Goal: Task Accomplishment & Management: Use online tool/utility

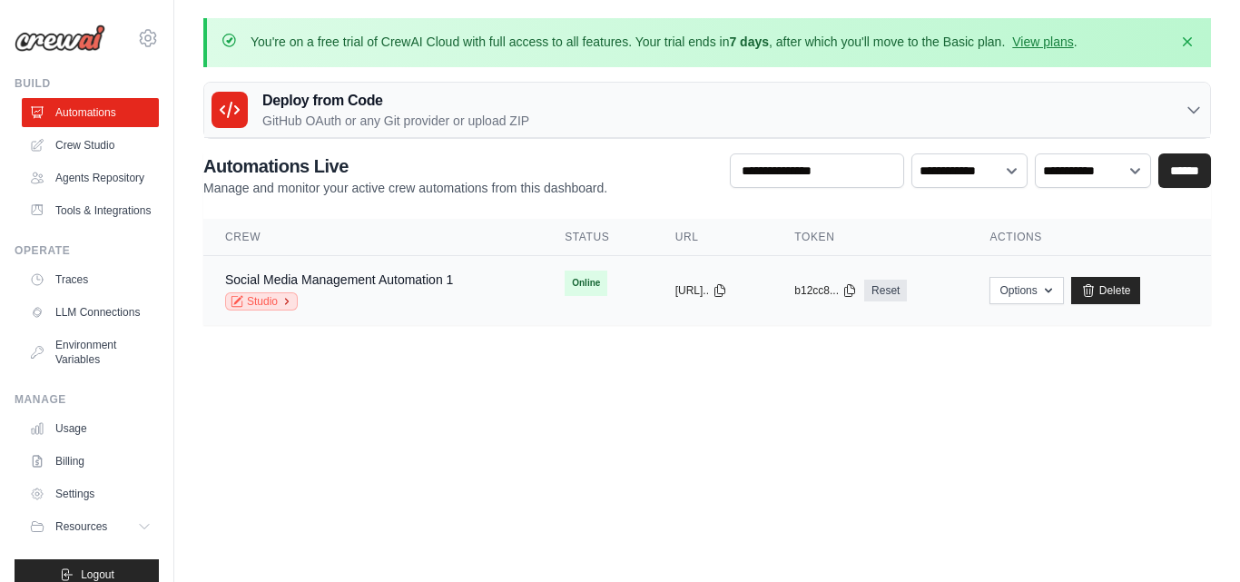
click at [280, 303] on link "Studio" at bounding box center [261, 301] width 73 height 18
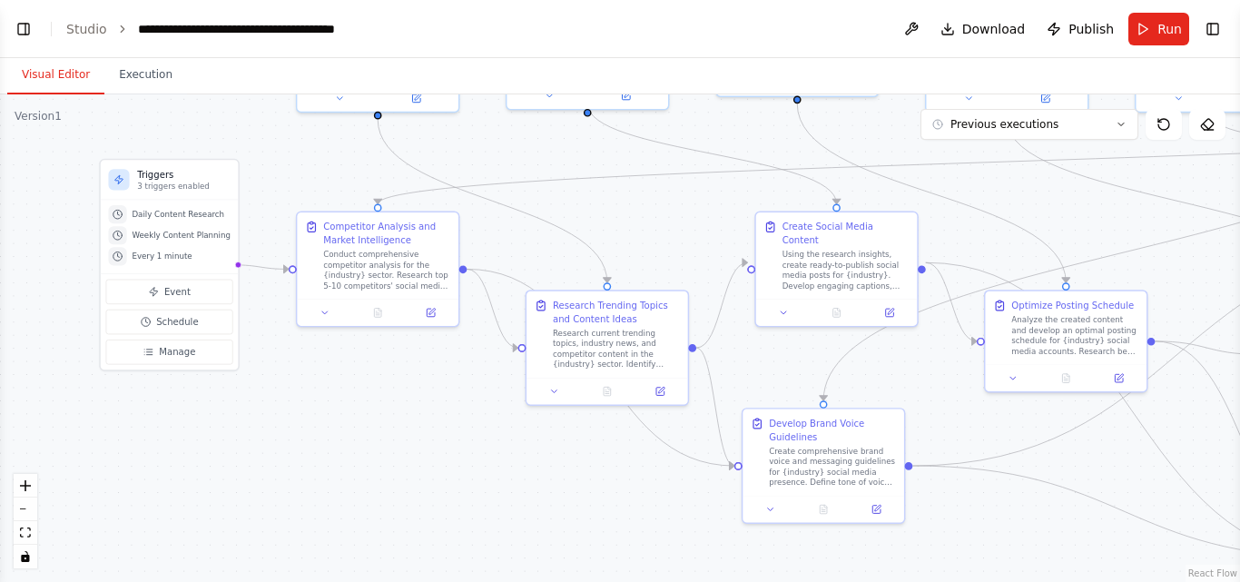
drag, startPoint x: 744, startPoint y: 505, endPoint x: 591, endPoint y: 196, distance: 344.7
click at [591, 196] on div ".deletable-edge-delete-btn { width: 20px; height: 20px; border: 0px solid #ffff…" at bounding box center [620, 337] width 1240 height 487
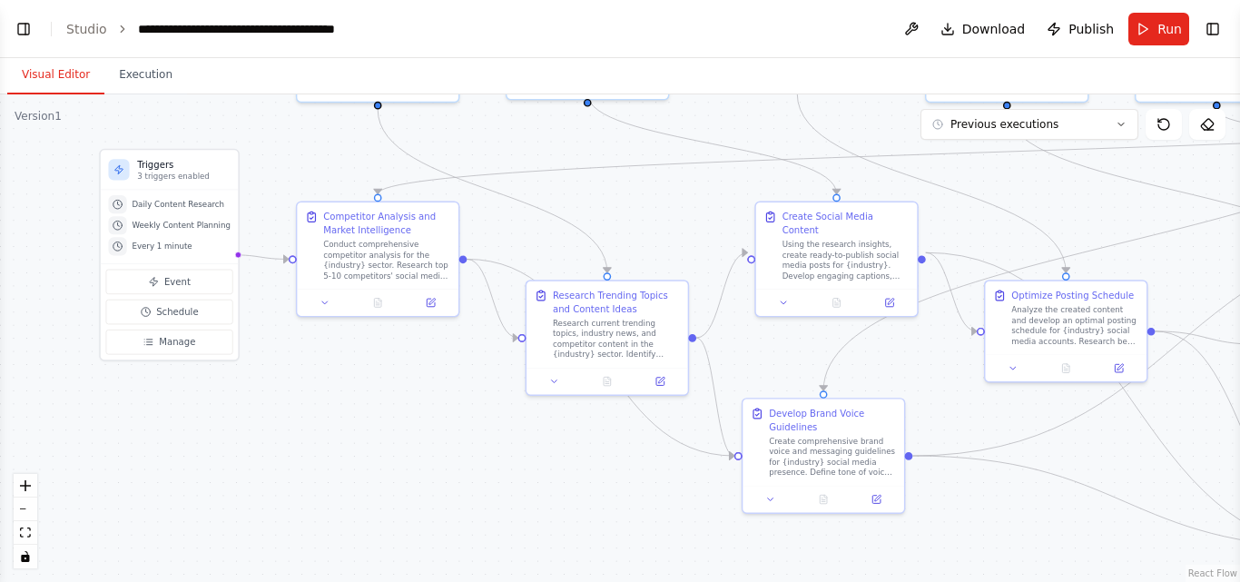
drag, startPoint x: 461, startPoint y: 489, endPoint x: 461, endPoint y: 479, distance: 10.0
click at [461, 479] on div ".deletable-edge-delete-btn { width: 20px; height: 20px; border: 0px solid #ffff…" at bounding box center [620, 337] width 1240 height 487
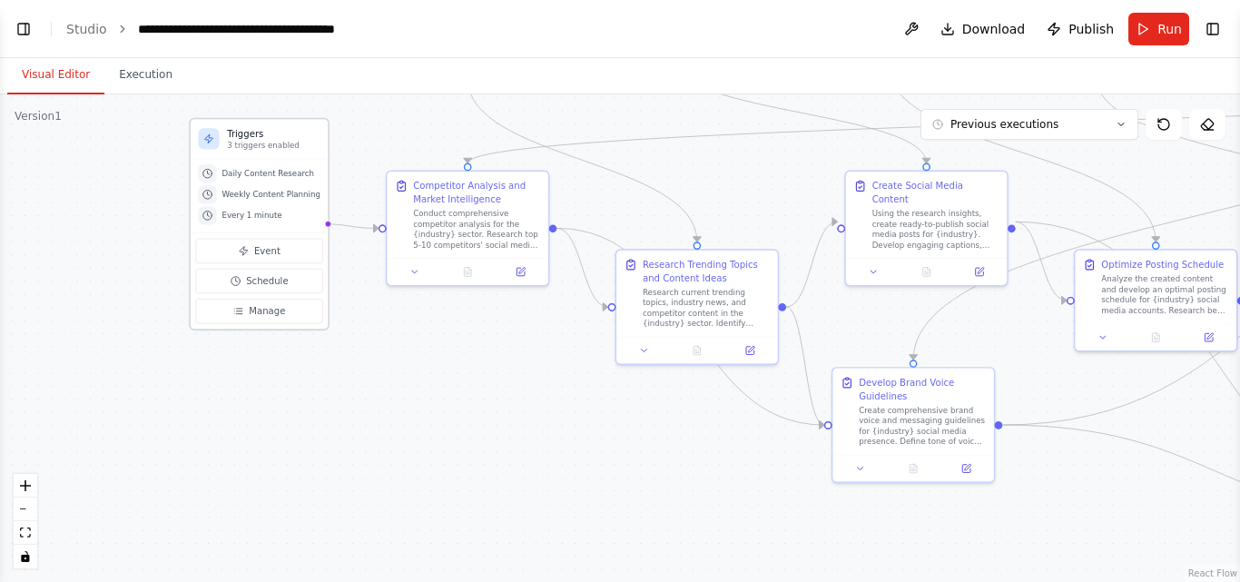
drag, startPoint x: 461, startPoint y: 479, endPoint x: 187, endPoint y: 227, distance: 372.6
click at [504, 443] on div ".deletable-edge-delete-btn { width: 20px; height: 20px; border: 0px solid #ffff…" at bounding box center [620, 337] width 1240 height 487
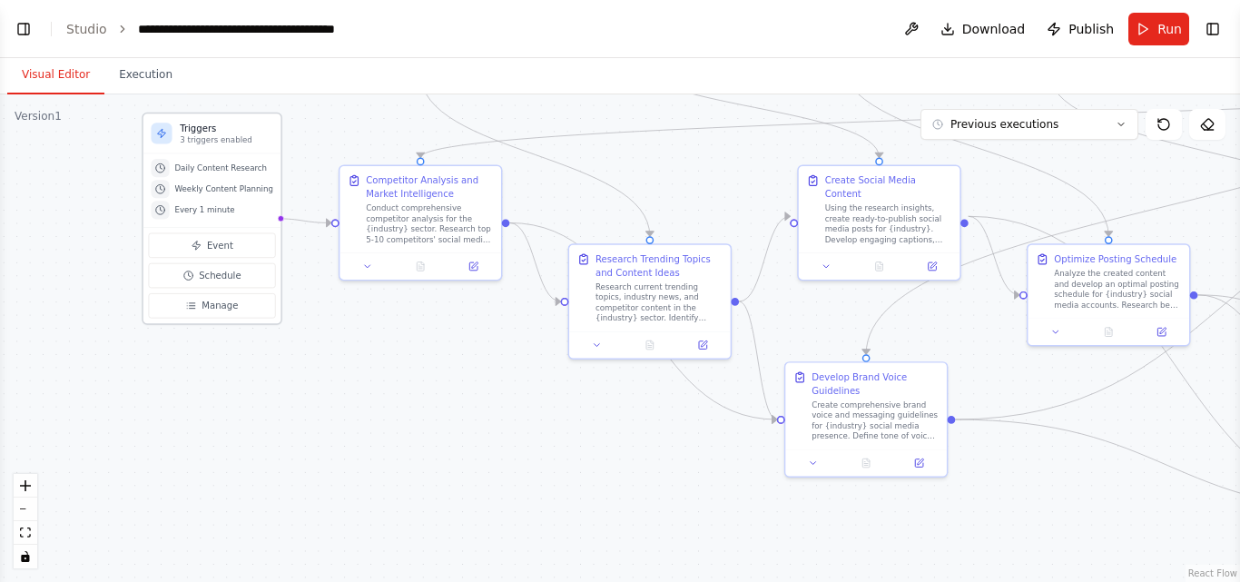
scroll to position [22276, 0]
drag, startPoint x: 273, startPoint y: 219, endPoint x: 564, endPoint y: 310, distance: 304.3
click at [564, 310] on div ".deletable-edge-delete-btn { width: 20px; height: 20px; border: 0px solid #ffff…" at bounding box center [620, 337] width 1240 height 487
drag, startPoint x: 274, startPoint y: 219, endPoint x: 335, endPoint y: 240, distance: 64.3
click at [335, 240] on div ".deletable-edge-delete-btn { width: 20px; height: 20px; border: 0px solid #ffff…" at bounding box center [620, 337] width 1240 height 487
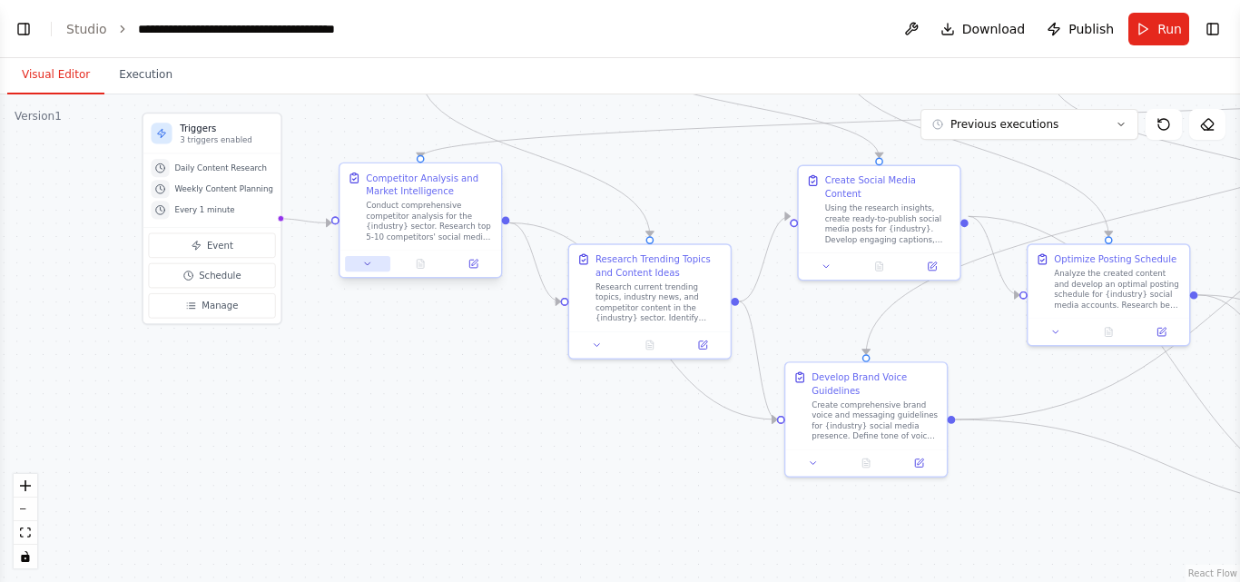
click at [369, 268] on icon at bounding box center [367, 264] width 11 height 11
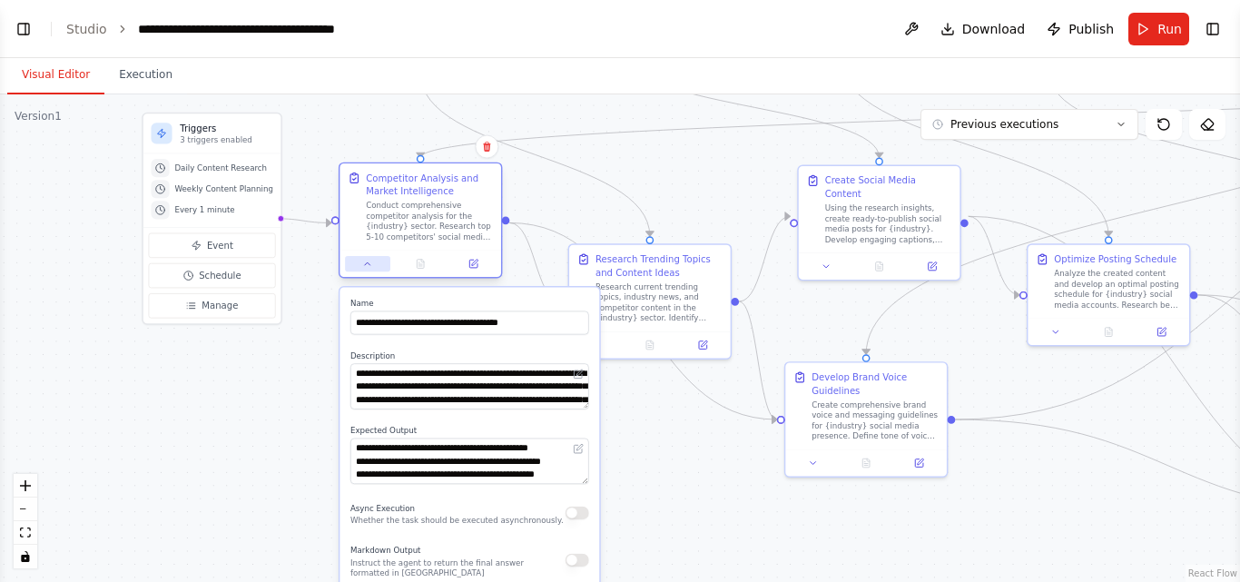
click at [369, 268] on icon at bounding box center [367, 264] width 11 height 11
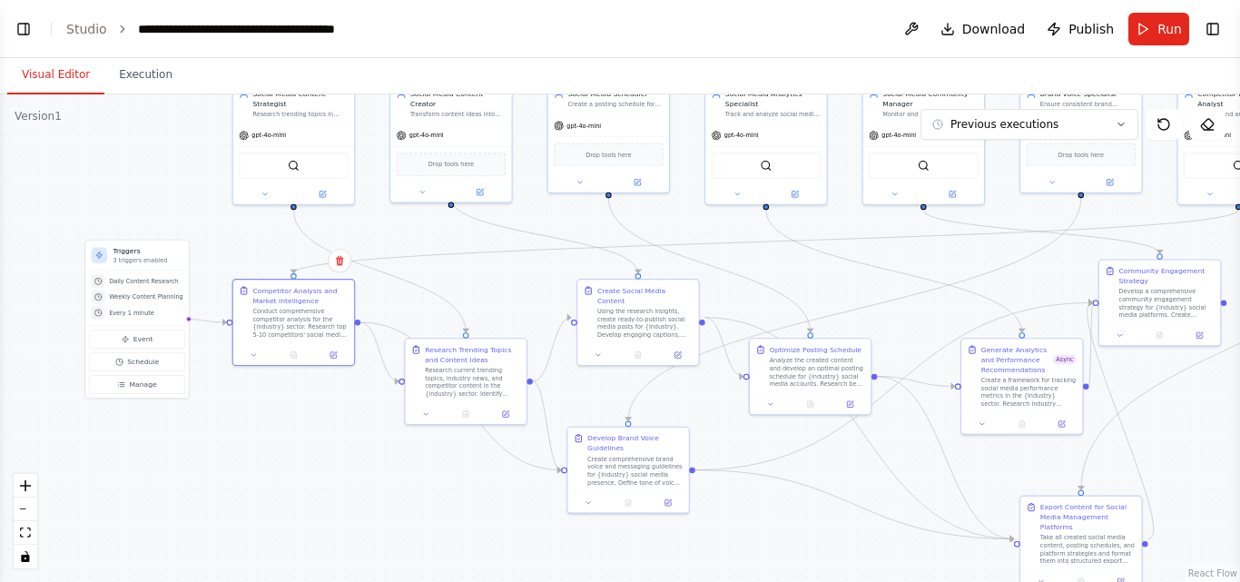
drag, startPoint x: 391, startPoint y: 308, endPoint x: 277, endPoint y: 399, distance: 146.6
click at [277, 399] on div ".deletable-edge-delete-btn { width: 20px; height: 20px; border: 0px solid #ffff…" at bounding box center [620, 337] width 1240 height 487
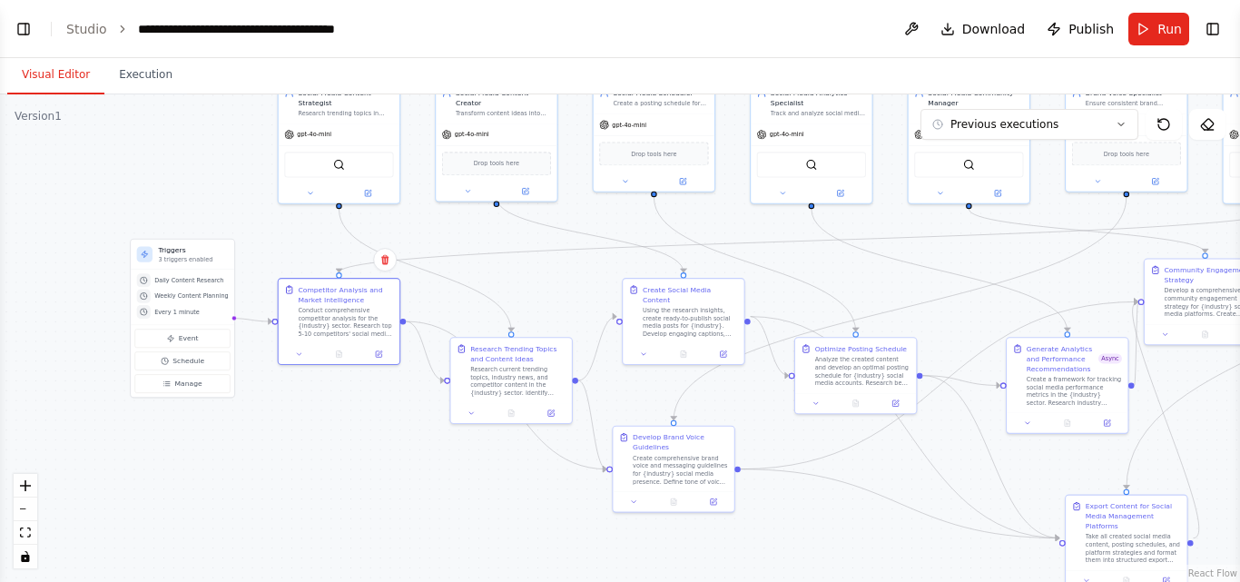
drag, startPoint x: 267, startPoint y: 418, endPoint x: 300, endPoint y: 418, distance: 33.6
click at [300, 418] on div ".deletable-edge-delete-btn { width: 20px; height: 20px; border: 0px solid #ffff…" at bounding box center [620, 337] width 1240 height 487
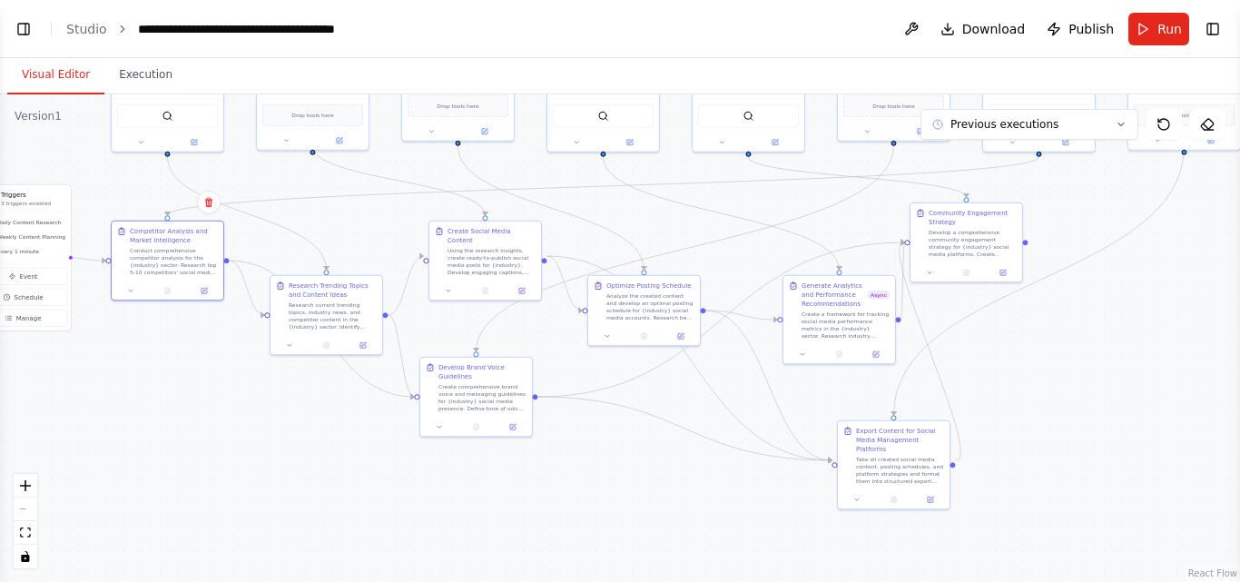
drag, startPoint x: 424, startPoint y: 457, endPoint x: 249, endPoint y: 389, distance: 188.0
click at [249, 389] on div ".deletable-edge-delete-btn { width: 20px; height: 20px; border: 0px solid #ffff…" at bounding box center [620, 337] width 1240 height 487
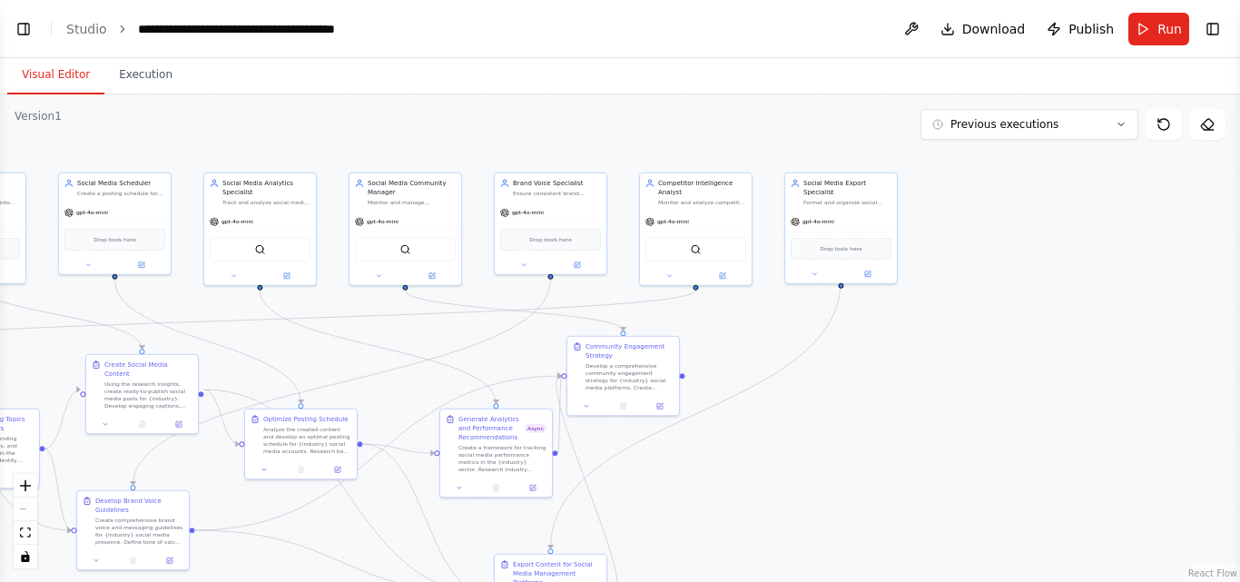
drag, startPoint x: 1114, startPoint y: 377, endPoint x: 774, endPoint y: 510, distance: 364.8
click at [774, 510] on div ".deletable-edge-delete-btn { width: 20px; height: 20px; border: 0px solid #ffff…" at bounding box center [620, 337] width 1240 height 487
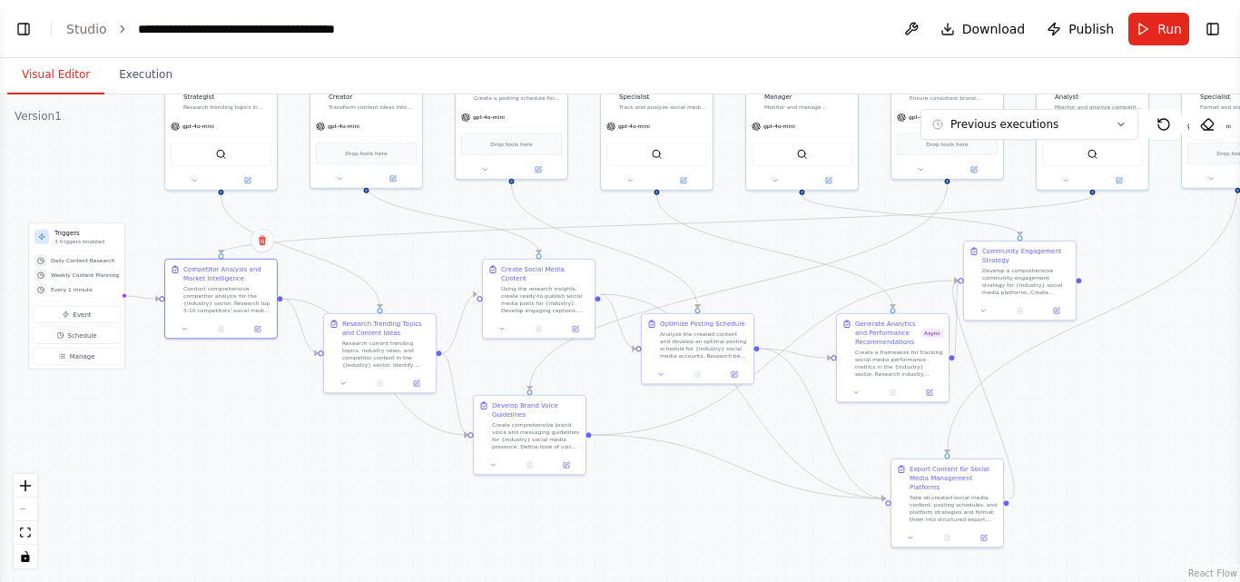
drag, startPoint x: 795, startPoint y: 423, endPoint x: 1192, endPoint y: 328, distance: 408.0
click at [1192, 328] on div ".deletable-edge-delete-btn { width: 20px; height: 20px; border: 0px solid #ffff…" at bounding box center [620, 337] width 1240 height 487
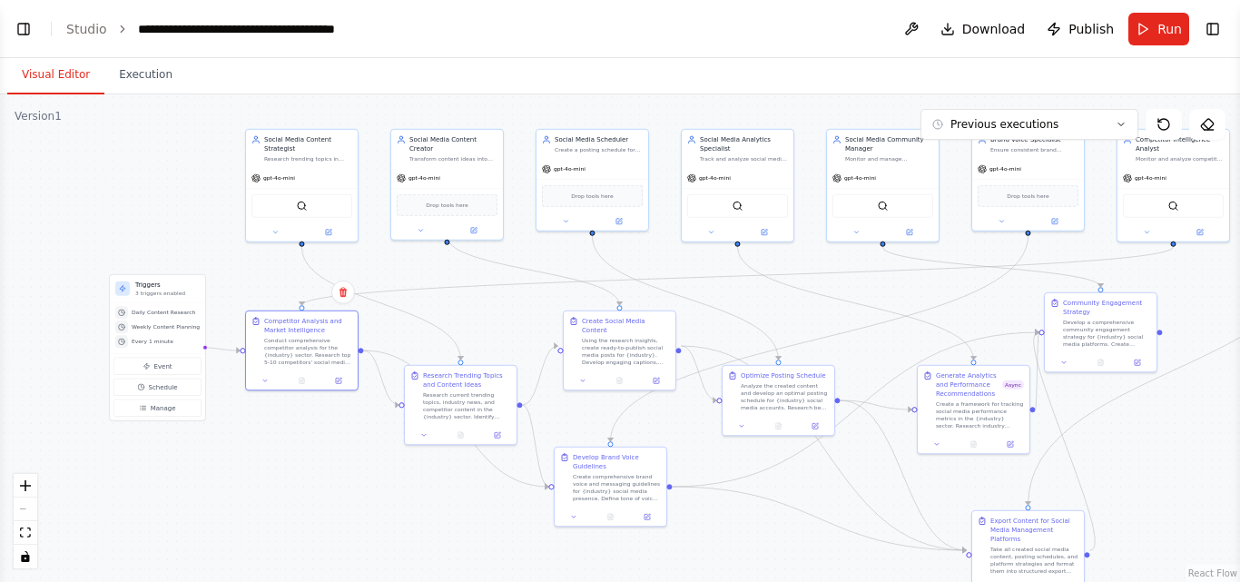
drag, startPoint x: 670, startPoint y: 494, endPoint x: 747, endPoint y: 543, distance: 91.4
click at [747, 543] on div ".deletable-edge-delete-btn { width: 20px; height: 20px; border: 0px solid #ffff…" at bounding box center [620, 337] width 1240 height 487
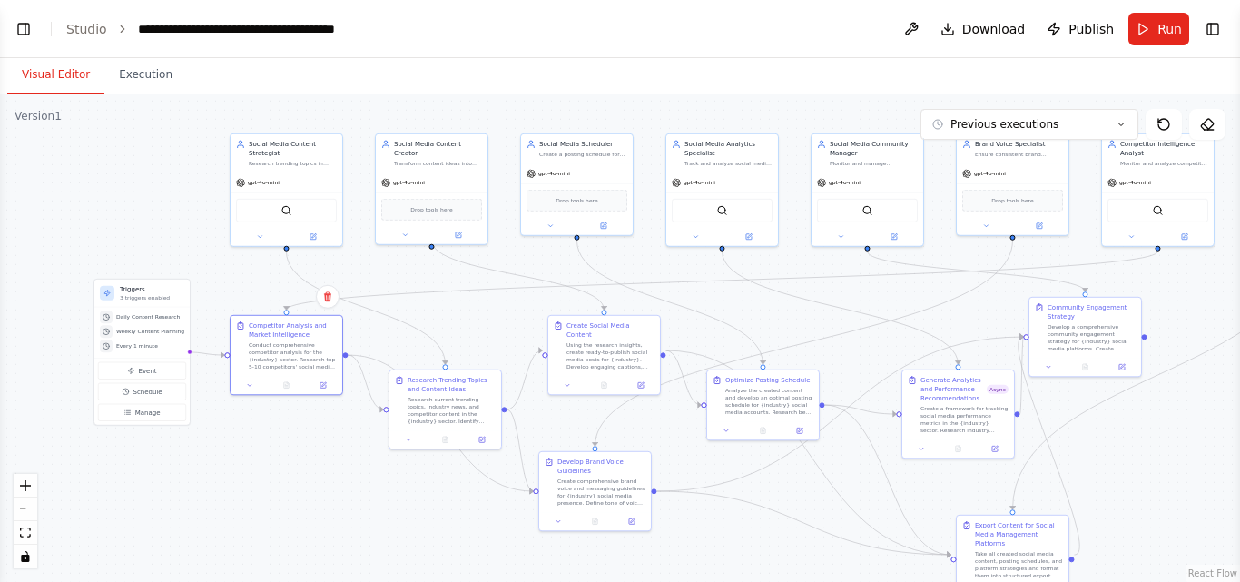
drag, startPoint x: 747, startPoint y: 543, endPoint x: 735, endPoint y: 550, distance: 13.9
click at [735, 550] on div ".deletable-edge-delete-btn { width: 20px; height: 20px; border: 0px solid #ffff…" at bounding box center [620, 337] width 1240 height 487
click at [84, 33] on link "Studio" at bounding box center [86, 29] width 41 height 15
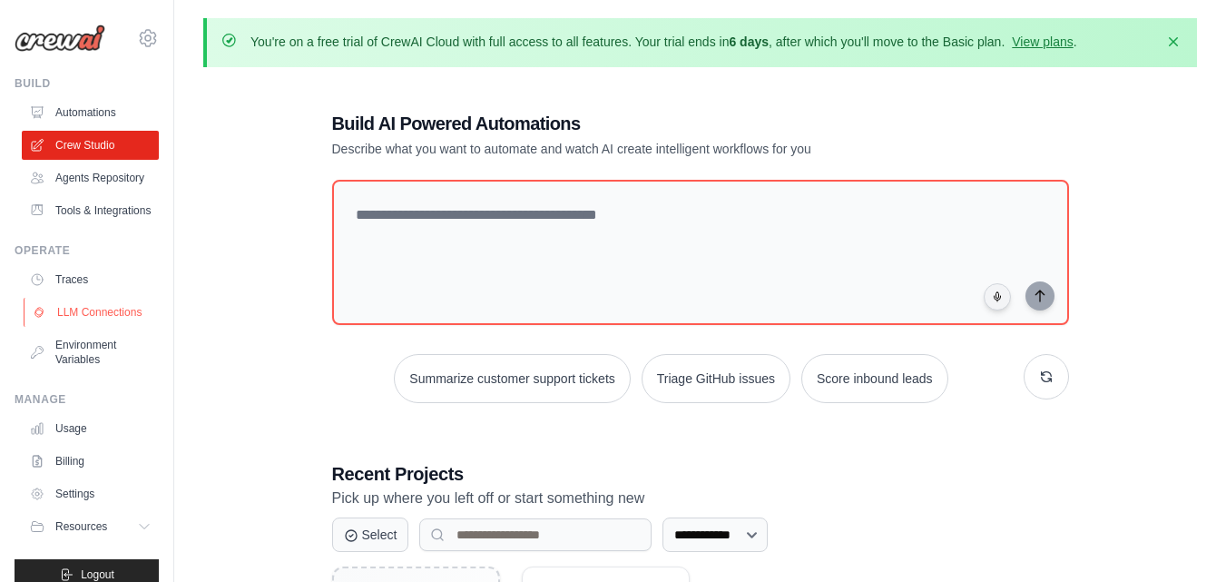
click at [88, 327] on link "LLM Connections" at bounding box center [92, 312] width 137 height 29
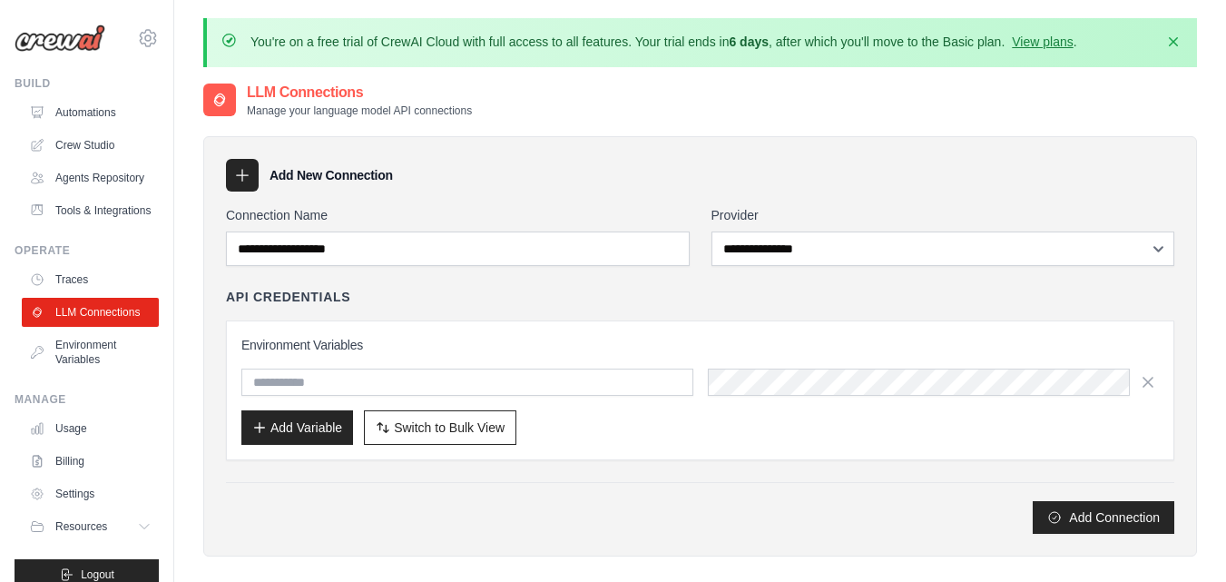
click at [88, 327] on link "LLM Connections" at bounding box center [90, 312] width 137 height 29
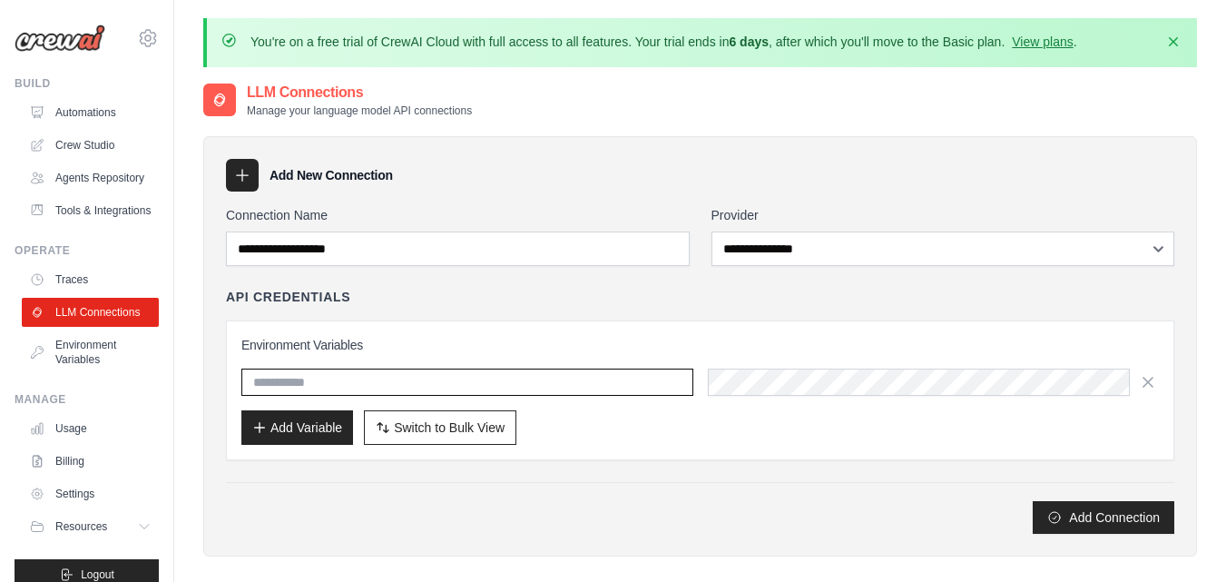
click at [327, 375] on input "text" at bounding box center [467, 382] width 452 height 27
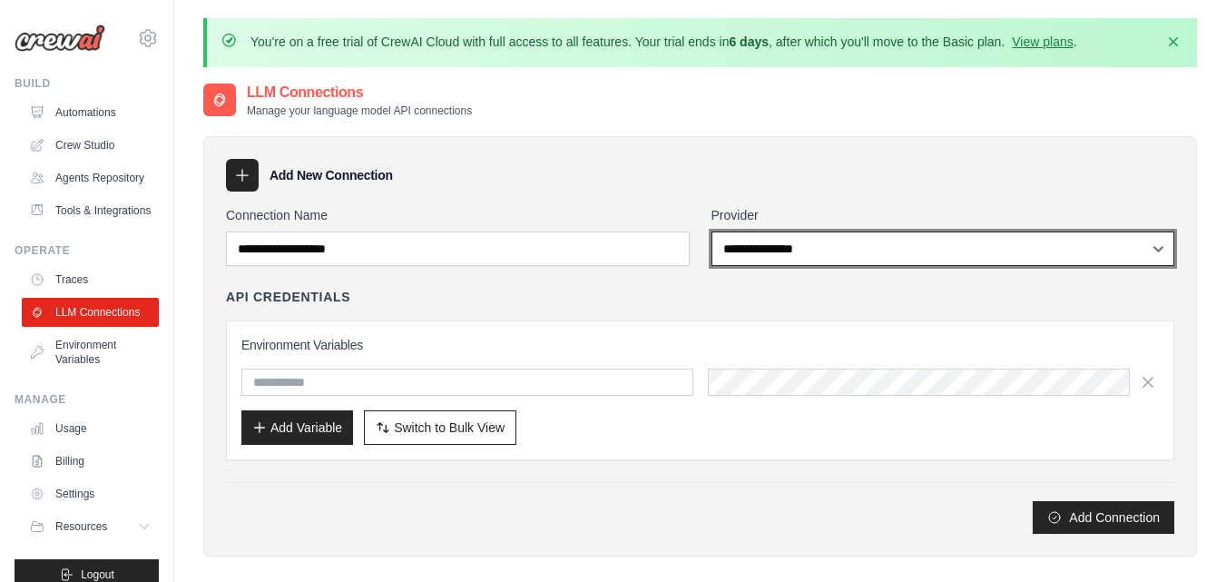
click at [846, 248] on select "**********" at bounding box center [944, 248] width 464 height 34
select select "******"
click at [712, 231] on select "**********" at bounding box center [944, 248] width 464 height 34
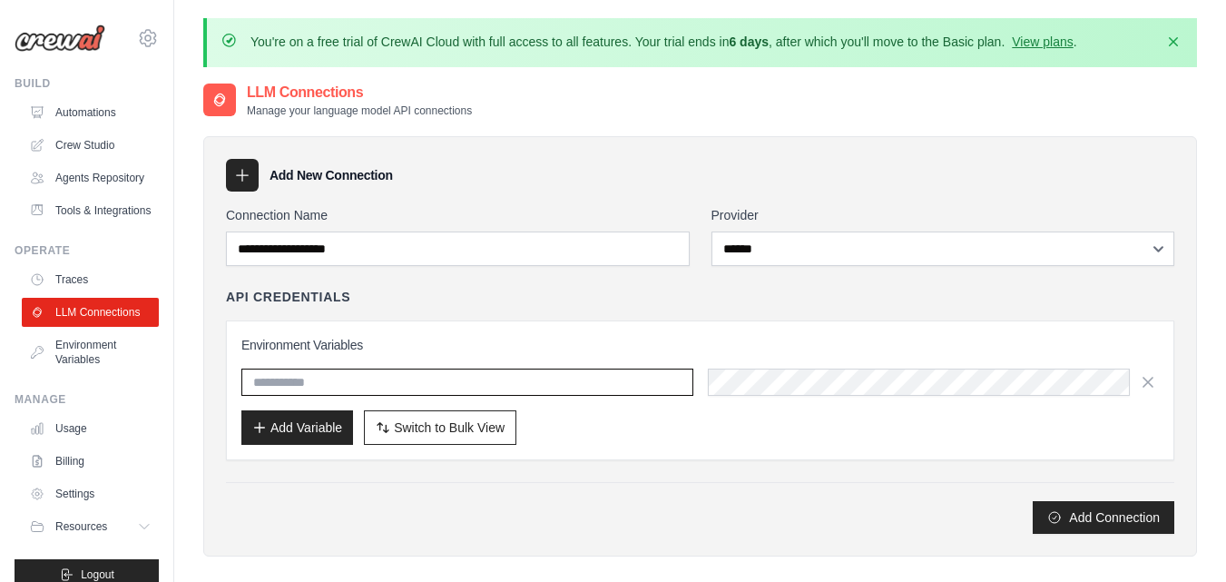
click at [359, 383] on input "text" at bounding box center [467, 382] width 452 height 27
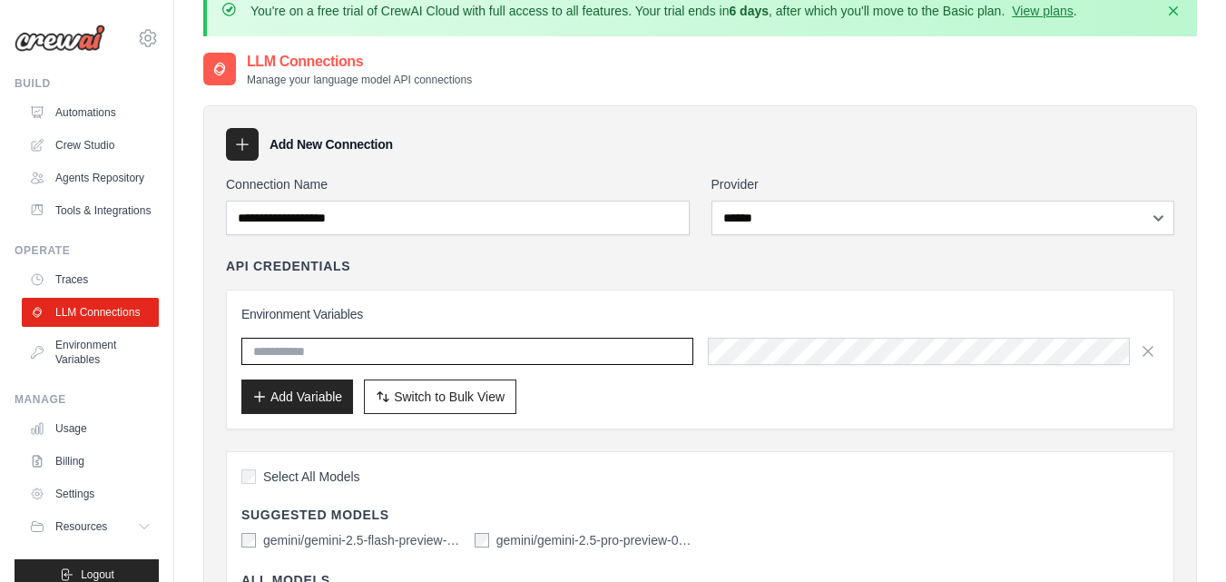
scroll to position [33, 0]
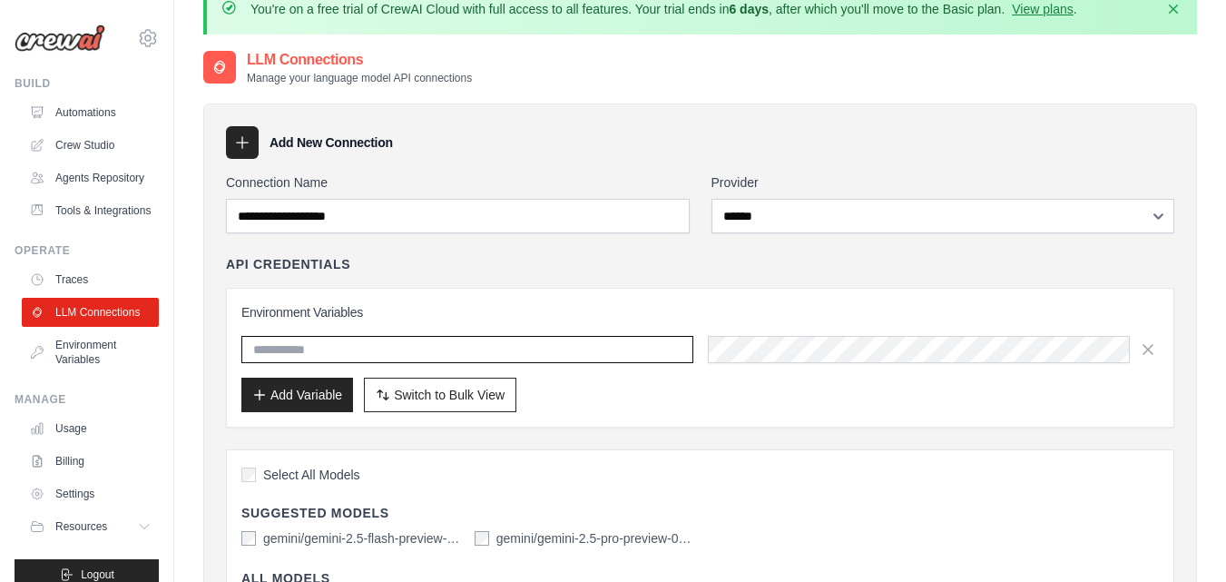
click at [469, 348] on input "text" at bounding box center [467, 349] width 452 height 27
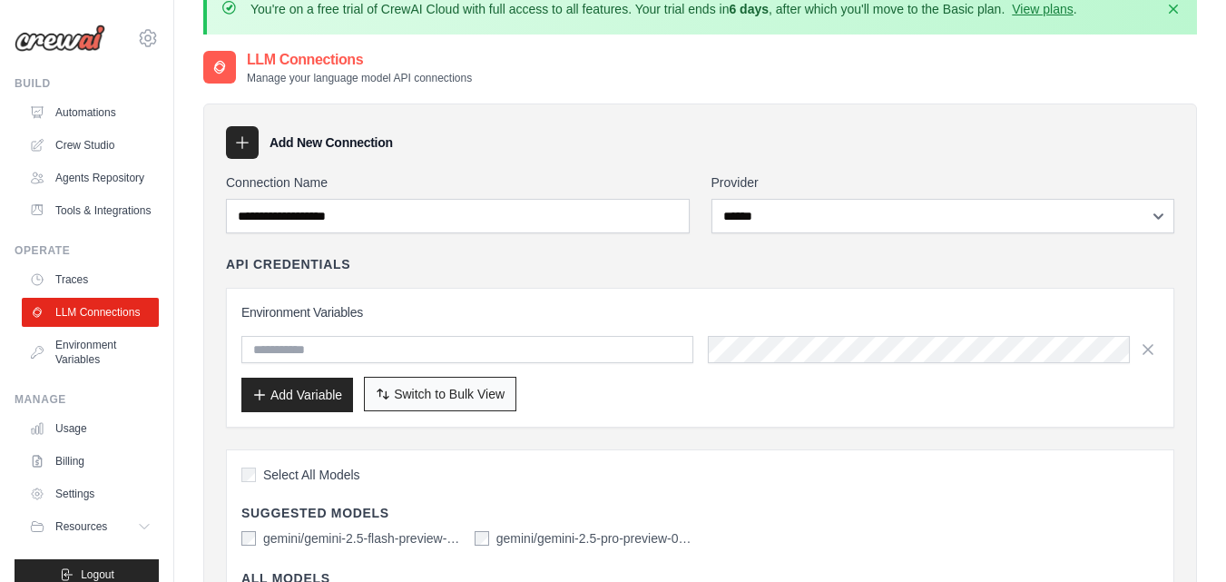
click at [447, 393] on span "Switch to Bulk View" at bounding box center [449, 394] width 111 height 18
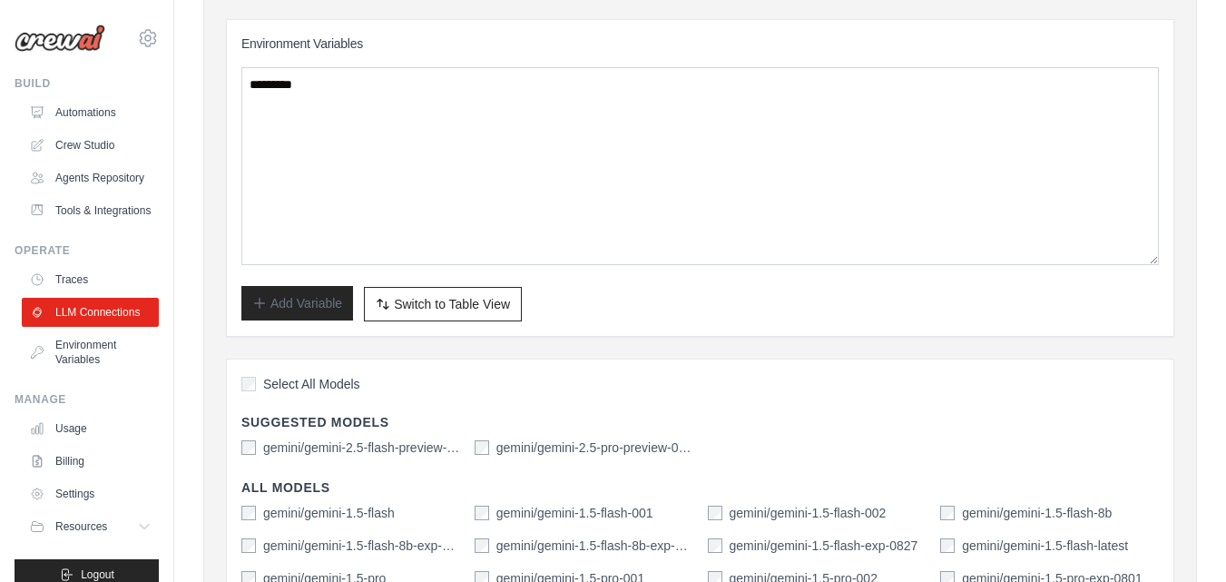
scroll to position [306, 0]
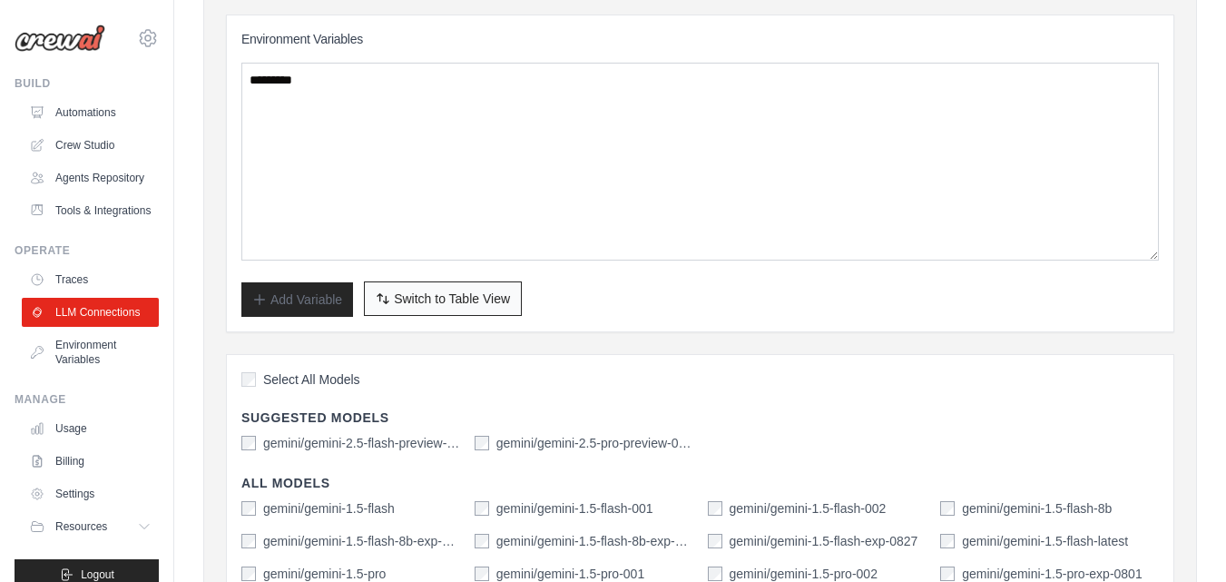
click at [467, 288] on button "Switch to Bulk View Switch to Table View" at bounding box center [443, 298] width 158 height 34
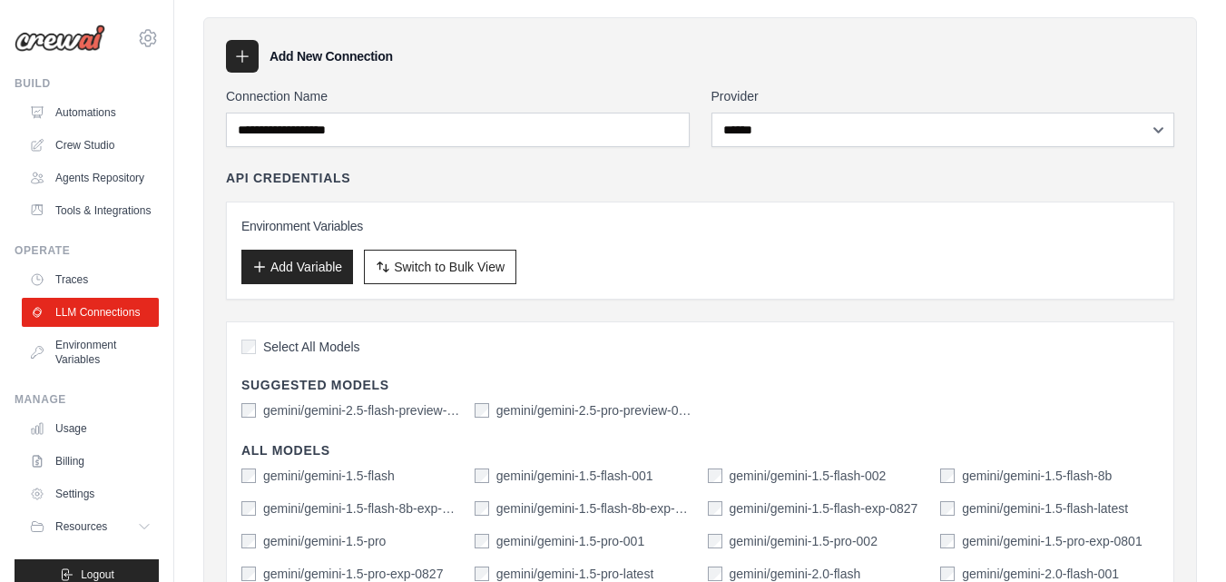
scroll to position [118, 0]
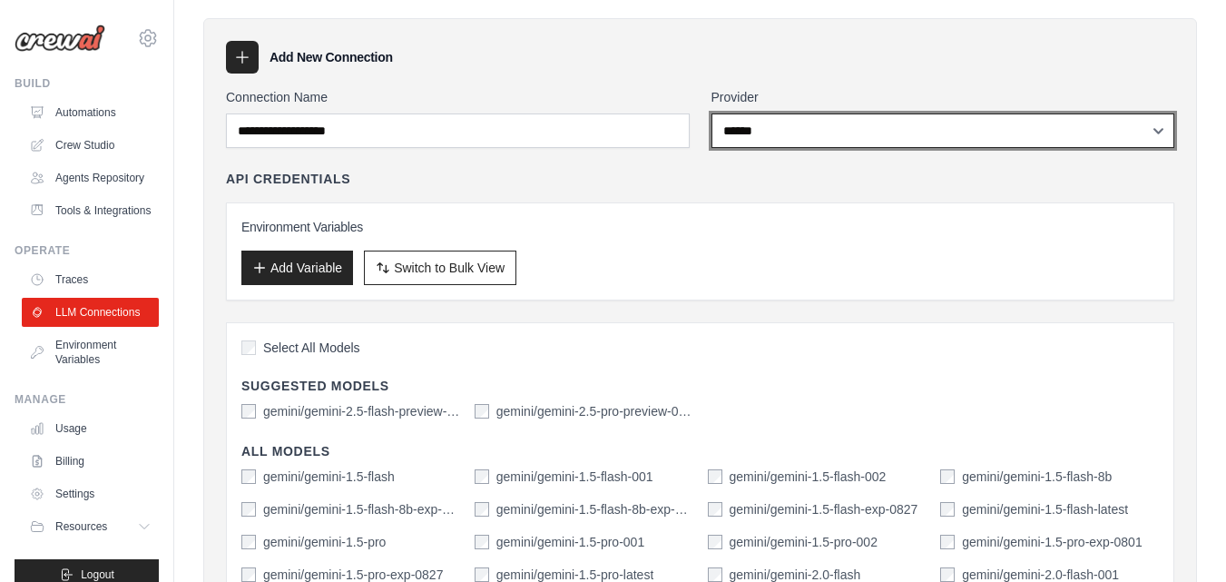
click at [871, 140] on select "**********" at bounding box center [944, 130] width 464 height 34
click at [712, 113] on select "**********" at bounding box center [944, 130] width 464 height 34
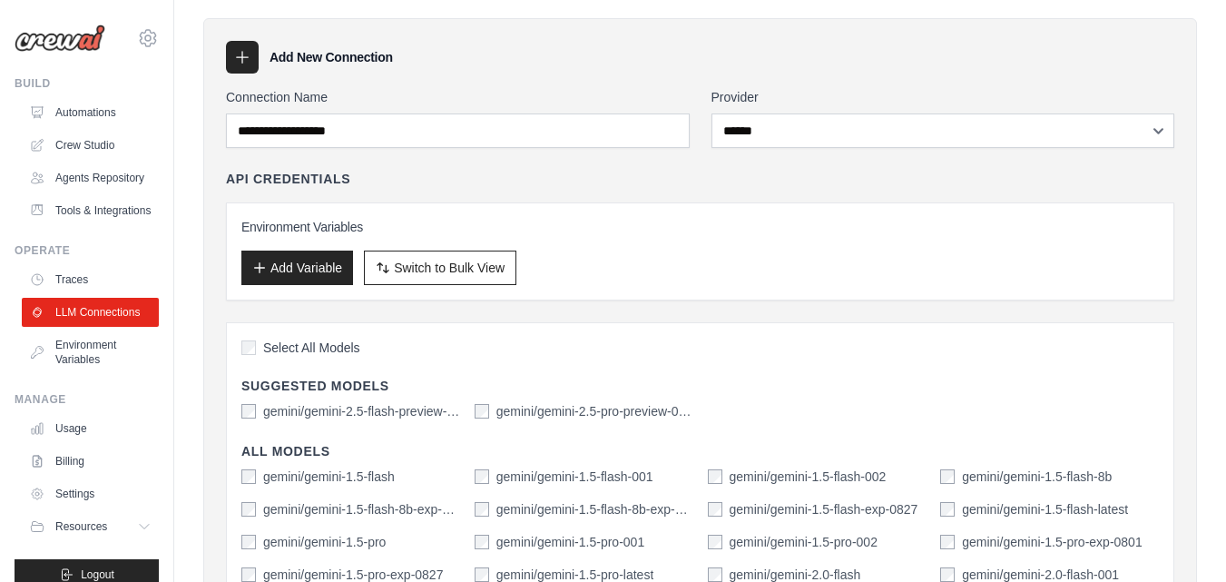
click at [394, 248] on div "Environment Variables Add Variable Switch to Bulk View Switch to Table View" at bounding box center [700, 251] width 918 height 67
click at [418, 267] on span "Switch to Bulk View" at bounding box center [449, 267] width 111 height 18
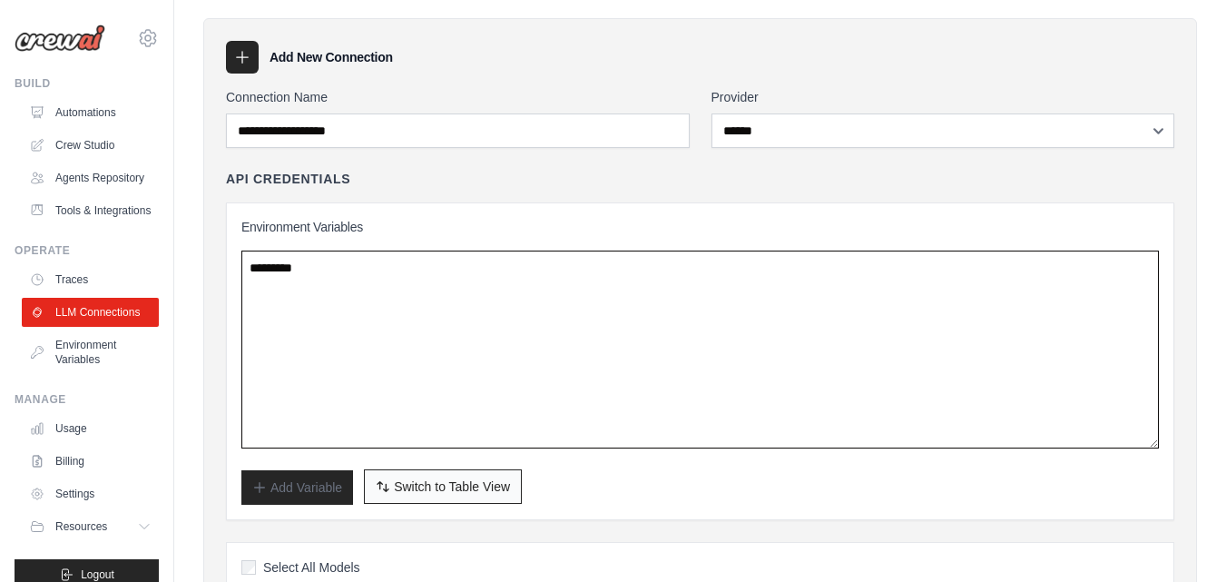
click at [418, 267] on textarea at bounding box center [700, 350] width 918 height 198
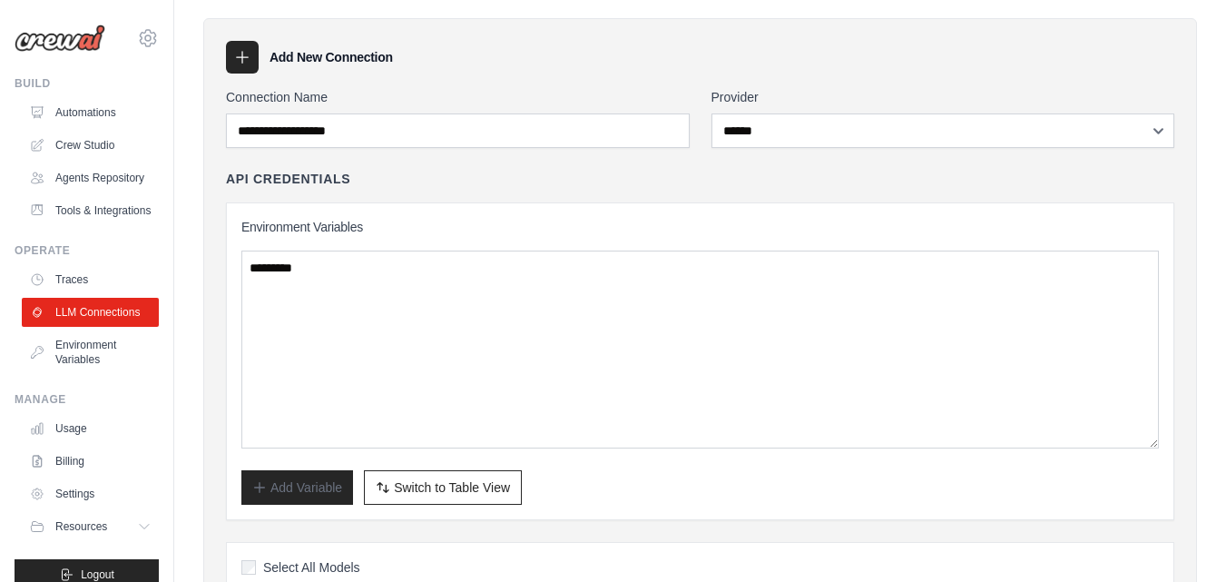
click at [297, 513] on div "Environment Variables Add Variable Switch to Bulk View Switch to Table View" at bounding box center [700, 361] width 949 height 318
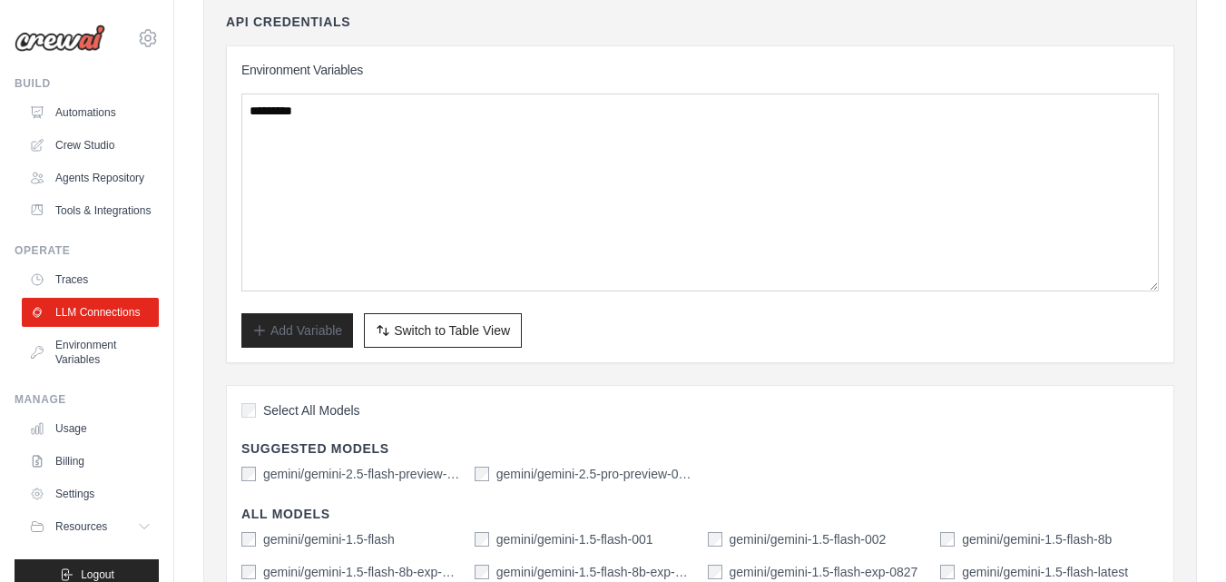
scroll to position [278, 0]
click at [453, 339] on button "Switch to Bulk View Switch to Table View" at bounding box center [443, 327] width 158 height 34
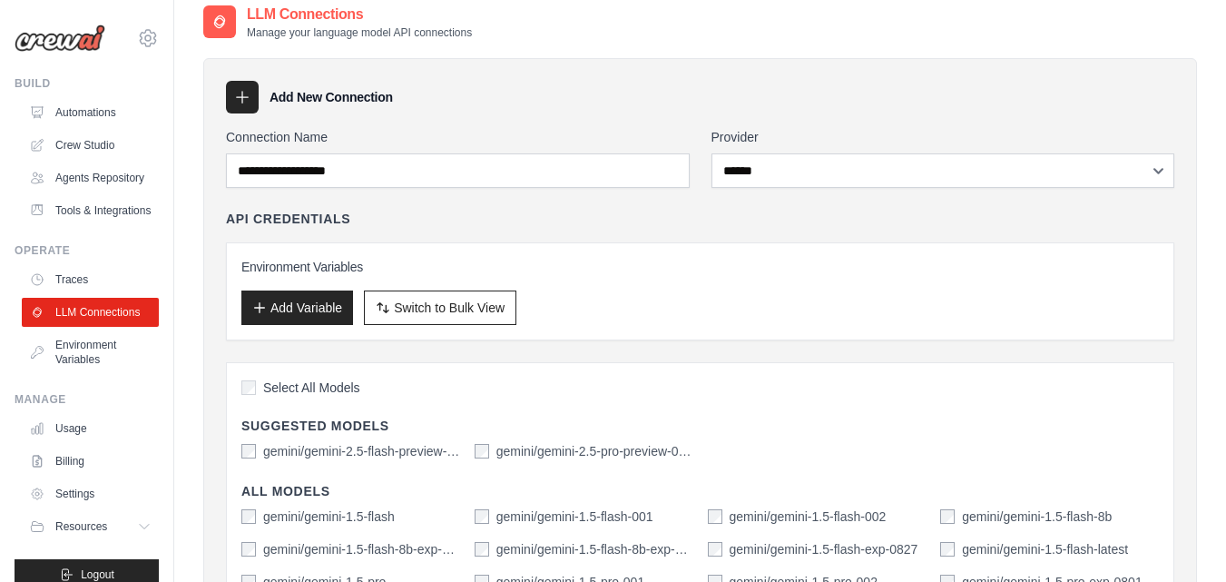
scroll to position [77, 0]
click at [315, 309] on button "Add Variable" at bounding box center [297, 307] width 112 height 34
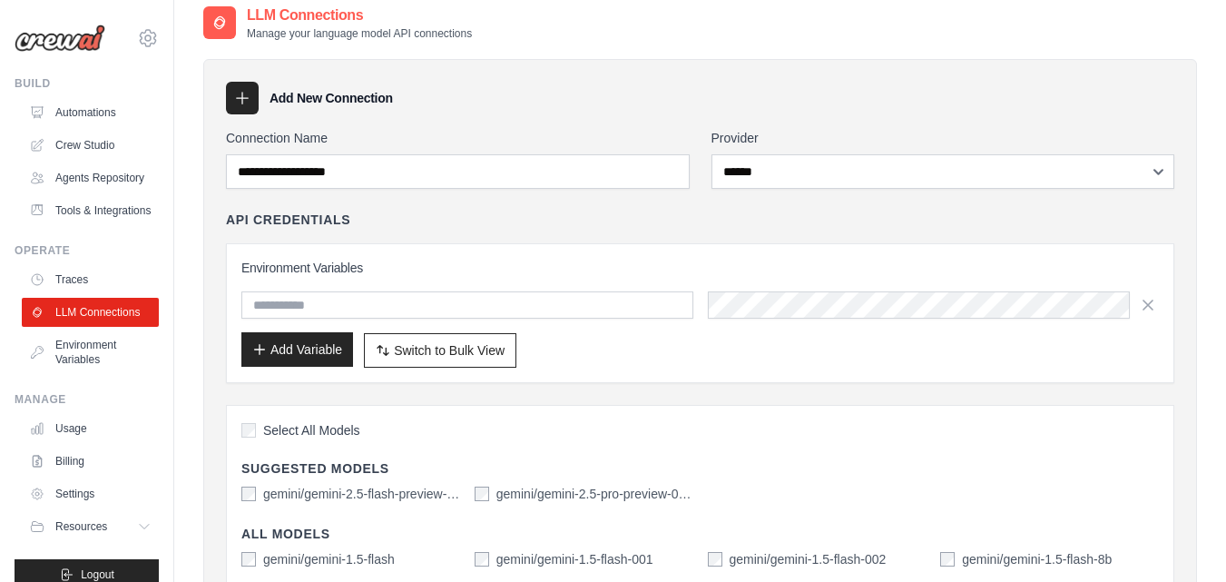
click at [315, 309] on input "text" at bounding box center [467, 304] width 452 height 27
click at [484, 306] on input "text" at bounding box center [467, 304] width 452 height 27
type input "**********"
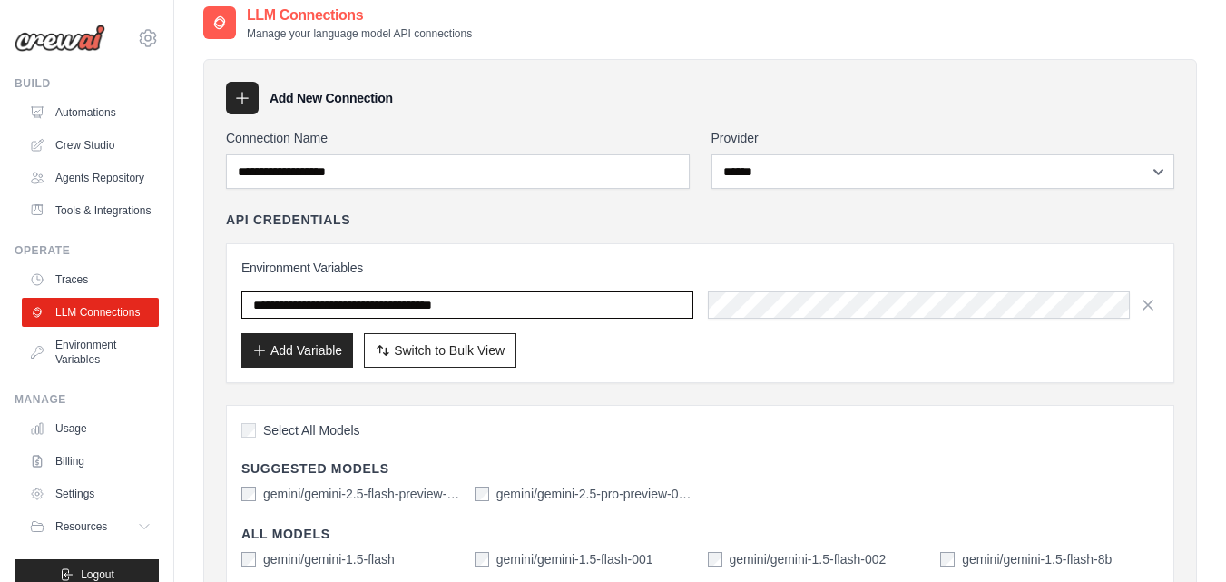
click at [538, 305] on input "**********" at bounding box center [467, 304] width 452 height 27
click at [575, 302] on input "text" at bounding box center [467, 304] width 452 height 27
paste input "**********"
type input "**********"
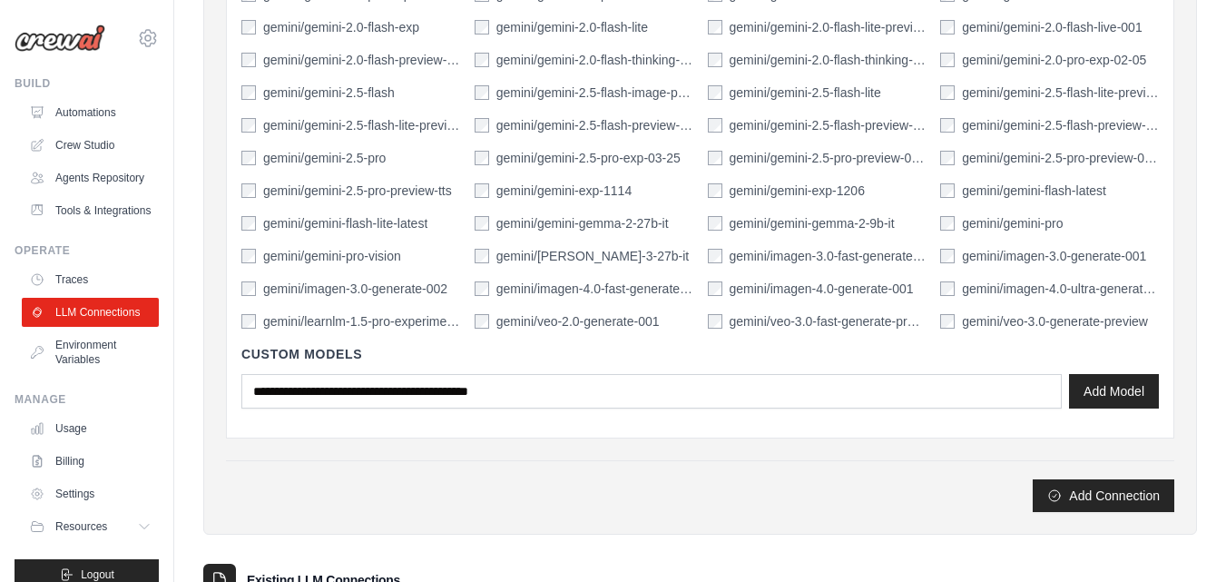
scroll to position [902, 0]
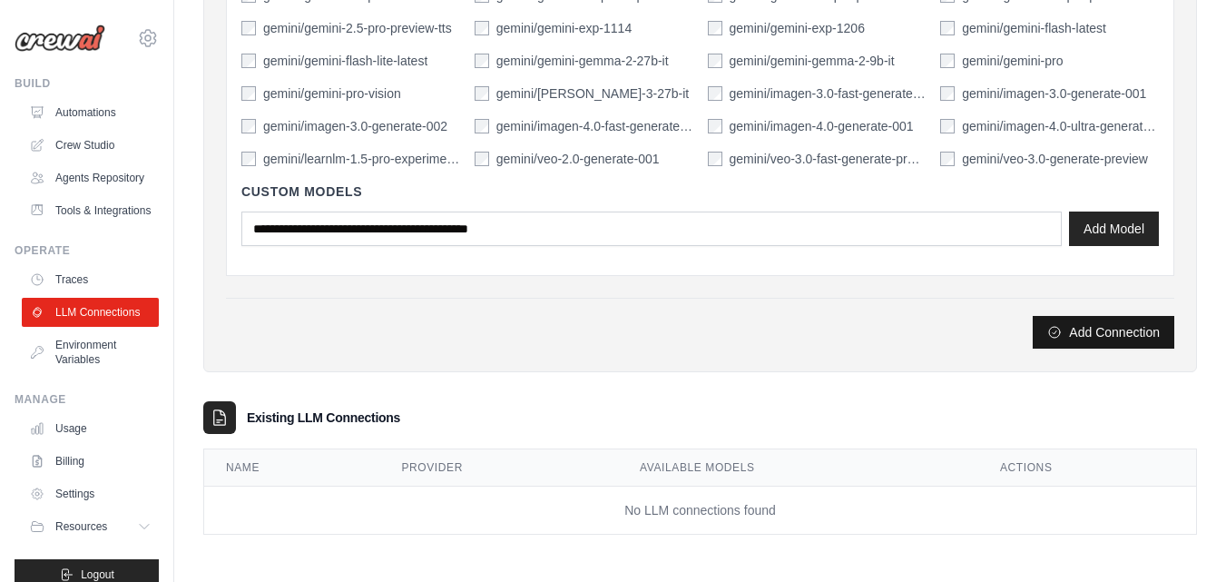
click at [1132, 333] on button "Add Connection" at bounding box center [1104, 332] width 142 height 33
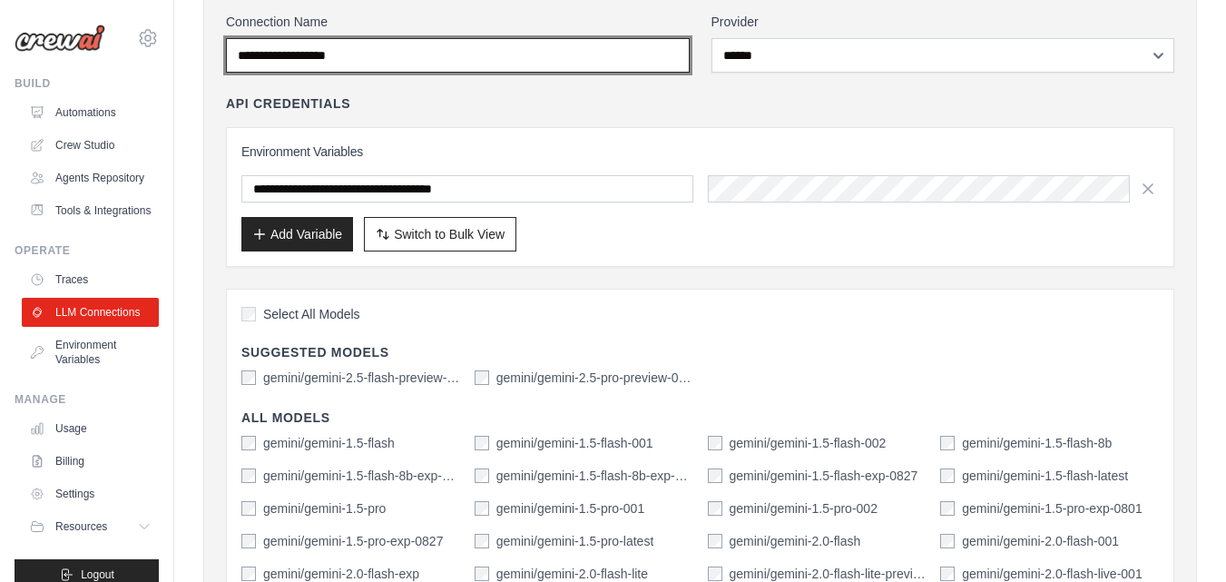
scroll to position [192, 0]
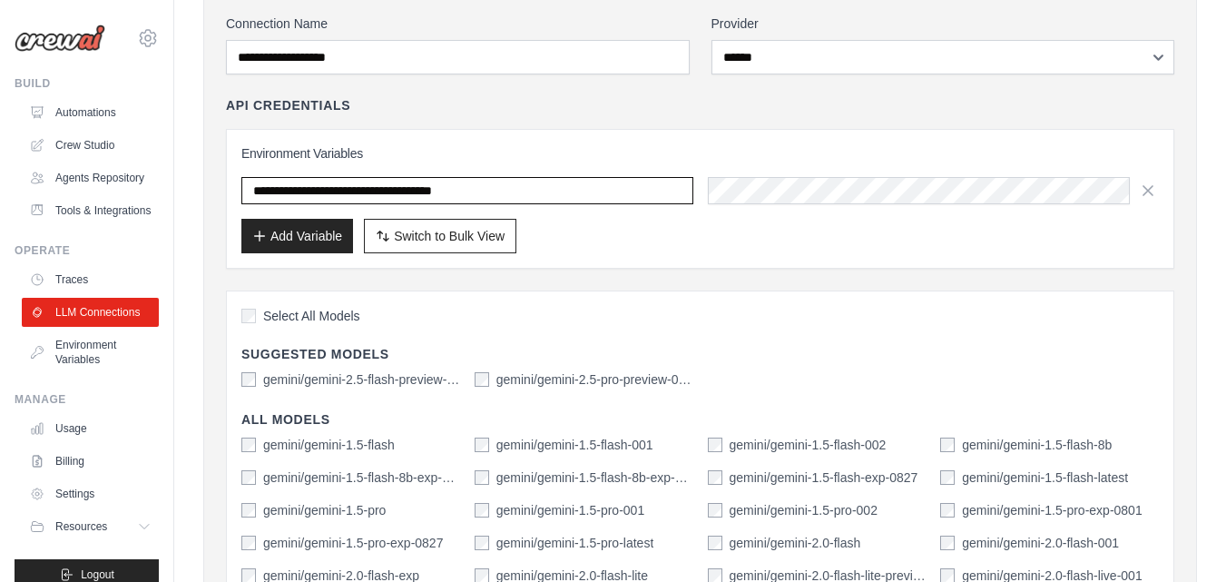
click at [568, 188] on input "**********" at bounding box center [467, 190] width 452 height 27
drag, startPoint x: 560, startPoint y: 193, endPoint x: 241, endPoint y: 184, distance: 319.6
click at [241, 184] on div "**********" at bounding box center [700, 199] width 949 height 140
click at [657, 191] on input "text" at bounding box center [467, 190] width 452 height 27
paste input "*********"
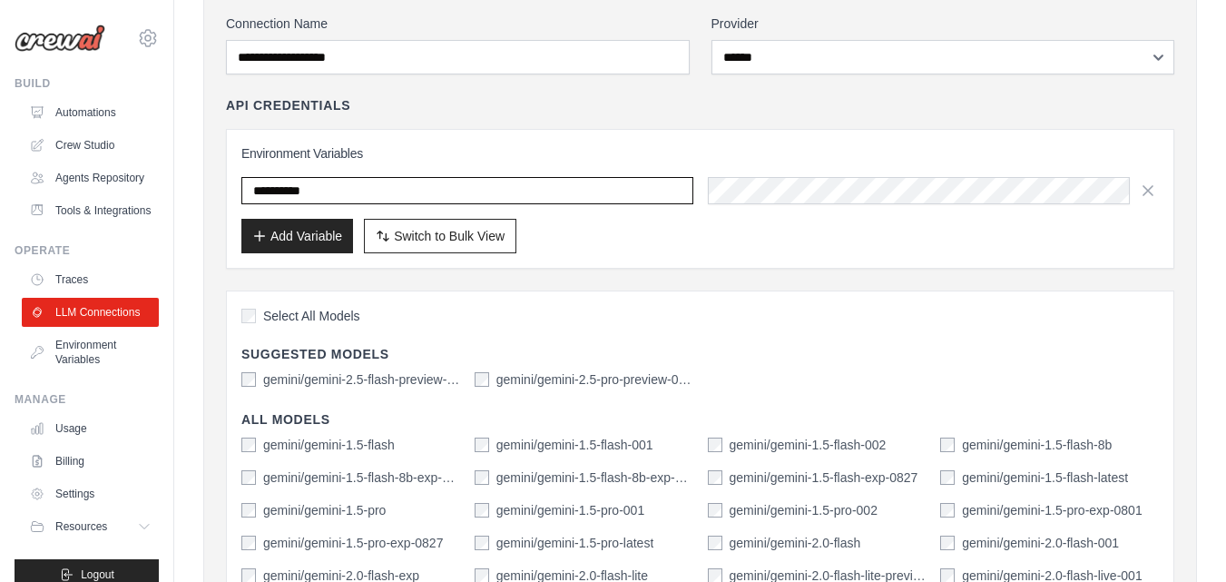
type input "*********"
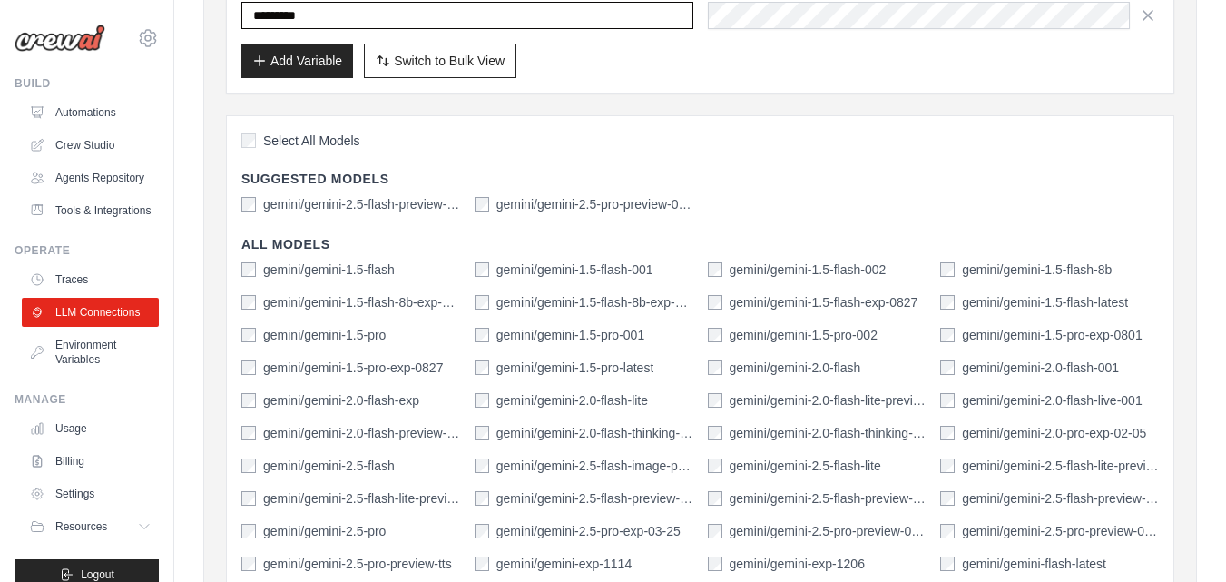
scroll to position [0, 0]
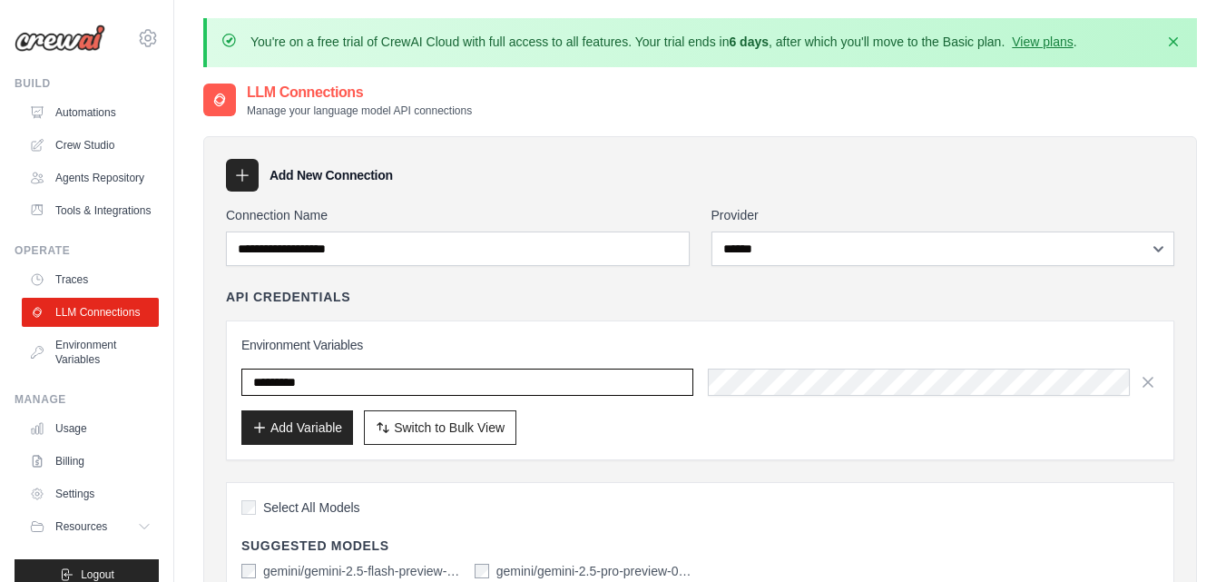
click at [413, 387] on input "*********" at bounding box center [467, 382] width 452 height 27
drag, startPoint x: 379, startPoint y: 387, endPoint x: 209, endPoint y: 387, distance: 169.7
click at [321, 385] on input "text" at bounding box center [467, 382] width 452 height 27
paste input "*********"
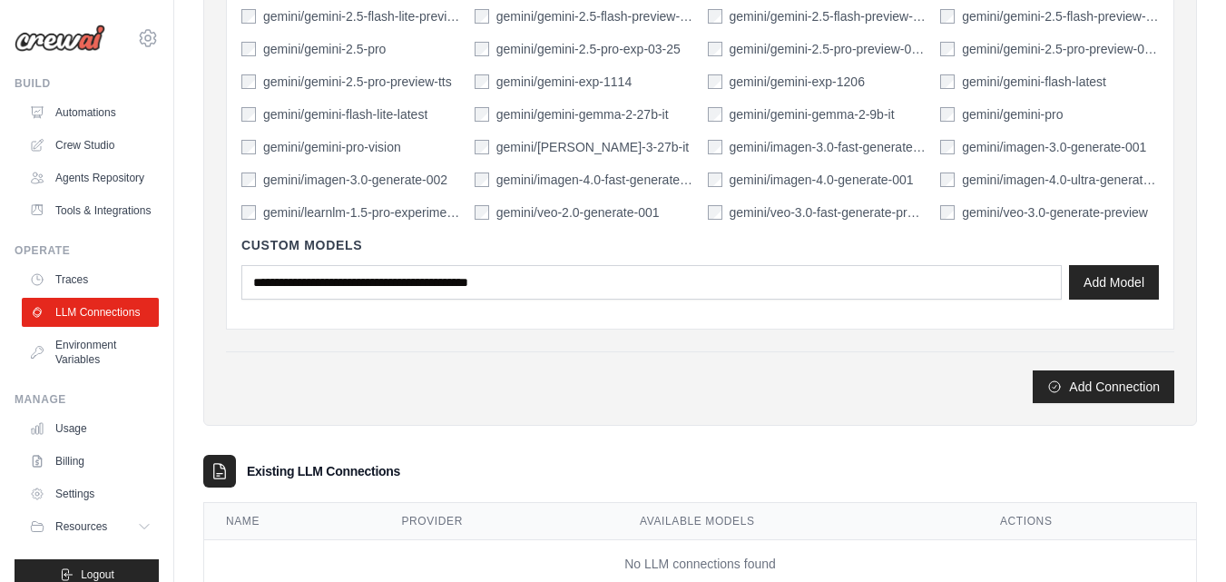
scroll to position [902, 0]
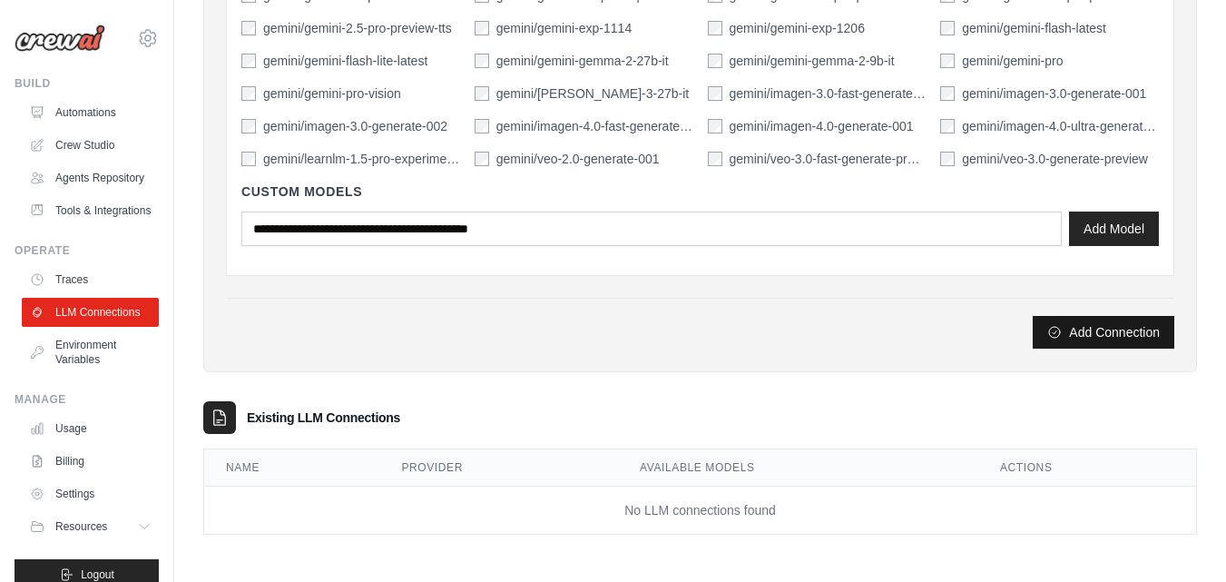
type input "*********"
click at [1094, 328] on button "Add Connection" at bounding box center [1104, 332] width 142 height 33
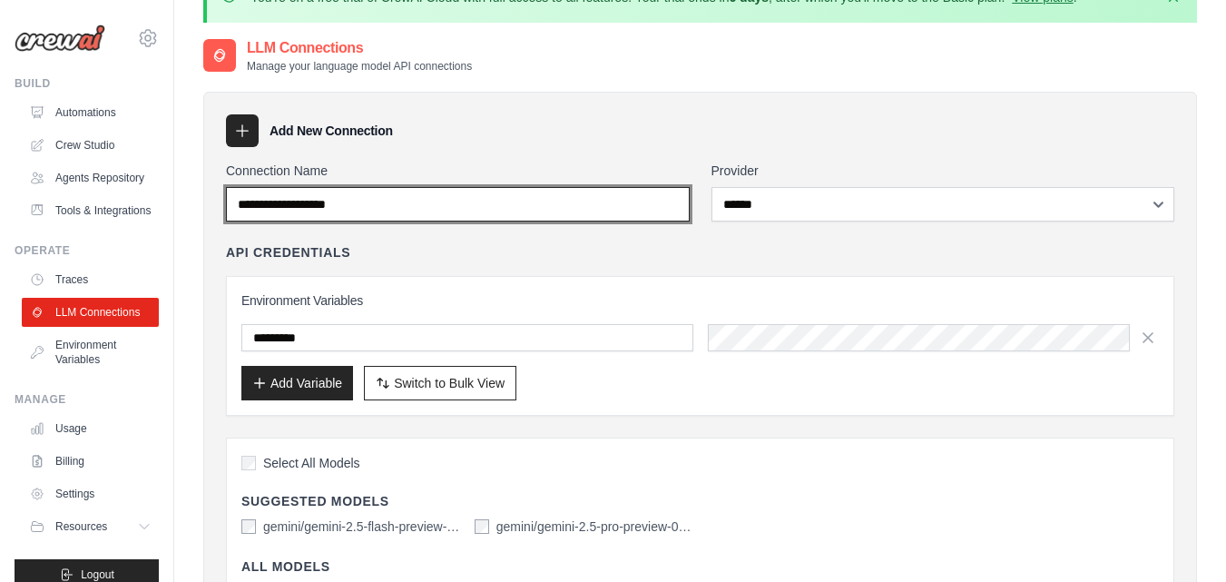
scroll to position [44, 0]
click at [375, 202] on input "Connection Name" at bounding box center [458, 205] width 464 height 34
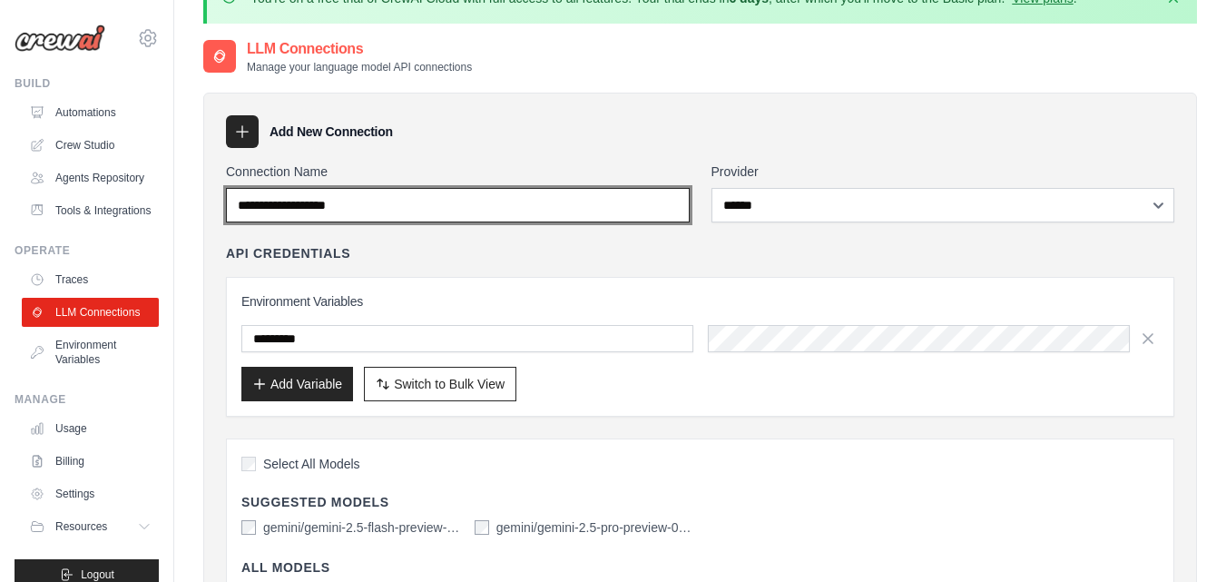
drag, startPoint x: 375, startPoint y: 202, endPoint x: 438, endPoint y: 219, distance: 64.7
click at [438, 219] on input "Connection Name" at bounding box center [458, 205] width 464 height 34
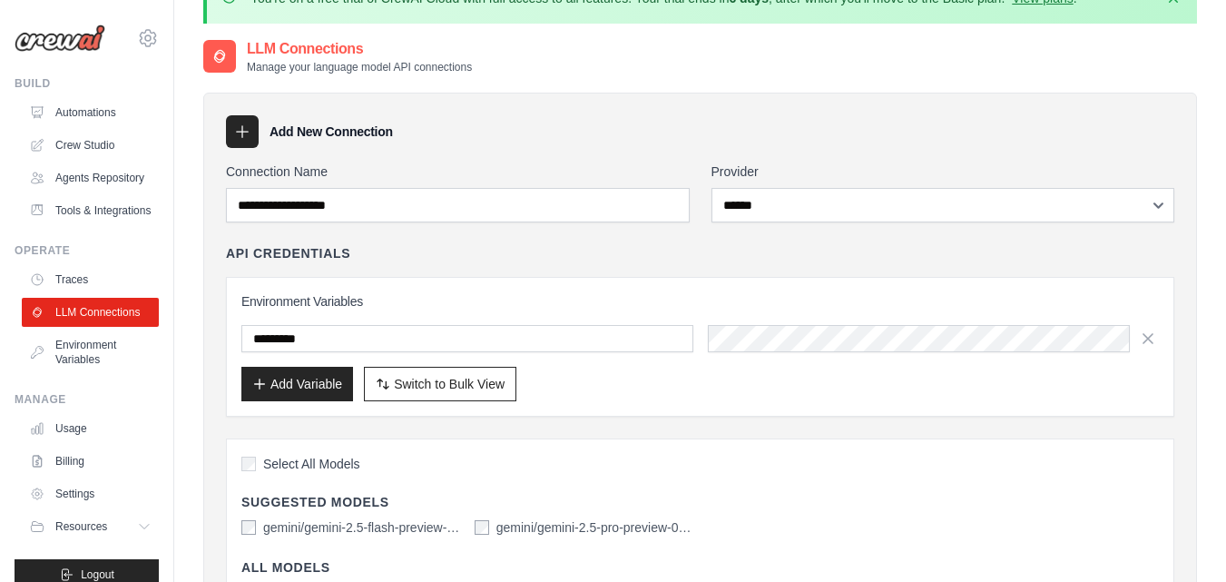
click at [439, 257] on div "API Credentials" at bounding box center [700, 253] width 949 height 18
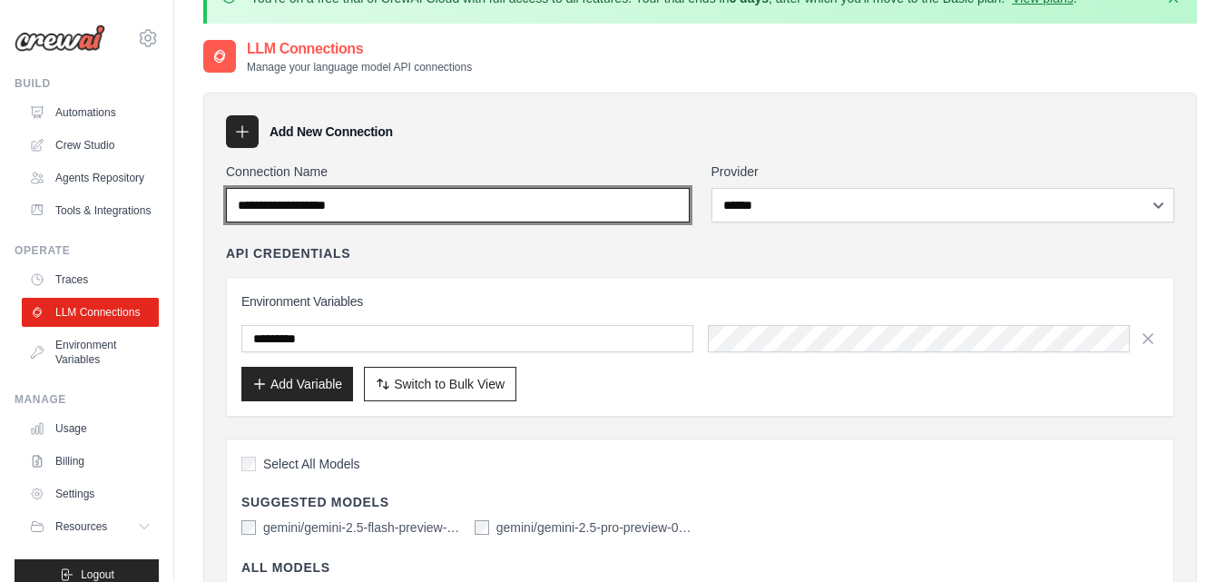
click at [398, 203] on input "Connection Name" at bounding box center [458, 205] width 464 height 34
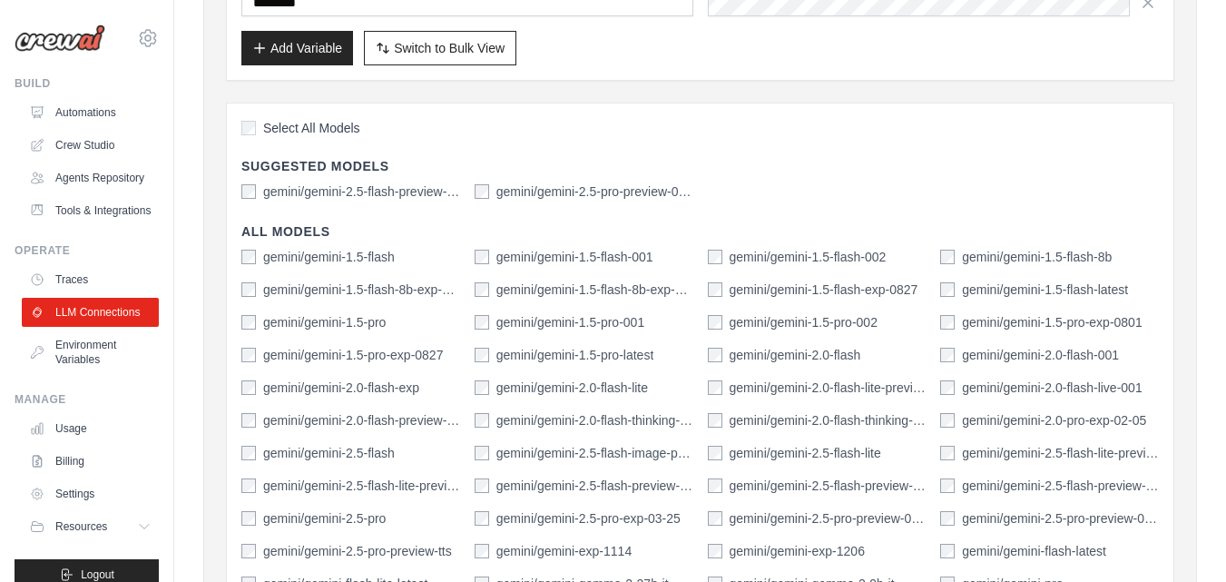
scroll to position [902, 0]
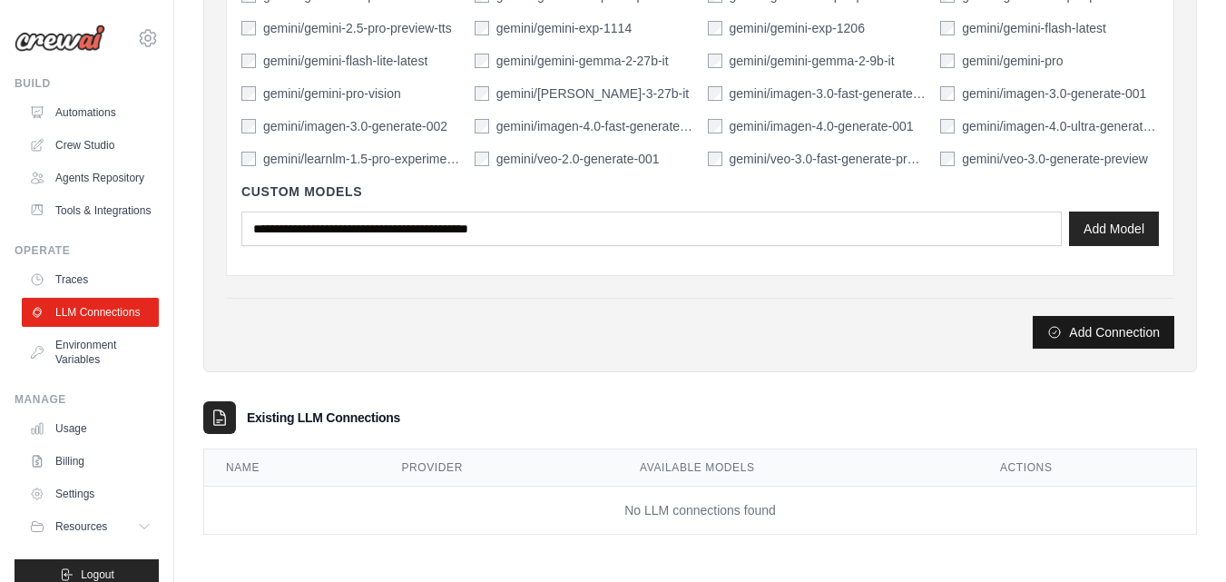
click at [1117, 334] on button "Add Connection" at bounding box center [1104, 332] width 142 height 33
click at [1125, 345] on button "Add Connection" at bounding box center [1104, 332] width 142 height 33
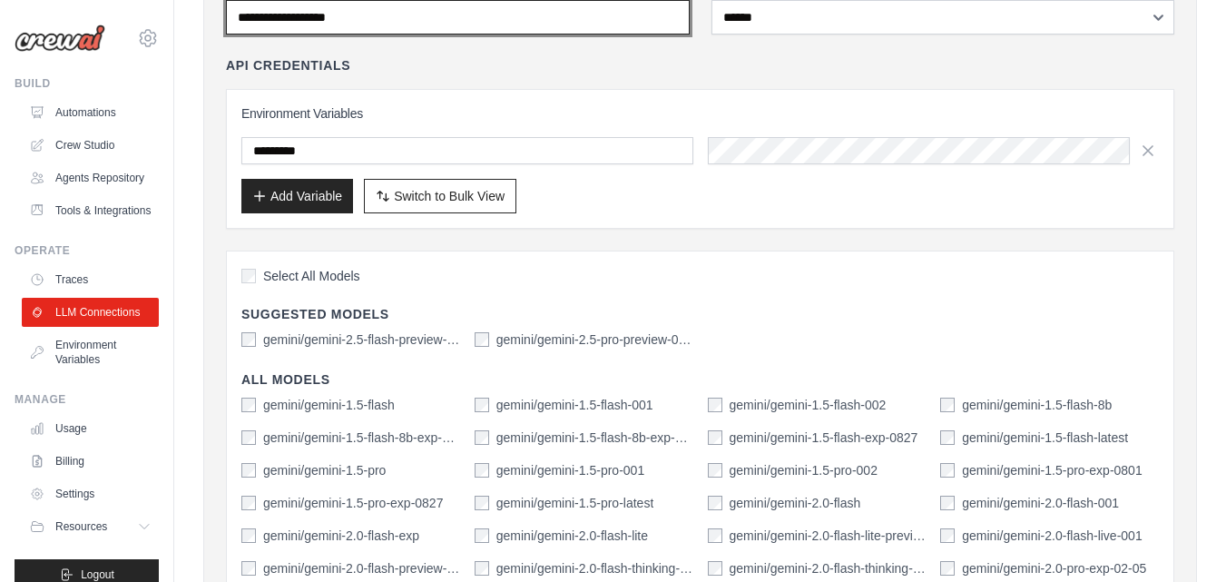
scroll to position [0, 0]
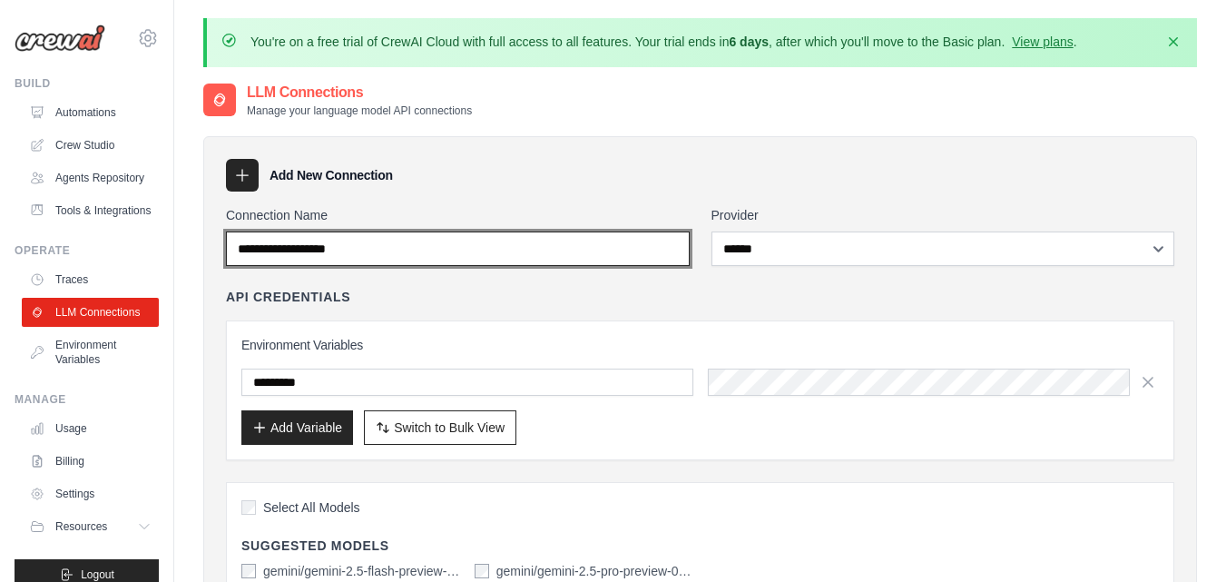
click at [369, 248] on input "Connection Name" at bounding box center [458, 248] width 464 height 34
drag, startPoint x: 369, startPoint y: 248, endPoint x: 267, endPoint y: 244, distance: 102.6
click at [267, 244] on input "Connection Name" at bounding box center [458, 248] width 464 height 34
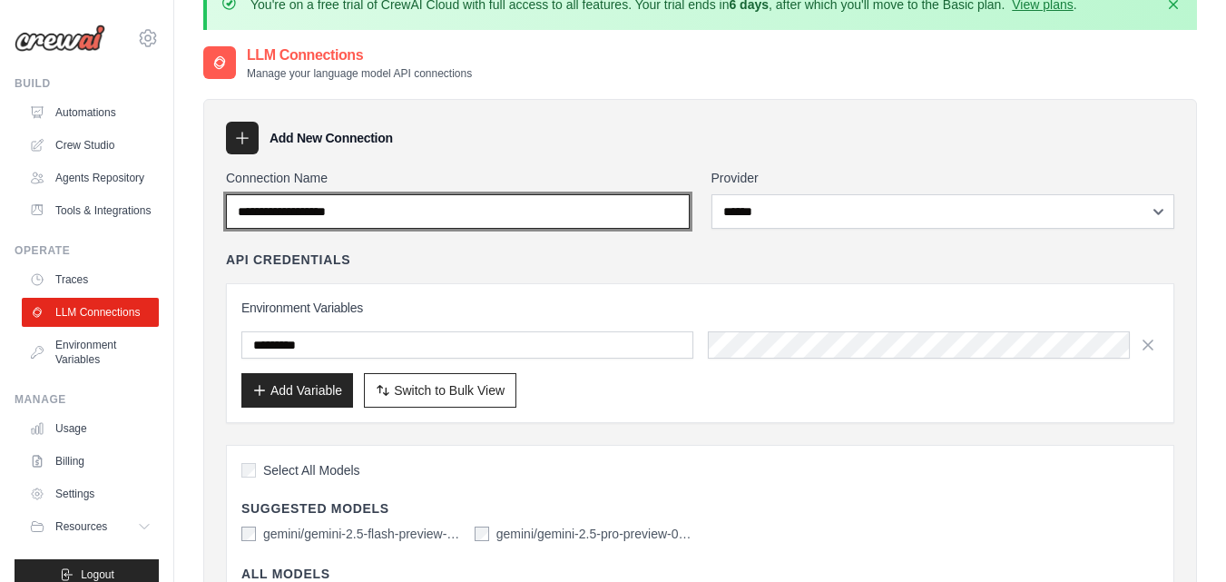
scroll to position [36, 0]
drag, startPoint x: 418, startPoint y: 214, endPoint x: 369, endPoint y: 211, distance: 48.2
click at [369, 211] on input "Connection Name" at bounding box center [458, 212] width 464 height 34
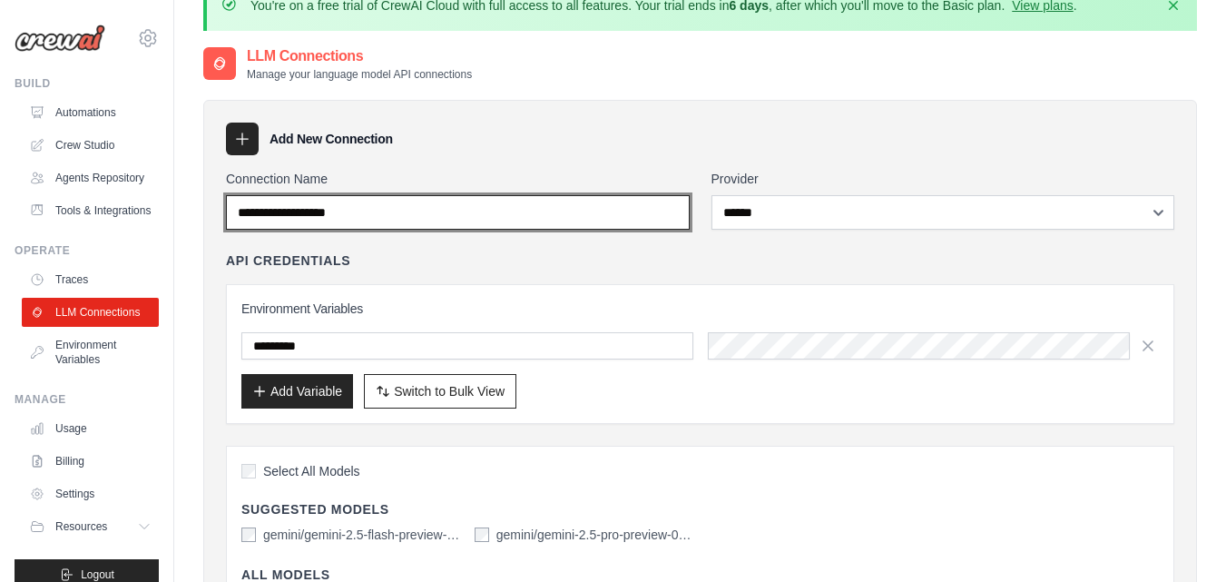
click at [369, 211] on input "Connection Name" at bounding box center [458, 212] width 464 height 34
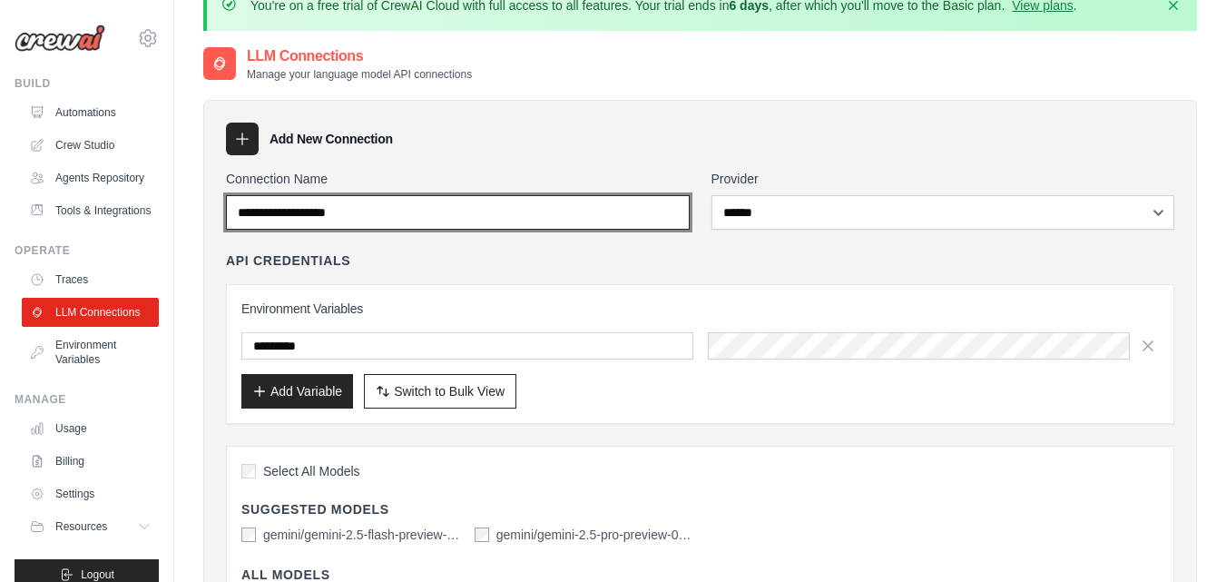
click at [369, 211] on input "Connection Name" at bounding box center [458, 212] width 464 height 34
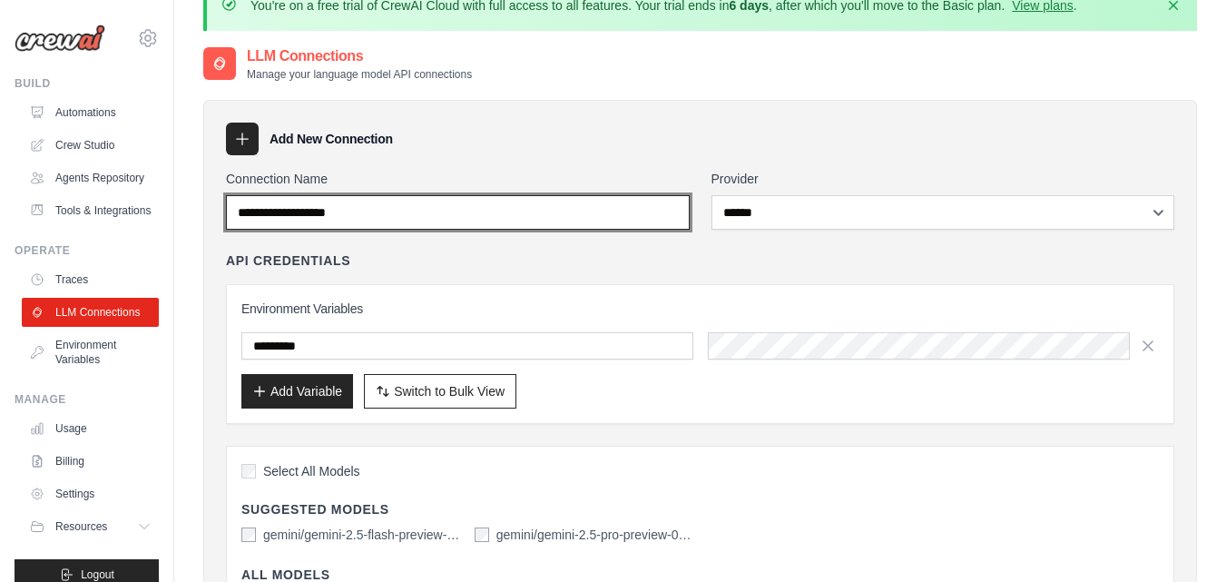
drag, startPoint x: 368, startPoint y: 219, endPoint x: 418, endPoint y: 203, distance: 52.3
click at [418, 203] on input "Connection Name" at bounding box center [458, 212] width 464 height 34
click at [418, 206] on input "Connection Name" at bounding box center [458, 212] width 464 height 34
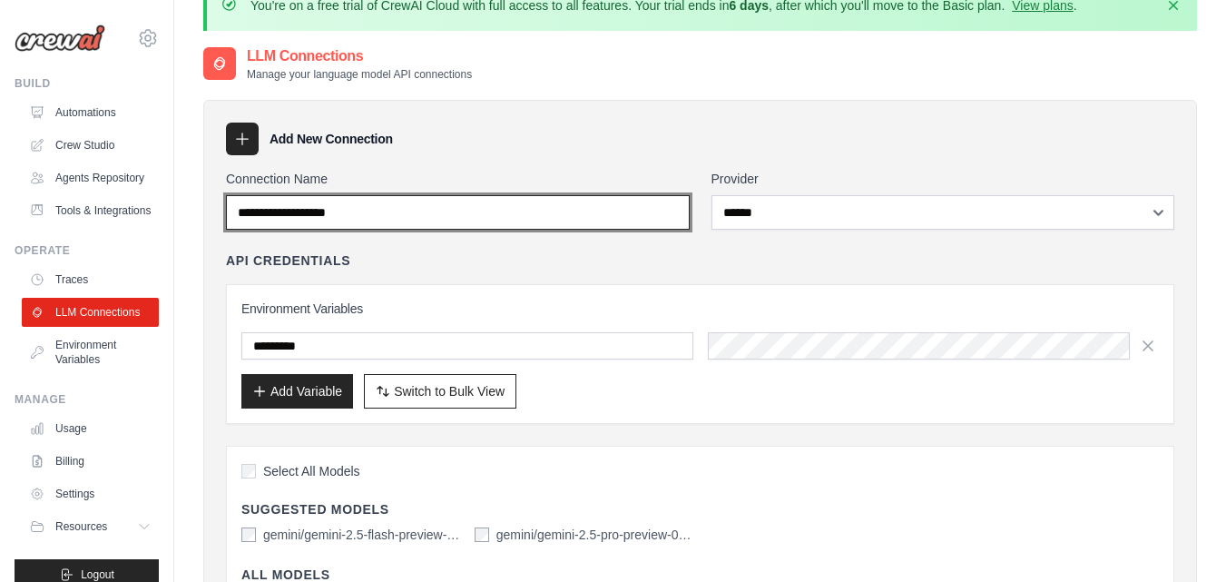
click at [418, 206] on input "Connection Name" at bounding box center [458, 212] width 464 height 34
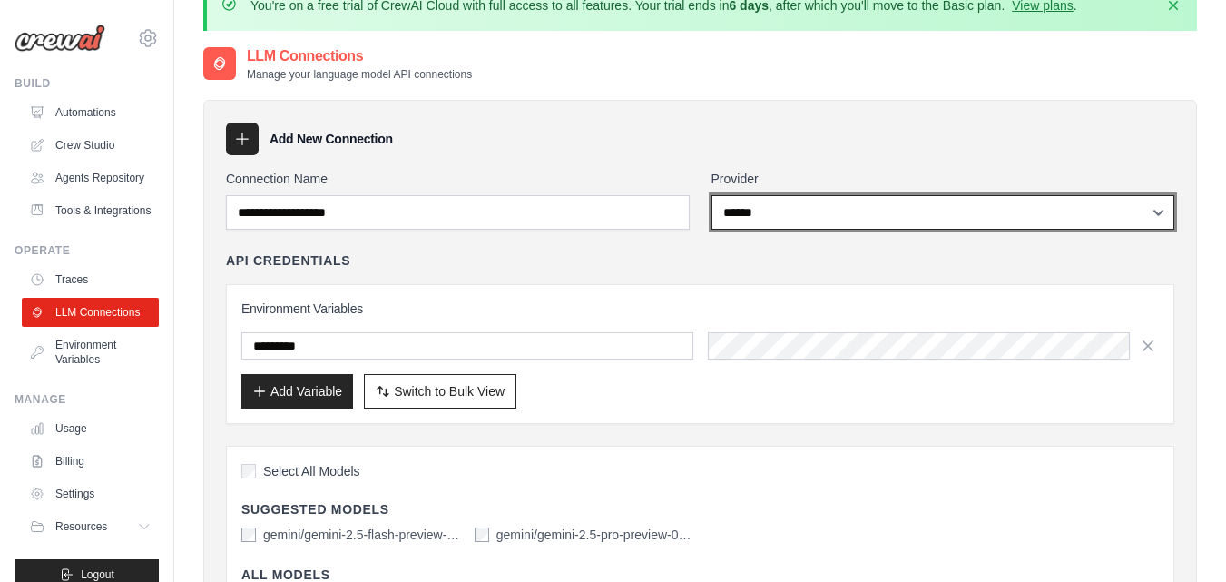
click at [849, 209] on select "**********" at bounding box center [944, 212] width 464 height 34
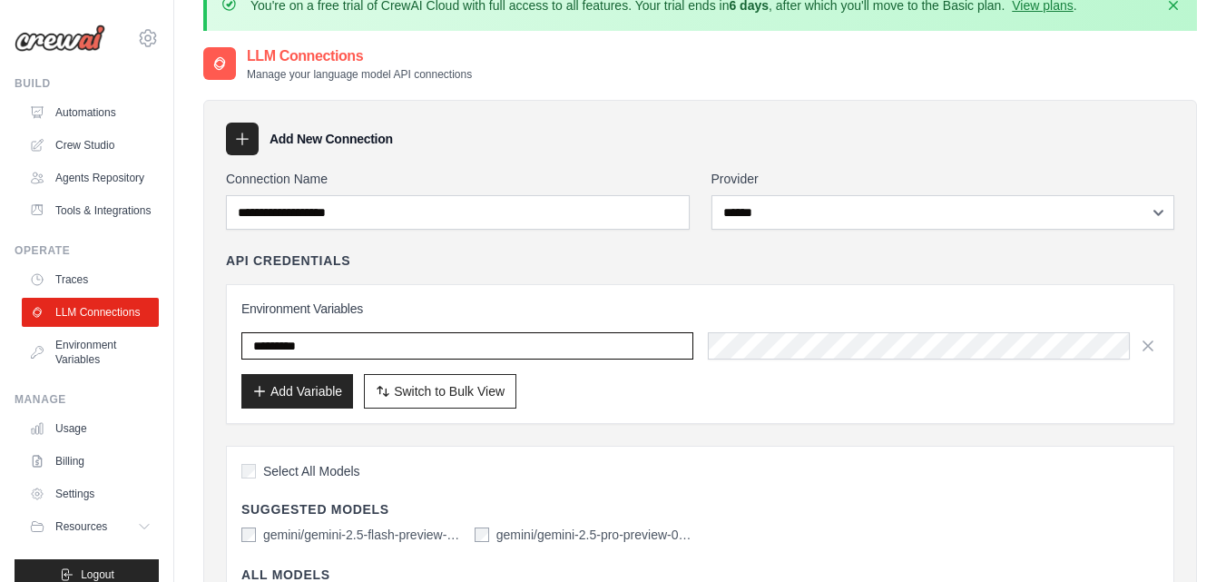
click at [520, 357] on input "*********" at bounding box center [467, 345] width 452 height 27
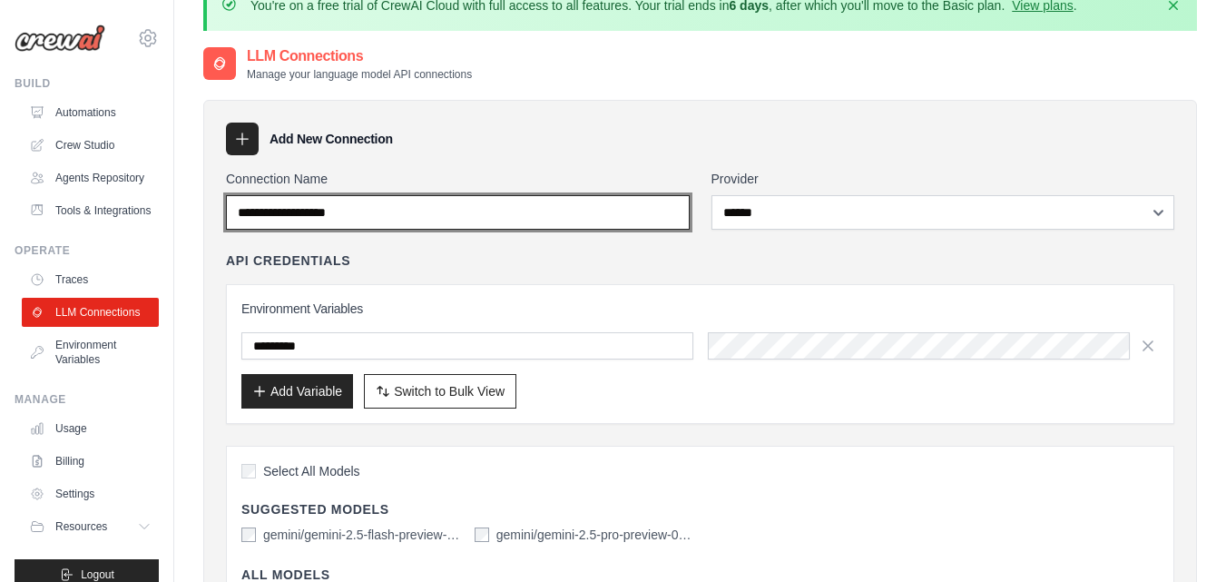
click at [448, 213] on input "Connection Name" at bounding box center [458, 212] width 464 height 34
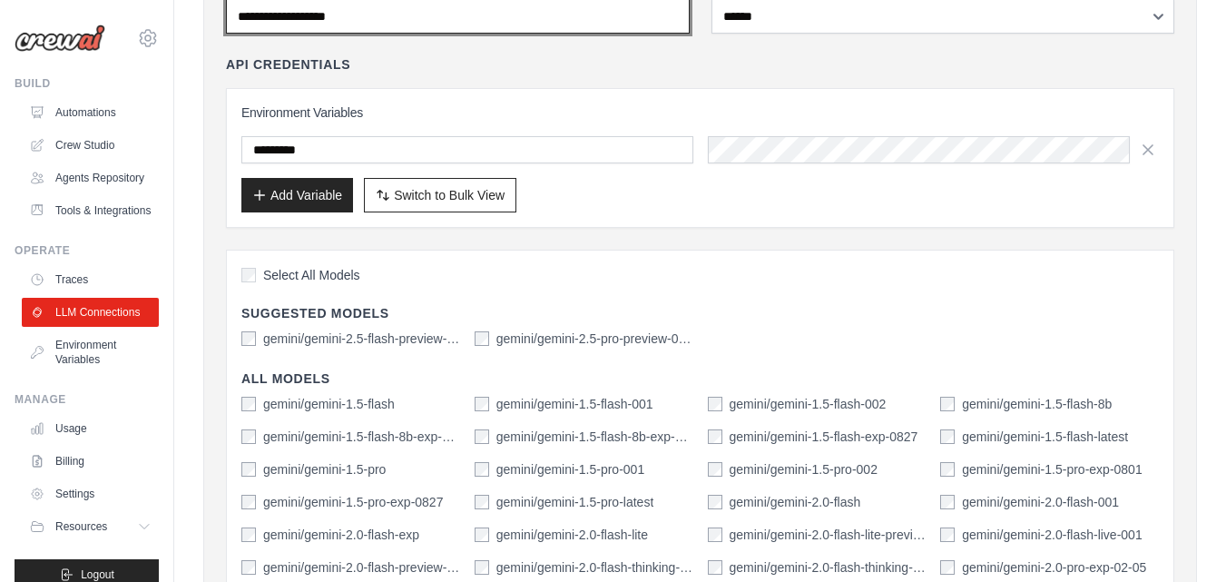
scroll to position [233, 0]
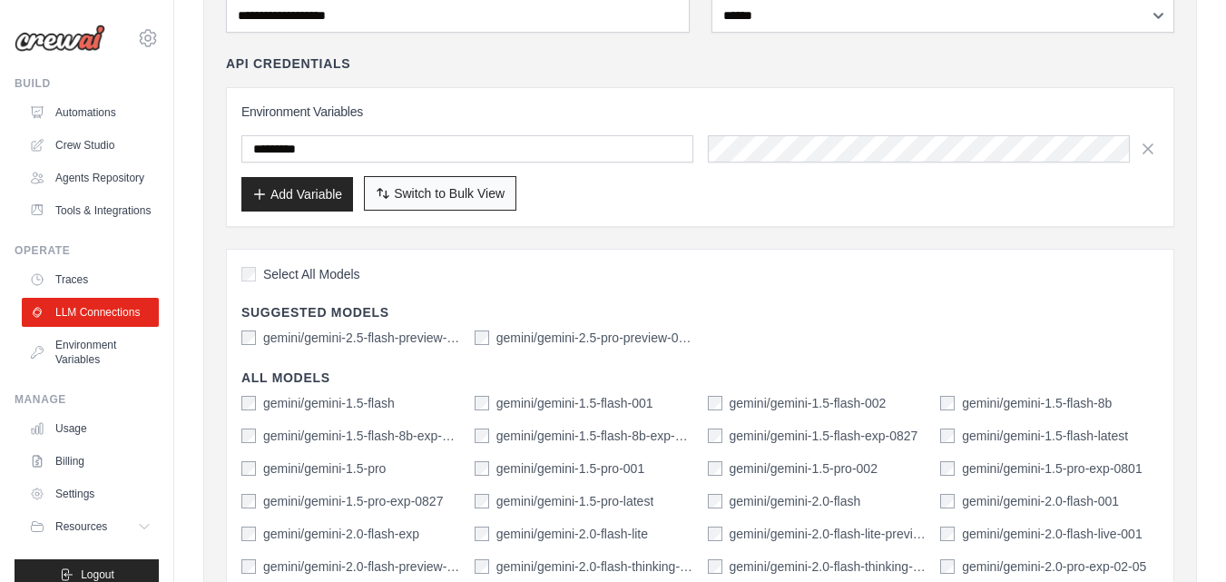
click at [436, 198] on span "Switch to Bulk View" at bounding box center [449, 193] width 111 height 18
type textarea "**********"
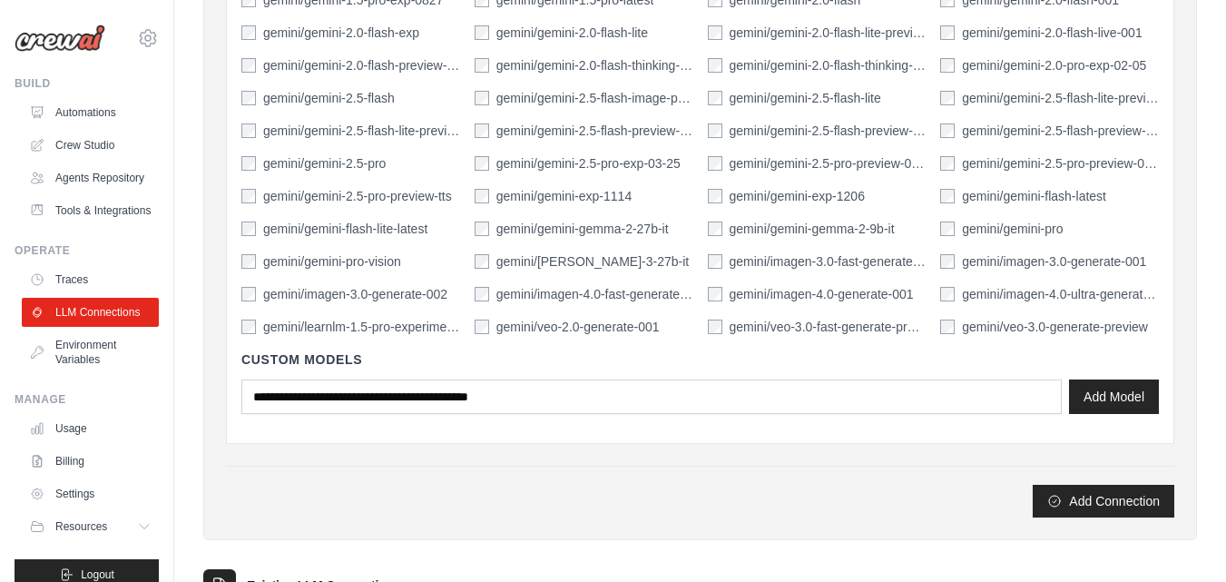
scroll to position [911, 0]
click at [1110, 509] on button "Add Connection" at bounding box center [1104, 501] width 142 height 33
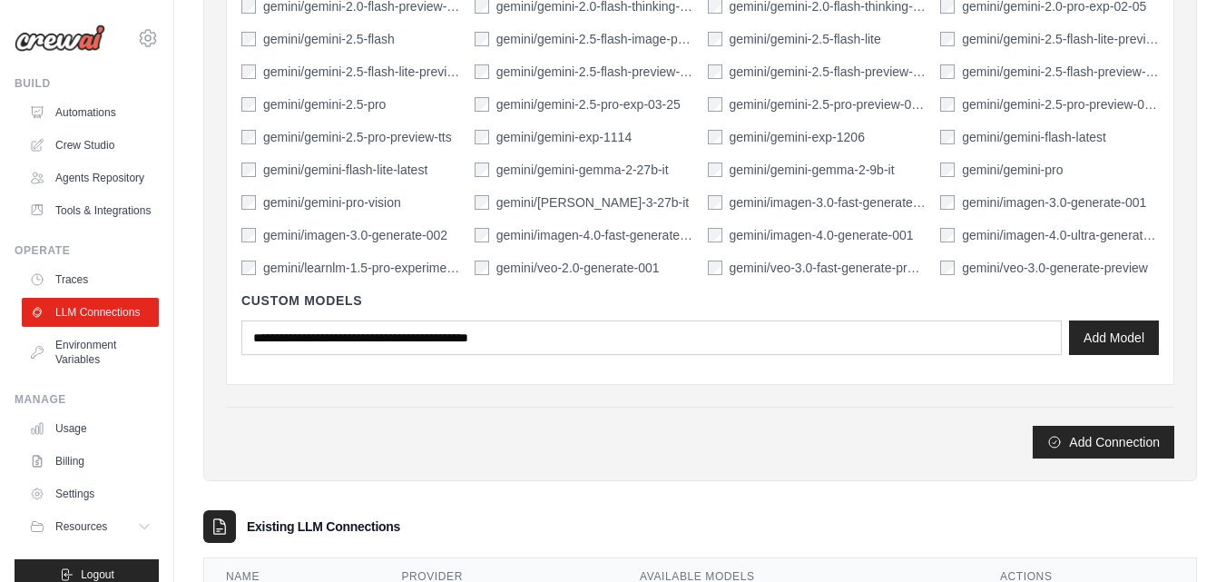
scroll to position [961, 0]
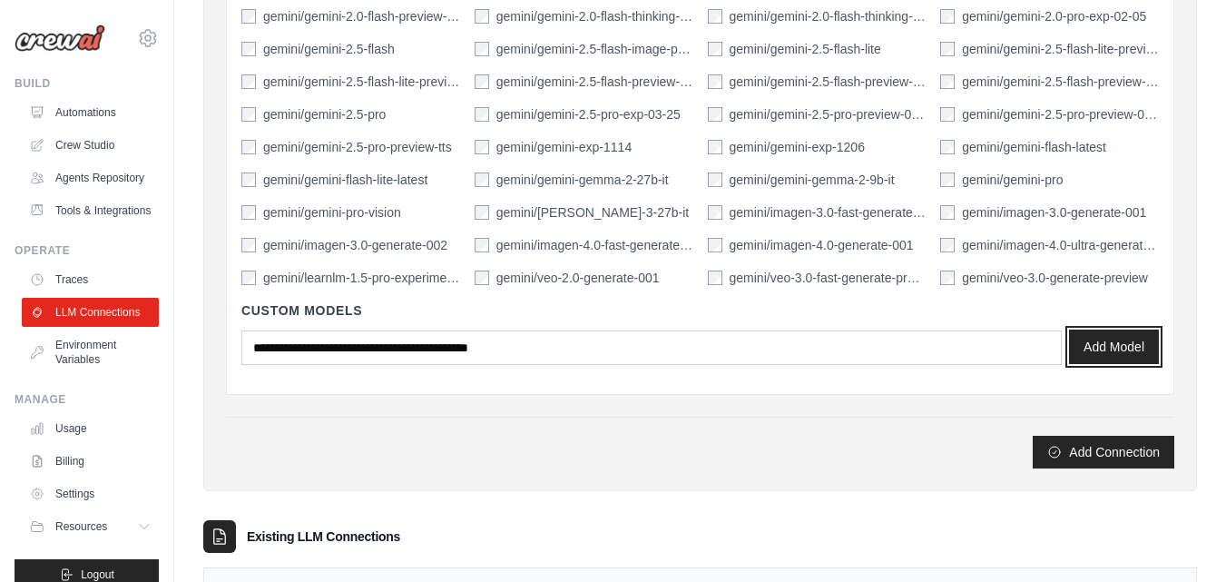
click at [1114, 344] on button "Add Model" at bounding box center [1114, 347] width 90 height 34
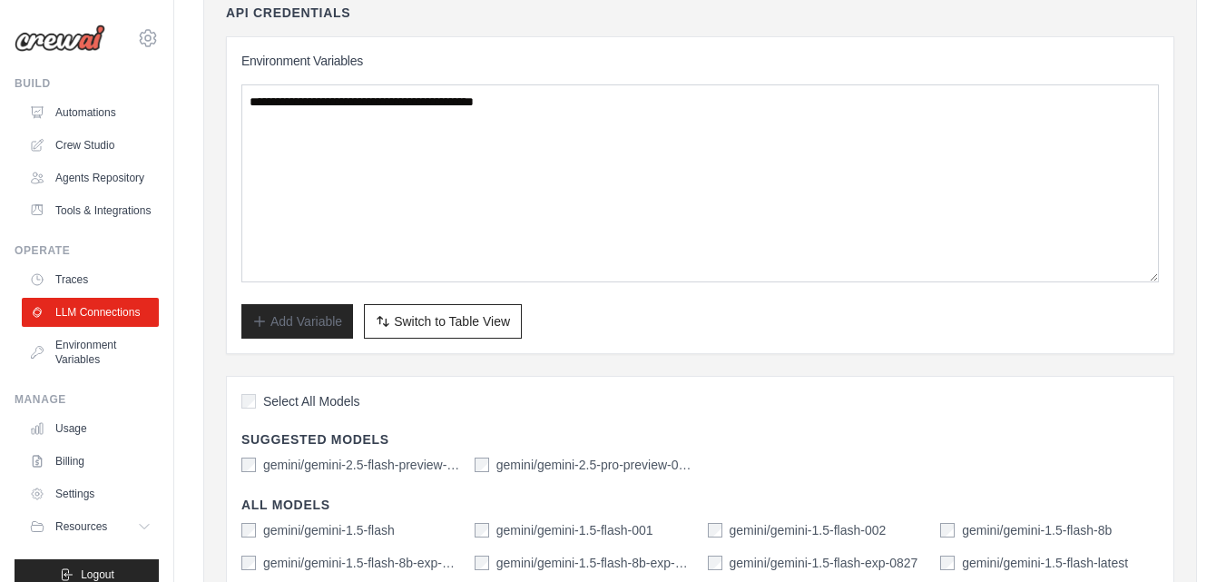
scroll to position [389, 0]
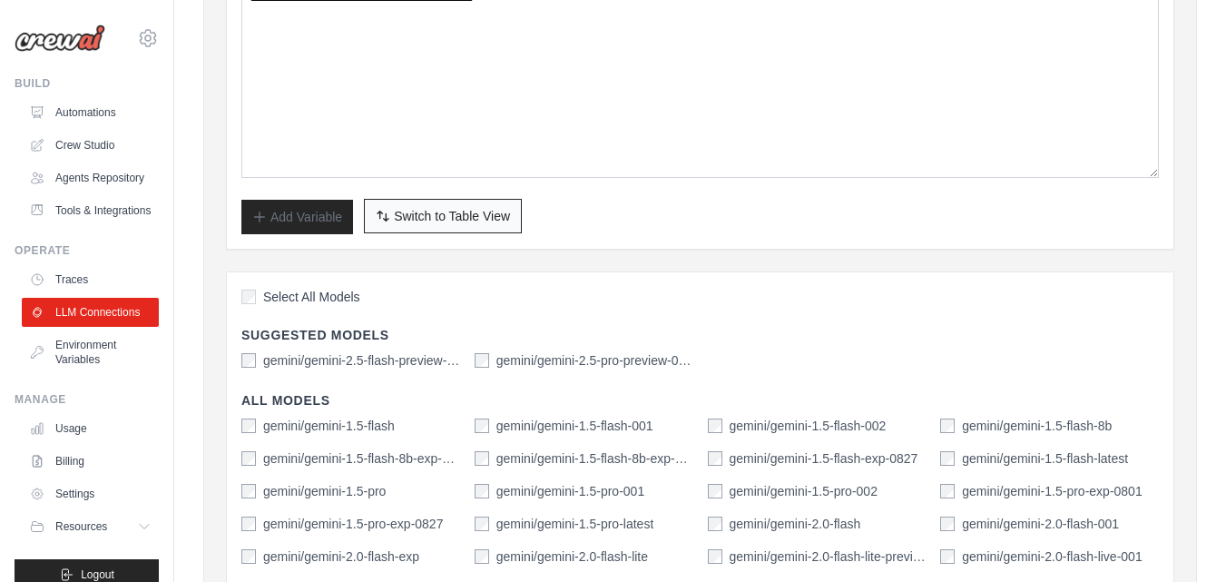
click at [411, 214] on span "Switch to Table View" at bounding box center [452, 216] width 116 height 18
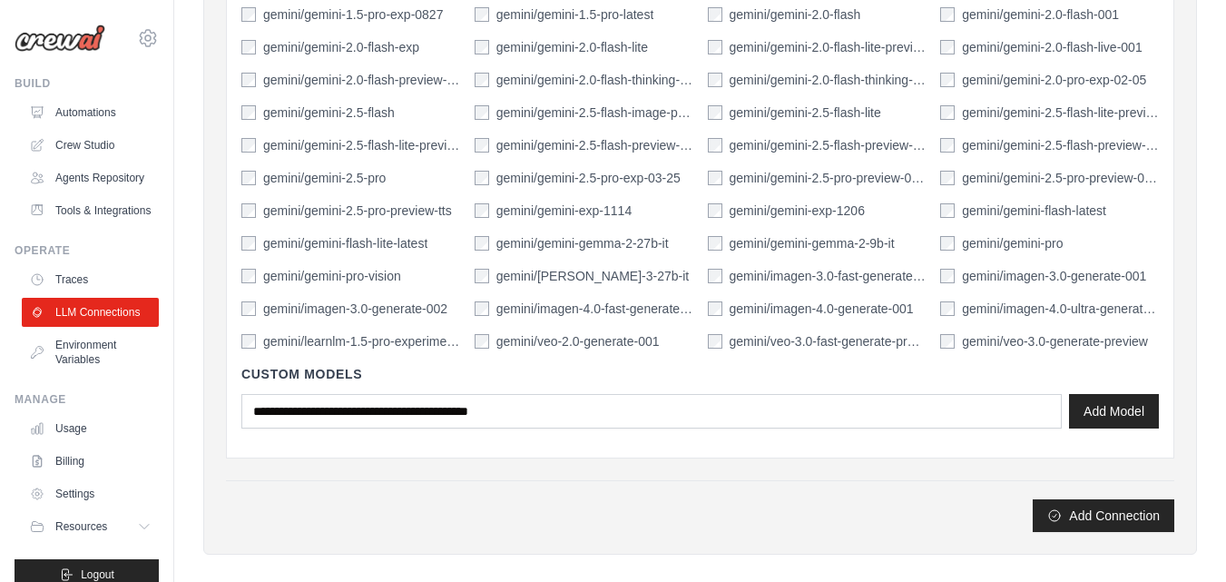
scroll to position [902, 0]
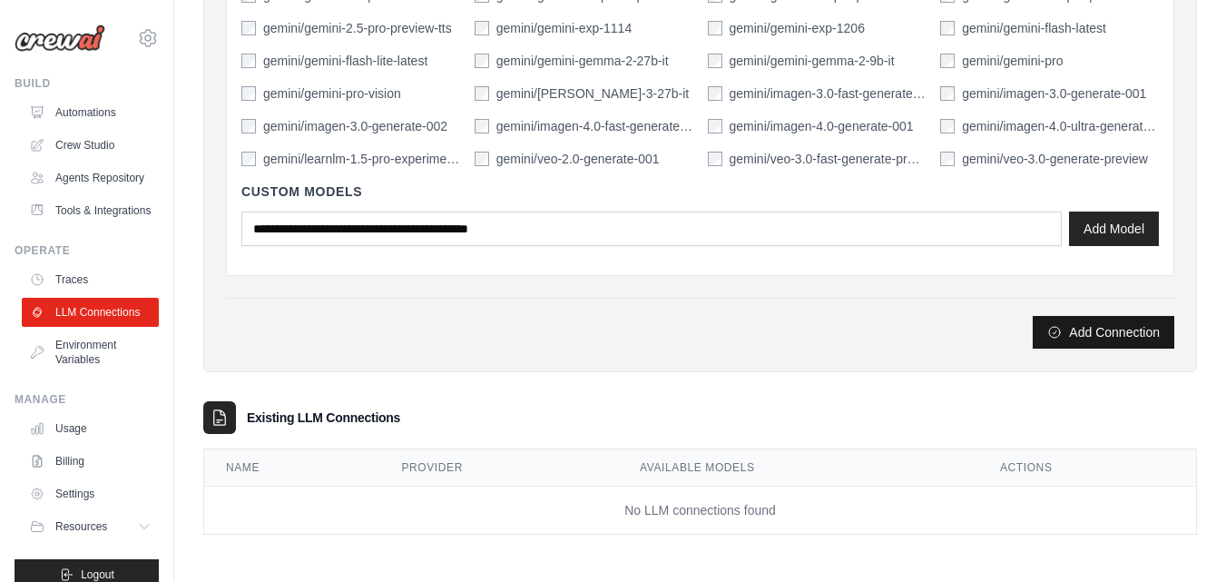
click at [1108, 331] on button "Add Connection" at bounding box center [1104, 332] width 142 height 33
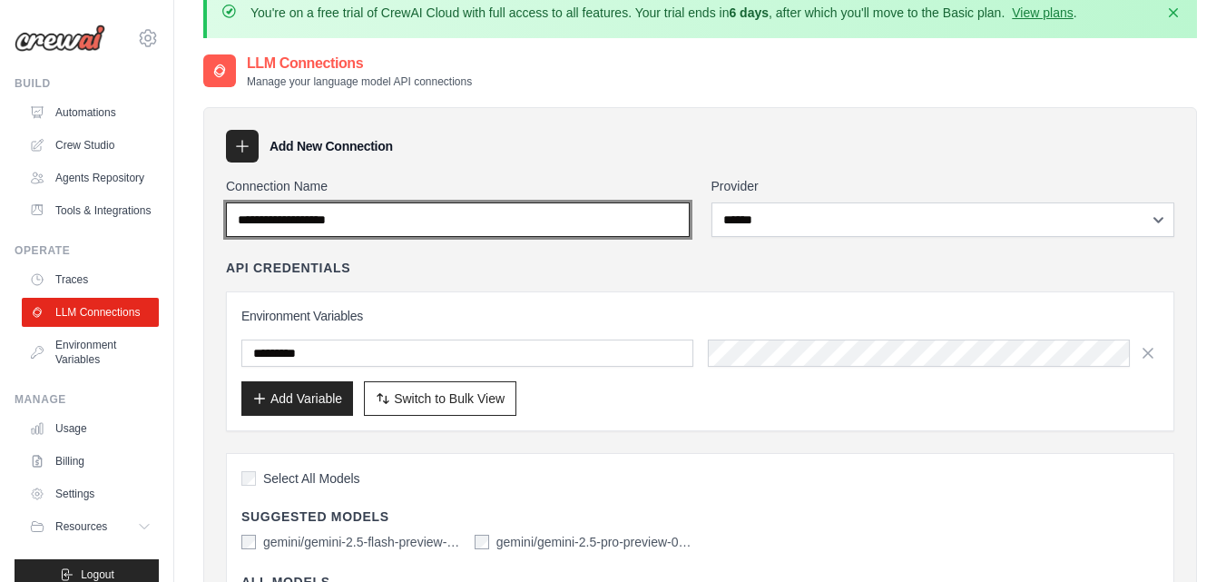
scroll to position [0, 0]
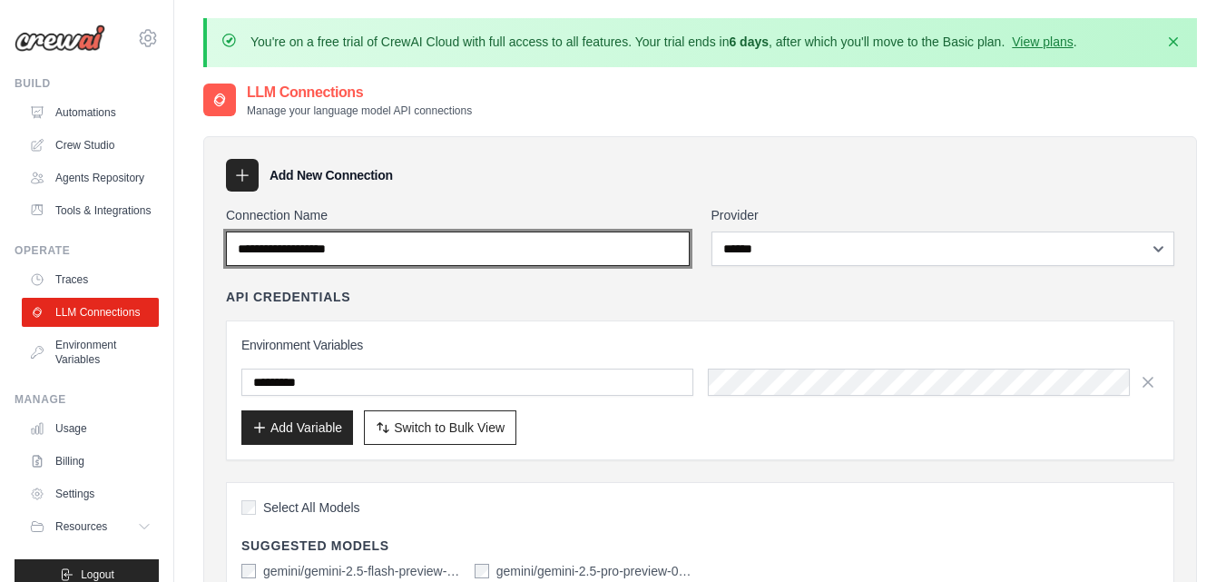
type input "*"
click at [393, 252] on input "Connection Name" at bounding box center [458, 248] width 464 height 34
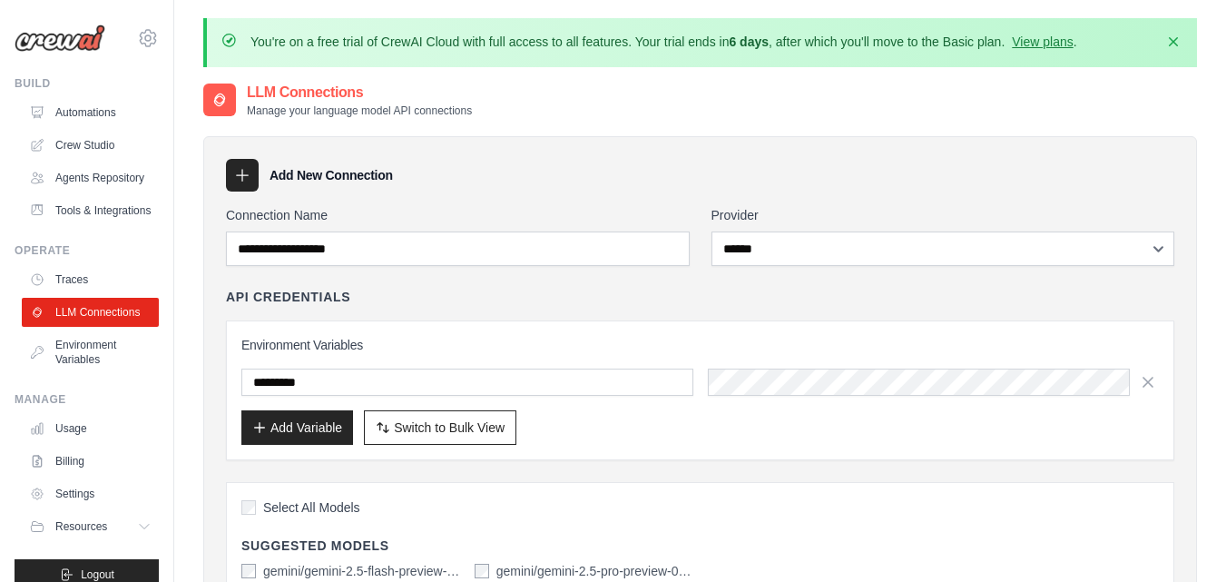
click at [249, 183] on icon at bounding box center [242, 175] width 18 height 18
click at [242, 172] on icon at bounding box center [243, 176] width 12 height 12
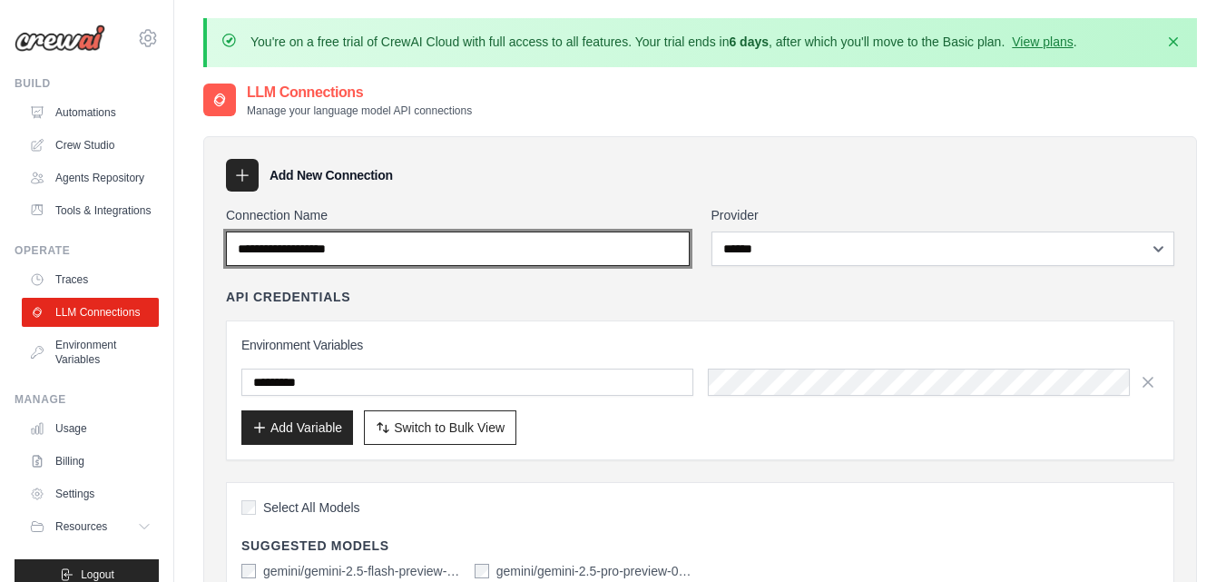
click at [387, 258] on input "Connection Name" at bounding box center [458, 248] width 464 height 34
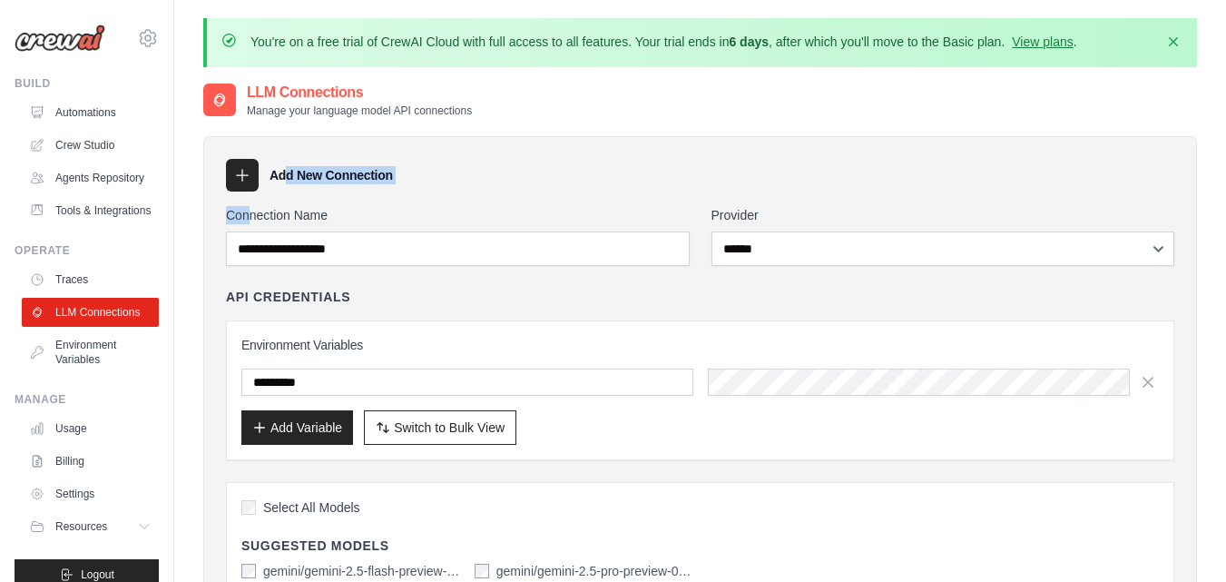
drag, startPoint x: 250, startPoint y: 193, endPoint x: 248, endPoint y: 182, distance: 11.9
click at [248, 182] on icon at bounding box center [242, 175] width 18 height 18
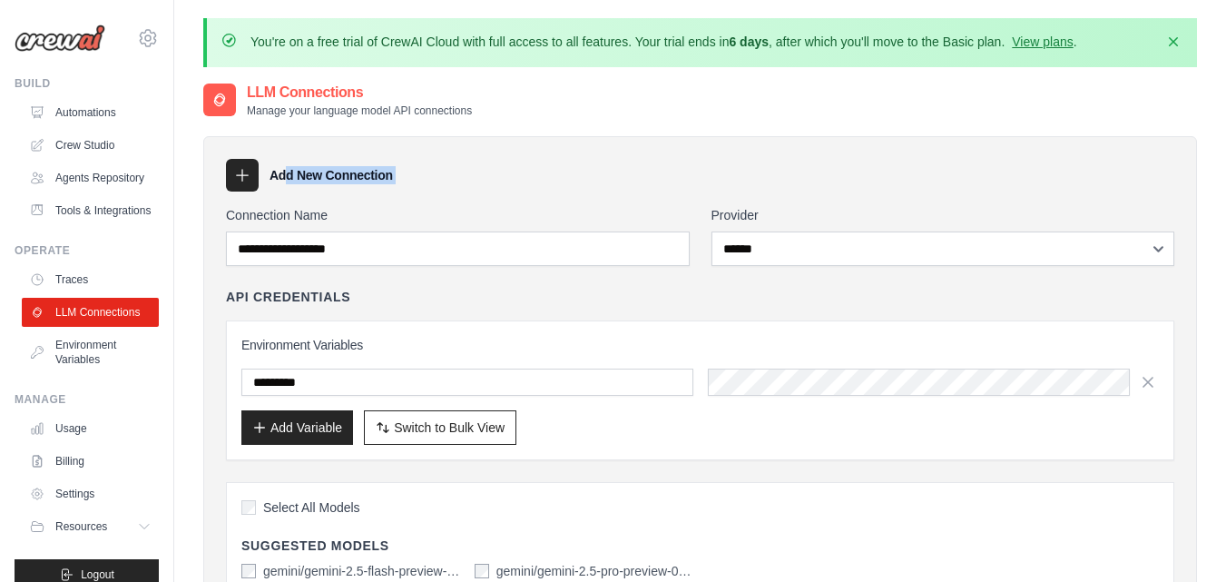
click at [248, 182] on icon at bounding box center [242, 175] width 18 height 18
click at [244, 173] on icon at bounding box center [242, 175] width 18 height 18
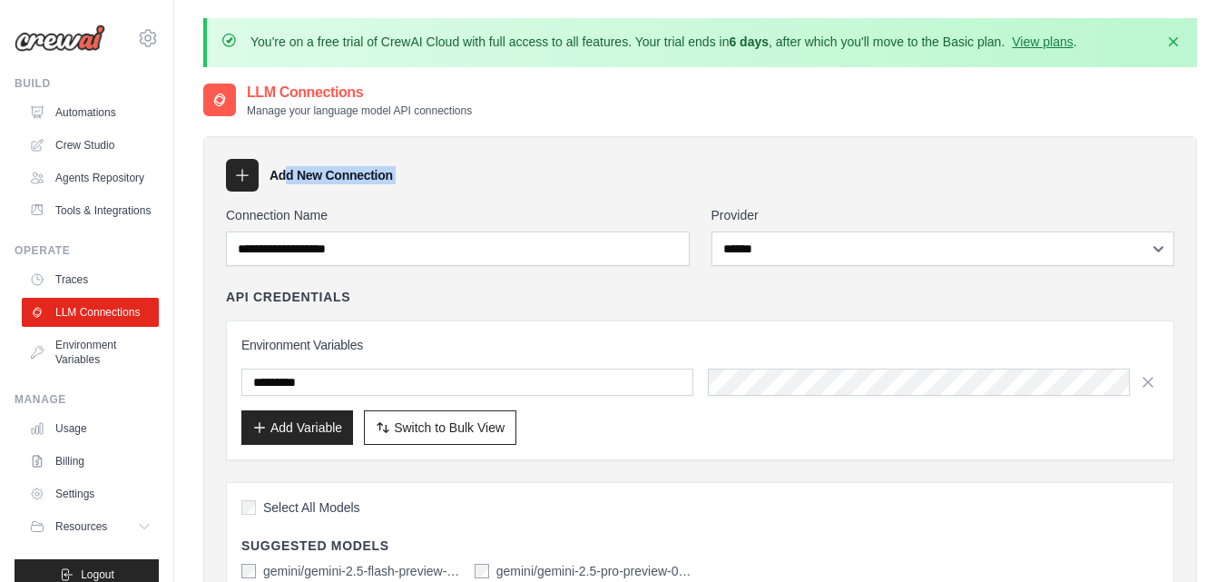
click at [244, 173] on icon at bounding box center [242, 175] width 18 height 18
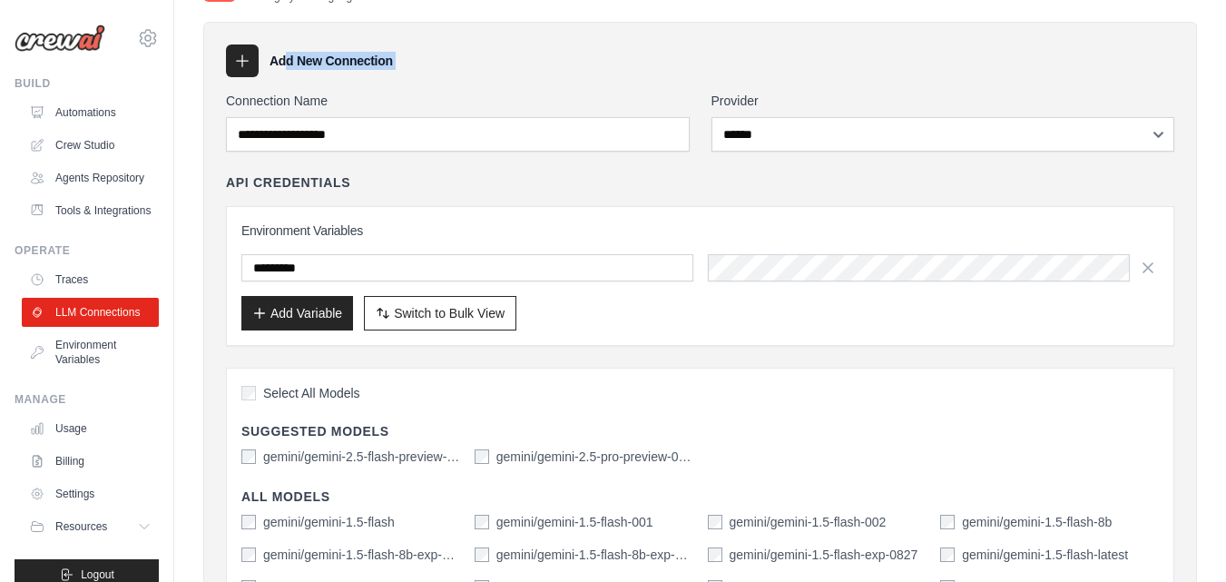
scroll to position [116, 0]
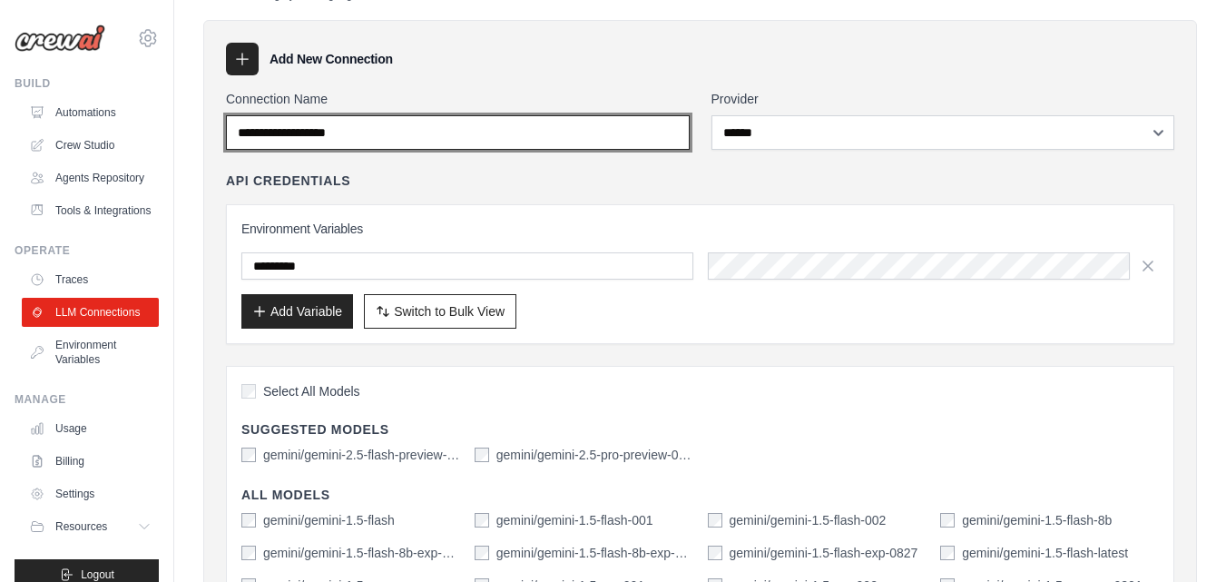
click at [407, 131] on input "Connection Name" at bounding box center [458, 132] width 464 height 34
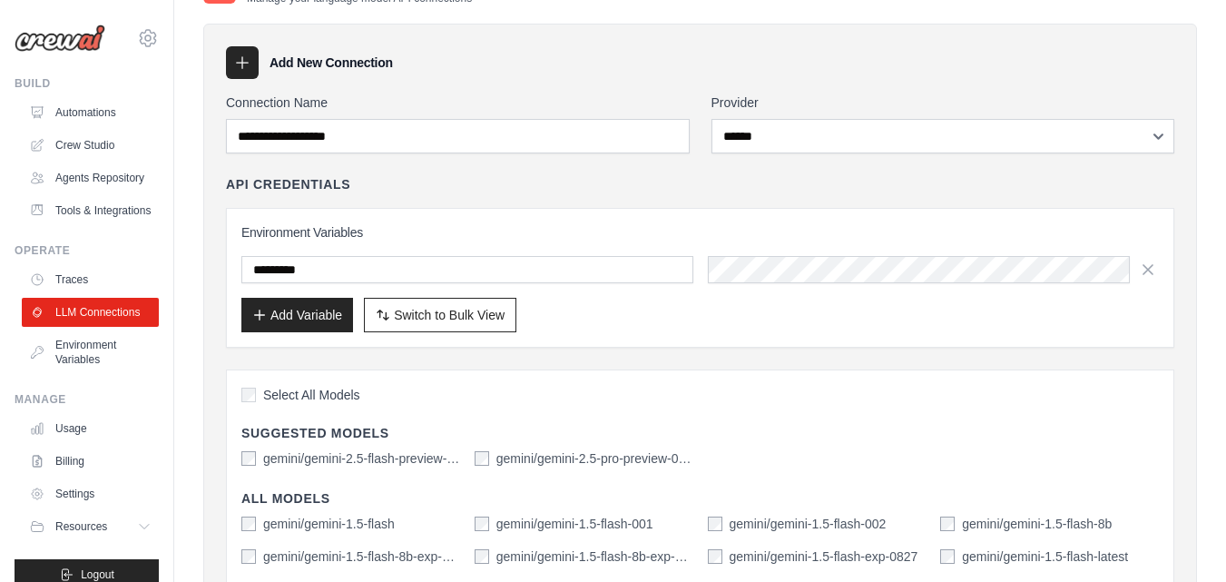
drag, startPoint x: 354, startPoint y: 112, endPoint x: 217, endPoint y: 106, distance: 137.2
click at [217, 106] on div "**********" at bounding box center [700, 593] width 994 height 1138
drag, startPoint x: 335, startPoint y: 97, endPoint x: 216, endPoint y: 102, distance: 119.0
click at [216, 102] on div "**********" at bounding box center [700, 593] width 994 height 1138
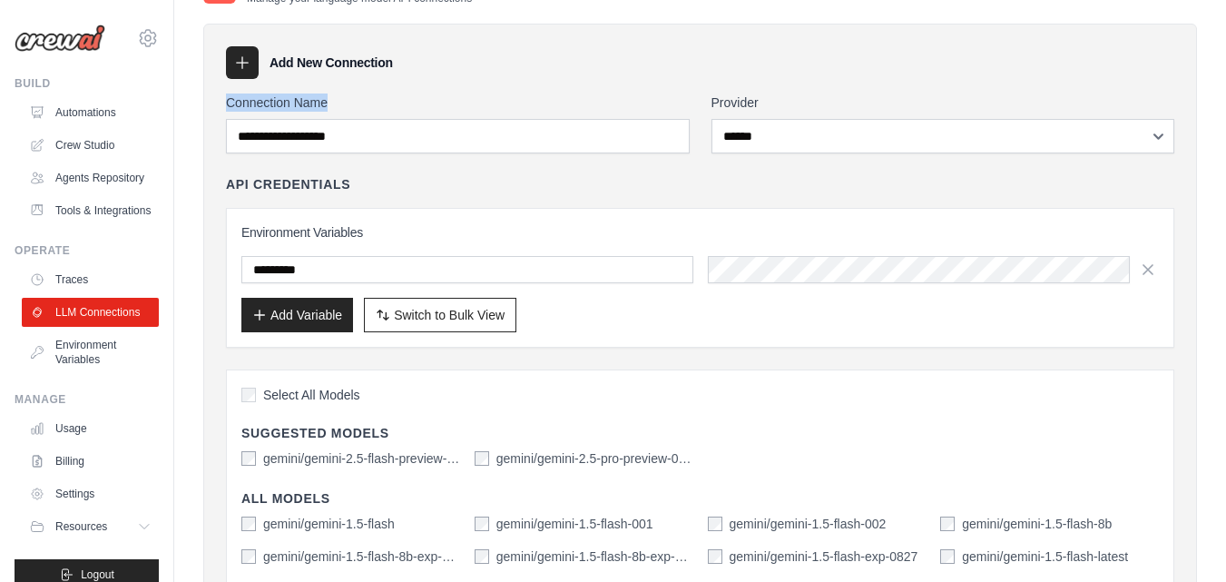
copy label "Connection Name"
click at [459, 84] on div "**********" at bounding box center [700, 593] width 994 height 1138
click at [77, 225] on link "Tools & Integrations" at bounding box center [92, 210] width 137 height 29
click at [74, 183] on link "Agents Repository" at bounding box center [92, 177] width 137 height 29
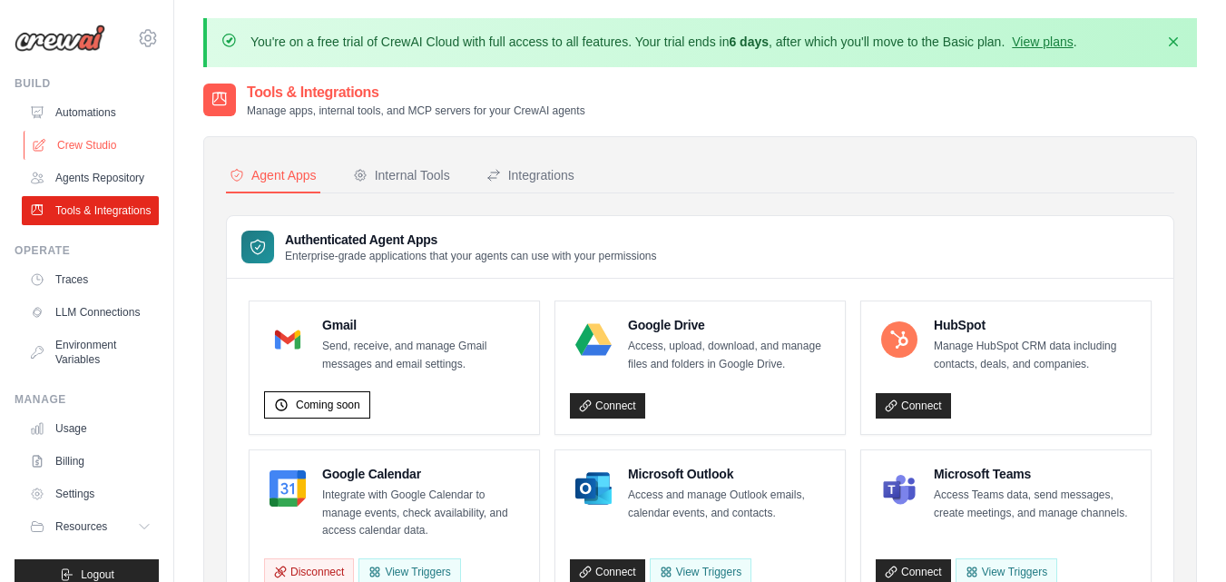
click at [82, 140] on link "Crew Studio" at bounding box center [92, 145] width 137 height 29
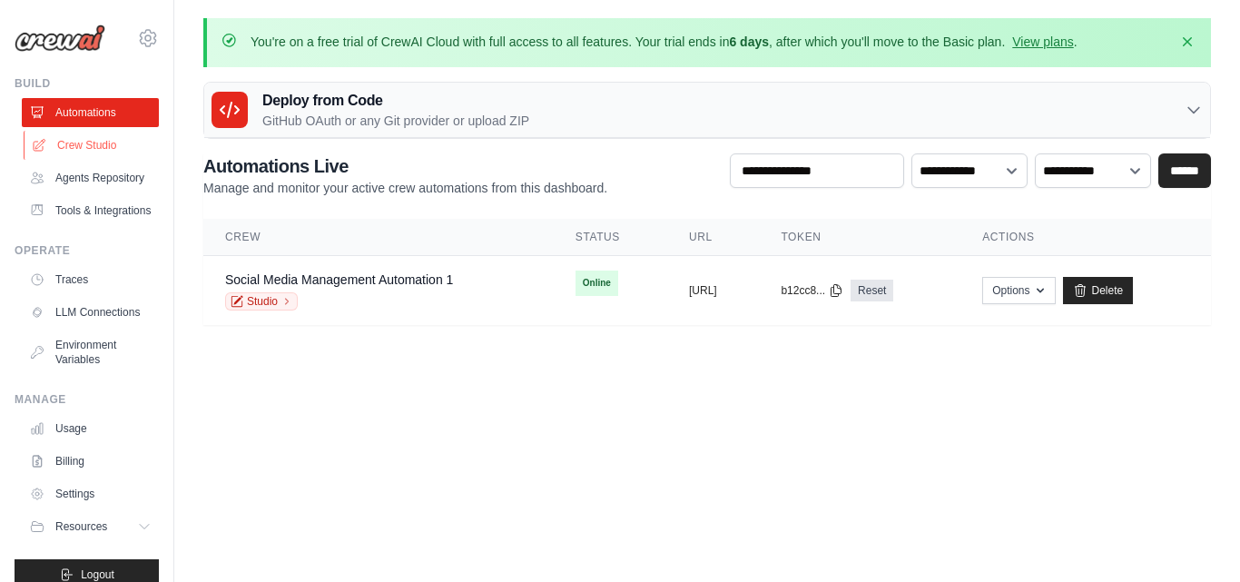
click at [84, 139] on link "Crew Studio" at bounding box center [92, 145] width 137 height 29
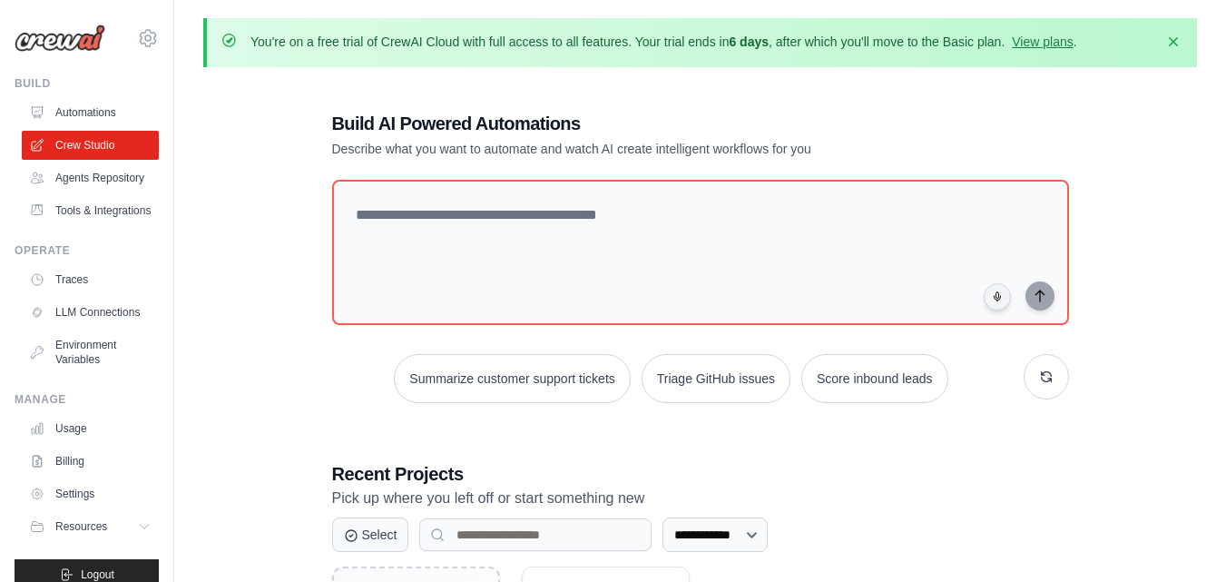
scroll to position [213, 0]
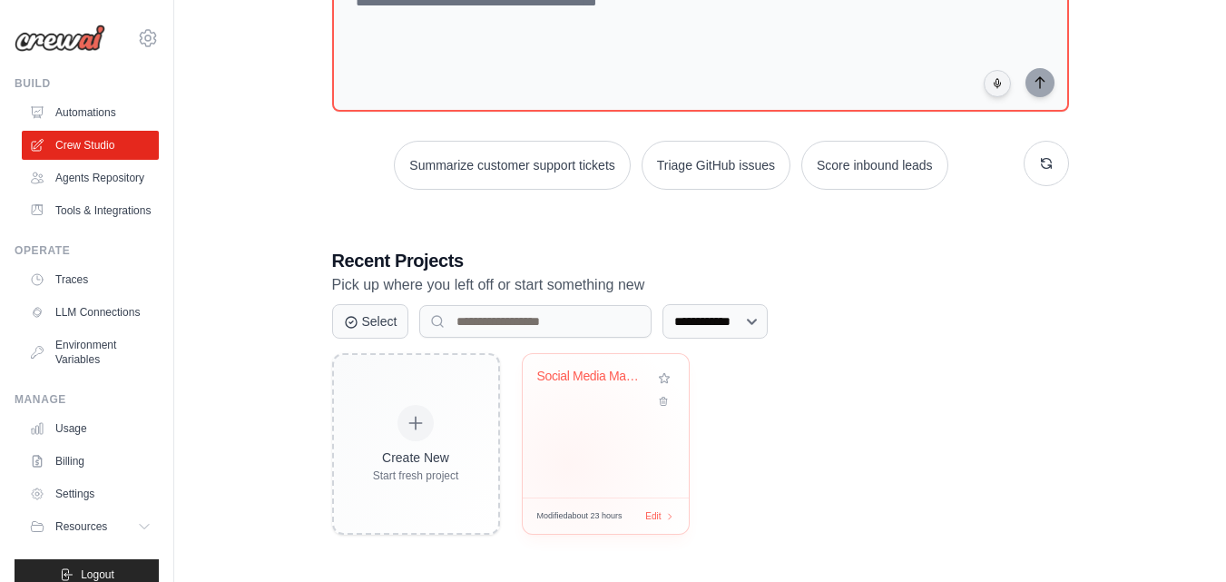
click at [568, 464] on div "Social Media Management & Export Au..." at bounding box center [606, 425] width 166 height 143
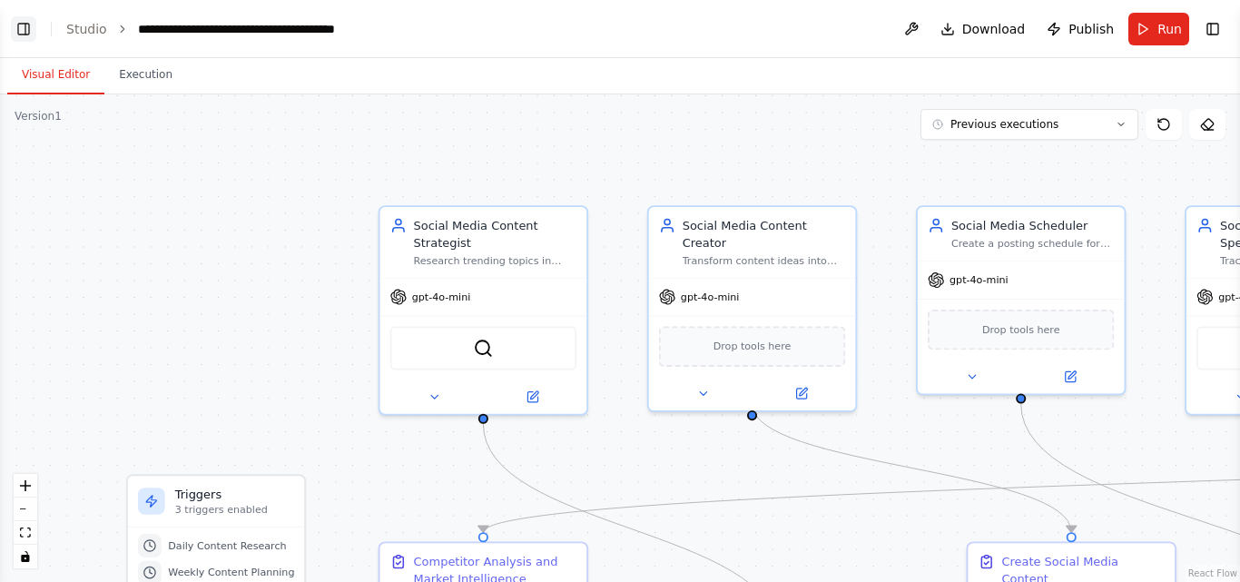
click at [27, 34] on button "Toggle Left Sidebar" at bounding box center [23, 28] width 25 height 25
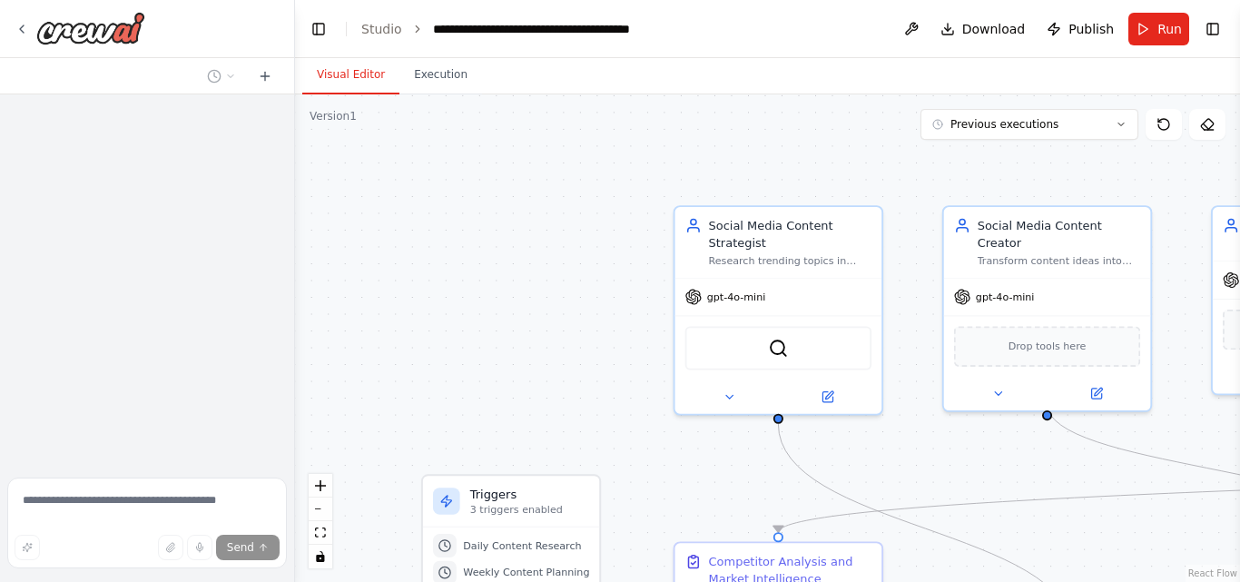
click at [59, 498] on textarea at bounding box center [147, 522] width 280 height 91
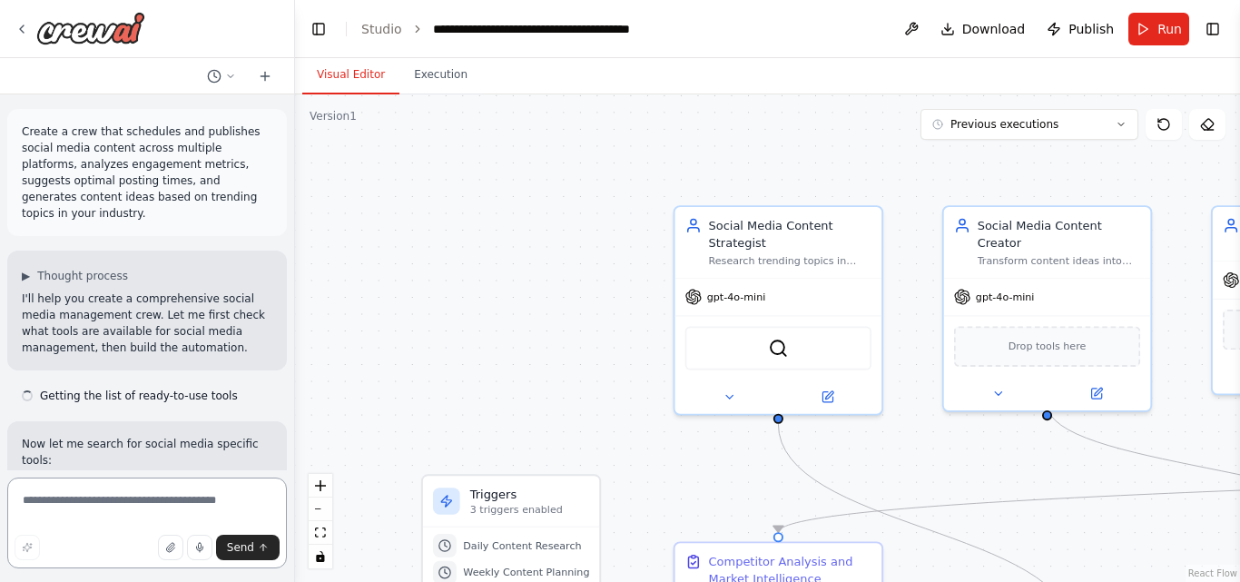
click at [59, 498] on textarea at bounding box center [147, 522] width 280 height 91
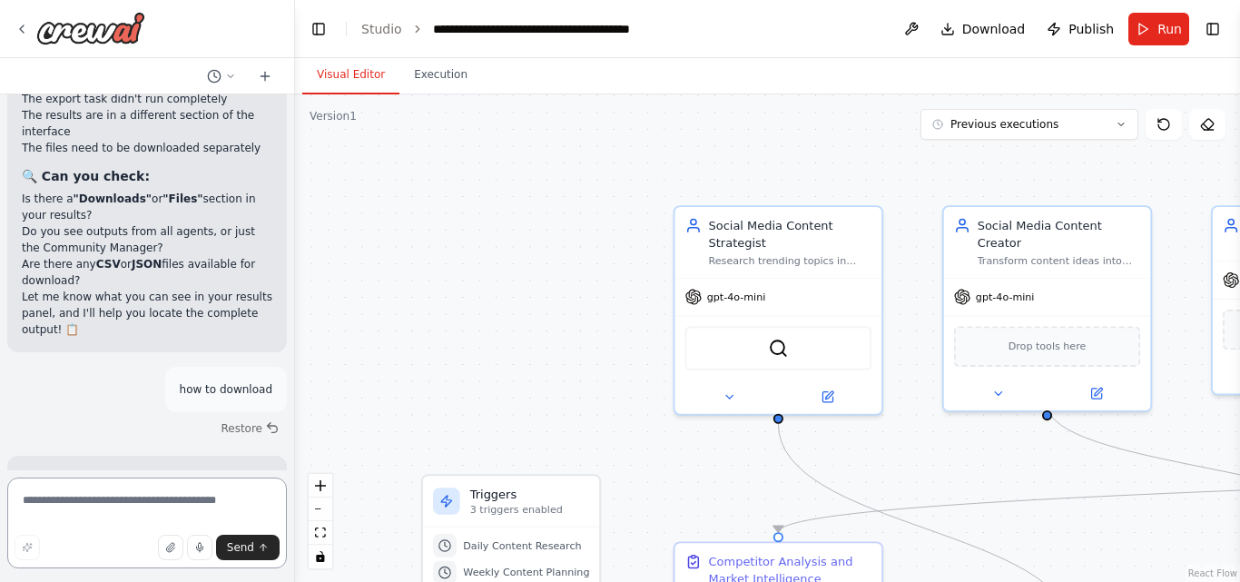
click at [59, 498] on textarea at bounding box center [147, 522] width 280 height 91
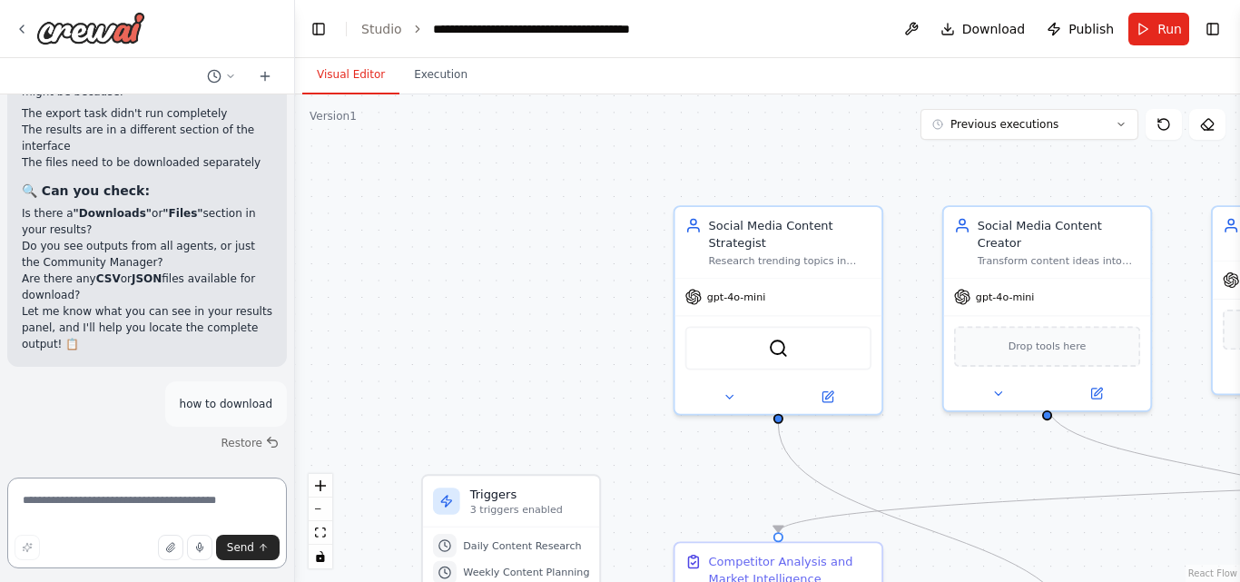
paste textarea "**********"
click at [25, 506] on textarea "**********" at bounding box center [147, 522] width 280 height 91
click at [121, 499] on textarea "**********" at bounding box center [147, 522] width 280 height 91
click at [24, 501] on textarea "**********" at bounding box center [147, 522] width 280 height 91
type textarea "**********"
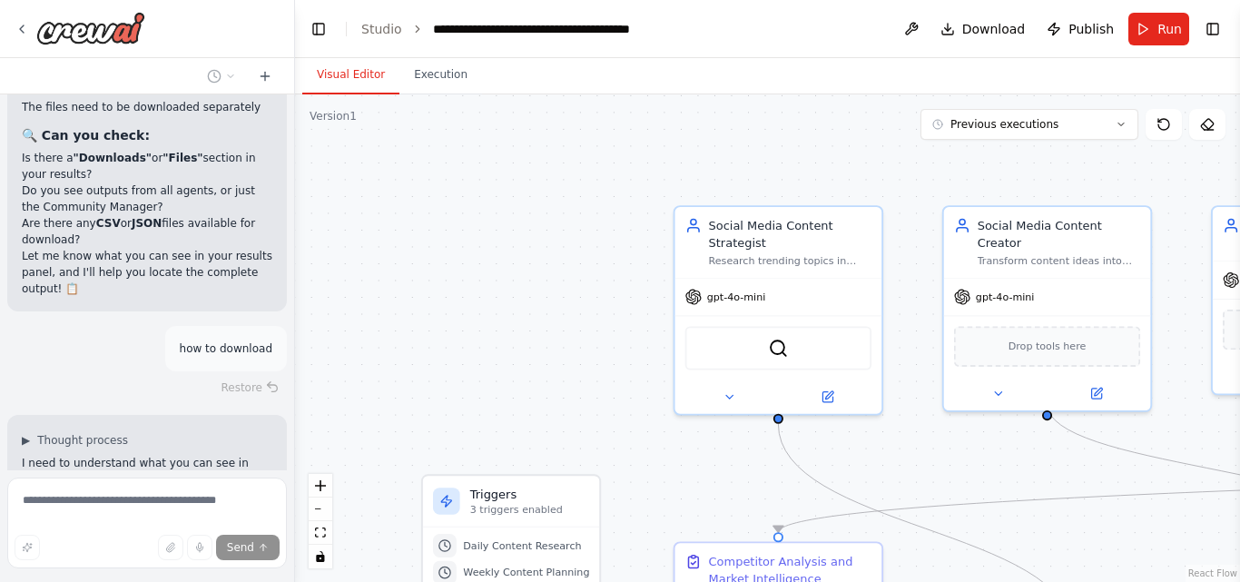
scroll to position [22332, 0]
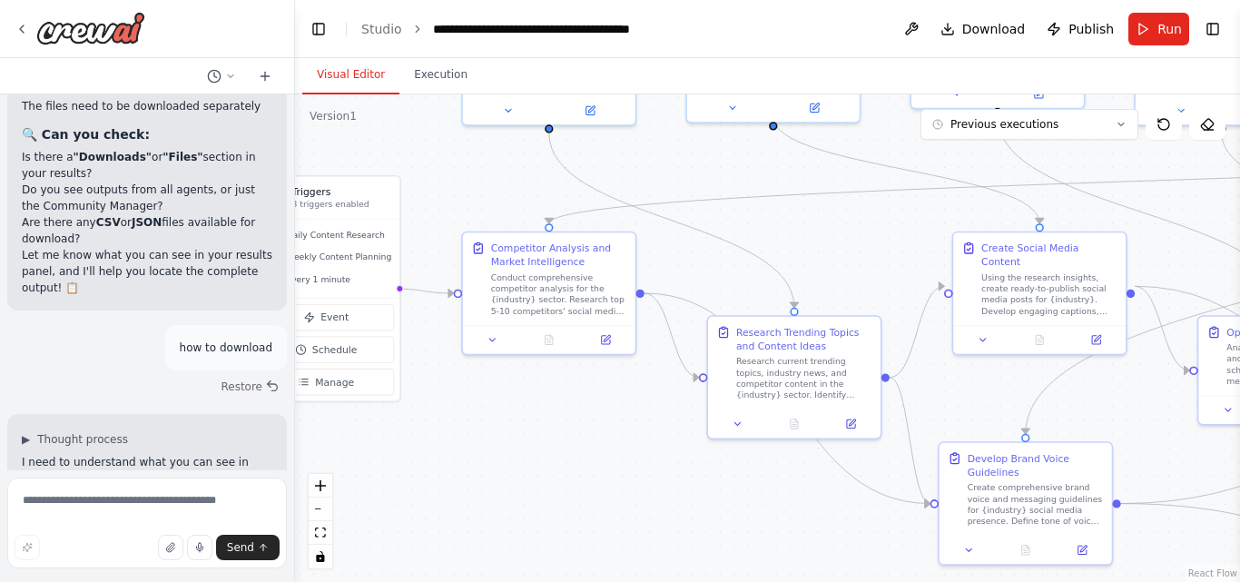
drag, startPoint x: 478, startPoint y: 393, endPoint x: 299, endPoint y: 122, distance: 325.5
click at [299, 122] on div ".deletable-edge-delete-btn { width: 20px; height: 20px; border: 0px solid #ffff…" at bounding box center [767, 337] width 945 height 487
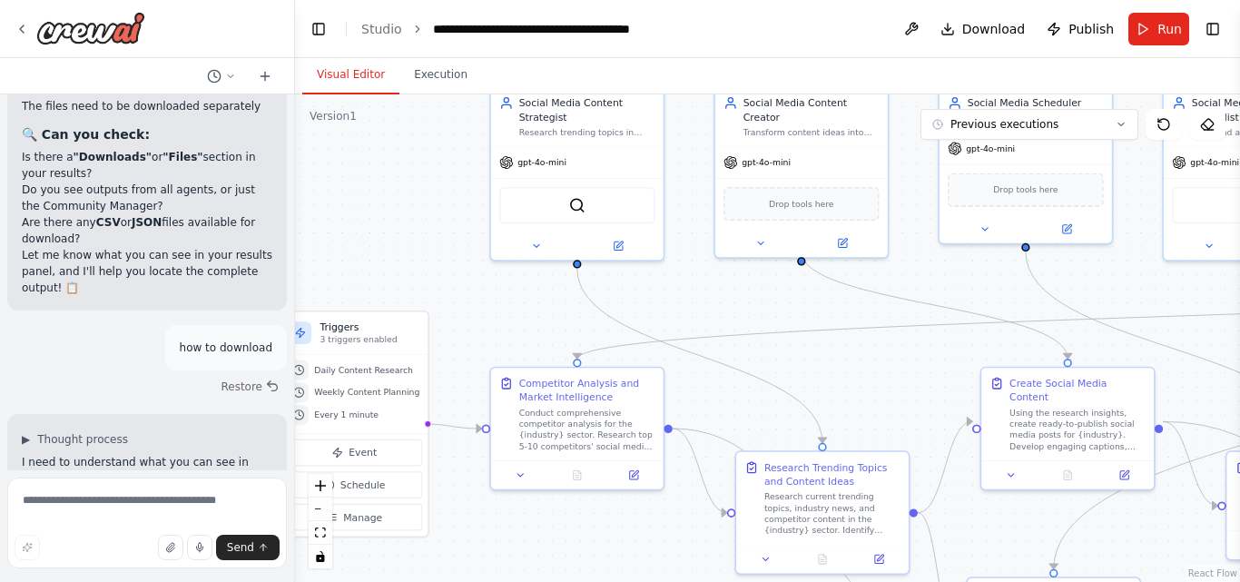
drag, startPoint x: 522, startPoint y: 489, endPoint x: 567, endPoint y: 617, distance: 135.8
click at [567, 581] on html "Create a crew that schedules and publishes social media content across multiple…" at bounding box center [620, 291] width 1240 height 582
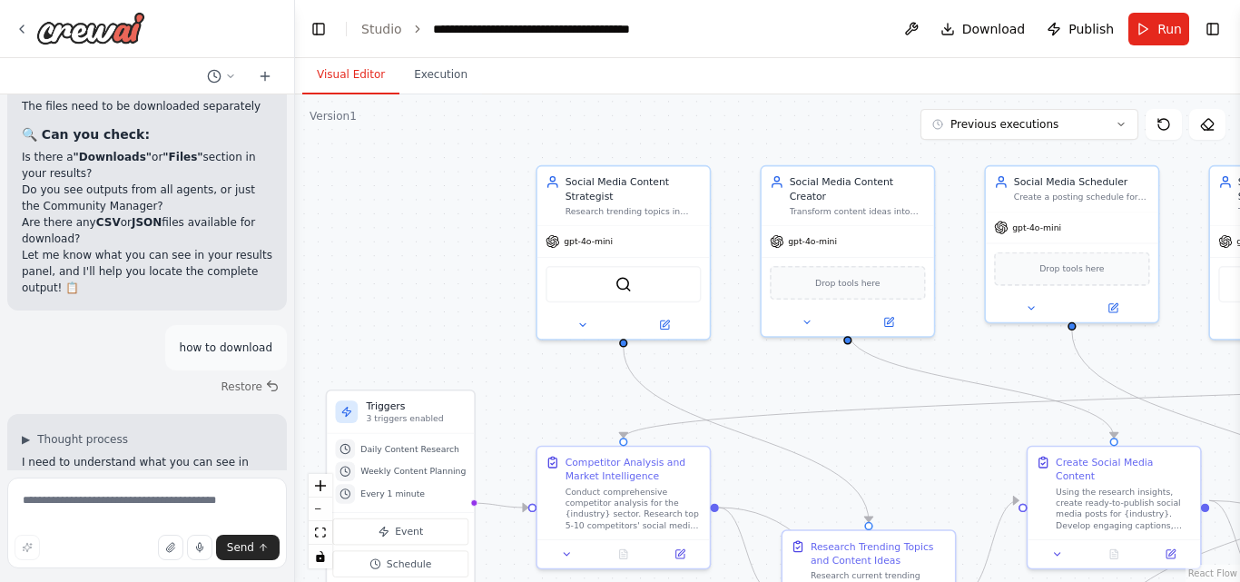
drag, startPoint x: 899, startPoint y: 376, endPoint x: 937, endPoint y: 455, distance: 87.7
click at [937, 455] on div ".deletable-edge-delete-btn { width: 20px; height: 20px; border: 0px solid #ffff…" at bounding box center [767, 337] width 945 height 487
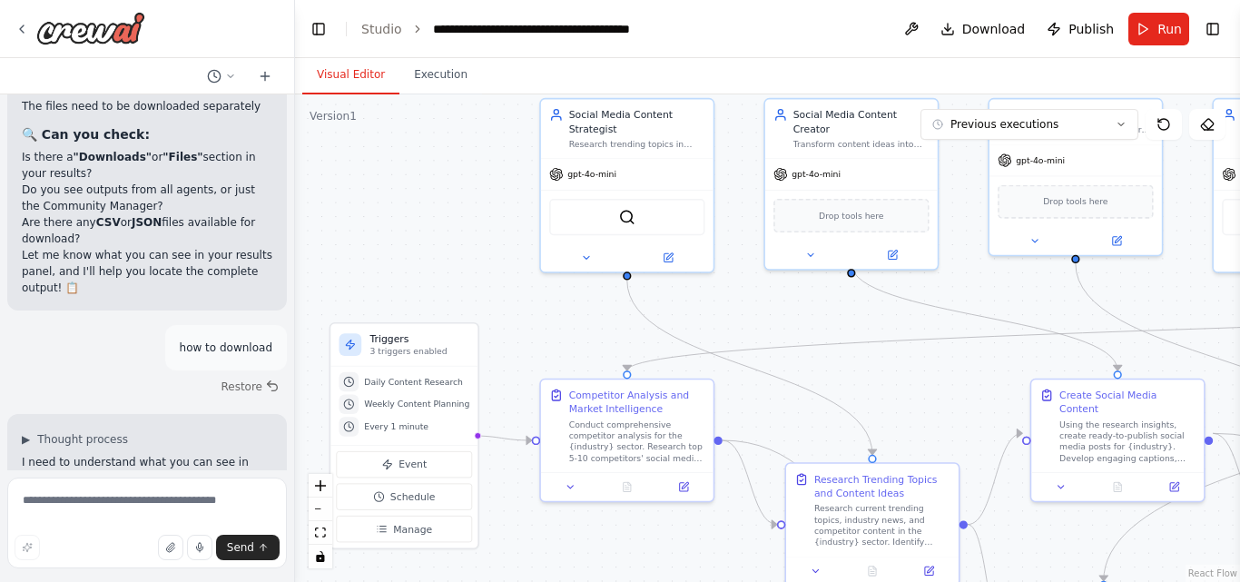
drag, startPoint x: 428, startPoint y: 344, endPoint x: 432, endPoint y: 275, distance: 69.1
click at [432, 275] on div ".deletable-edge-delete-btn { width: 20px; height: 20px; border: 0px solid #ffff…" at bounding box center [767, 337] width 945 height 487
click at [128, 508] on textarea at bounding box center [147, 522] width 280 height 91
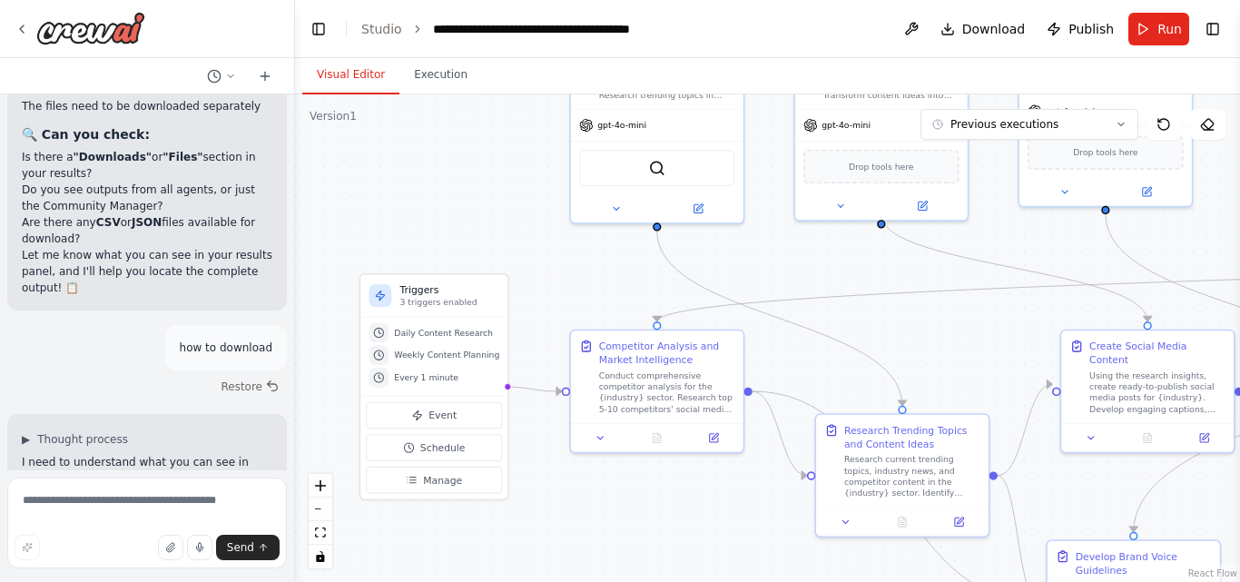
drag, startPoint x: 526, startPoint y: 331, endPoint x: 556, endPoint y: 284, distance: 55.9
click at [556, 284] on div ".deletable-edge-delete-btn { width: 20px; height: 20px; border: 0px solid #ffff…" at bounding box center [767, 337] width 945 height 487
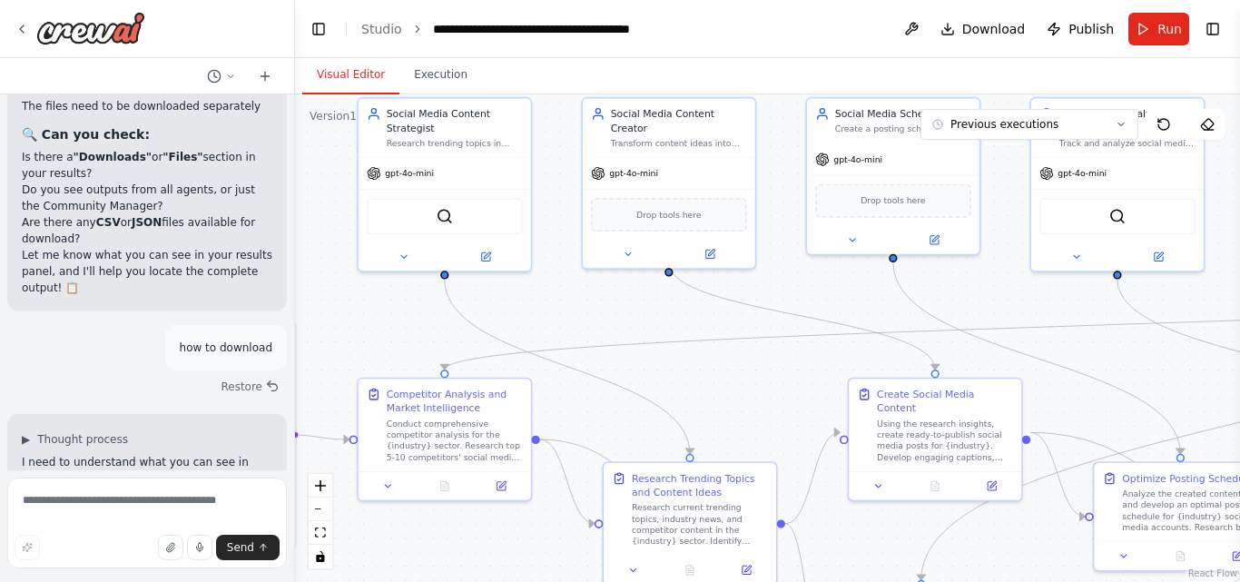
drag, startPoint x: 556, startPoint y: 284, endPoint x: 343, endPoint y: 332, distance: 217.8
click at [343, 332] on div ".deletable-edge-delete-btn { width: 20px; height: 20px; border: 0px solid #ffff…" at bounding box center [767, 337] width 945 height 487
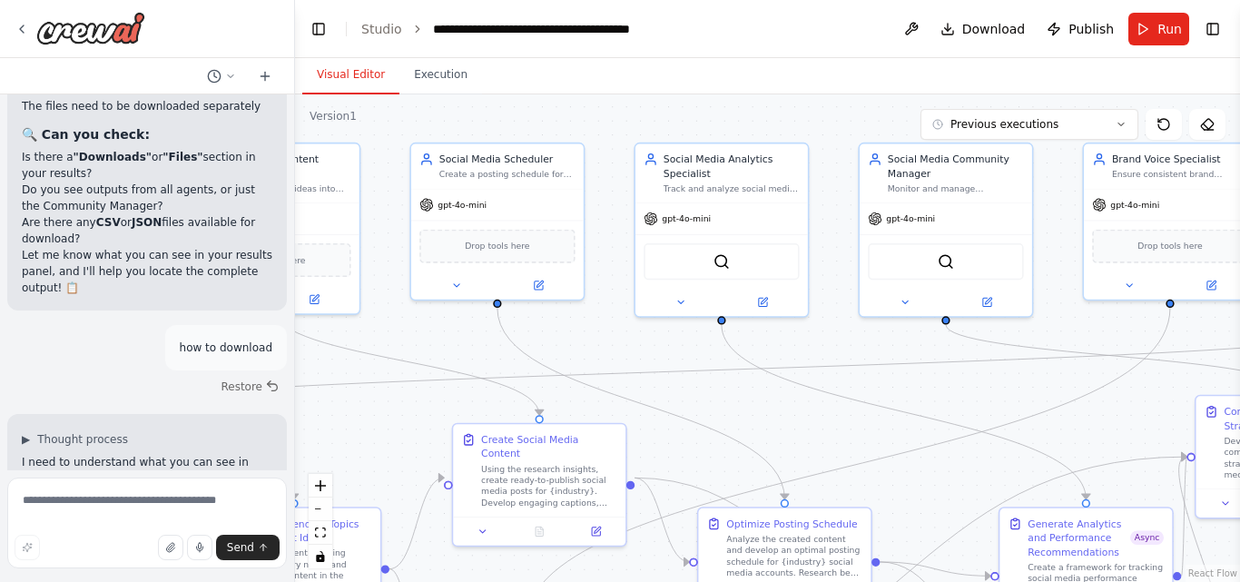
drag, startPoint x: 781, startPoint y: 381, endPoint x: 382, endPoint y: 427, distance: 401.1
click at [382, 427] on div ".deletable-edge-delete-btn { width: 20px; height: 20px; border: 0px solid #ffff…" at bounding box center [767, 337] width 945 height 487
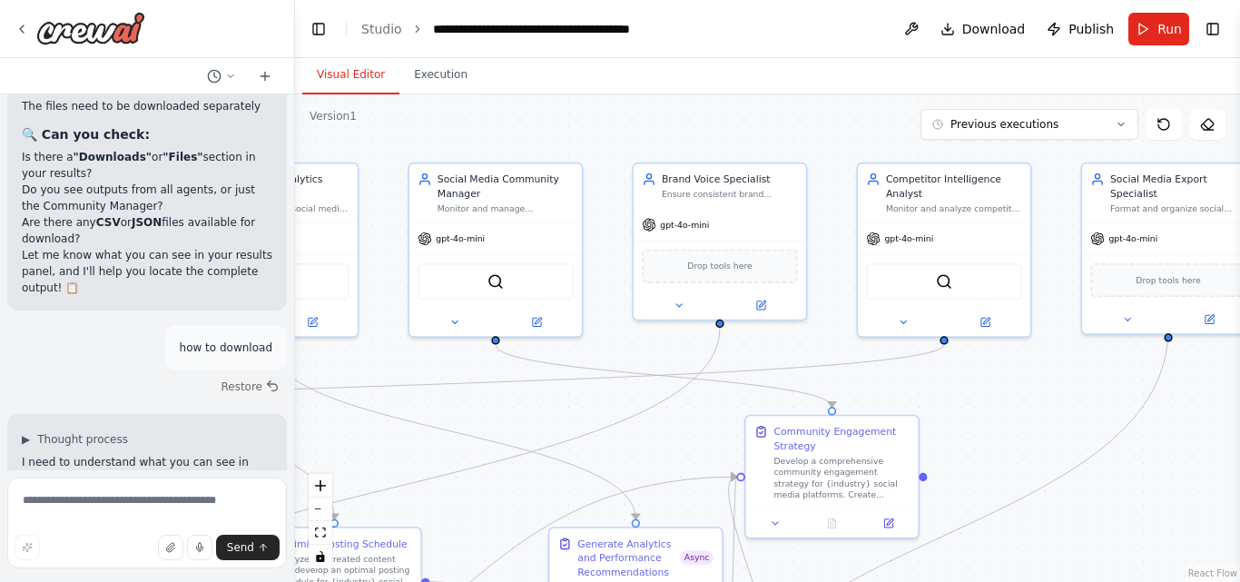
drag, startPoint x: 962, startPoint y: 399, endPoint x: 508, endPoint y: 420, distance: 454.3
click at [508, 420] on div ".deletable-edge-delete-btn { width: 20px; height: 20px; border: 0px solid #ffff…" at bounding box center [767, 337] width 945 height 487
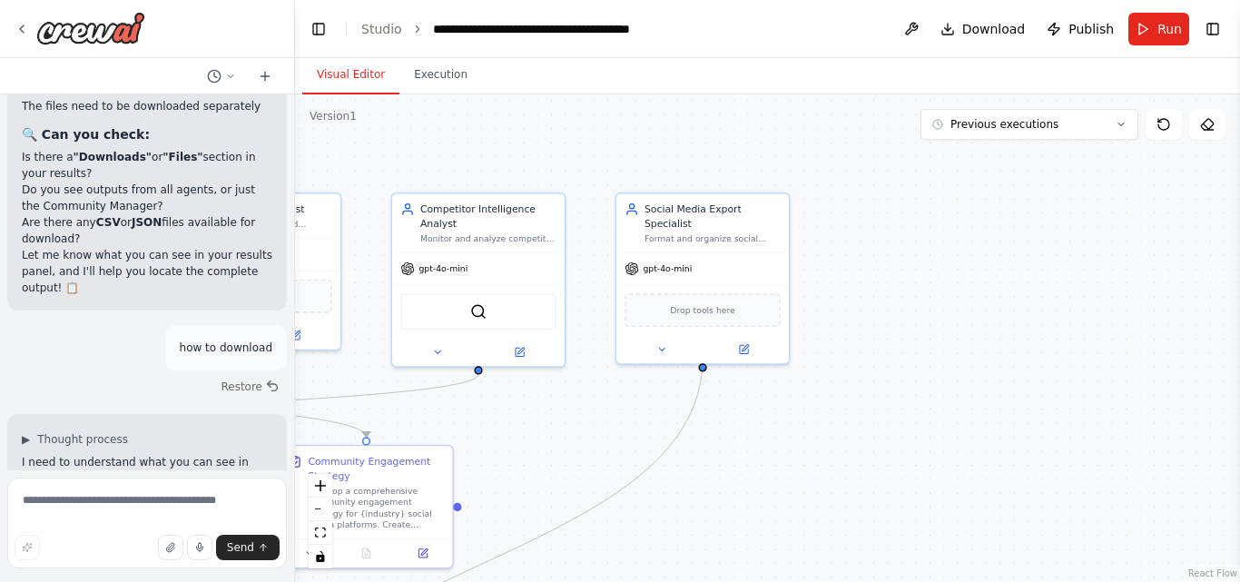
drag, startPoint x: 1211, startPoint y: 469, endPoint x: 1187, endPoint y: 461, distance: 25.0
click at [1187, 461] on div ".deletable-edge-delete-btn { width: 20px; height: 20px; border: 0px solid #ffff…" at bounding box center [767, 337] width 945 height 487
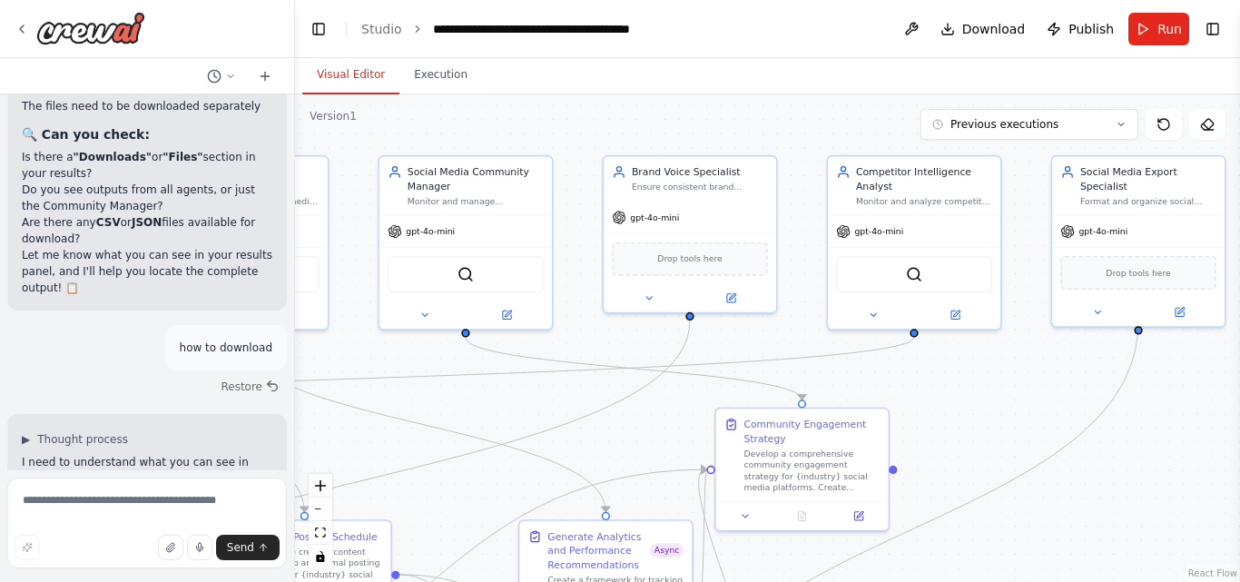
drag, startPoint x: 579, startPoint y: 429, endPoint x: 973, endPoint y: 351, distance: 401.6
click at [973, 351] on div ".deletable-edge-delete-btn { width: 20px; height: 20px; border: 0px solid #ffff…" at bounding box center [767, 337] width 945 height 487
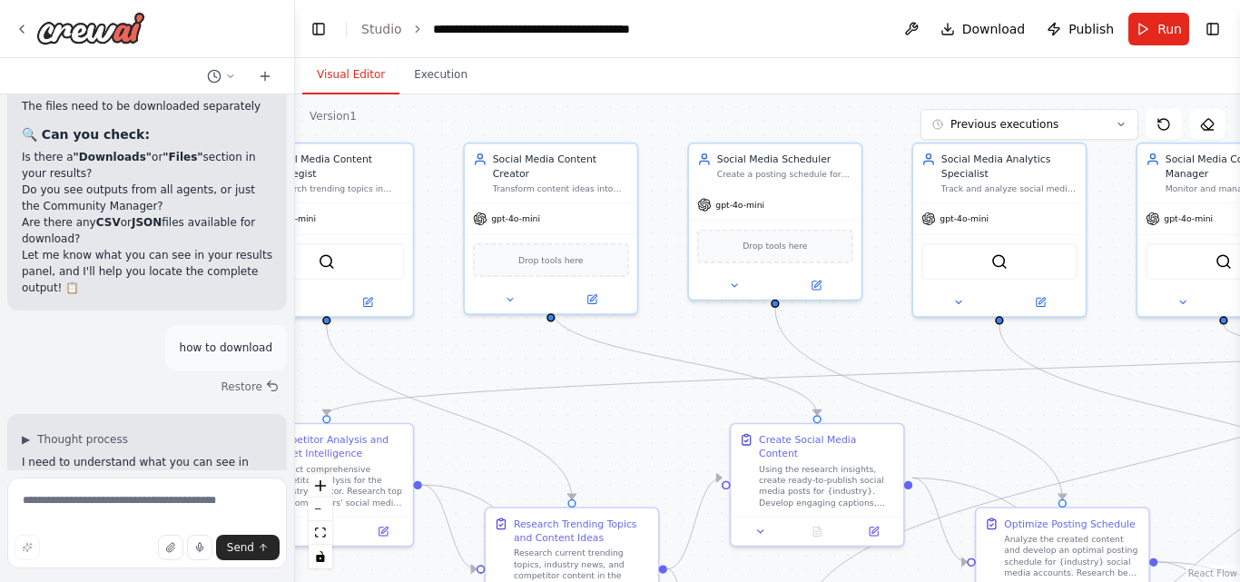
drag, startPoint x: 559, startPoint y: 352, endPoint x: 930, endPoint y: 421, distance: 376.7
click at [930, 421] on div ".deletable-edge-delete-btn { width: 20px; height: 20px; border: 0px solid #ffff…" at bounding box center [767, 337] width 945 height 487
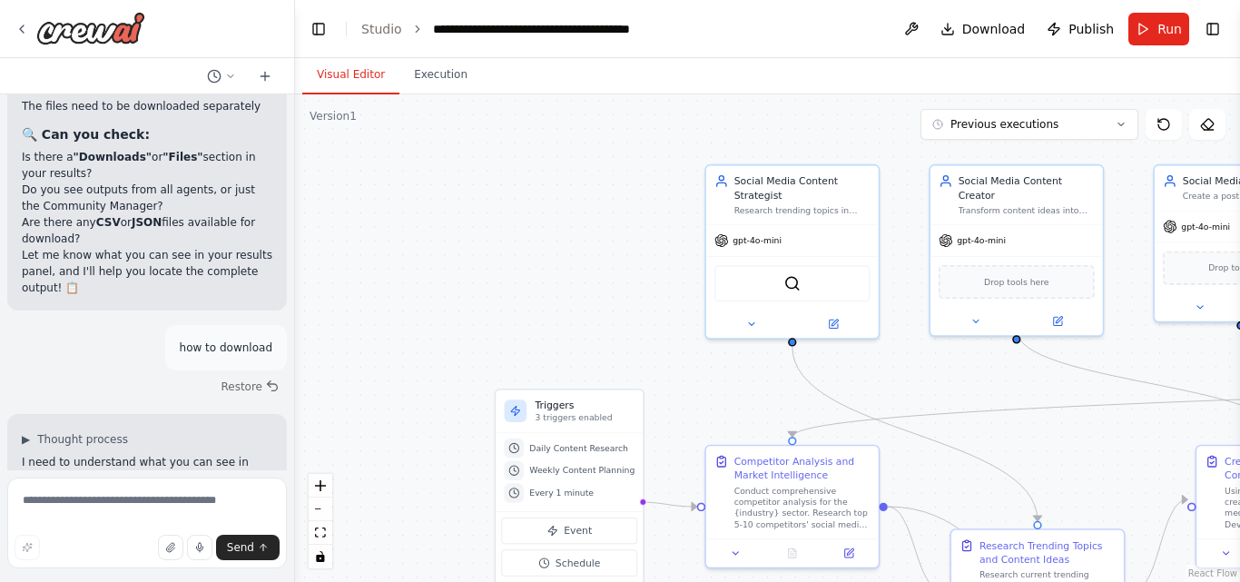
drag, startPoint x: 546, startPoint y: 408, endPoint x: 1006, endPoint y: 427, distance: 459.7
click at [1006, 427] on div ".deletable-edge-delete-btn { width: 20px; height: 20px; border: 0px solid #ffff…" at bounding box center [767, 337] width 945 height 487
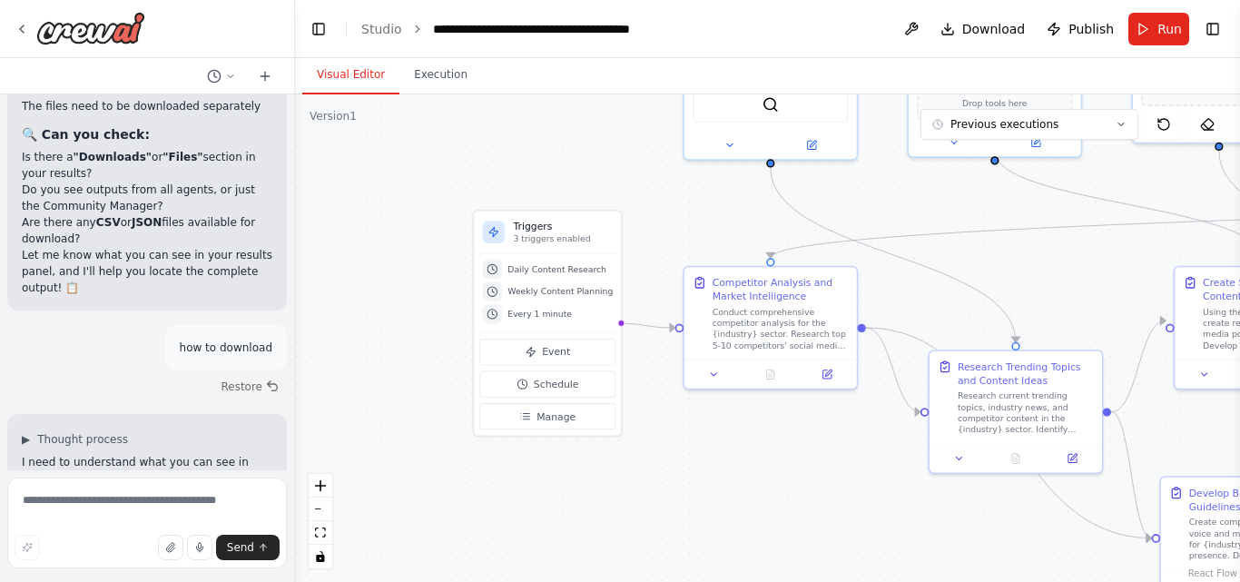
drag, startPoint x: 485, startPoint y: 348, endPoint x: 336, endPoint y: 187, distance: 219.0
click at [336, 187] on div ".deletable-edge-delete-btn { width: 20px; height: 20px; border: 0px solid #ffff…" at bounding box center [767, 337] width 945 height 487
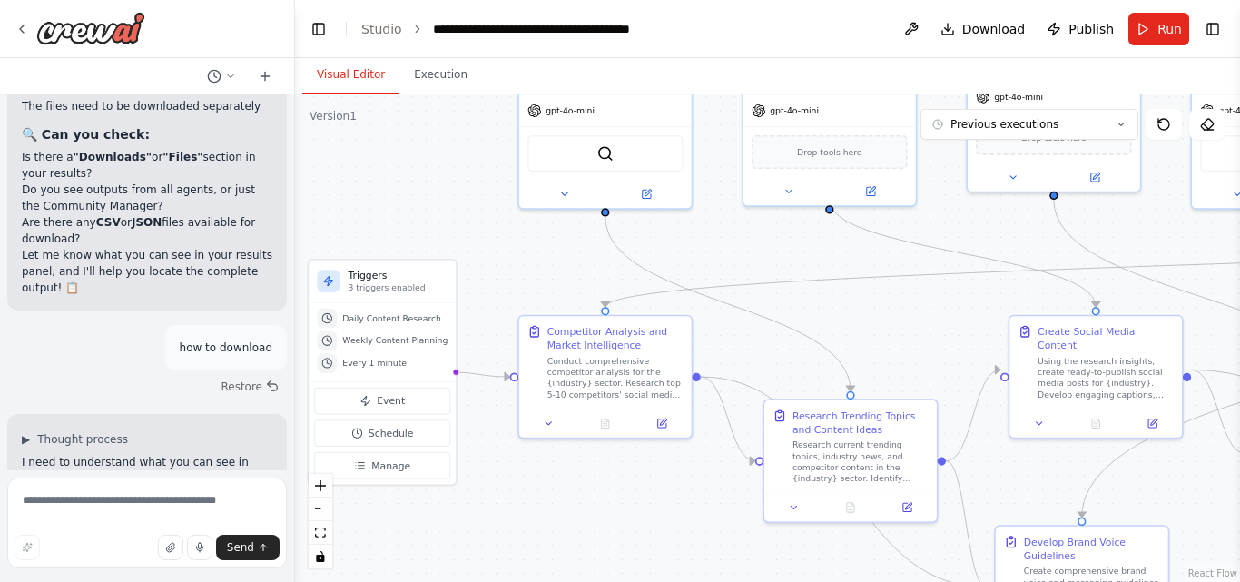
drag, startPoint x: 766, startPoint y: 211, endPoint x: 728, endPoint y: 242, distance: 49.1
click at [728, 242] on div ".deletable-edge-delete-btn { width: 20px; height: 20px; border: 0px solid #ffff…" at bounding box center [767, 337] width 945 height 487
click at [317, 32] on button "Toggle Left Sidebar" at bounding box center [318, 28] width 25 height 25
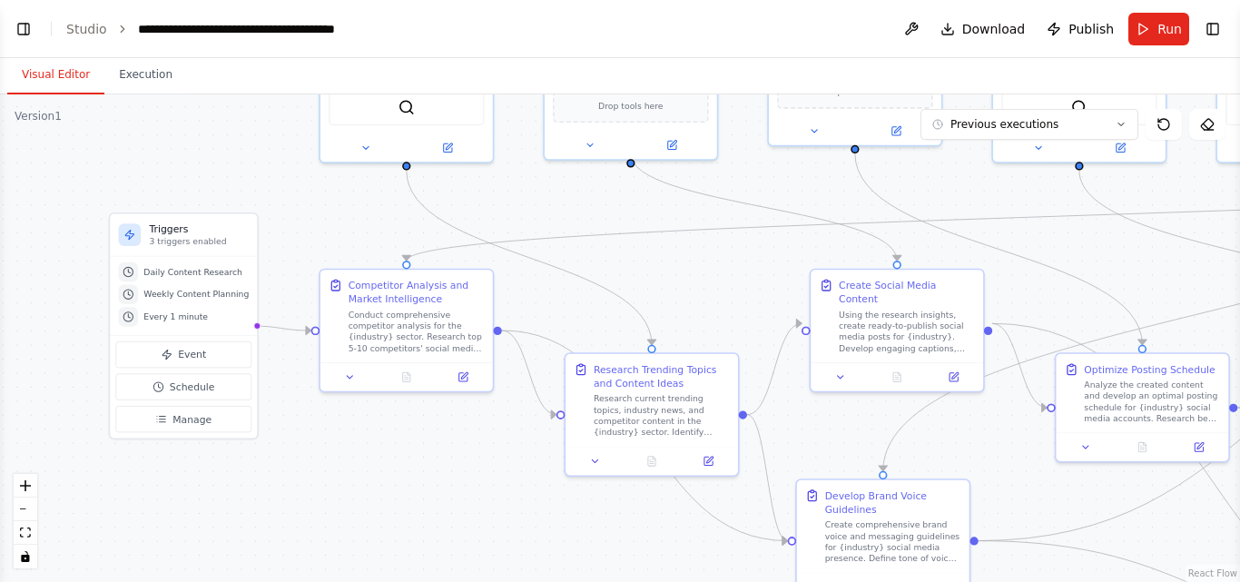
drag, startPoint x: 261, startPoint y: 284, endPoint x: 357, endPoint y: 238, distance: 106.8
click at [357, 238] on div ".deletable-edge-delete-btn { width: 20px; height: 20px; border: 0px solid #ffff…" at bounding box center [620, 337] width 1240 height 487
click at [192, 422] on span "Manage" at bounding box center [191, 419] width 39 height 14
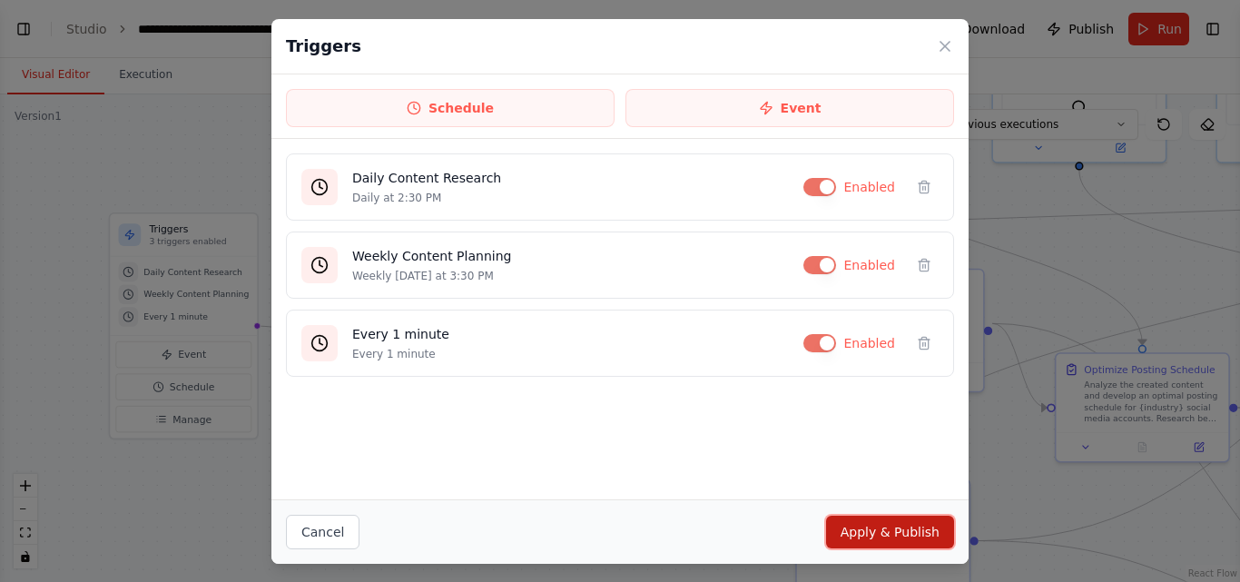
click at [889, 526] on button "Apply & Publish" at bounding box center [890, 532] width 128 height 33
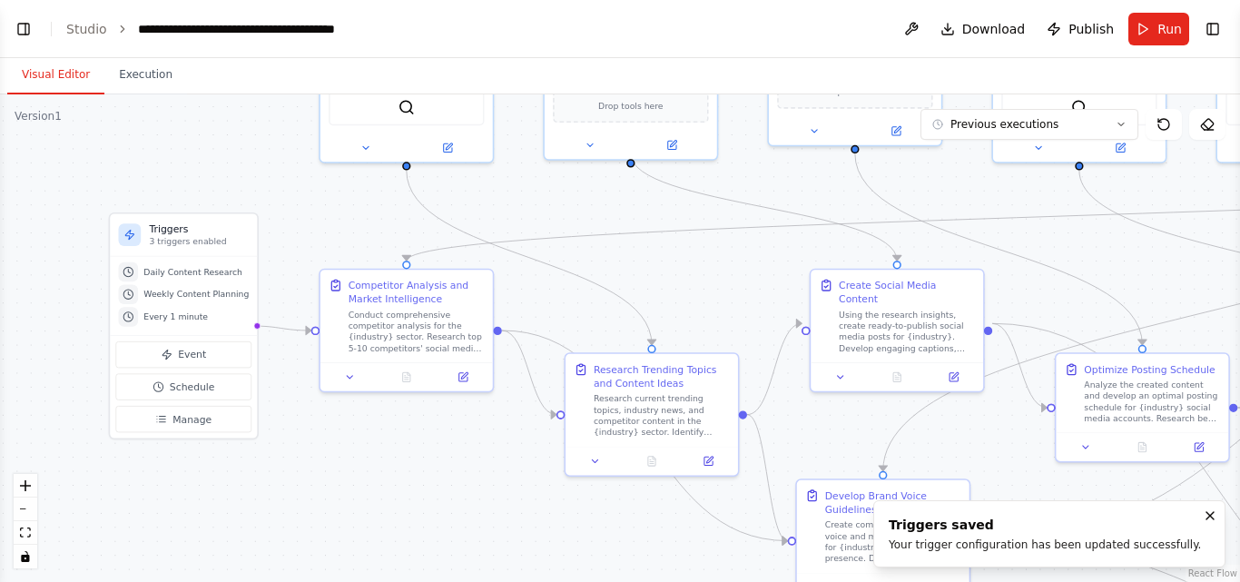
click at [36, 31] on header "**********" at bounding box center [620, 29] width 1240 height 58
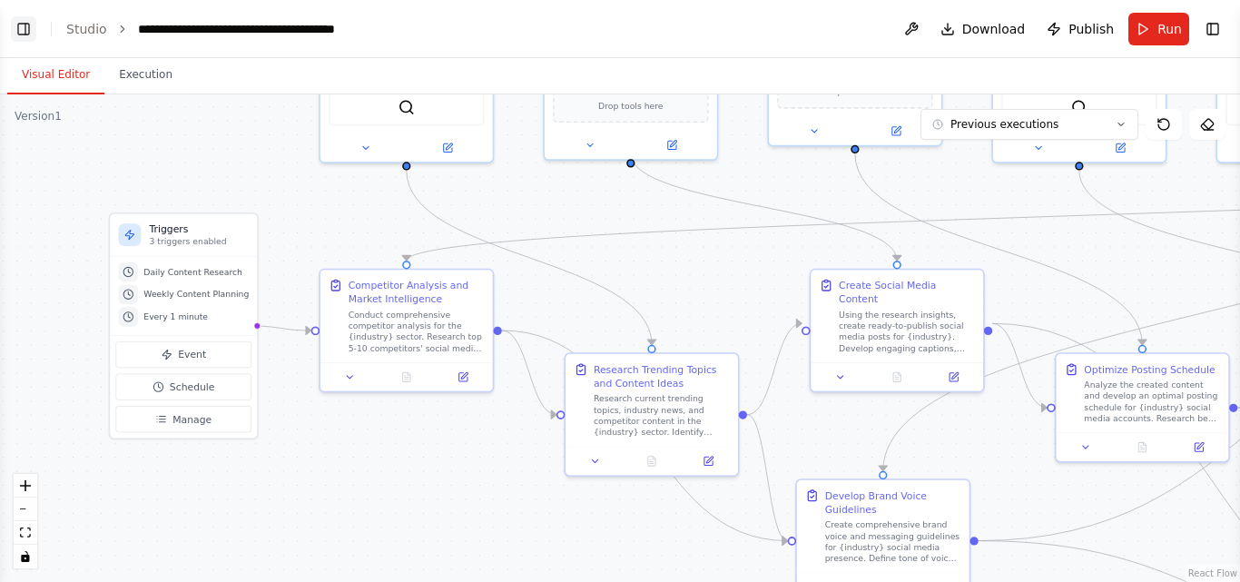
click at [27, 33] on button "Toggle Left Sidebar" at bounding box center [23, 28] width 25 height 25
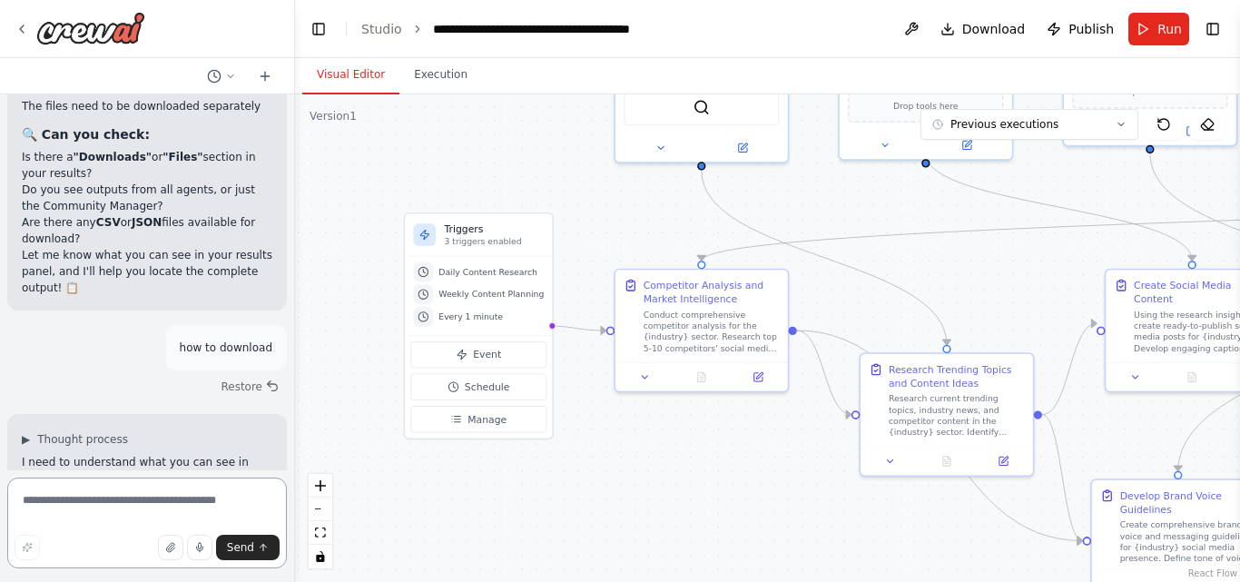
click at [58, 501] on textarea at bounding box center [147, 522] width 280 height 91
type textarea "**********"
click at [238, 546] on span "Send" at bounding box center [240, 547] width 27 height 15
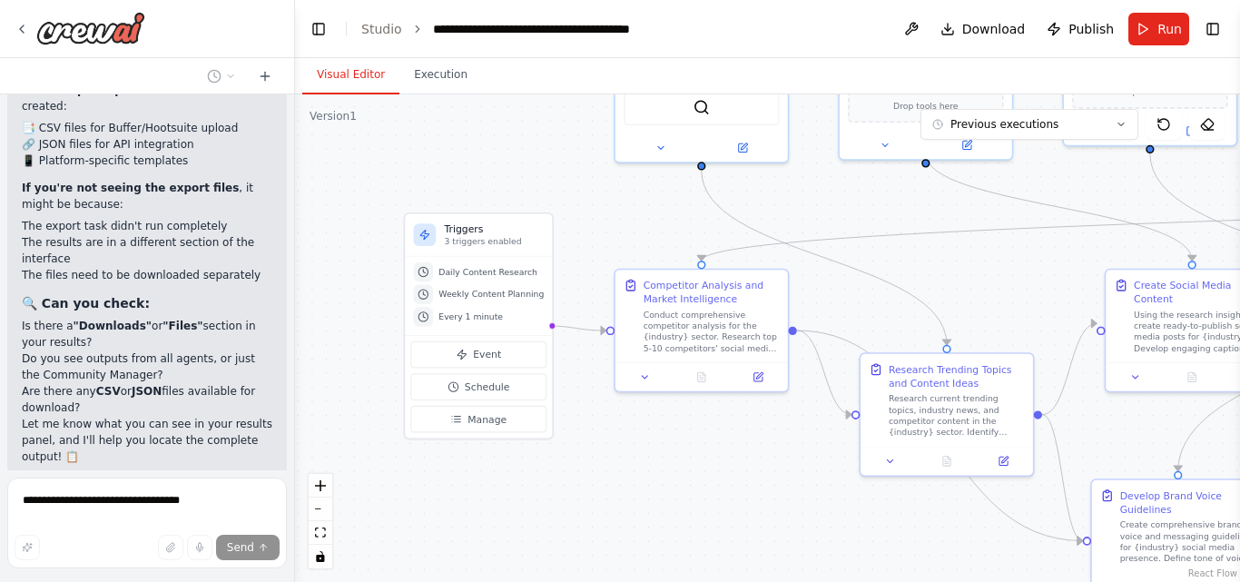
scroll to position [22158, 0]
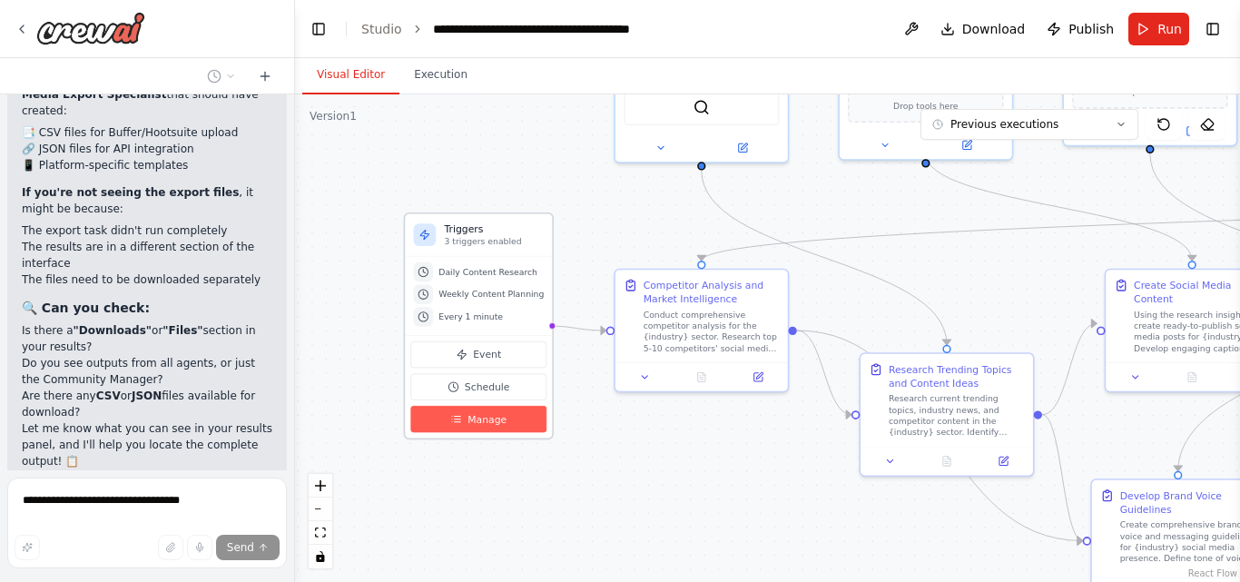
click at [493, 414] on span "Manage" at bounding box center [486, 419] width 39 height 14
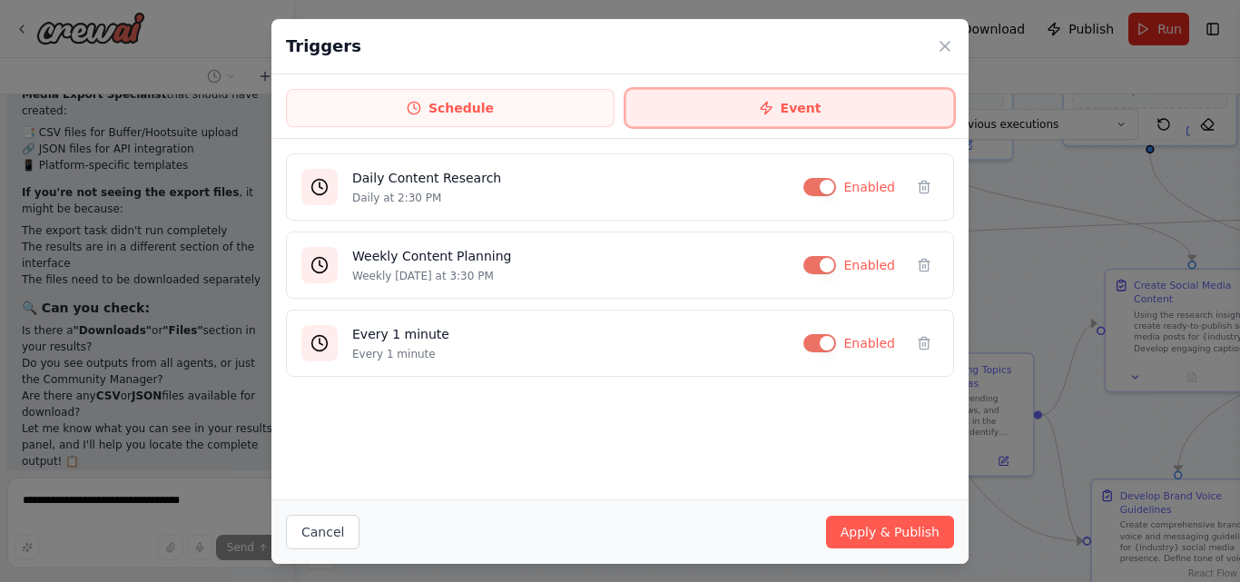
click at [750, 102] on button "Event" at bounding box center [789, 108] width 329 height 38
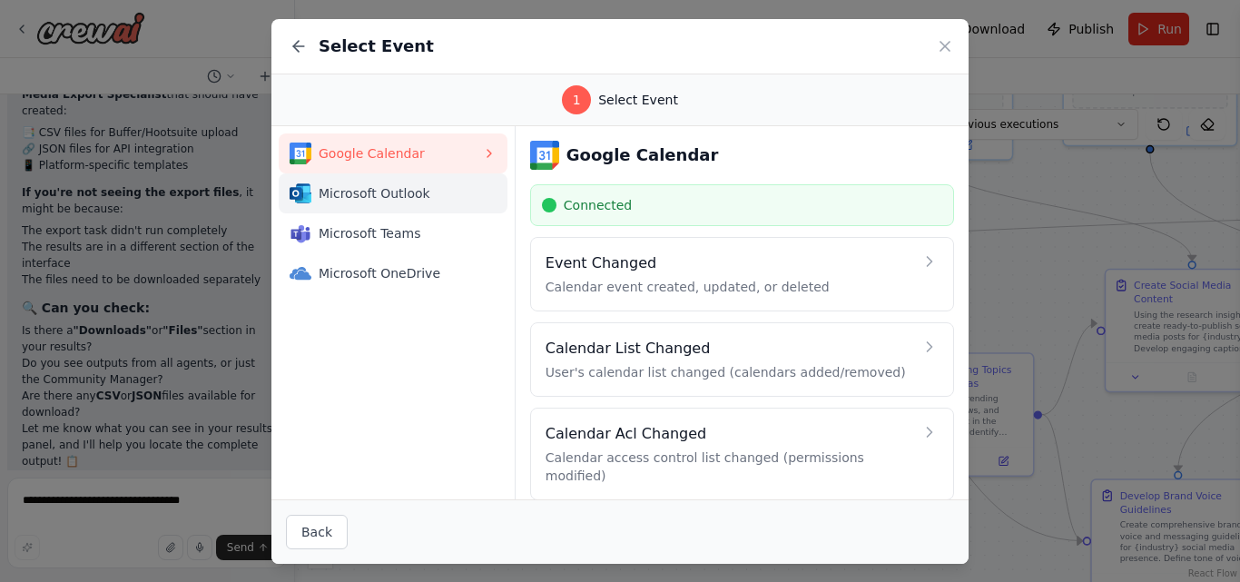
click at [370, 190] on span "Microsoft Outlook" at bounding box center [400, 193] width 163 height 18
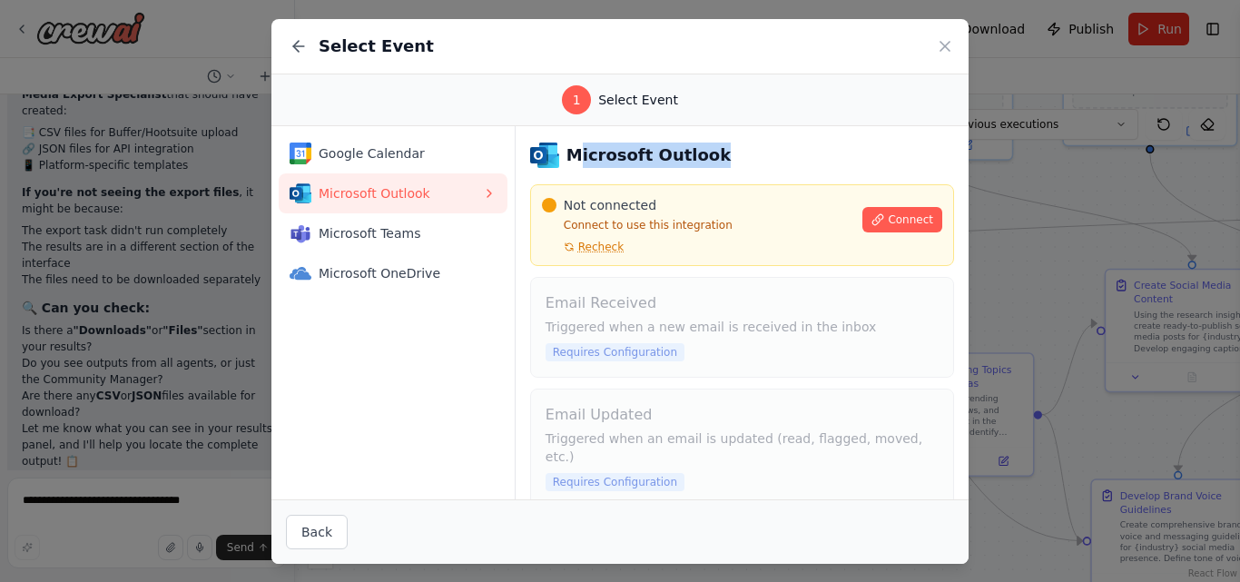
drag, startPoint x: 719, startPoint y: 162, endPoint x: 576, endPoint y: 156, distance: 142.6
click at [576, 156] on div "Microsoft Outlook" at bounding box center [742, 155] width 424 height 29
drag, startPoint x: 452, startPoint y: 277, endPoint x: 497, endPoint y: 300, distance: 49.9
click at [497, 300] on div "Google Calendar Microsoft Outlook Microsoft Teams Microsoft OneDrive" at bounding box center [392, 213] width 243 height 174
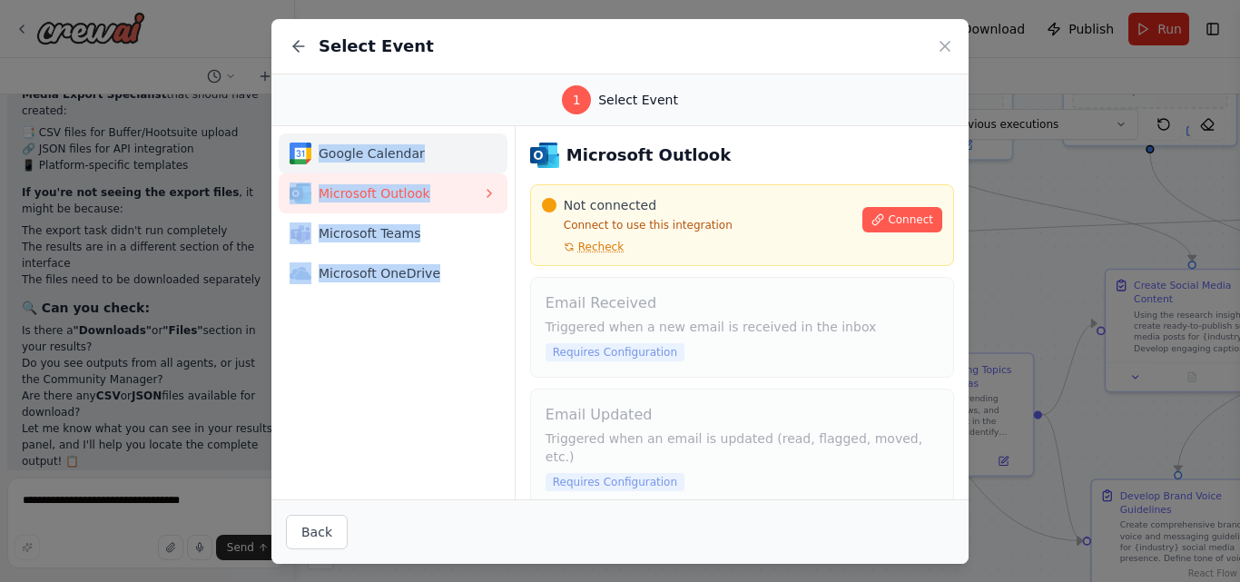
drag, startPoint x: 497, startPoint y: 300, endPoint x: 319, endPoint y: 158, distance: 227.4
click at [319, 158] on div "Google Calendar Microsoft Outlook Microsoft Teams Microsoft OneDrive" at bounding box center [392, 213] width 243 height 174
copy div "Google Calendar Microsoft Outlook Microsoft Teams Microsoft OneDrive"
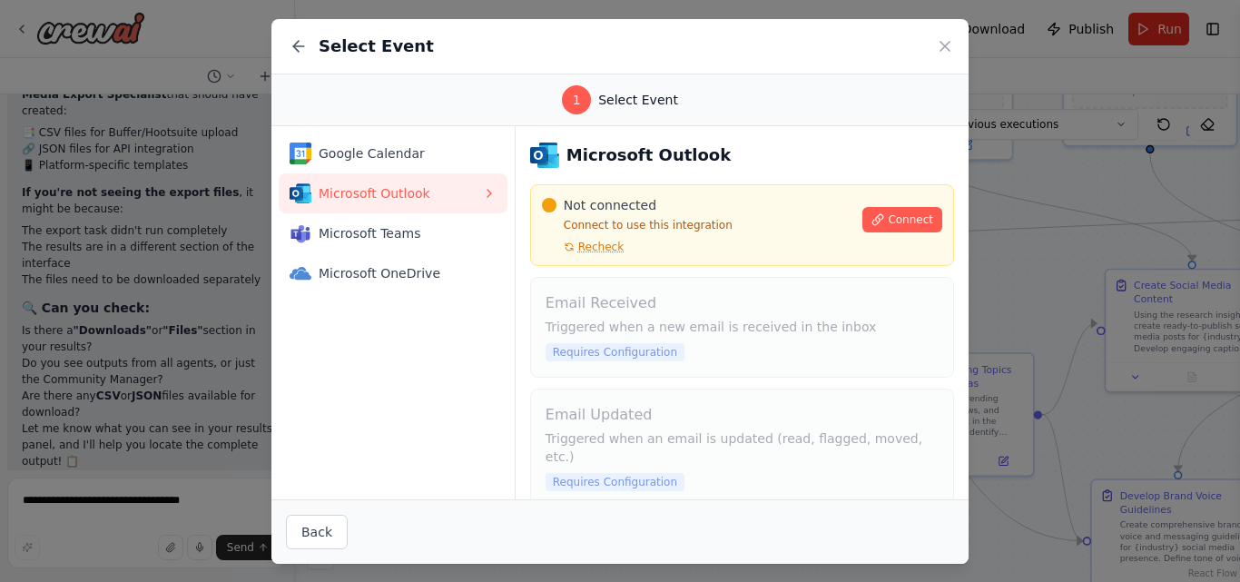
click at [933, 54] on div "Select Event" at bounding box center [619, 46] width 697 height 55
click at [947, 42] on icon at bounding box center [945, 46] width 18 height 18
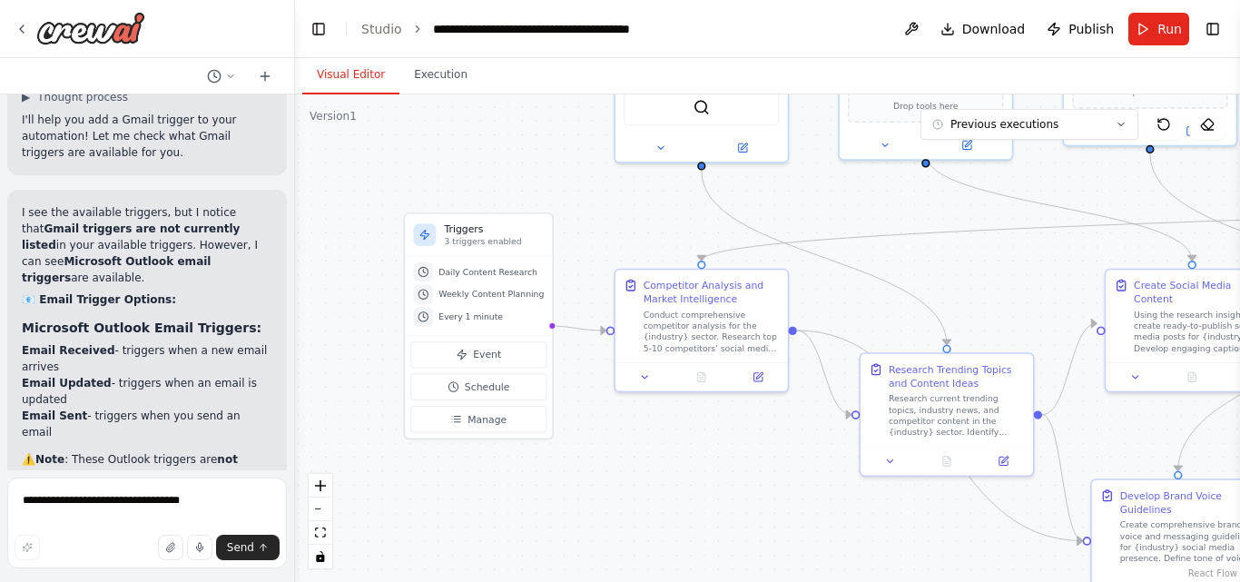
scroll to position [24425, 0]
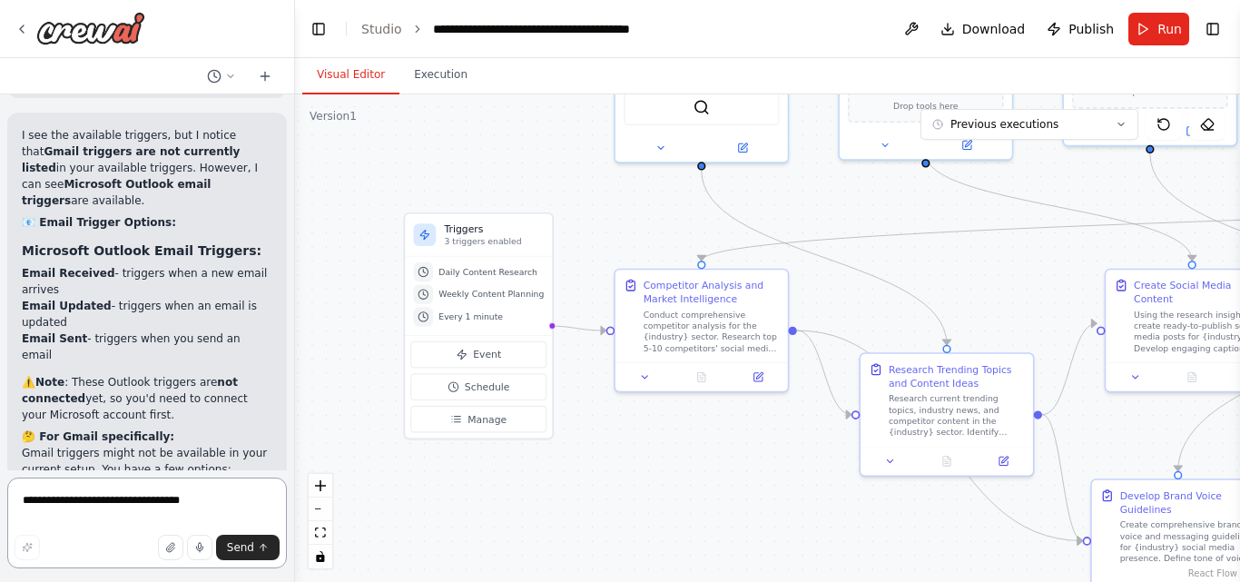
click at [83, 508] on textarea "**********" at bounding box center [147, 522] width 280 height 91
paste textarea "**********"
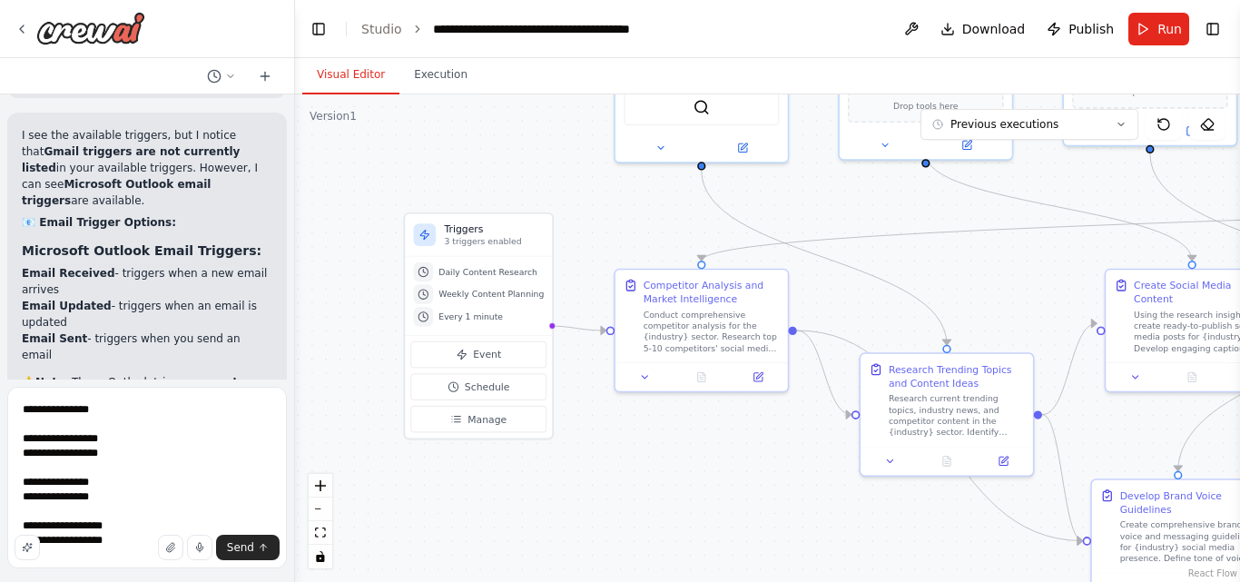
drag, startPoint x: 56, startPoint y: 320, endPoint x: 66, endPoint y: 316, distance: 11.0
drag, startPoint x: 20, startPoint y: 318, endPoint x: 64, endPoint y: 320, distance: 43.6
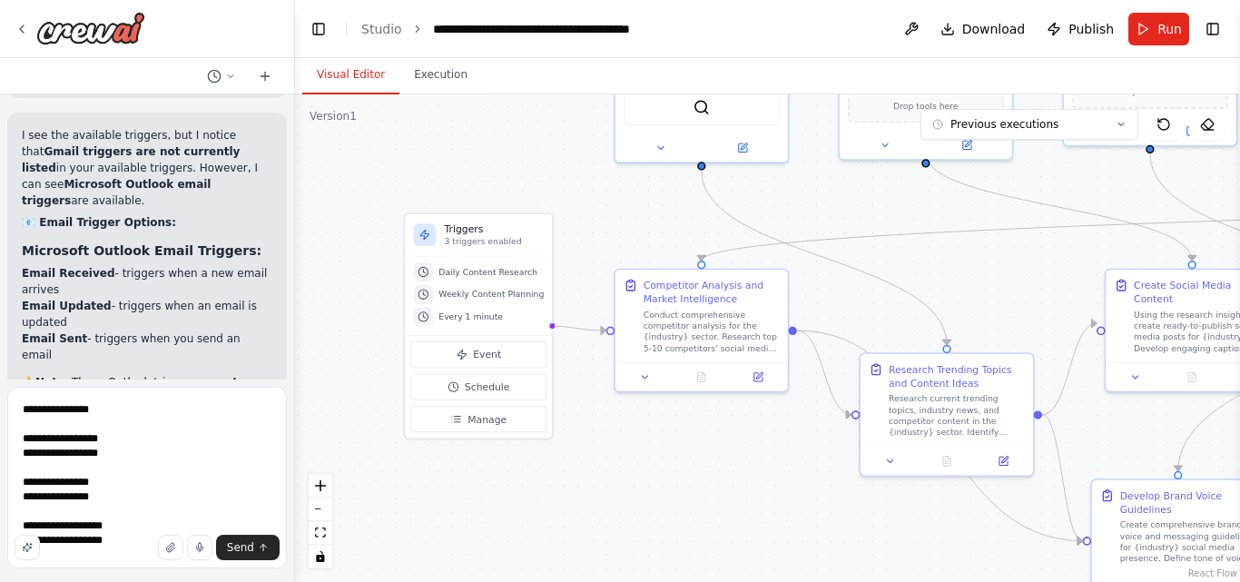
copy strong "triggers"
click at [21, 409] on textarea "**********" at bounding box center [147, 478] width 280 height 182
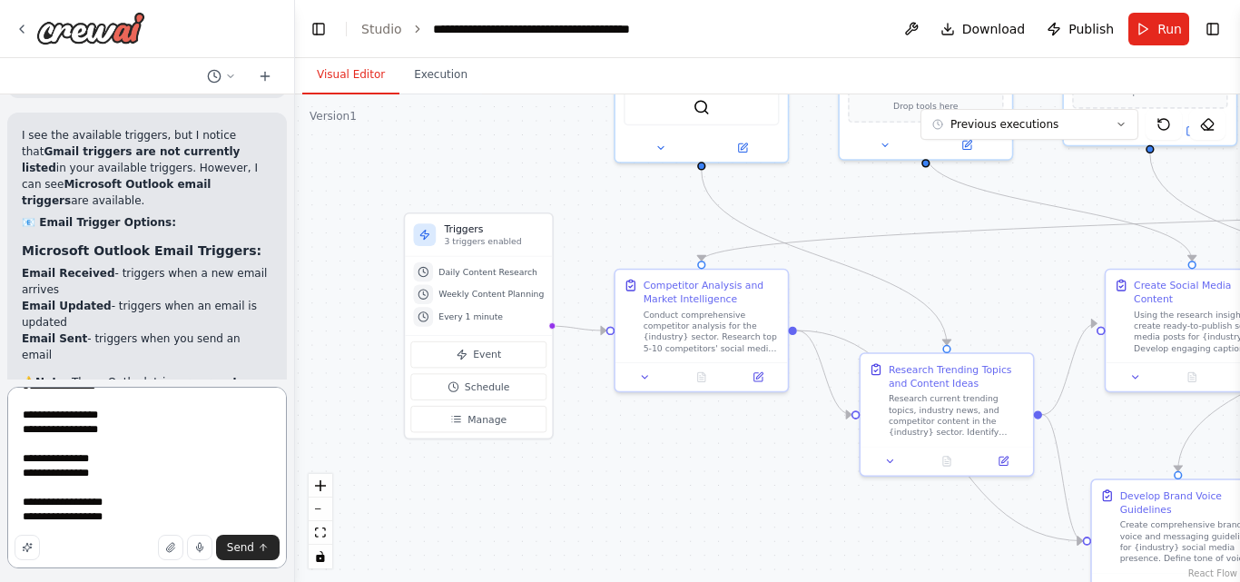
click at [132, 521] on textarea "**********" at bounding box center [147, 478] width 280 height 182
click at [133, 520] on textarea "**********" at bounding box center [147, 478] width 280 height 182
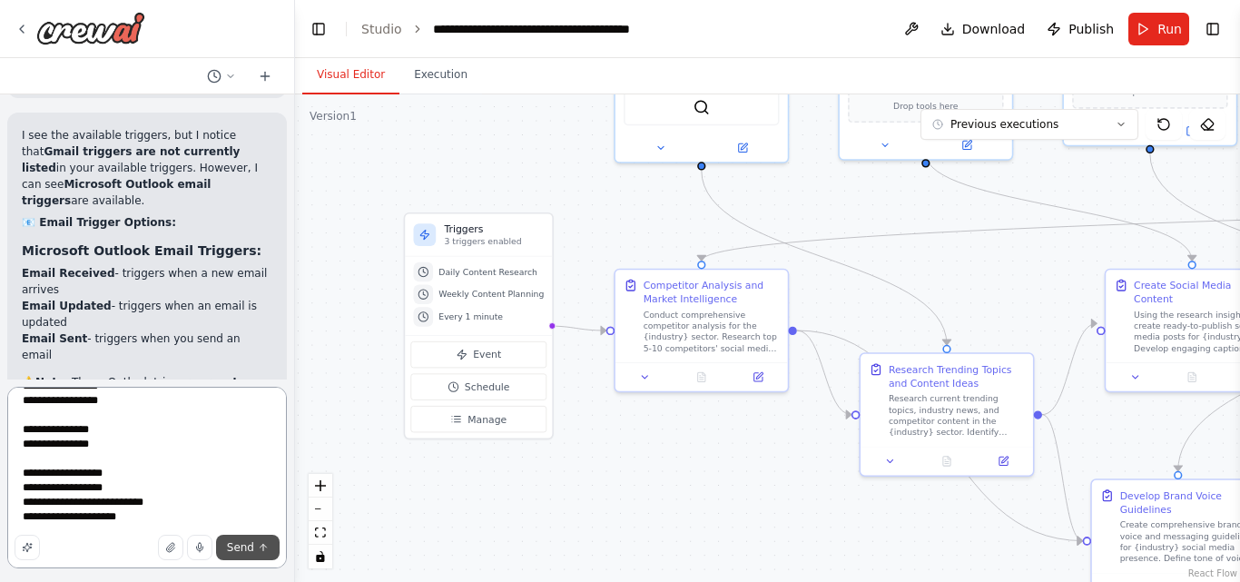
type textarea "**********"
click at [246, 551] on span "Send" at bounding box center [240, 547] width 27 height 15
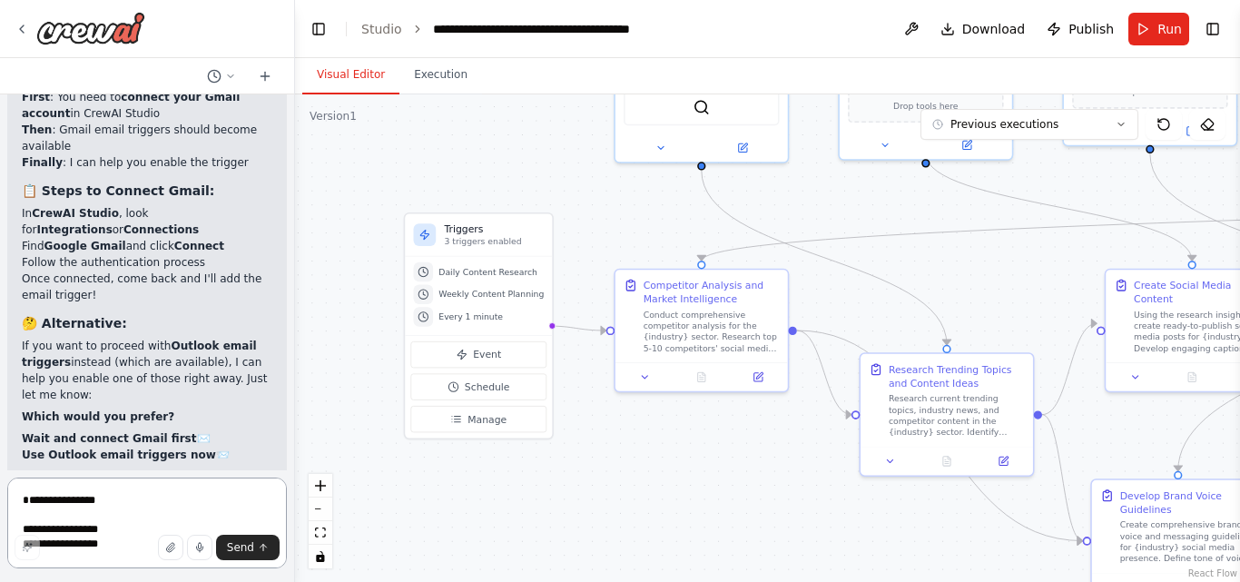
scroll to position [25358, 0]
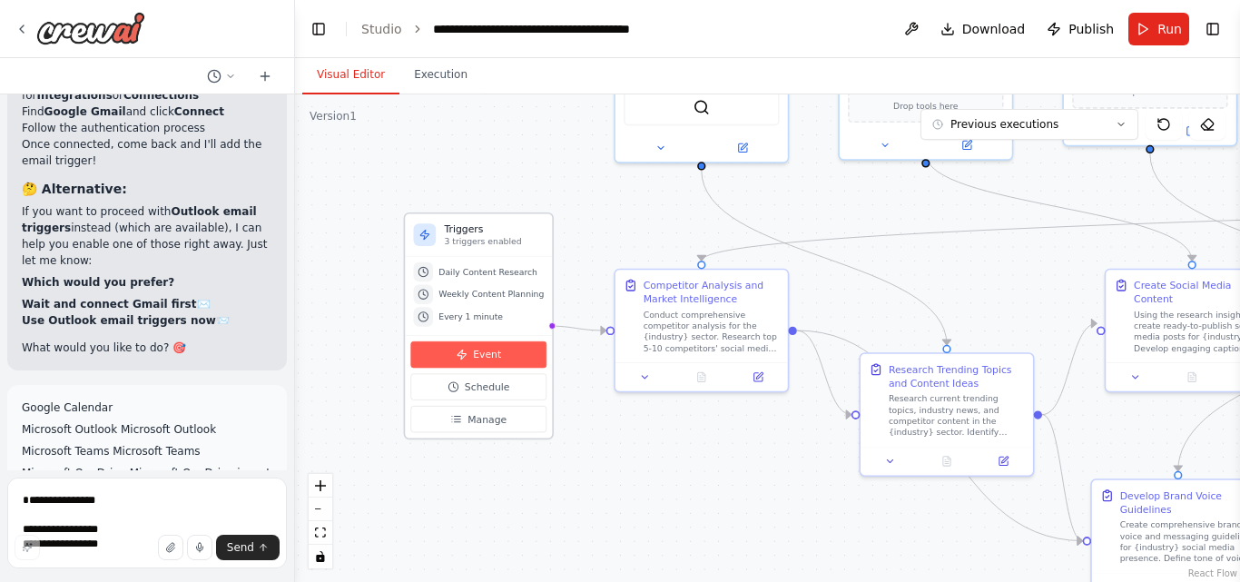
click at [479, 361] on span "Event" at bounding box center [487, 355] width 28 height 14
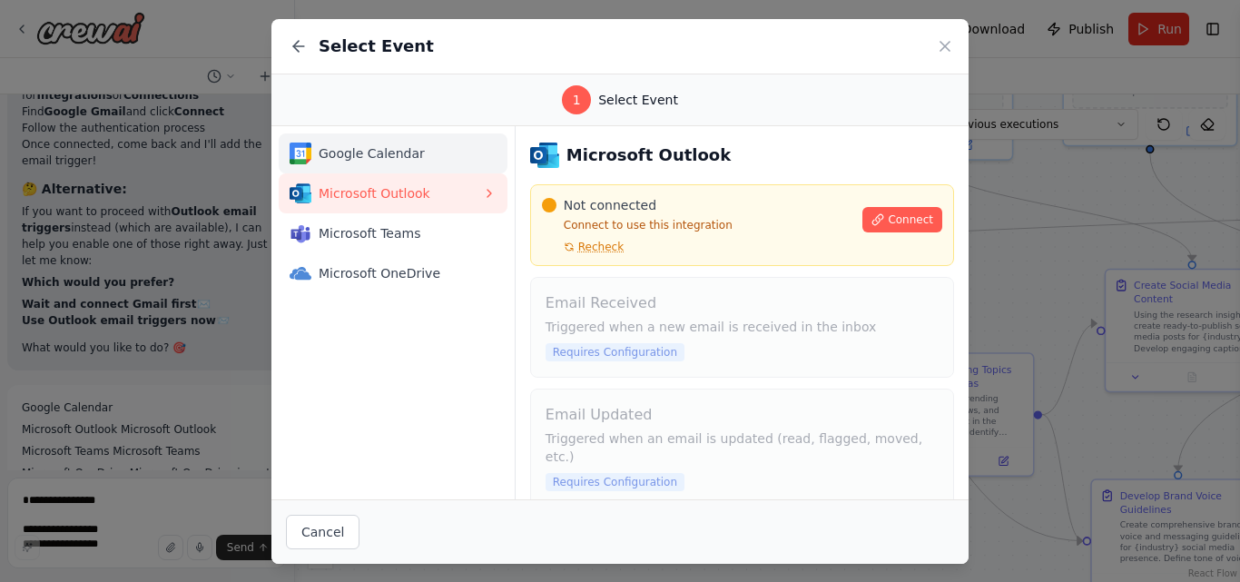
click at [414, 150] on span "Google Calendar" at bounding box center [400, 153] width 163 height 18
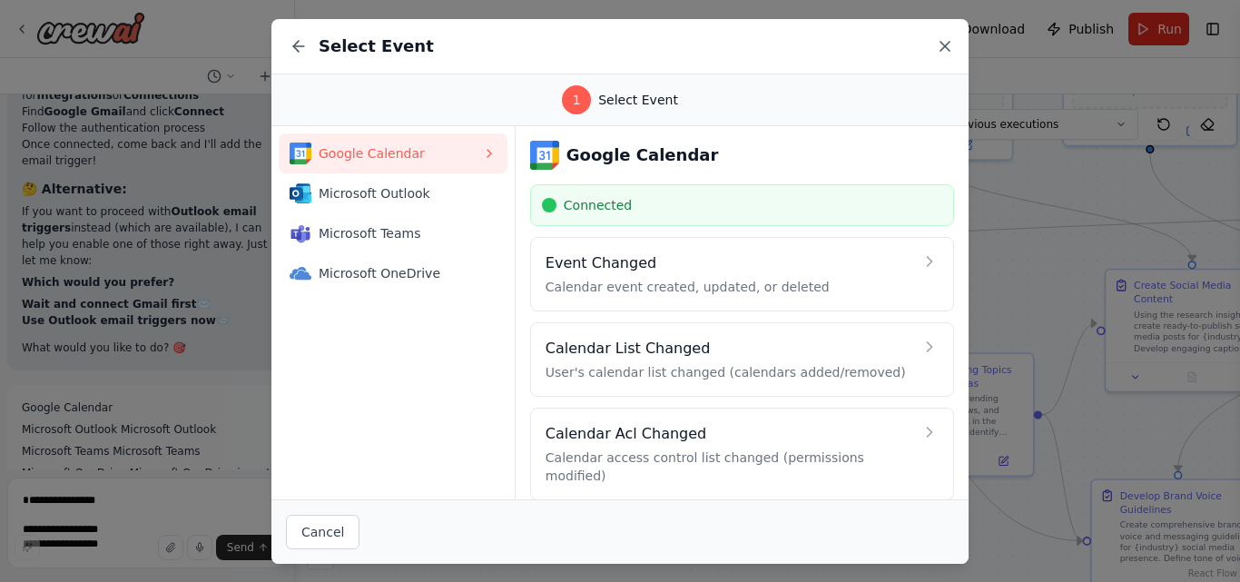
click at [943, 42] on icon at bounding box center [945, 46] width 18 height 18
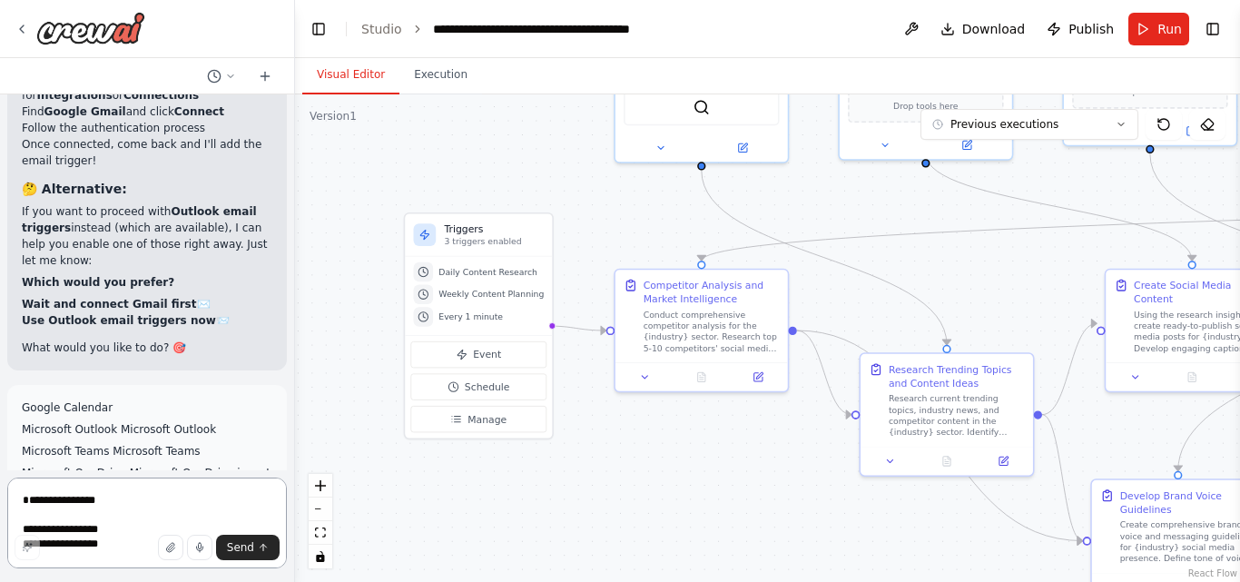
click at [79, 508] on textarea "**********" at bounding box center [147, 522] width 280 height 91
type textarea "*"
click at [46, 511] on textarea at bounding box center [147, 522] width 280 height 91
type textarea "*"
click at [48, 507] on textarea at bounding box center [147, 522] width 280 height 91
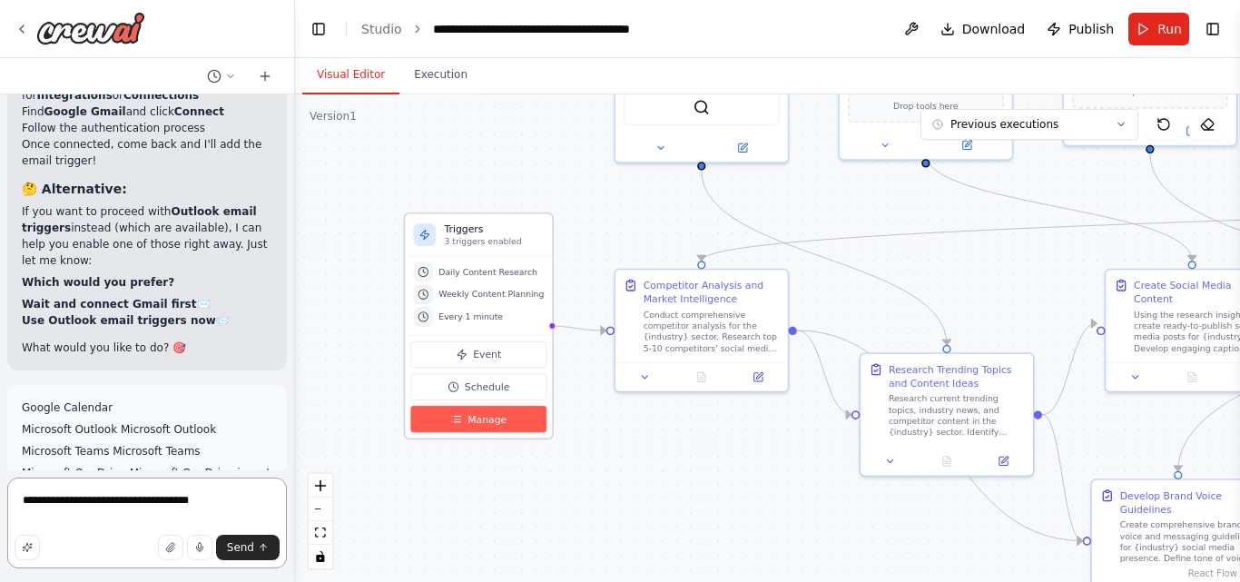
type textarea "**********"
click at [487, 415] on span "Manage" at bounding box center [486, 419] width 39 height 14
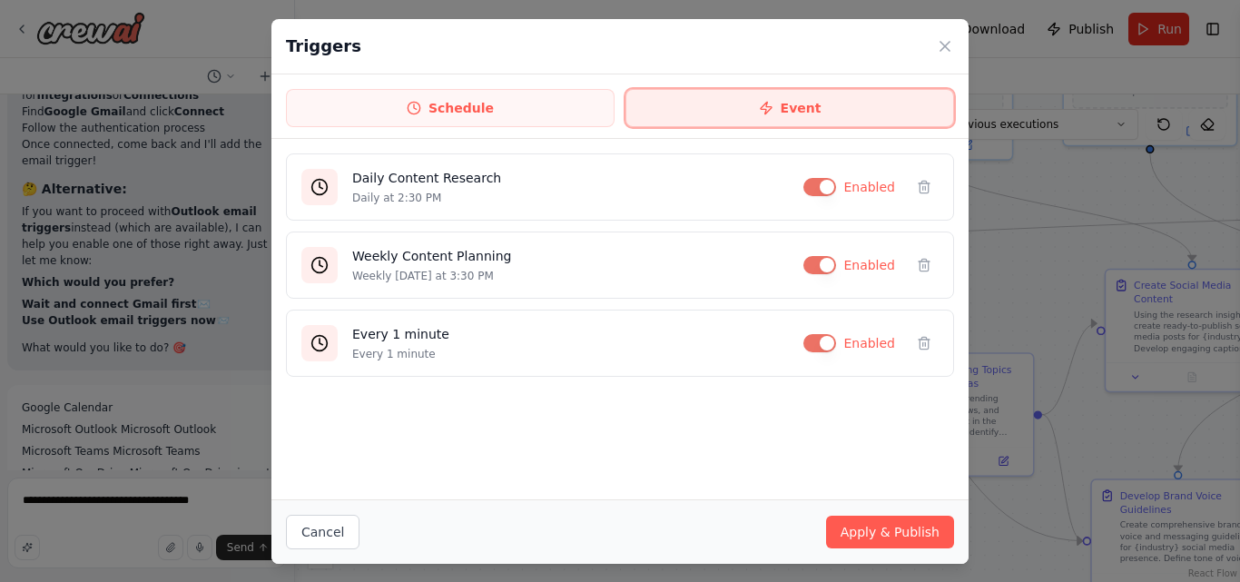
click at [778, 113] on button "Event" at bounding box center [789, 108] width 329 height 38
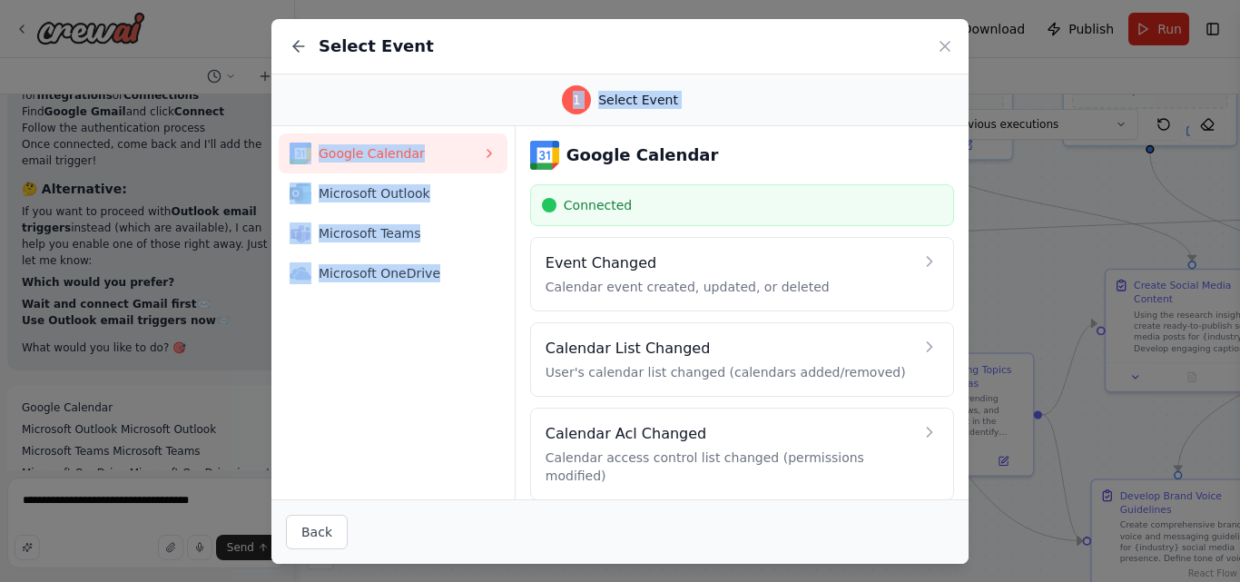
drag, startPoint x: 640, startPoint y: 36, endPoint x: 430, endPoint y: 307, distance: 342.3
click at [430, 307] on div "Select Event 1 Select Event Google Calendar Microsoft Outlook Microsoft Teams M…" at bounding box center [619, 291] width 697 height 545
click at [461, 268] on span "Microsoft OneDrive" at bounding box center [400, 273] width 163 height 18
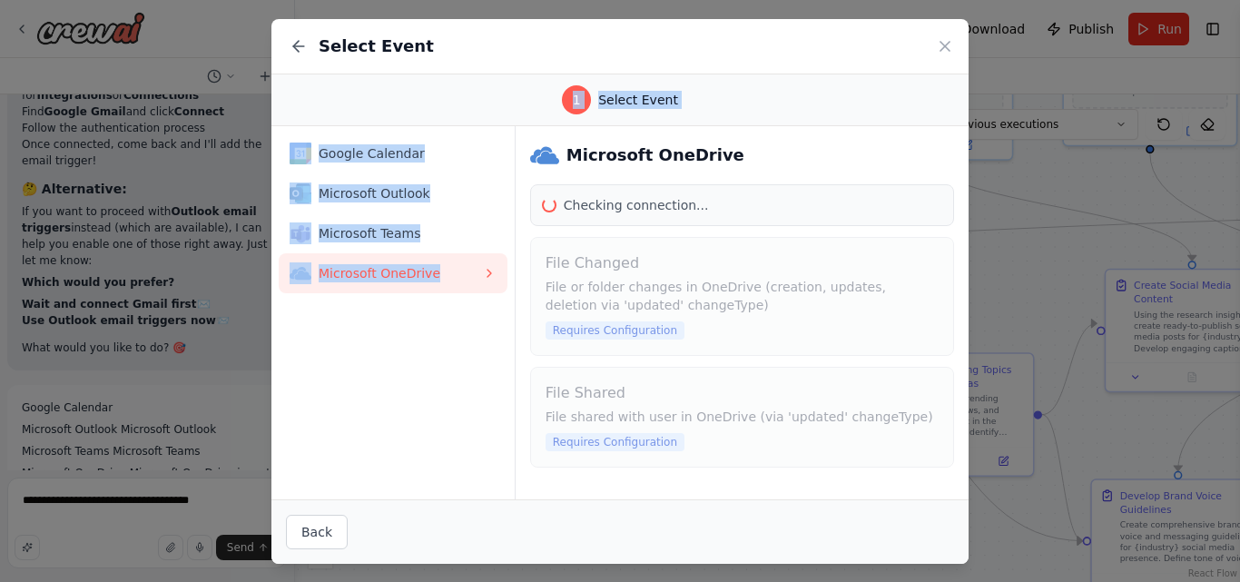
click at [461, 268] on span "Microsoft OneDrive" at bounding box center [400, 273] width 163 height 18
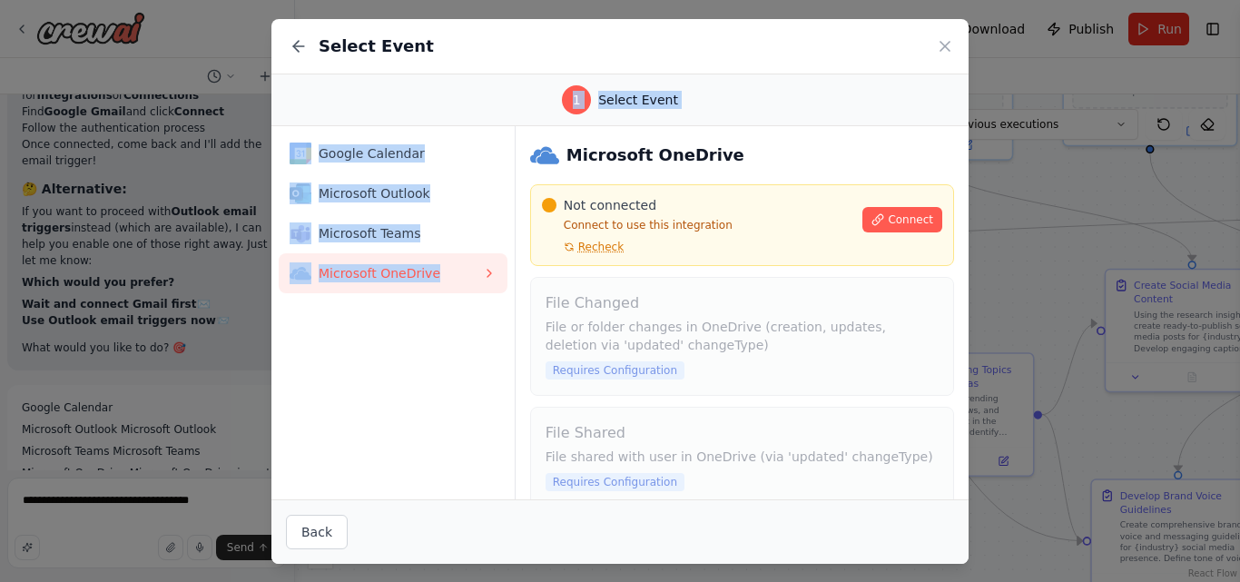
click at [461, 268] on span "Microsoft OneDrive" at bounding box center [400, 273] width 163 height 18
copy div "1 Select Event Google Calendar Microsoft Outlook Microsoft Teams Microsoft OneD…"
click at [208, 494] on div "Select Event 1 Select Event Google Calendar Microsoft Outlook Microsoft Teams M…" at bounding box center [620, 291] width 1240 height 582
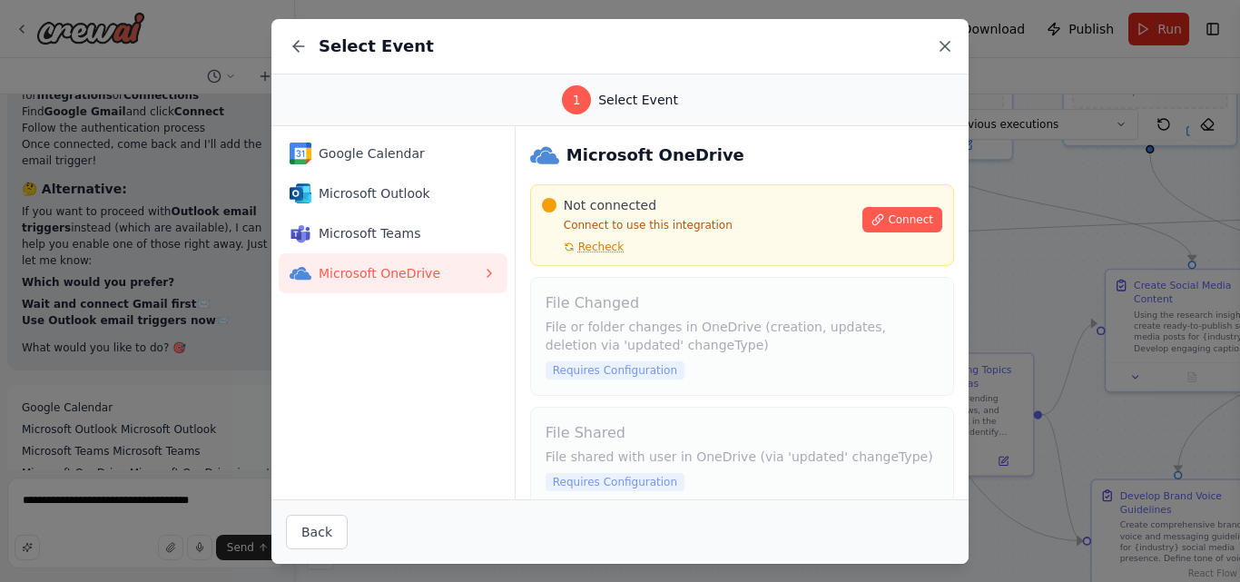
click at [945, 46] on icon at bounding box center [944, 46] width 9 height 9
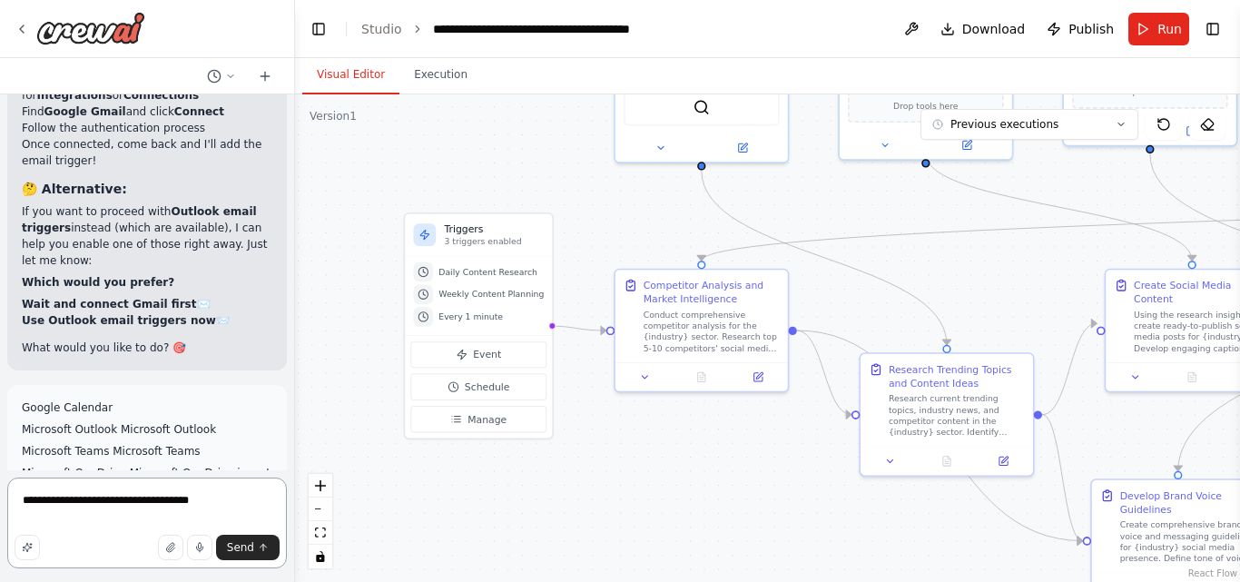
click at [220, 495] on textarea "**********" at bounding box center [147, 522] width 280 height 91
paste textarea "**********"
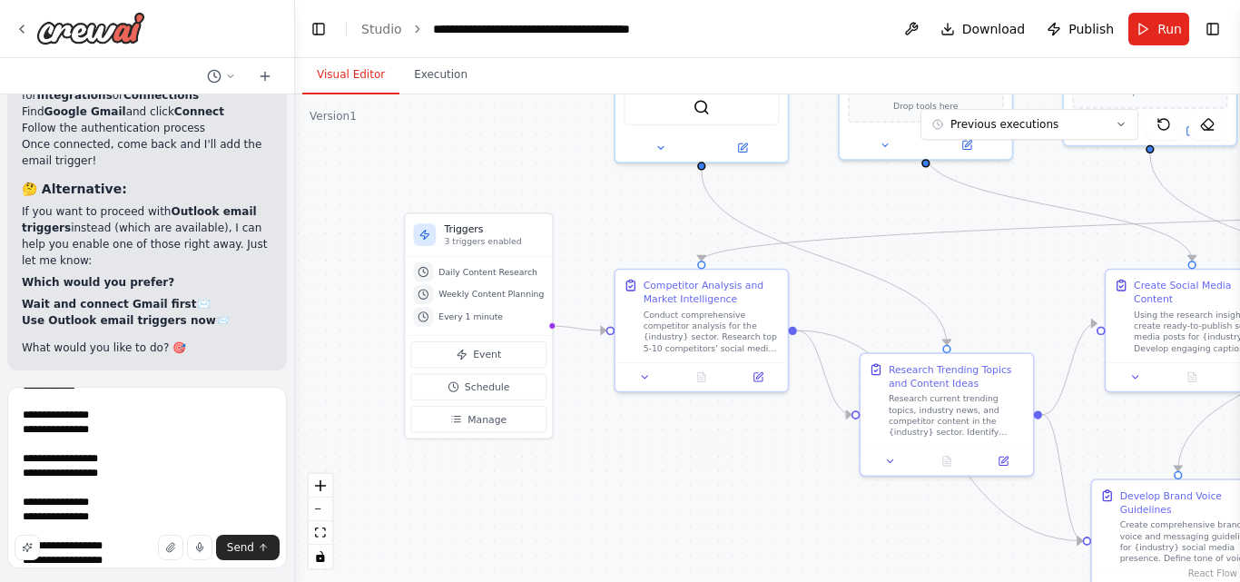
click at [149, 546] on div "Send" at bounding box center [147, 547] width 265 height 25
click at [85, 547] on div "Send" at bounding box center [147, 547] width 265 height 25
drag, startPoint x: 113, startPoint y: 428, endPoint x: 17, endPoint y: 434, distance: 96.4
click at [17, 434] on textarea "**********" at bounding box center [147, 478] width 280 height 182
drag, startPoint x: 61, startPoint y: 420, endPoint x: 16, endPoint y: 416, distance: 44.7
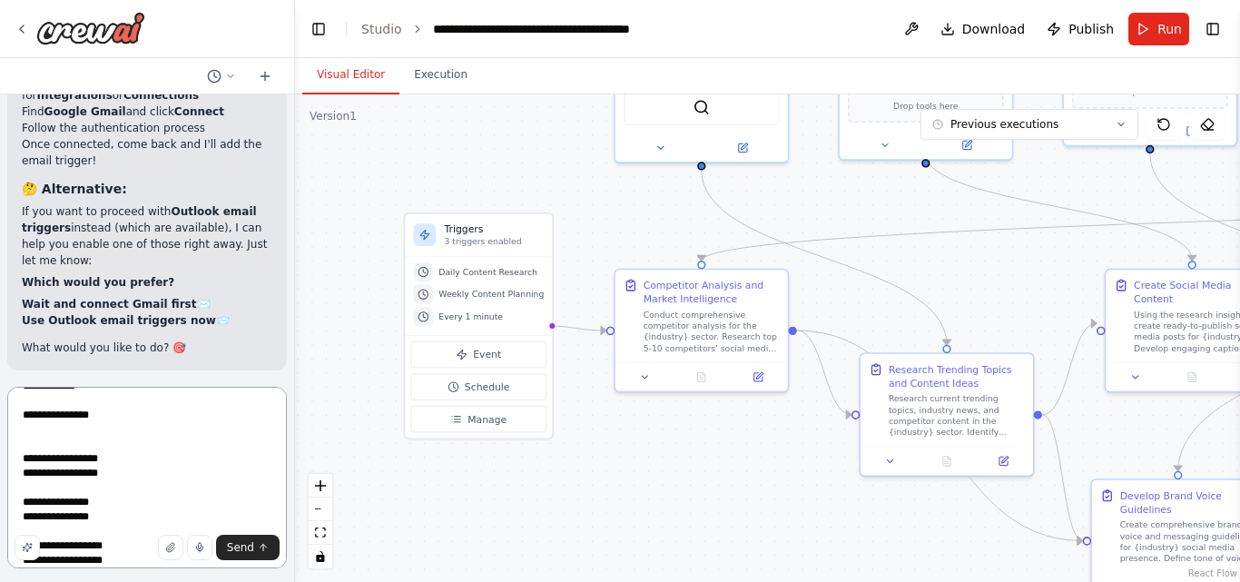
click at [16, 416] on textarea "**********" at bounding box center [147, 478] width 280 height 182
click at [70, 472] on textarea "**********" at bounding box center [147, 478] width 280 height 182
drag, startPoint x: 56, startPoint y: 418, endPoint x: 16, endPoint y: 418, distance: 40.0
click at [16, 418] on textarea "**********" at bounding box center [147, 478] width 280 height 182
drag, startPoint x: 67, startPoint y: 461, endPoint x: 15, endPoint y: 432, distance: 60.1
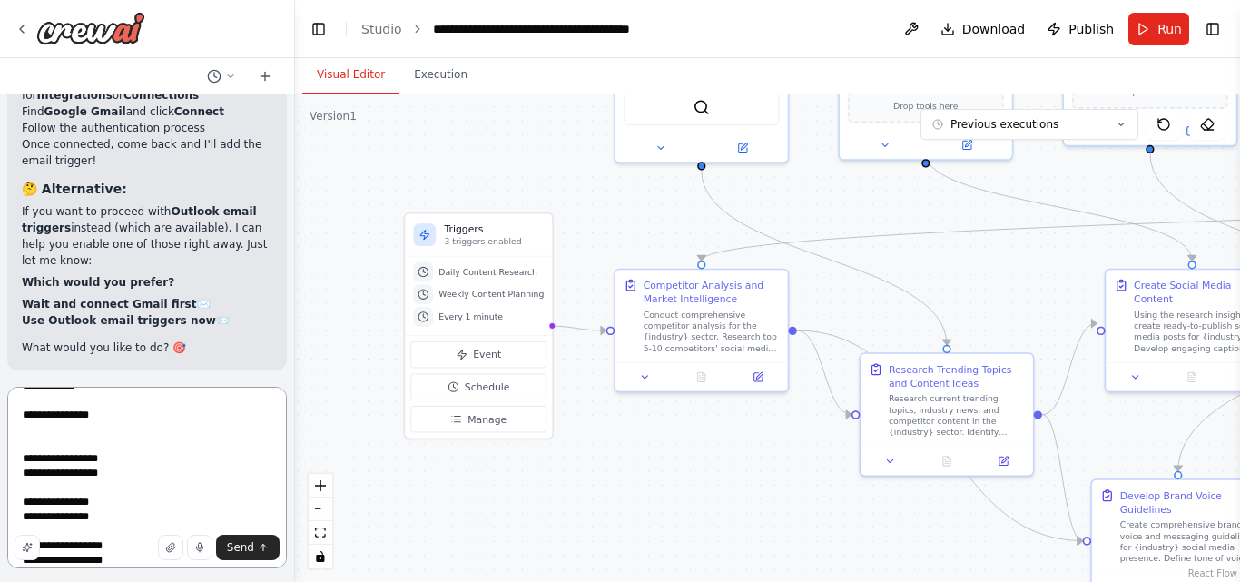
click at [15, 432] on textarea "**********" at bounding box center [147, 478] width 280 height 182
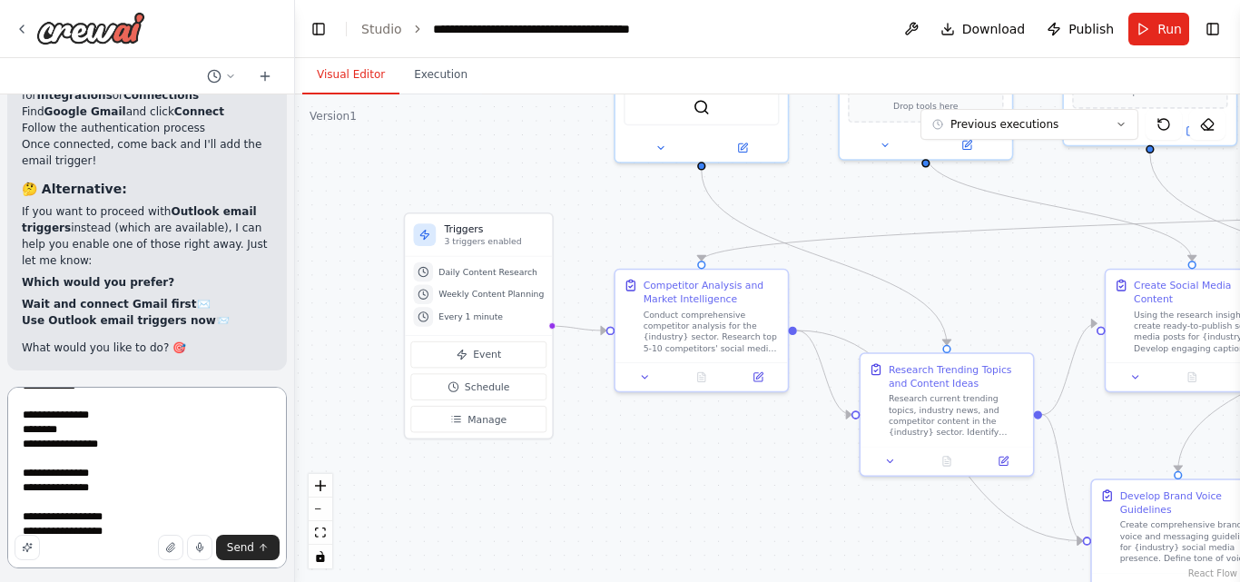
paste textarea "******"
drag, startPoint x: 67, startPoint y: 476, endPoint x: 21, endPoint y: 448, distance: 53.7
click at [21, 448] on textarea "**********" at bounding box center [147, 478] width 280 height 182
paste textarea
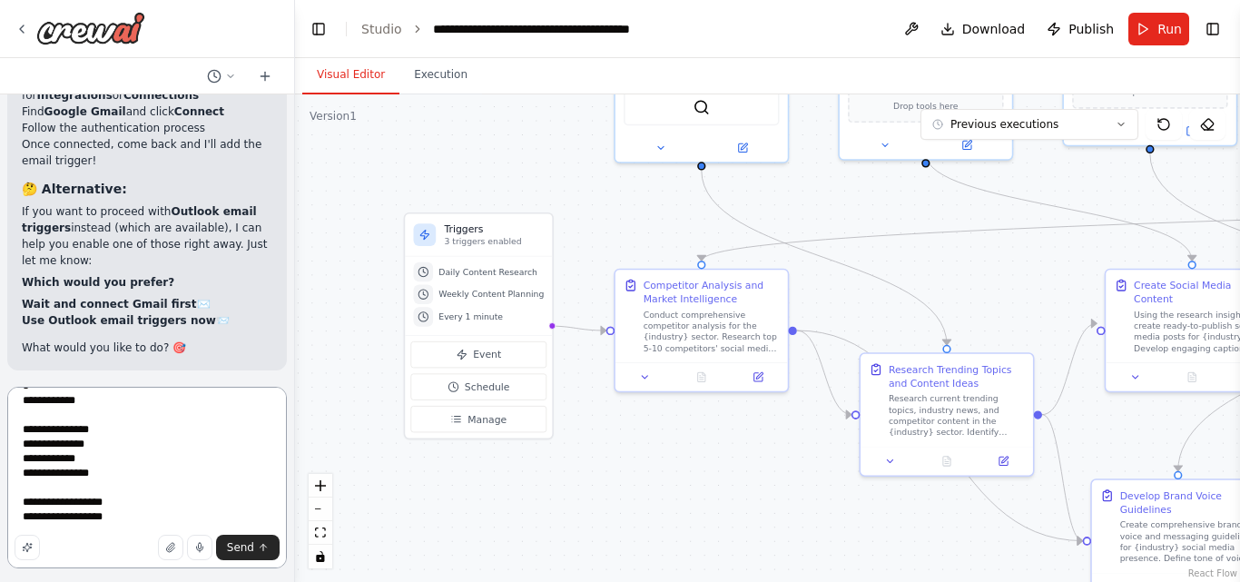
drag, startPoint x: 68, startPoint y: 507, endPoint x: 12, endPoint y: 479, distance: 62.5
click at [12, 479] on textarea "**********" at bounding box center [147, 478] width 280 height 182
paste textarea
drag, startPoint x: 66, startPoint y: 525, endPoint x: 120, endPoint y: 523, distance: 53.6
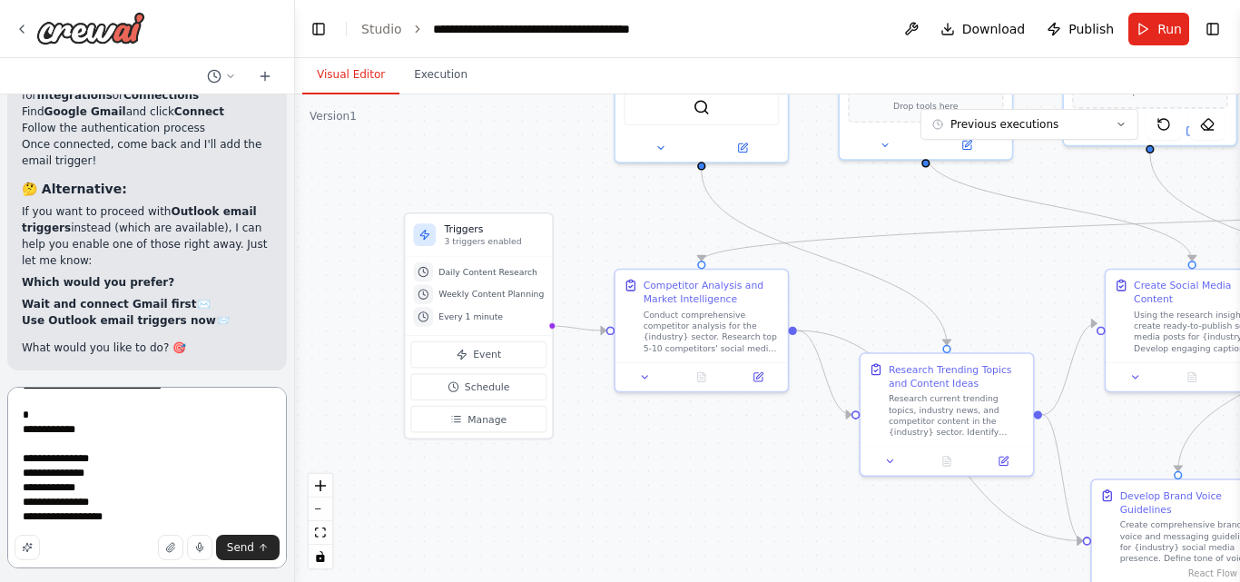
click at [120, 523] on textarea "**********" at bounding box center [147, 478] width 280 height 182
drag, startPoint x: 120, startPoint y: 523, endPoint x: 22, endPoint y: 523, distance: 98.0
click at [22, 523] on textarea "**********" at bounding box center [147, 478] width 280 height 182
click at [54, 418] on textarea "**********" at bounding box center [147, 478] width 280 height 182
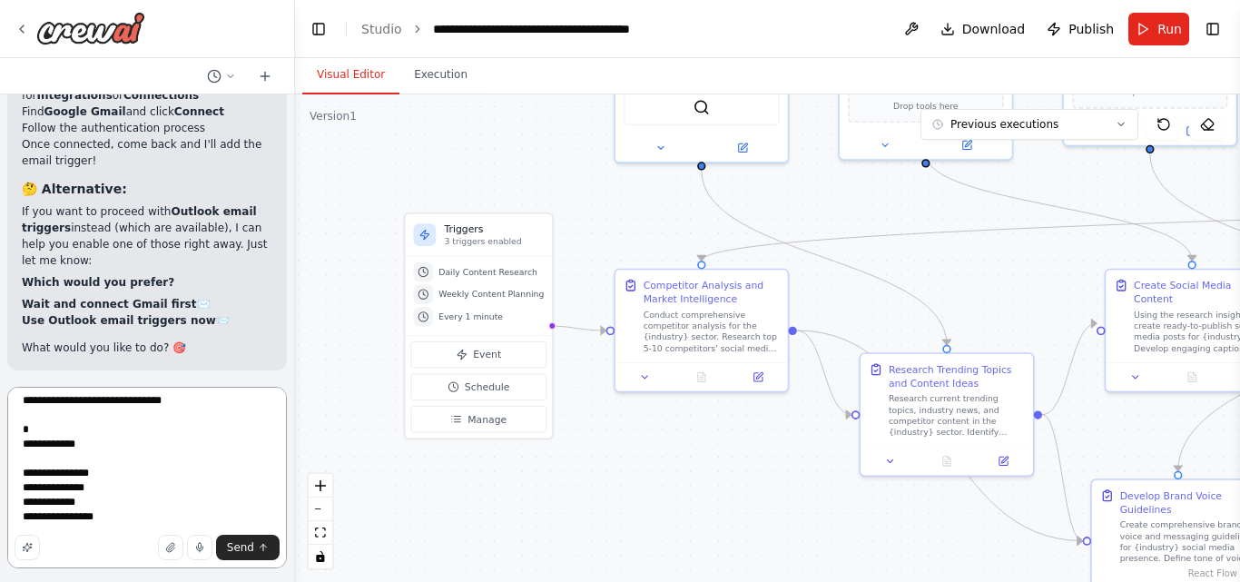
drag, startPoint x: 54, startPoint y: 418, endPoint x: 0, endPoint y: 412, distance: 53.8
click at [0, 412] on div "Create a crew that schedules and publishes social media content across multiple…" at bounding box center [147, 291] width 295 height 582
drag, startPoint x: 93, startPoint y: 435, endPoint x: 0, endPoint y: 428, distance: 92.9
click at [0, 428] on div "Create a crew that schedules and publishes social media content across multiple…" at bounding box center [147, 291] width 295 height 582
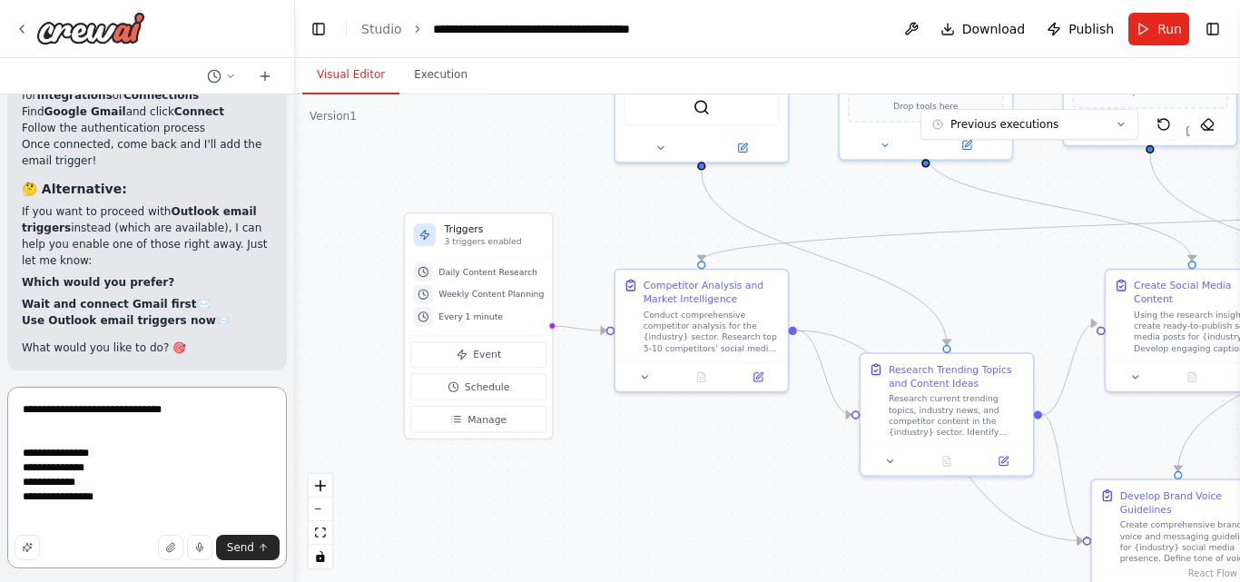
scroll to position [0, 0]
click at [116, 515] on textarea "**********" at bounding box center [147, 488] width 280 height 160
click at [56, 516] on textarea "**********" at bounding box center [147, 488] width 280 height 160
click at [28, 523] on textarea "**********" at bounding box center [147, 488] width 280 height 160
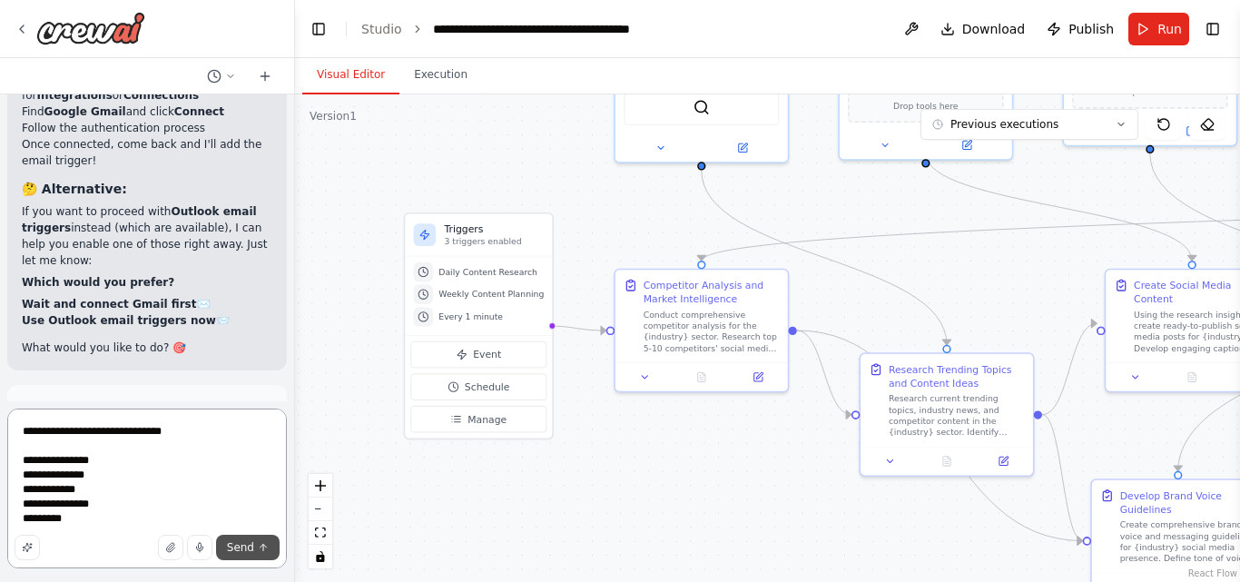
type textarea "**********"
click at [234, 546] on span "Send" at bounding box center [240, 547] width 27 height 15
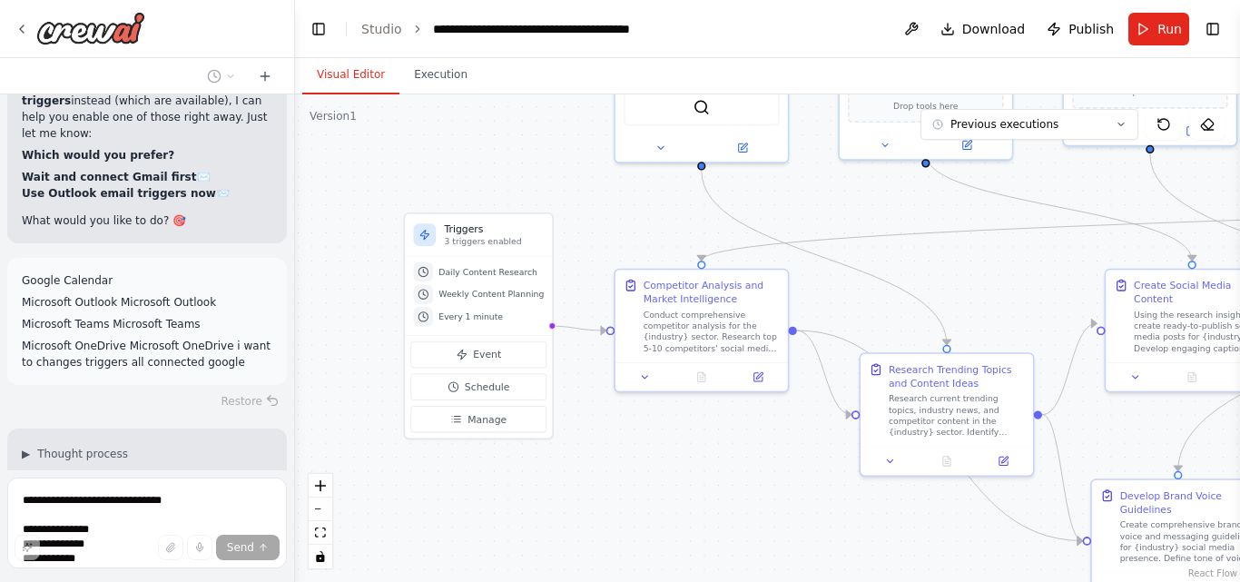
scroll to position [25556, 0]
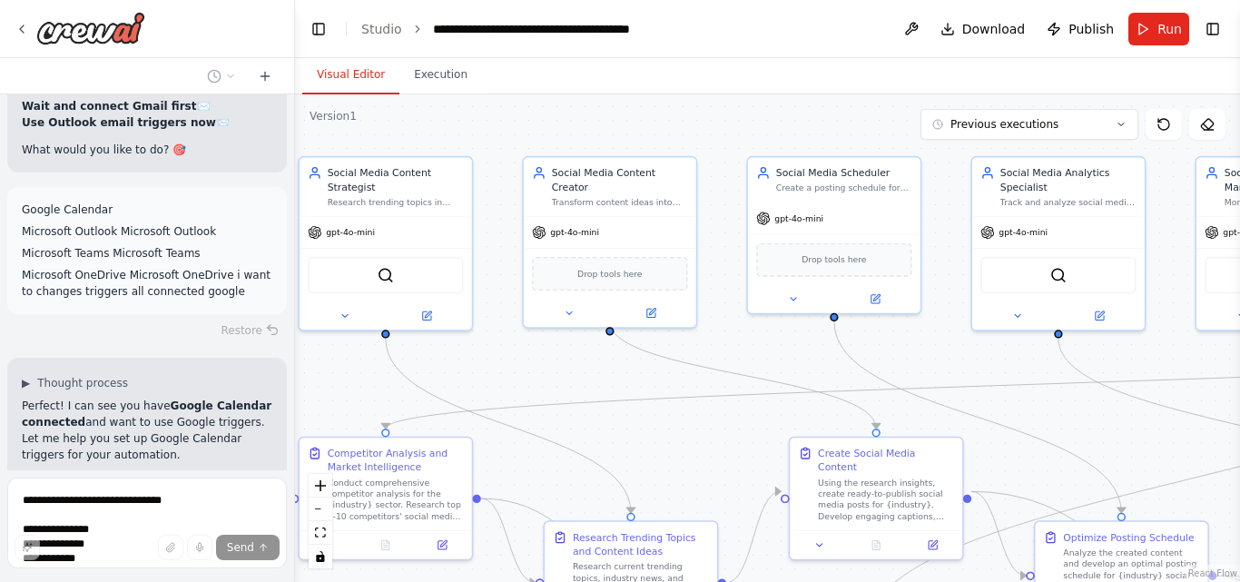
drag, startPoint x: 674, startPoint y: 449, endPoint x: 359, endPoint y: 617, distance: 357.8
click at [359, 581] on html "Create a crew that schedules and publishes social media content across multiple…" at bounding box center [620, 291] width 1240 height 582
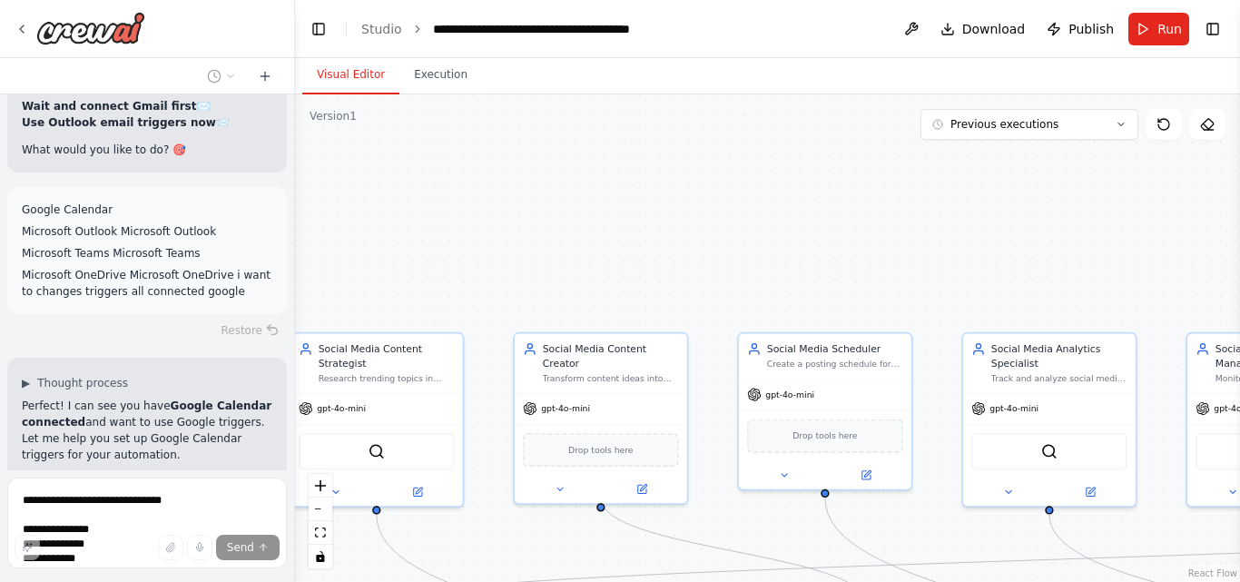
drag, startPoint x: 639, startPoint y: 366, endPoint x: 634, endPoint y: 554, distance: 188.0
click at [634, 554] on div ".deletable-edge-delete-btn { width: 20px; height: 20px; border: 0px solid #ffff…" at bounding box center [767, 337] width 945 height 487
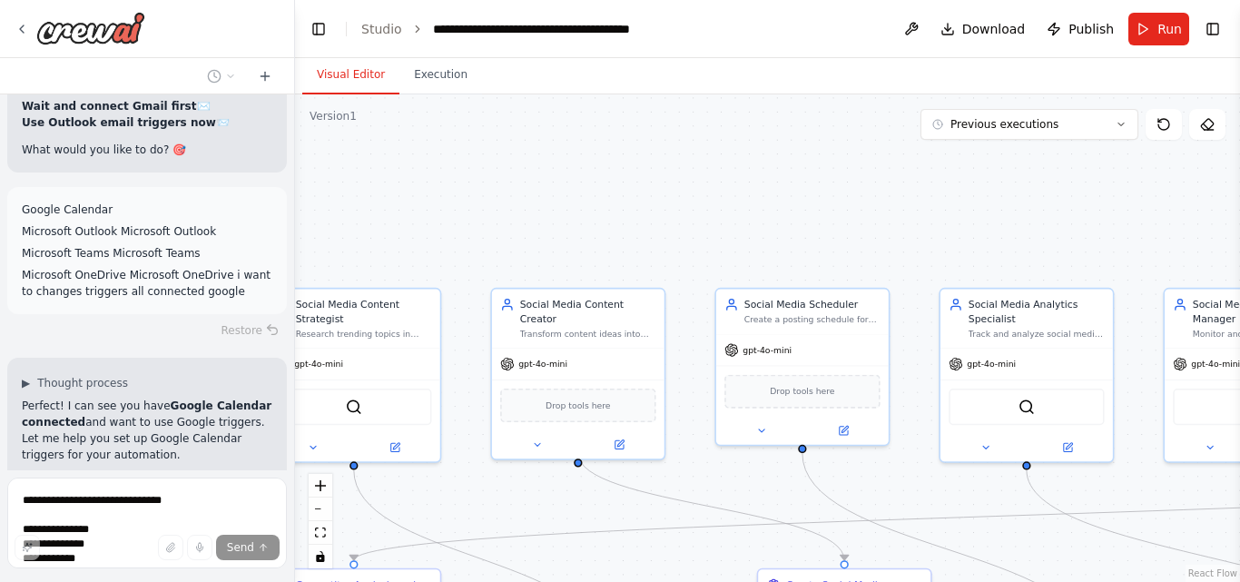
drag, startPoint x: 799, startPoint y: 157, endPoint x: 772, endPoint y: 101, distance: 62.5
click at [772, 101] on div ".deletable-edge-delete-btn { width: 20px; height: 20px; border: 0px solid #ffff…" at bounding box center [767, 337] width 945 height 487
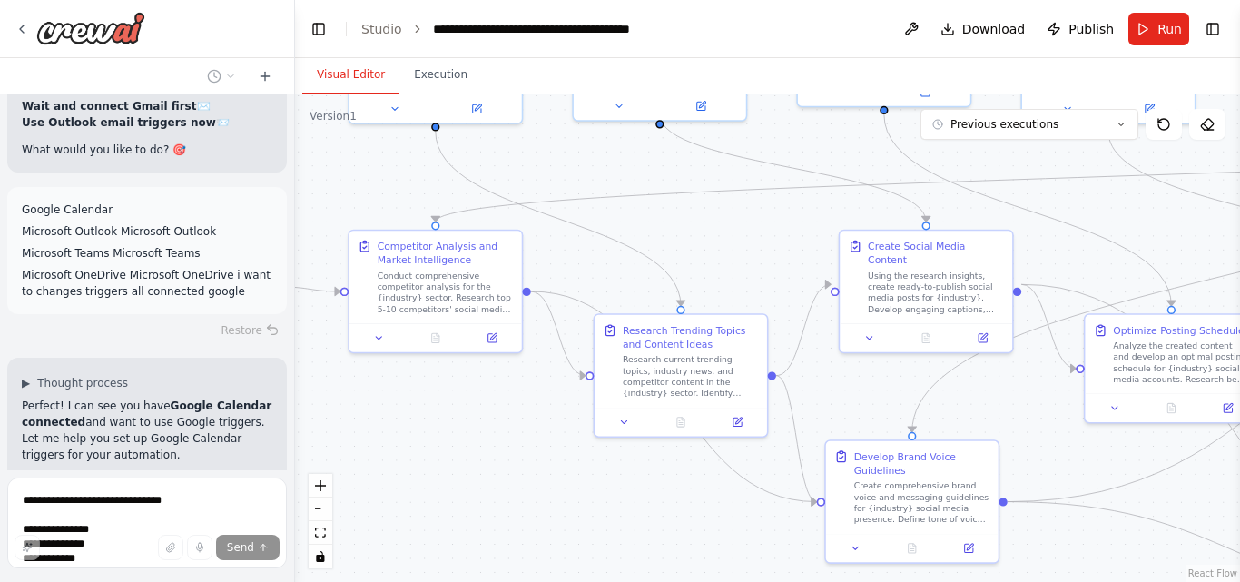
drag, startPoint x: 688, startPoint y: 271, endPoint x: 778, endPoint y: -72, distance: 354.7
click at [778, 0] on html "Create a crew that schedules and publishes social media content across multiple…" at bounding box center [620, 291] width 1240 height 582
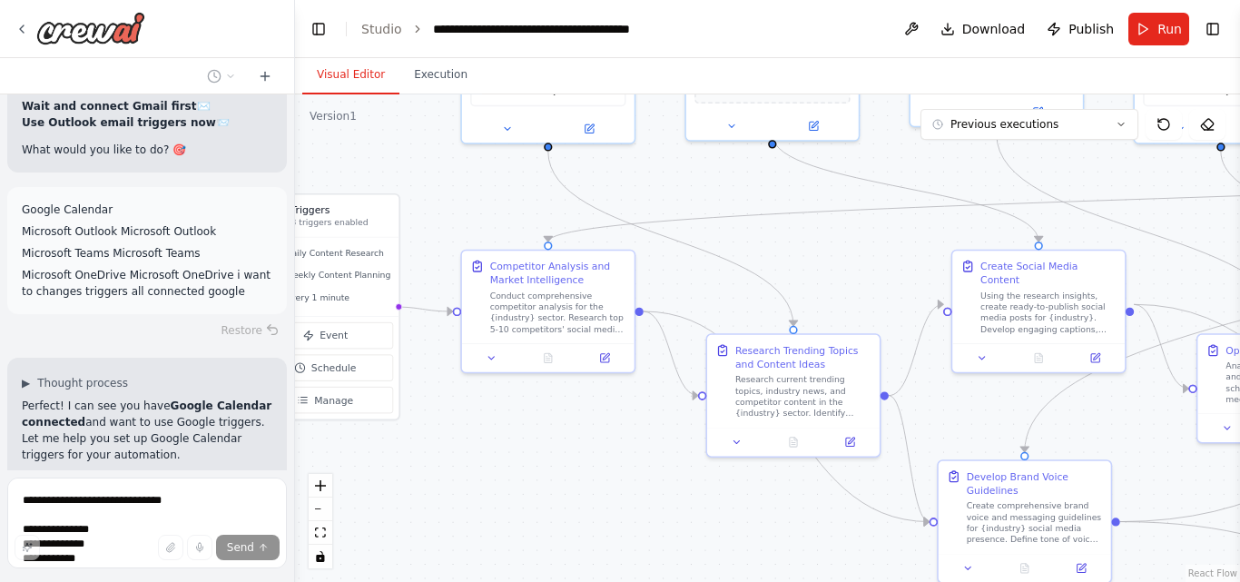
drag, startPoint x: 704, startPoint y: 243, endPoint x: 809, endPoint y: 268, distance: 107.2
click at [809, 268] on div ".deletable-edge-delete-btn { width: 20px; height: 20px; border: 0px solid #ffff…" at bounding box center [767, 337] width 945 height 487
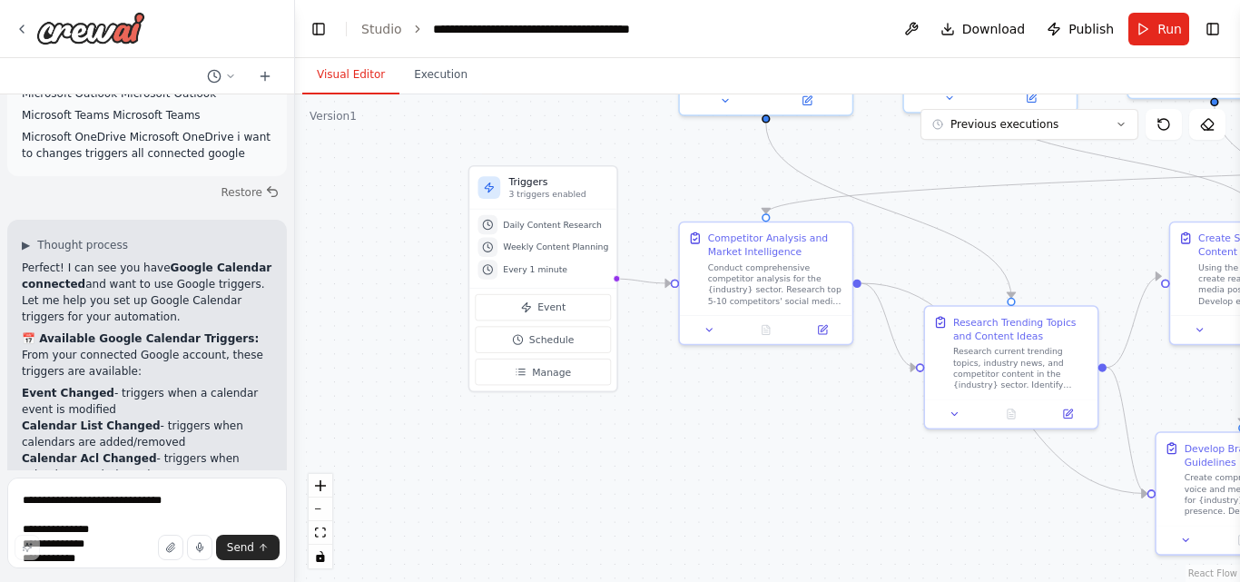
drag, startPoint x: 503, startPoint y: 427, endPoint x: 721, endPoint y: 398, distance: 219.7
click at [721, 398] on div ".deletable-edge-delete-btn { width: 20px; height: 20px; border: 0px solid #ffff…" at bounding box center [767, 337] width 945 height 487
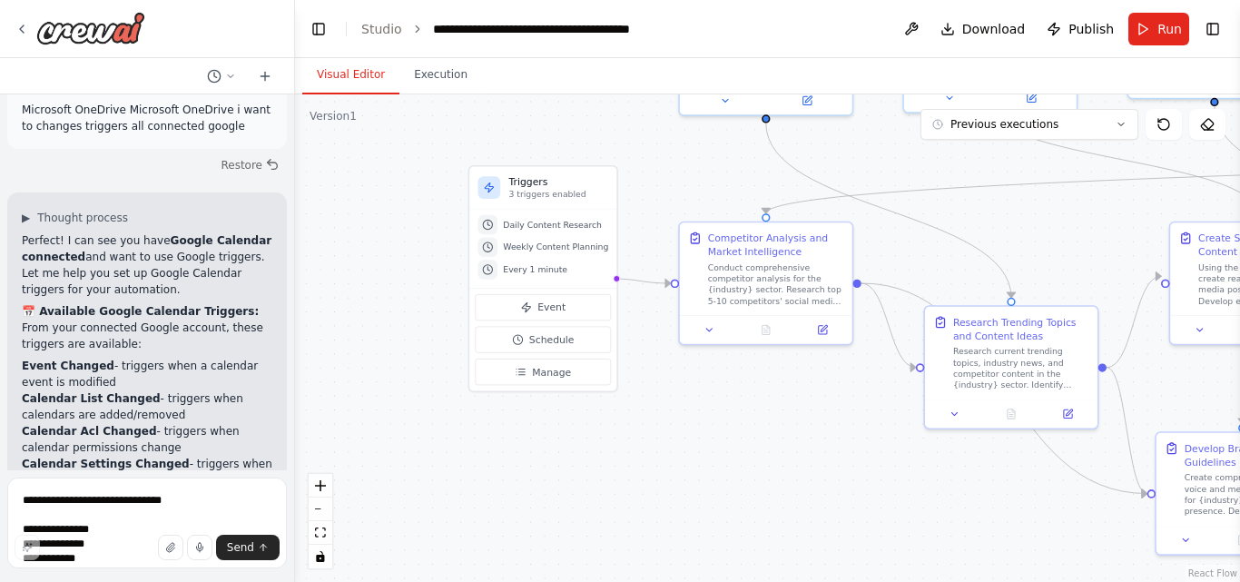
scroll to position [26177, 0]
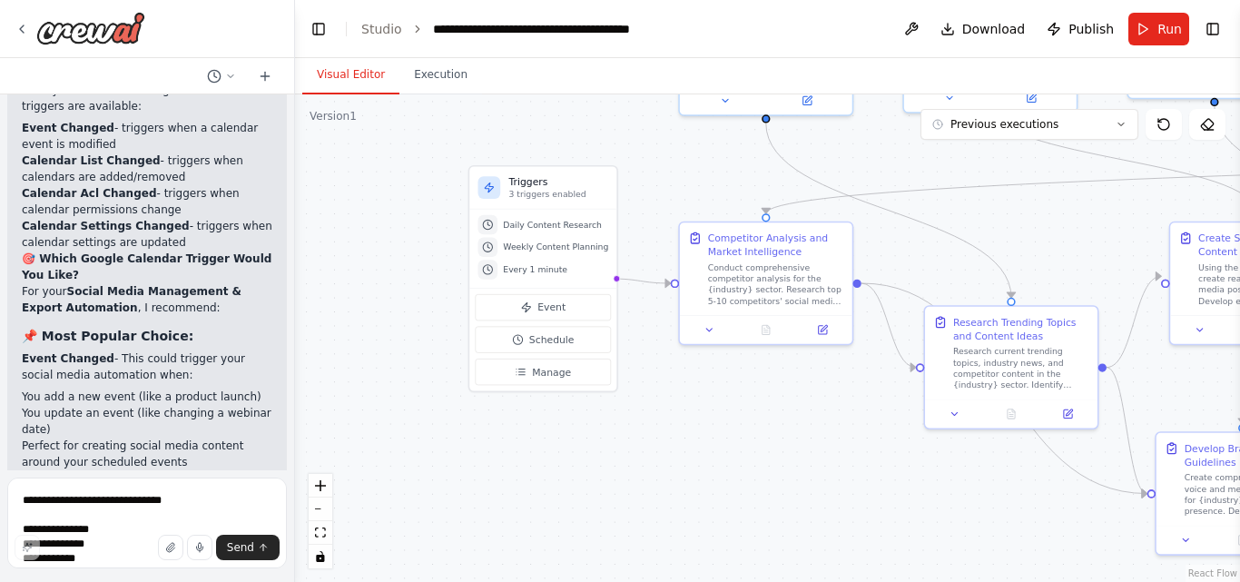
scroll to position [25875, 0]
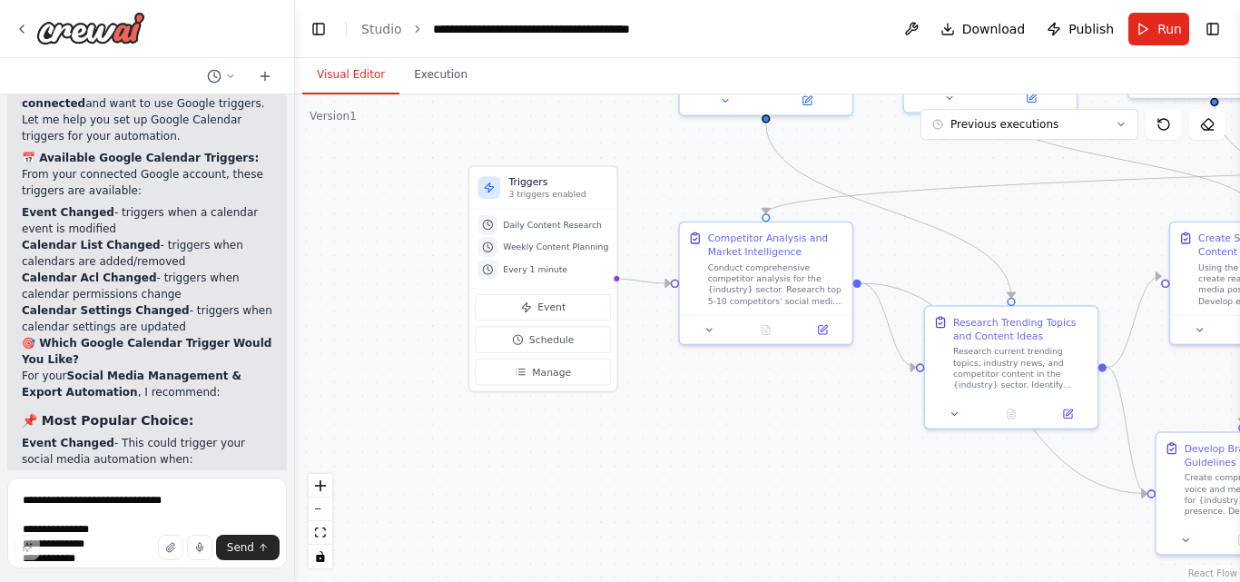
drag, startPoint x: 40, startPoint y: 326, endPoint x: 160, endPoint y: 337, distance: 120.3
drag, startPoint x: 162, startPoint y: 349, endPoint x: 17, endPoint y: 352, distance: 144.4
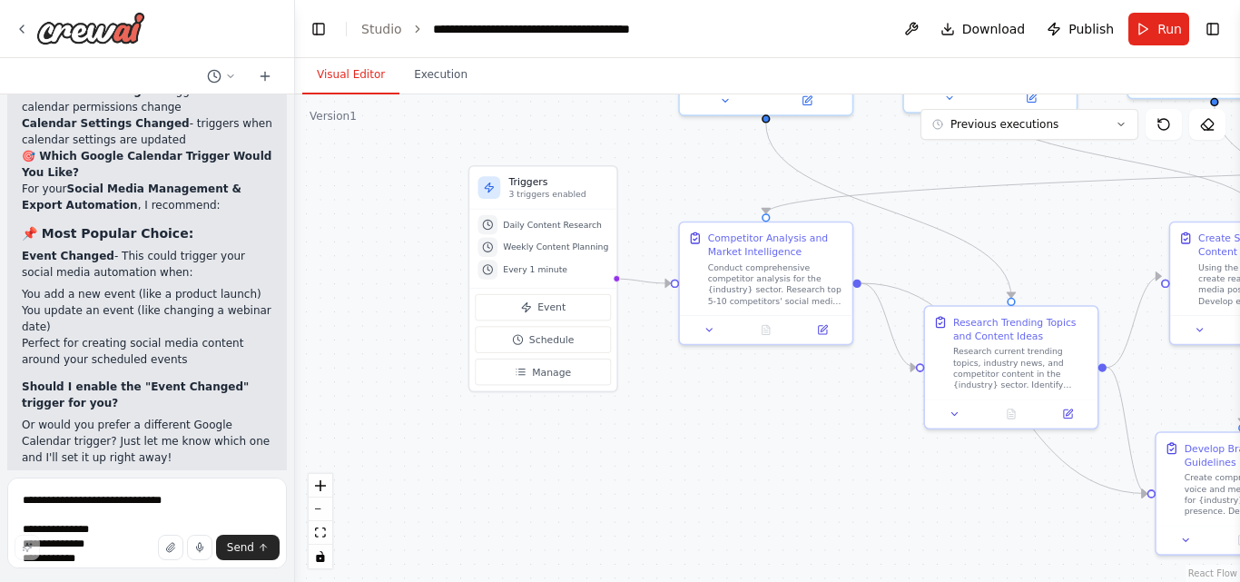
scroll to position [26177, 0]
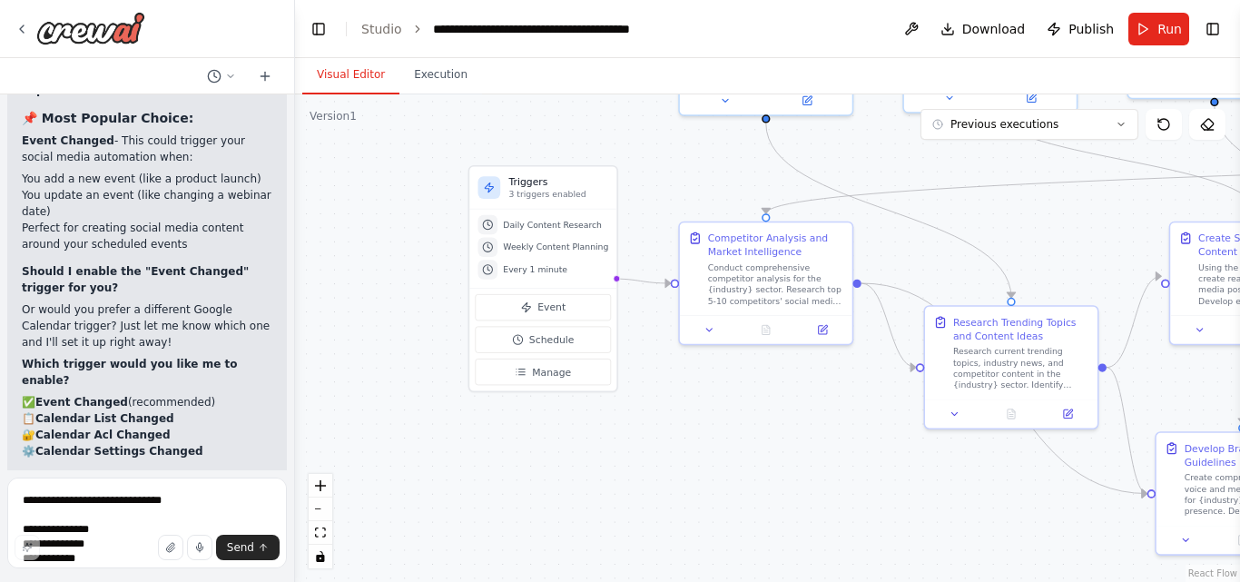
drag, startPoint x: 80, startPoint y: 343, endPoint x: 235, endPoint y: 340, distance: 155.2
drag, startPoint x: 25, startPoint y: 368, endPoint x: 180, endPoint y: 370, distance: 155.2
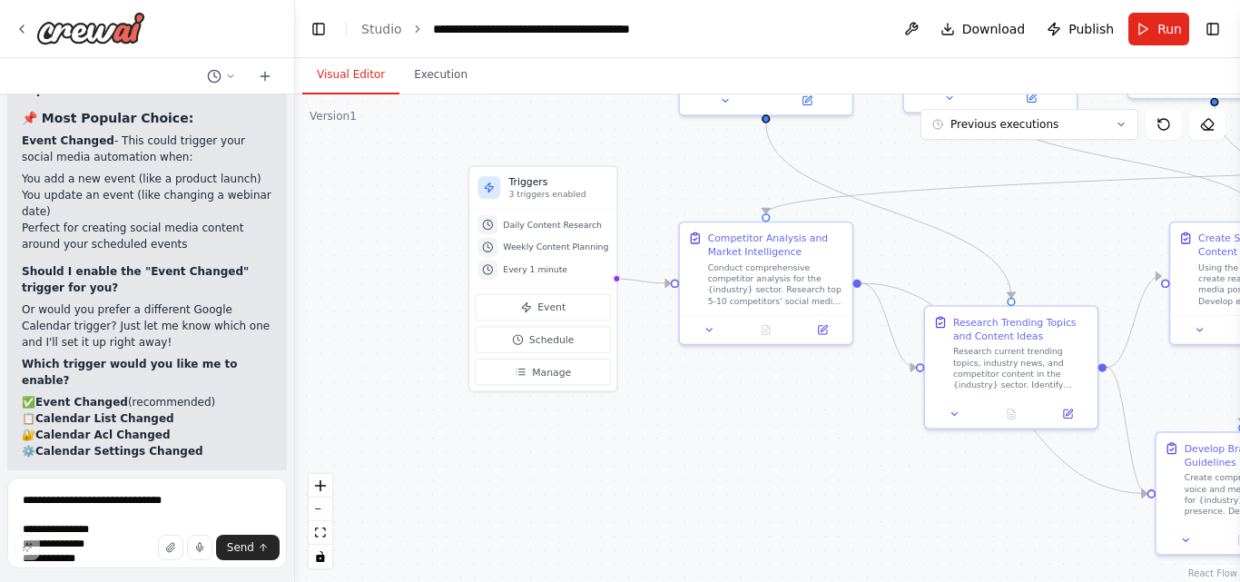
drag, startPoint x: 24, startPoint y: 390, endPoint x: 196, endPoint y: 390, distance: 172.5
drag, startPoint x: 14, startPoint y: 413, endPoint x: 171, endPoint y: 431, distance: 158.1
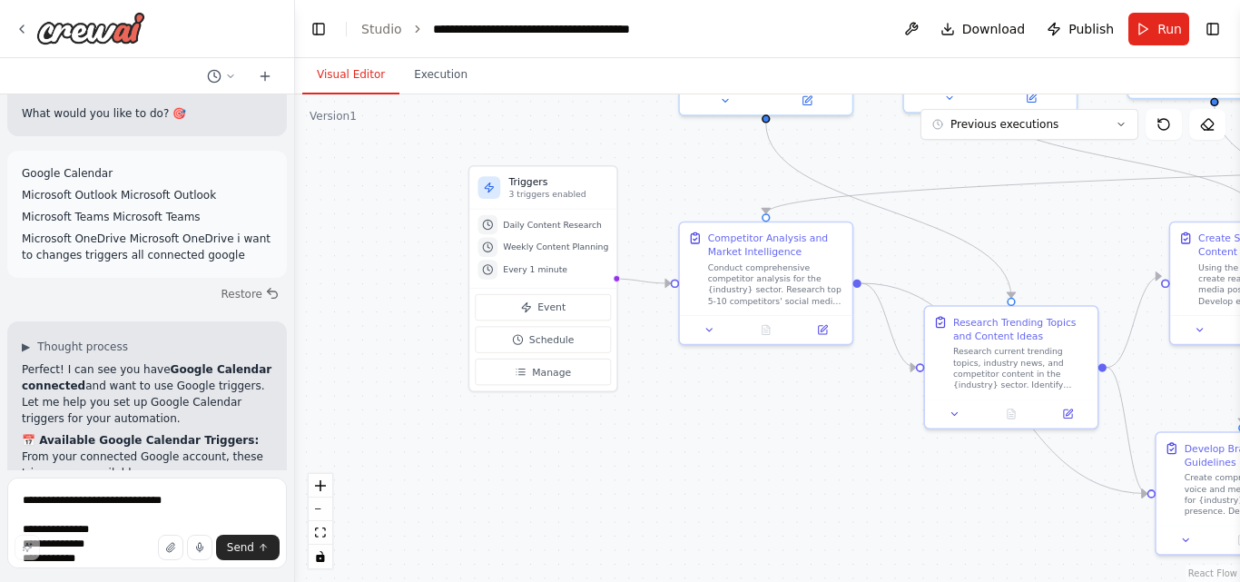
scroll to position [25594, 0]
drag, startPoint x: 13, startPoint y: 284, endPoint x: 167, endPoint y: 321, distance: 158.7
drag, startPoint x: 160, startPoint y: 294, endPoint x: 20, endPoint y: 260, distance: 144.0
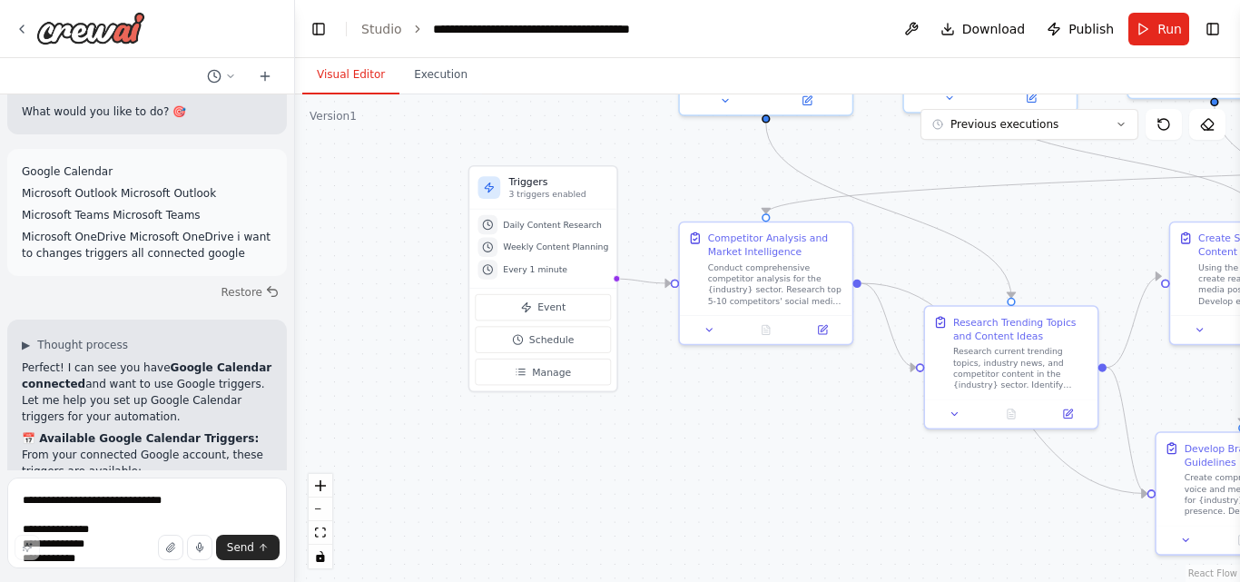
drag, startPoint x: 159, startPoint y: 300, endPoint x: 15, endPoint y: 253, distance: 151.9
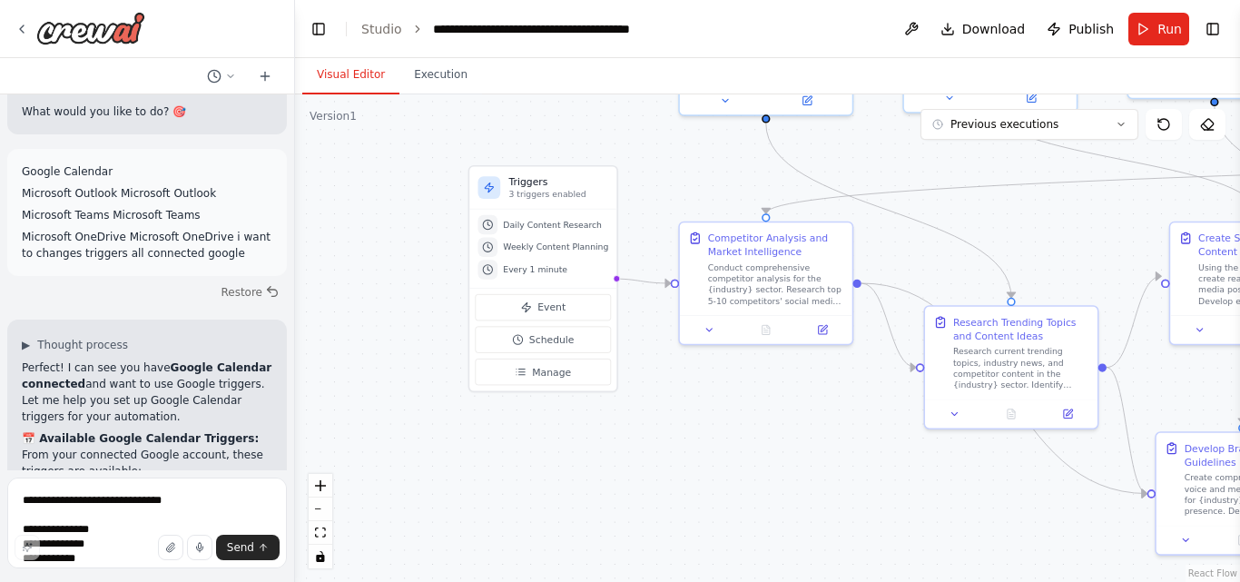
drag, startPoint x: 168, startPoint y: 299, endPoint x: 19, endPoint y: 259, distance: 154.1
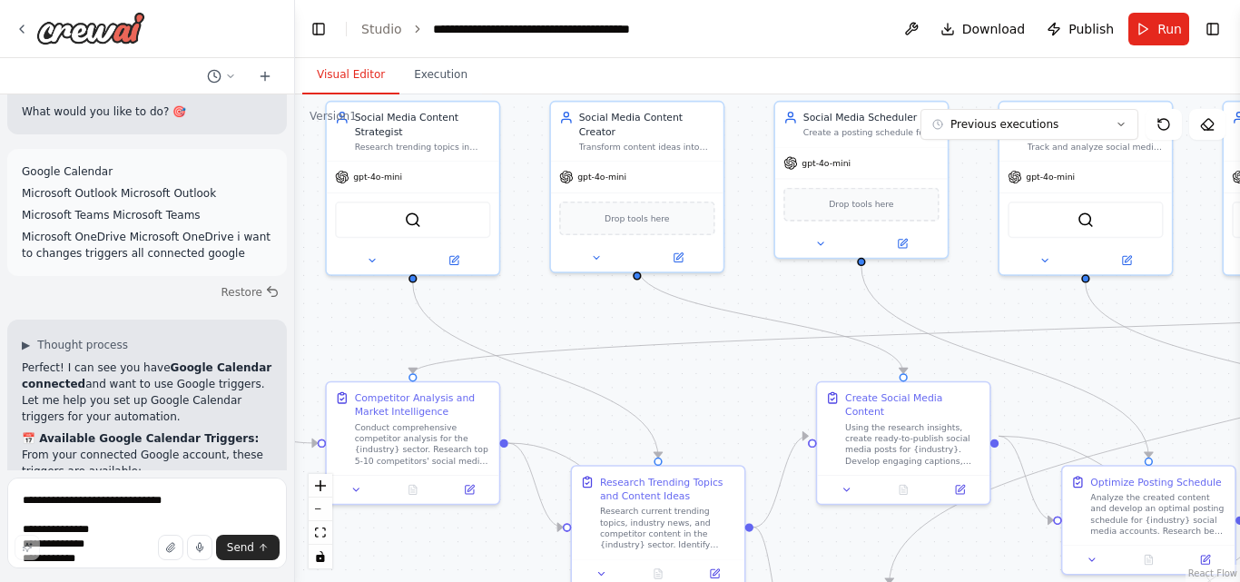
drag, startPoint x: 755, startPoint y: 372, endPoint x: 402, endPoint y: 532, distance: 387.6
click at [402, 532] on div ".deletable-edge-delete-btn { width: 20px; height: 20px; border: 0px solid #ffff…" at bounding box center [767, 337] width 945 height 487
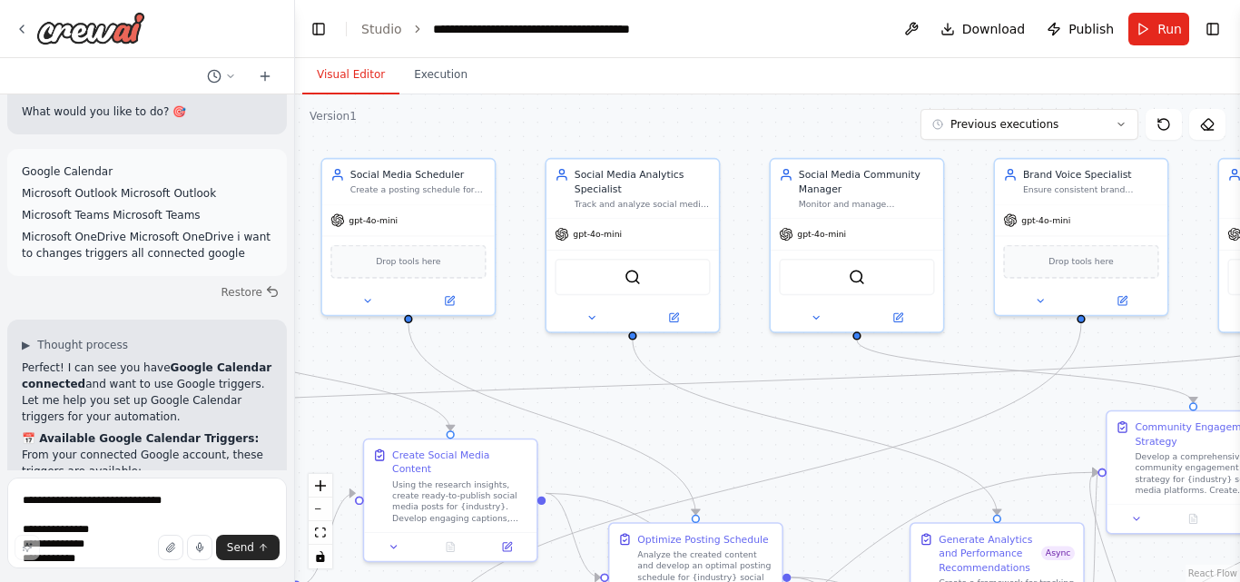
drag, startPoint x: 743, startPoint y: 398, endPoint x: 277, endPoint y: 459, distance: 469.7
click at [277, 459] on div "Create a crew that schedules and publishes social media content across multiple…" at bounding box center [620, 291] width 1240 height 582
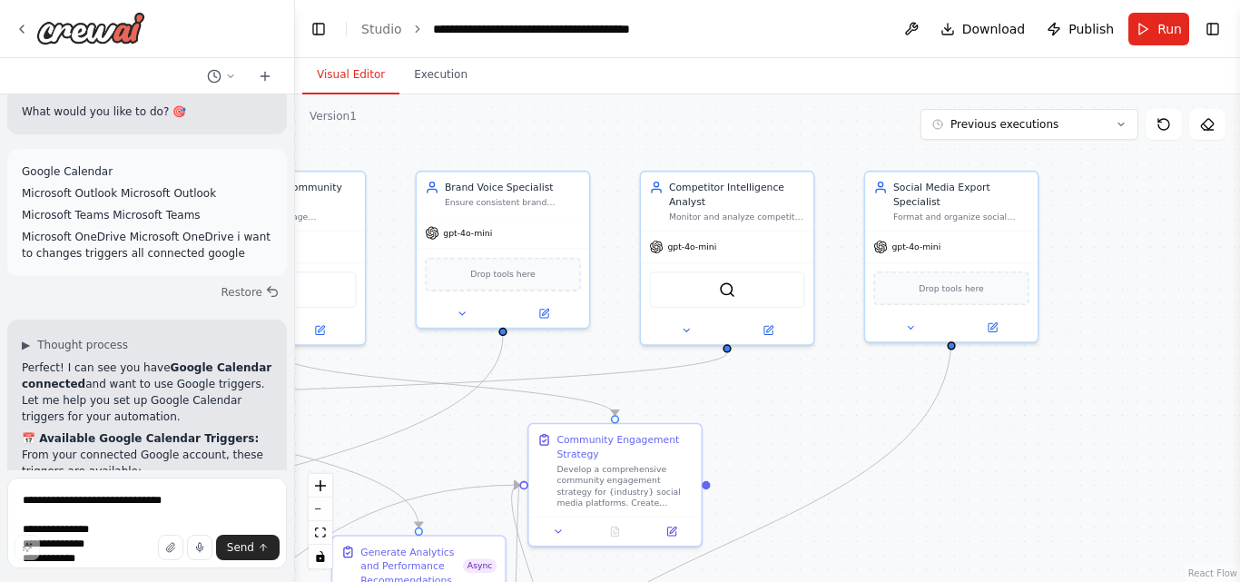
drag, startPoint x: 891, startPoint y: 428, endPoint x: 1033, endPoint y: 487, distance: 153.4
click at [1033, 487] on div ".deletable-edge-delete-btn { width: 20px; height: 20px; border: 0px solid #ffff…" at bounding box center [767, 337] width 945 height 487
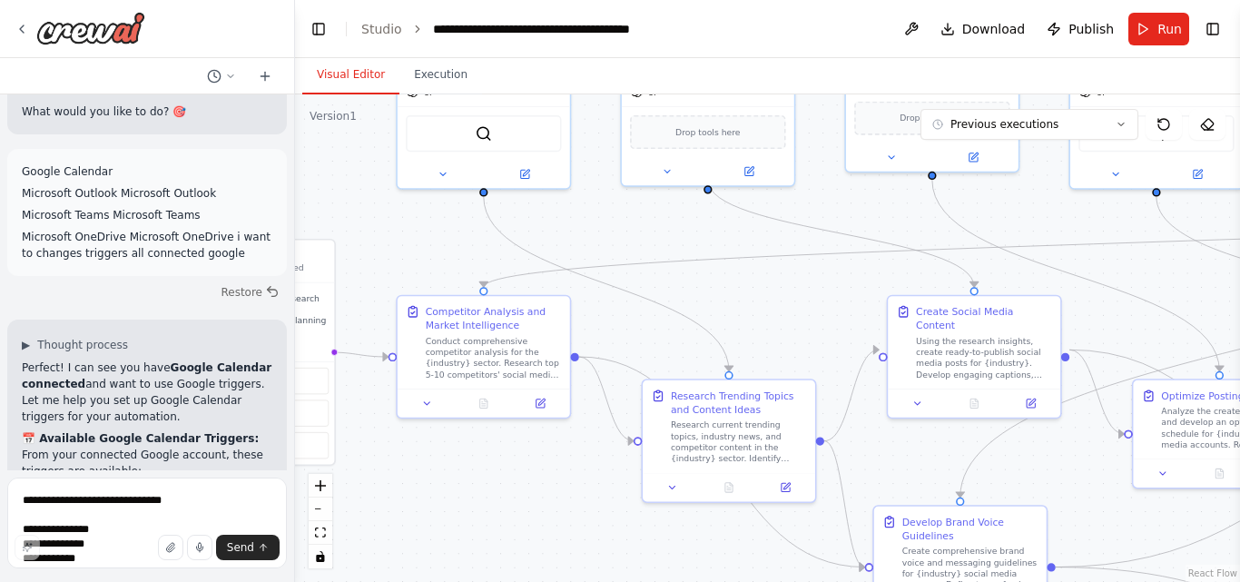
drag, startPoint x: 717, startPoint y: 487, endPoint x: 1112, endPoint y: 279, distance: 446.2
click at [1112, 279] on div ".deletable-edge-delete-btn { width: 20px; height: 20px; border: 0px solid #ffff…" at bounding box center [767, 337] width 945 height 487
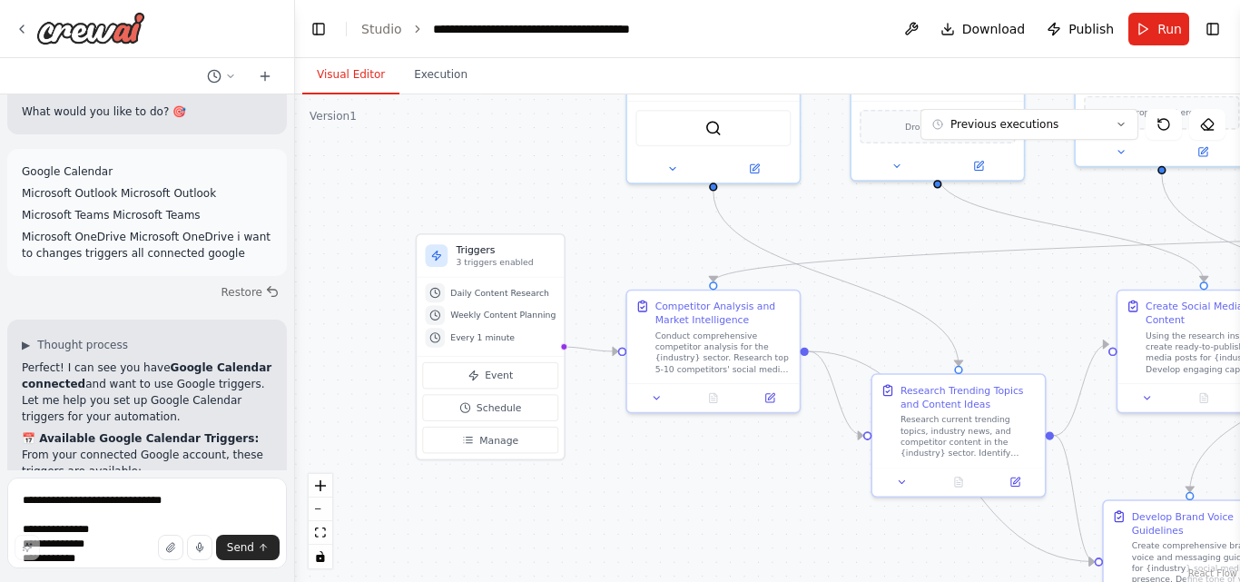
drag, startPoint x: 434, startPoint y: 483, endPoint x: 664, endPoint y: 478, distance: 229.7
click at [664, 478] on div ".deletable-edge-delete-btn { width: 20px; height: 20px; border: 0px solid #ffff…" at bounding box center [767, 337] width 945 height 487
click at [94, 504] on textarea "**********" at bounding box center [147, 522] width 280 height 91
drag, startPoint x: 25, startPoint y: 504, endPoint x: 218, endPoint y: 492, distance: 193.7
click at [218, 492] on textarea "**********" at bounding box center [147, 522] width 280 height 91
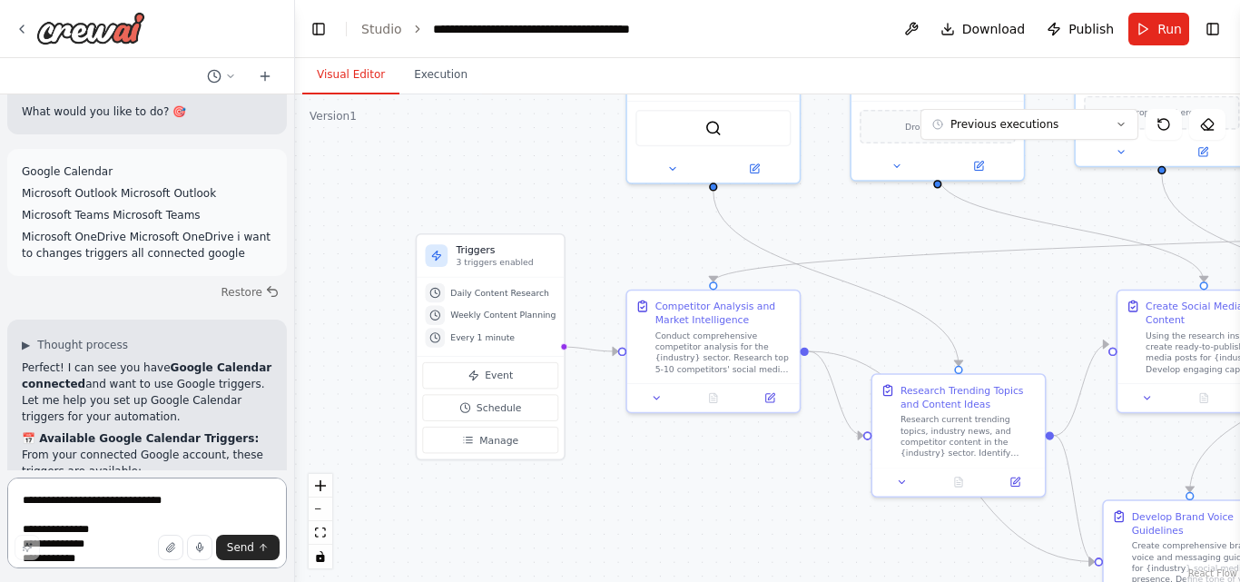
drag, startPoint x: 218, startPoint y: 506, endPoint x: 33, endPoint y: 491, distance: 185.7
click at [33, 491] on textarea "**********" at bounding box center [147, 522] width 280 height 91
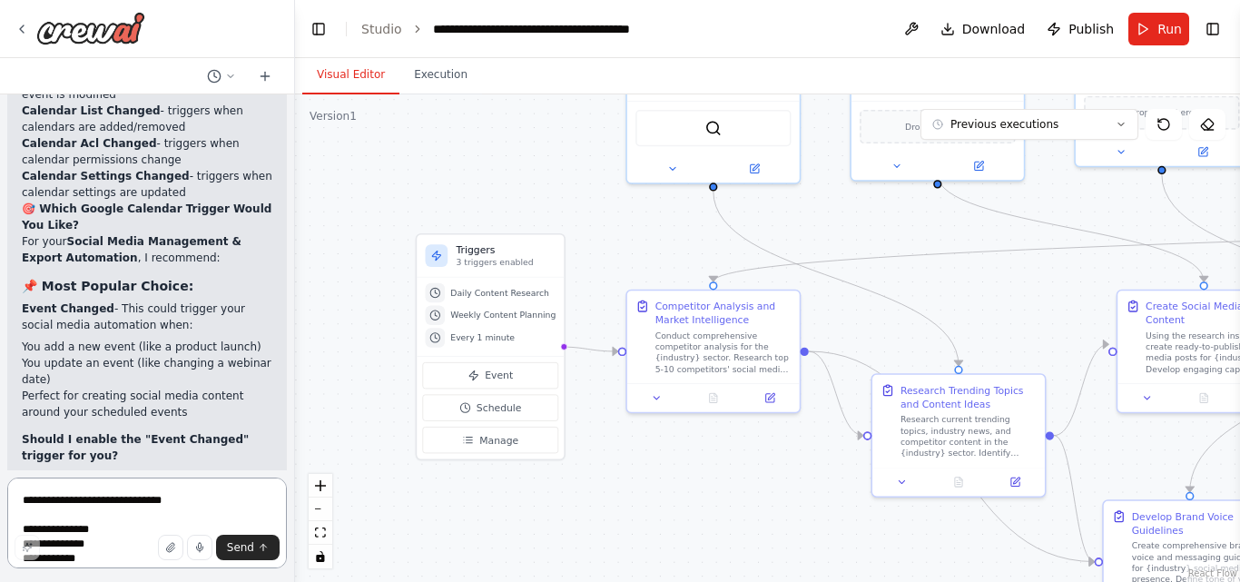
scroll to position [26177, 0]
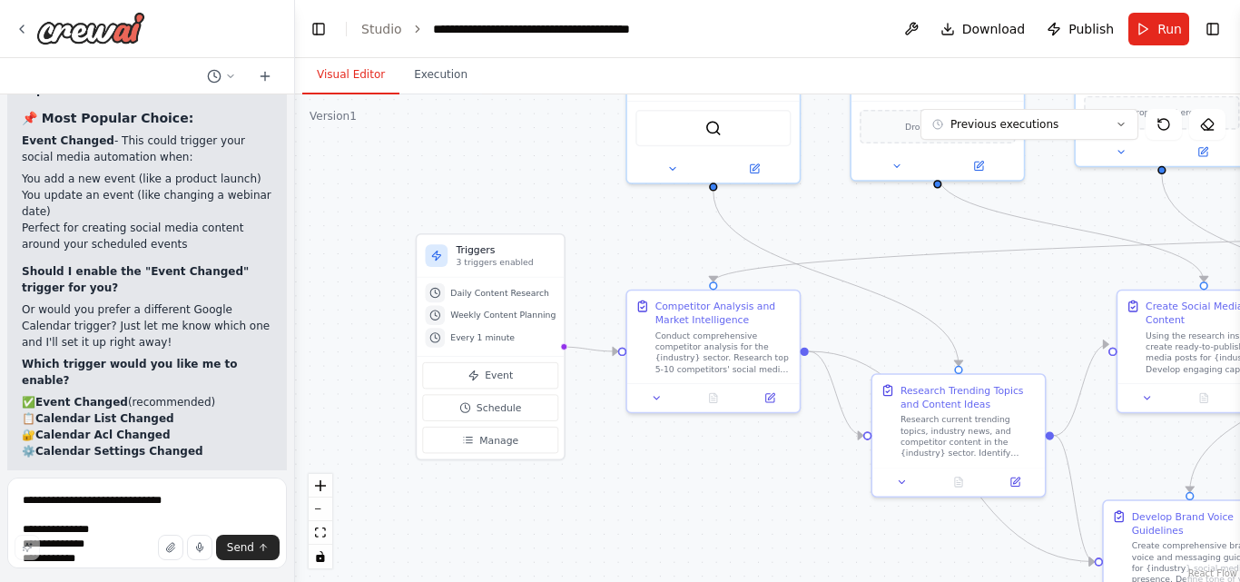
drag, startPoint x: 211, startPoint y: 443, endPoint x: 17, endPoint y: 276, distance: 256.2
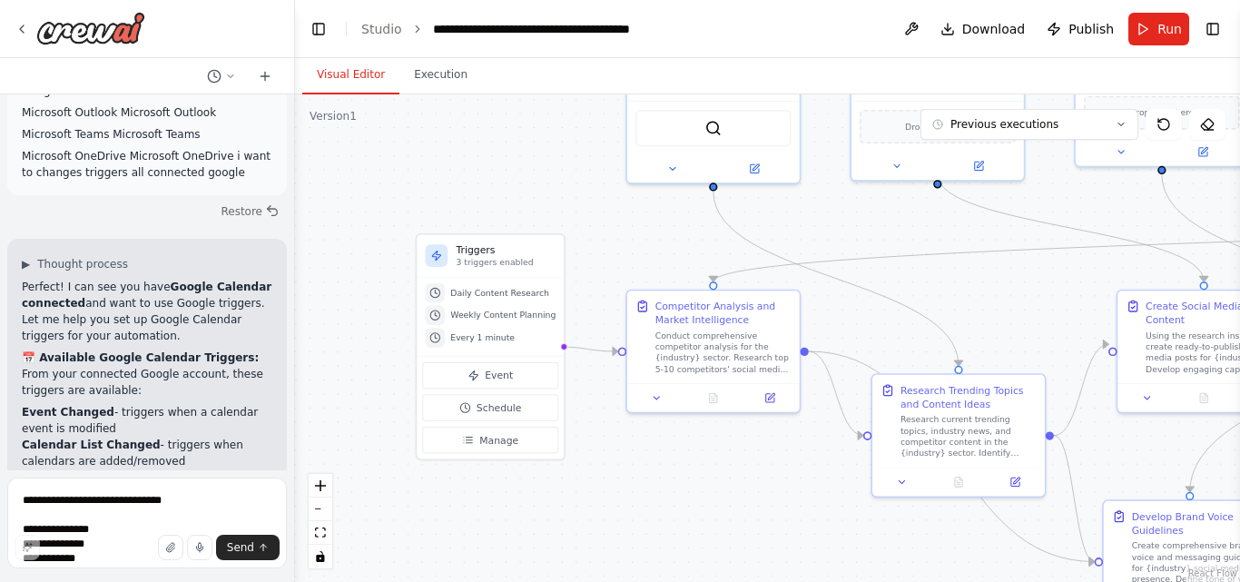
scroll to position [25674, 0]
drag, startPoint x: 84, startPoint y: 226, endPoint x: 44, endPoint y: 251, distance: 47.3
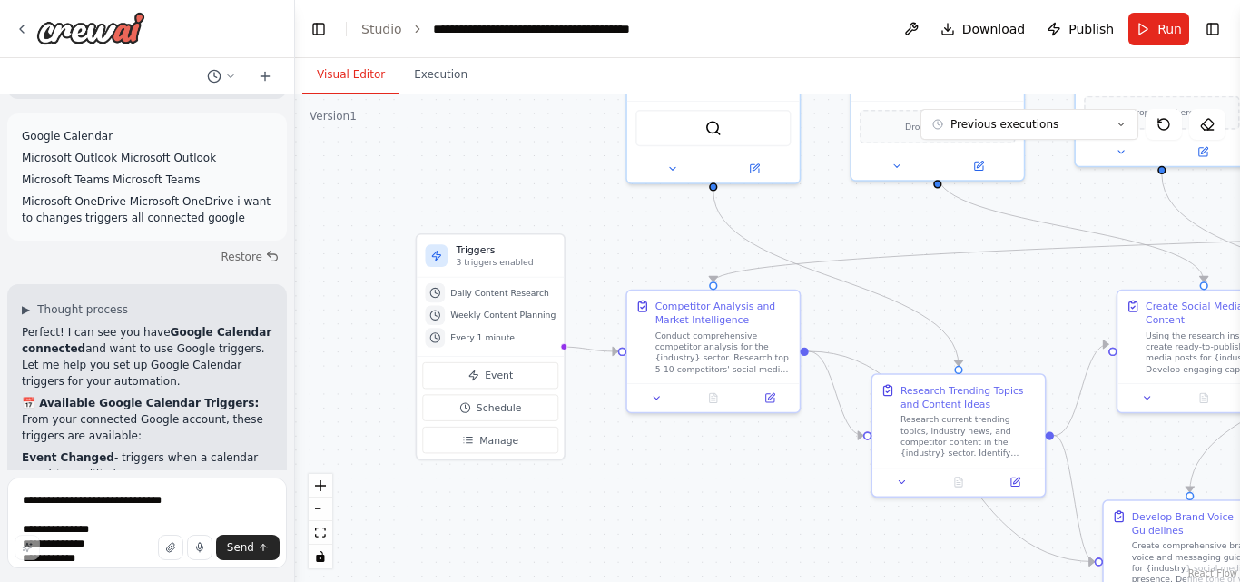
scroll to position [25629, 0]
drag, startPoint x: 15, startPoint y: 230, endPoint x: 197, endPoint y: 235, distance: 181.6
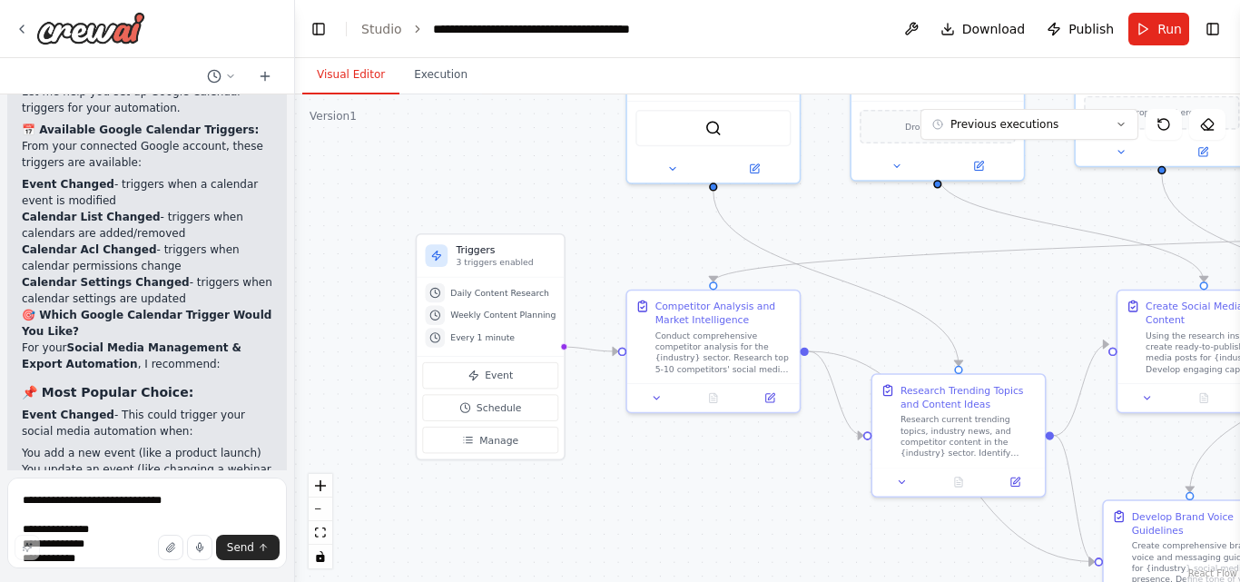
scroll to position [25905, 0]
drag, startPoint x: 22, startPoint y: 248, endPoint x: 258, endPoint y: 280, distance: 238.1
click at [507, 431] on button "Manage" at bounding box center [490, 440] width 136 height 26
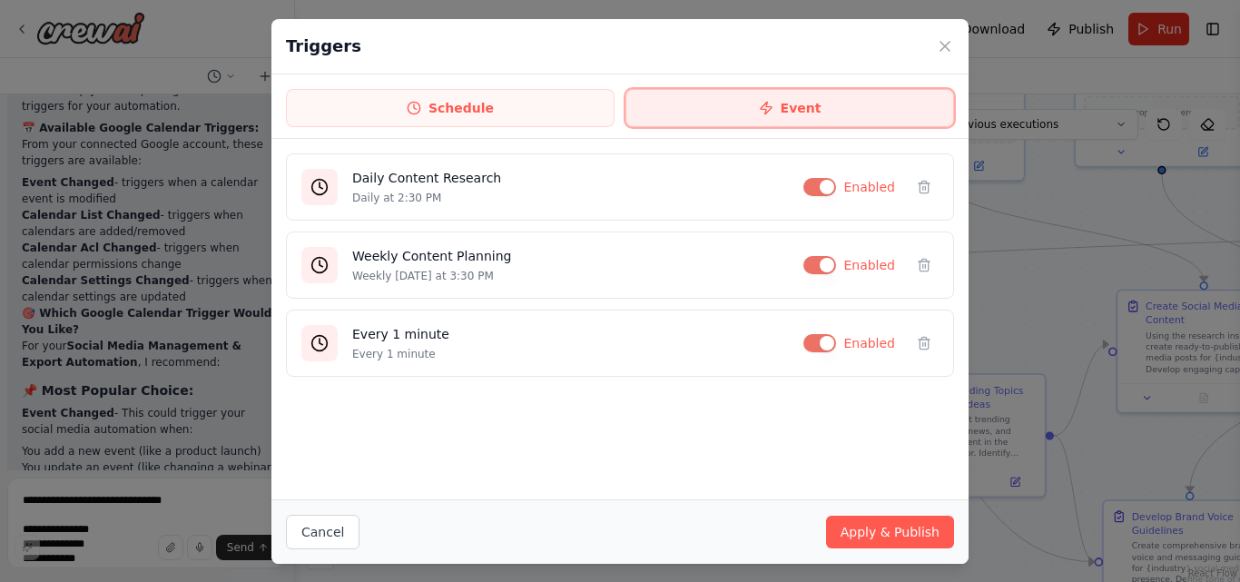
click at [793, 117] on button "Event" at bounding box center [789, 108] width 329 height 38
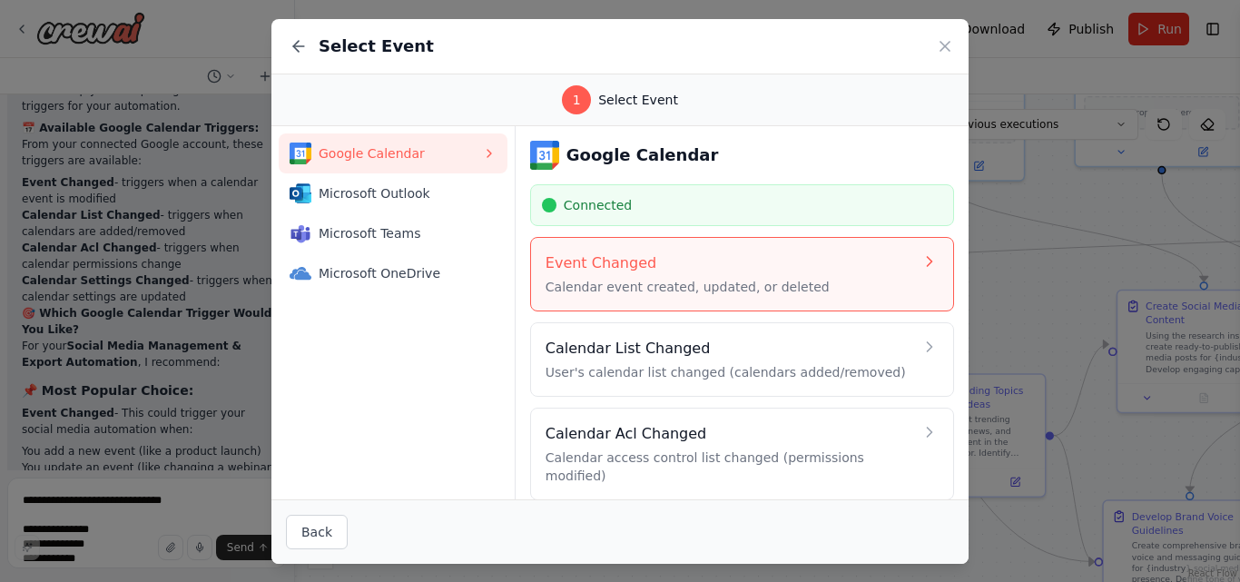
click at [585, 280] on p "Calendar event created, updated, or deleted" at bounding box center [730, 287] width 368 height 18
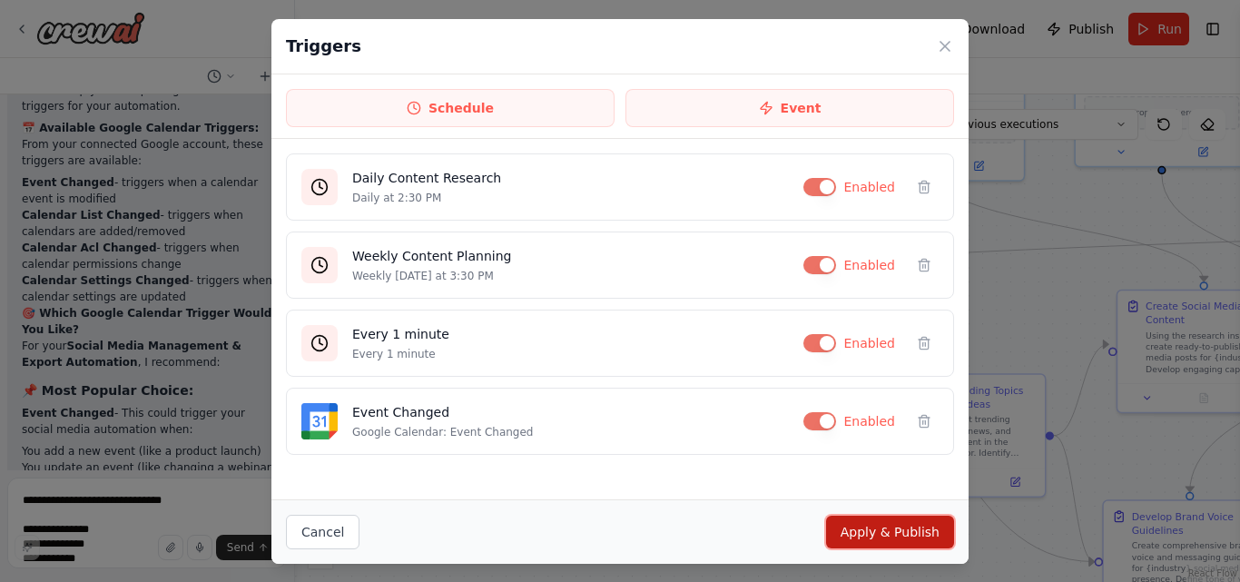
click at [872, 535] on button "Apply & Publish" at bounding box center [890, 532] width 128 height 33
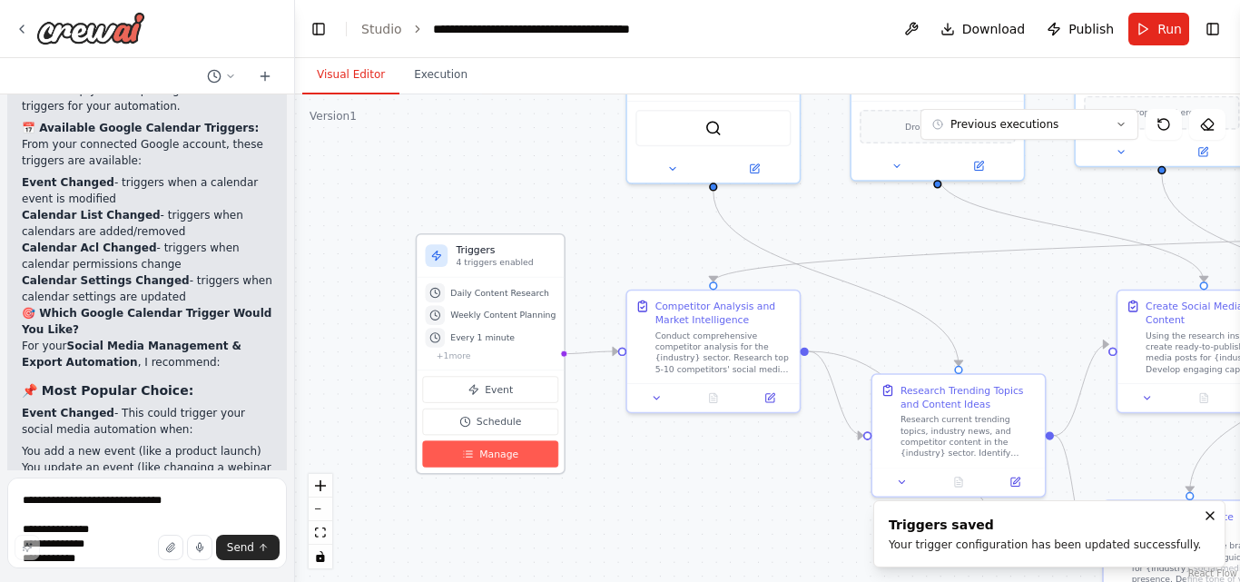
click at [497, 454] on span "Manage" at bounding box center [498, 454] width 39 height 14
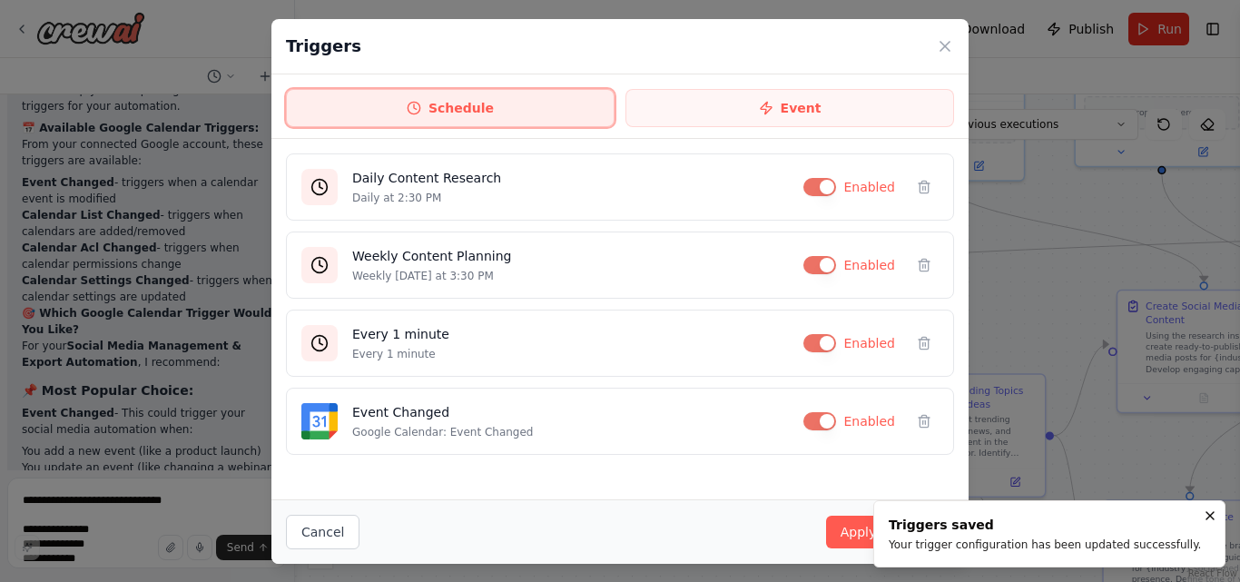
click at [434, 121] on button "Schedule" at bounding box center [450, 108] width 329 height 38
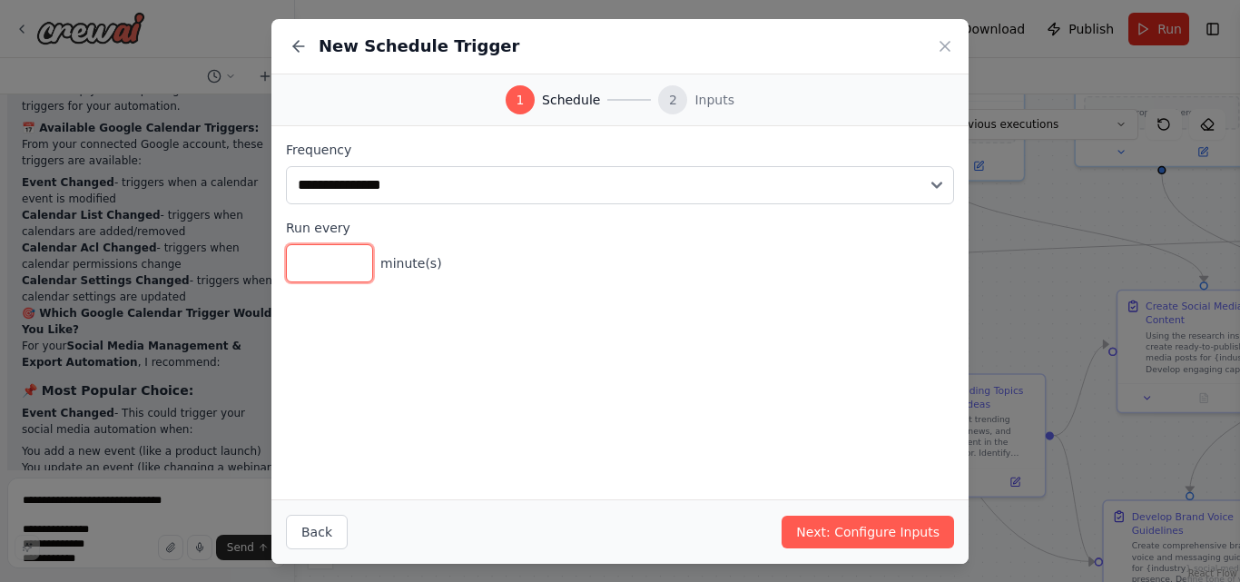
click at [345, 262] on input "*" at bounding box center [329, 263] width 87 height 38
click at [392, 265] on span "minute(s)" at bounding box center [411, 263] width 62 height 18
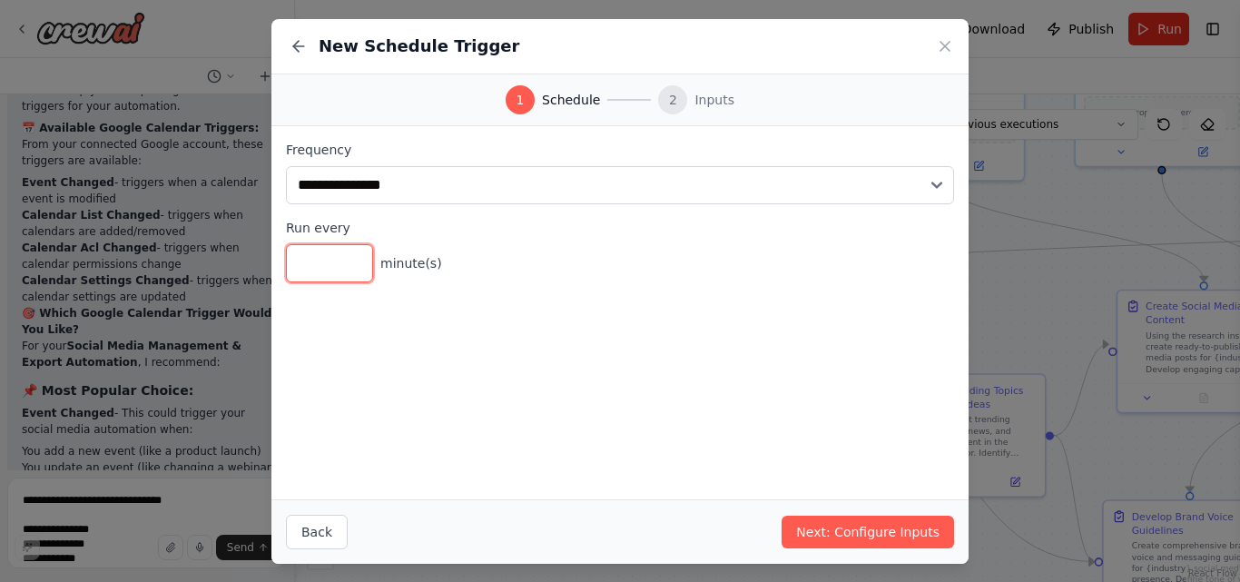
click at [357, 269] on input "*" at bounding box center [329, 263] width 87 height 38
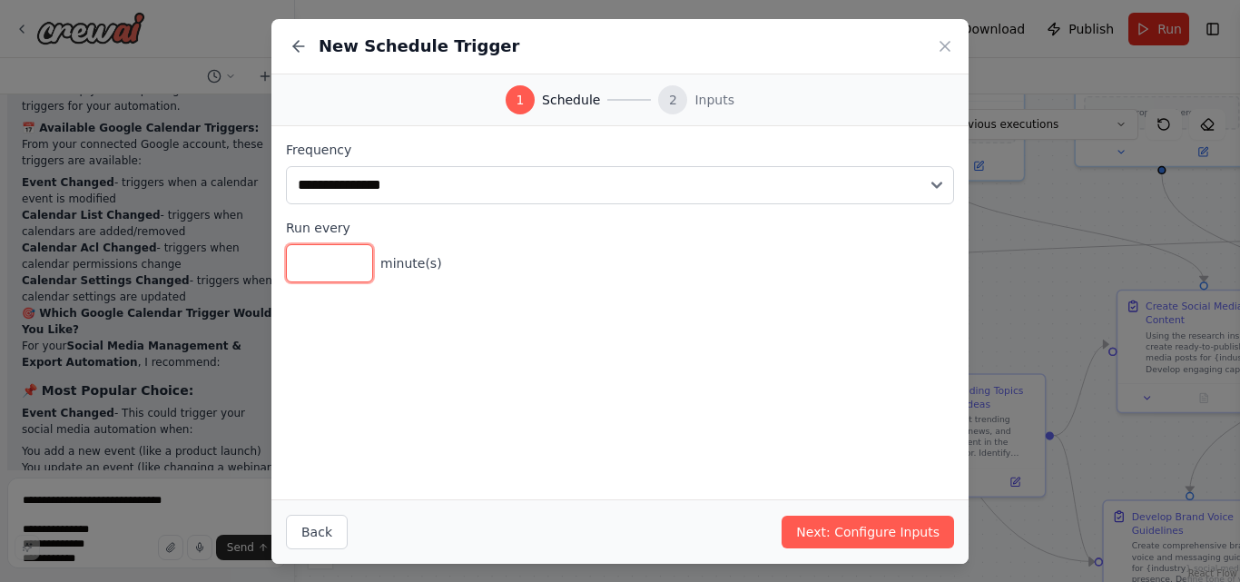
click at [357, 269] on input "*" at bounding box center [329, 263] width 87 height 38
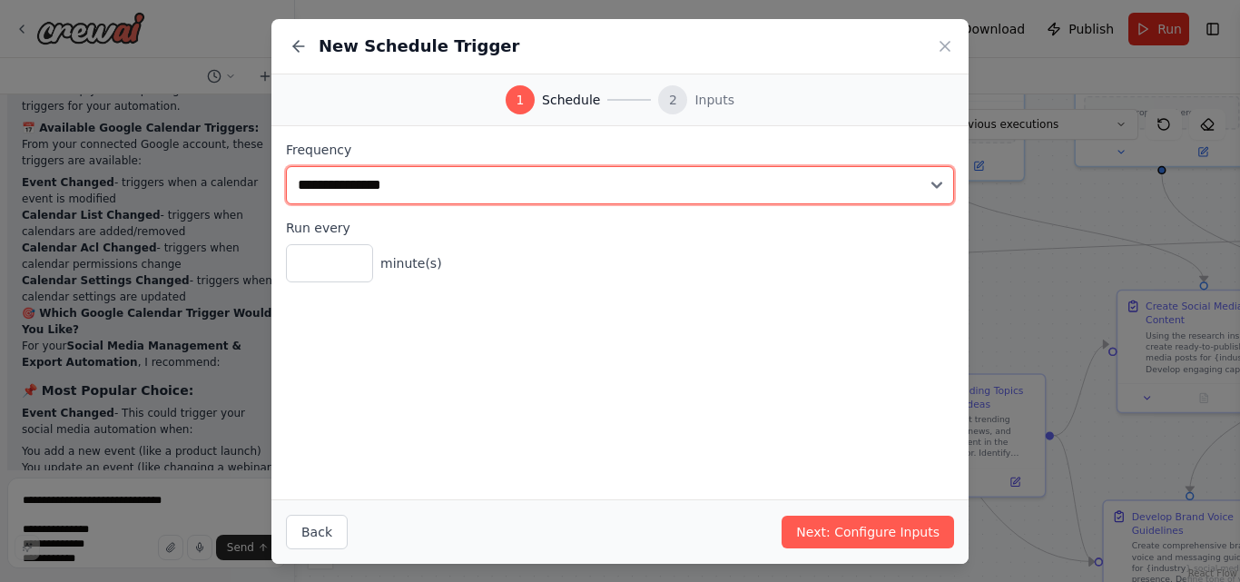
click at [494, 189] on select "**********" at bounding box center [620, 185] width 668 height 38
select select "*****"
click at [286, 166] on select "**********" at bounding box center [620, 185] width 668 height 38
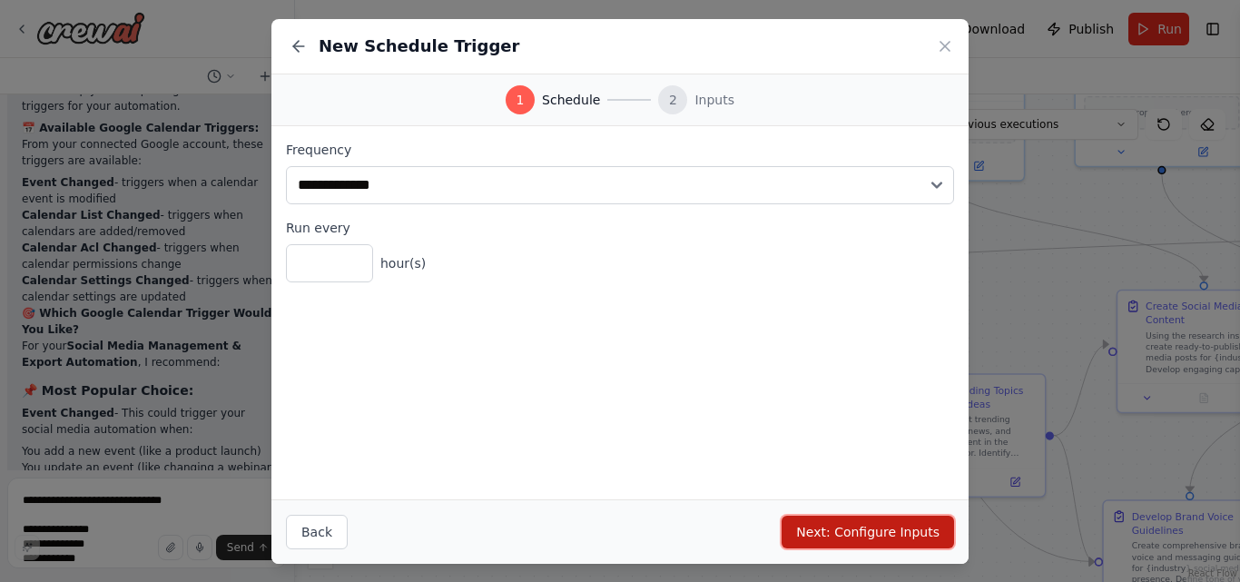
click at [881, 546] on button "Next: Configure Inputs" at bounding box center [868, 532] width 172 height 33
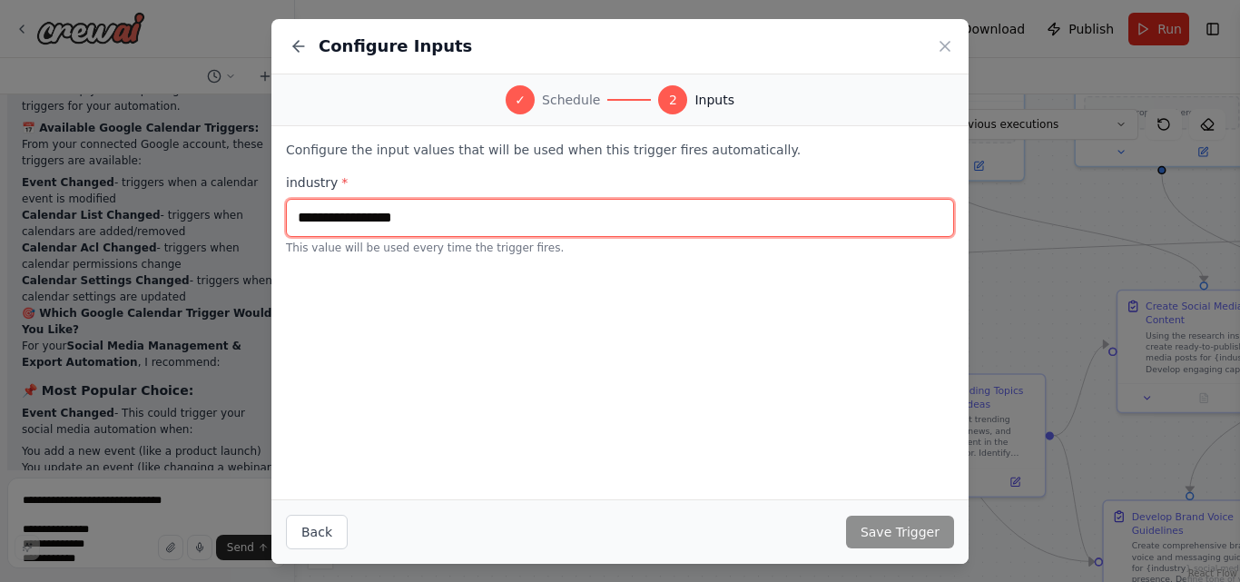
click at [495, 221] on input "text" at bounding box center [620, 218] width 668 height 38
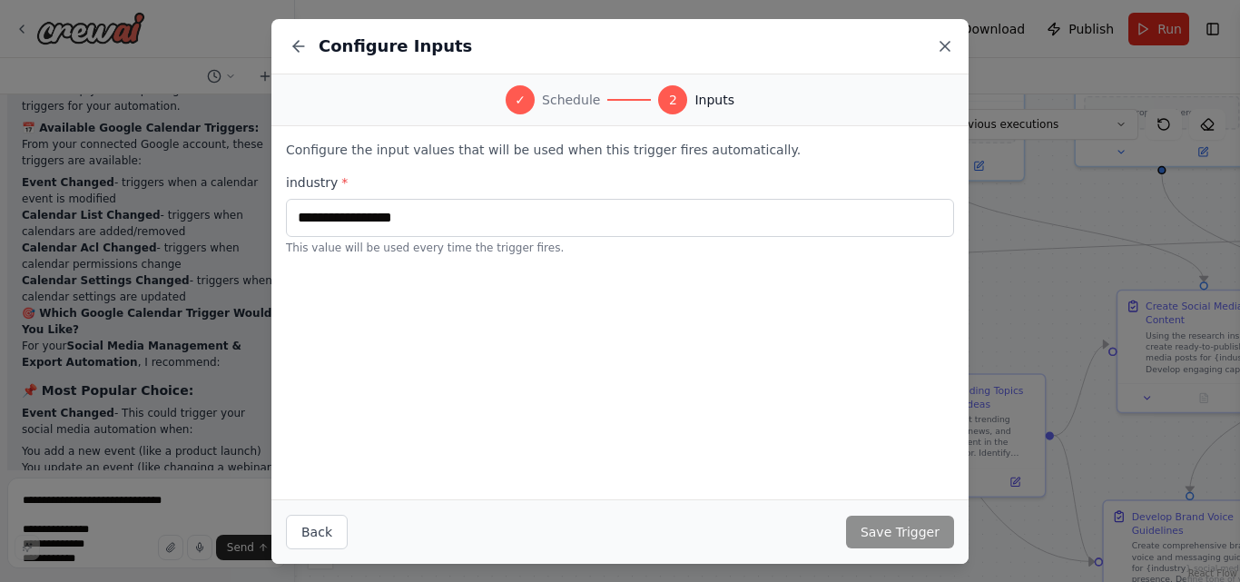
click at [945, 47] on icon at bounding box center [945, 46] width 18 height 18
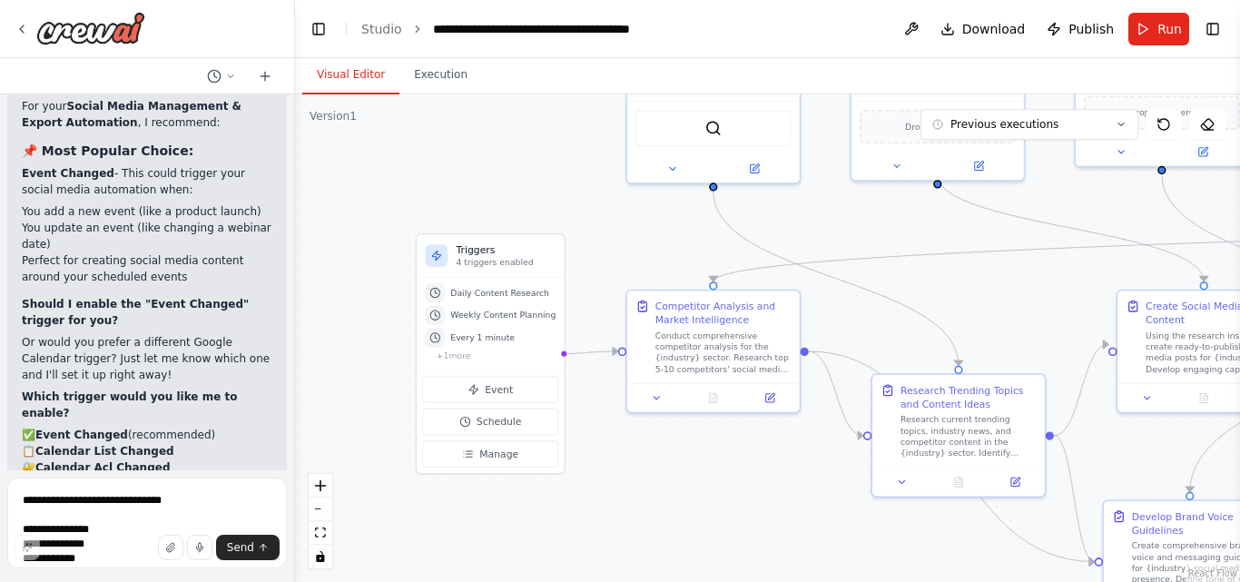
scroll to position [26177, 0]
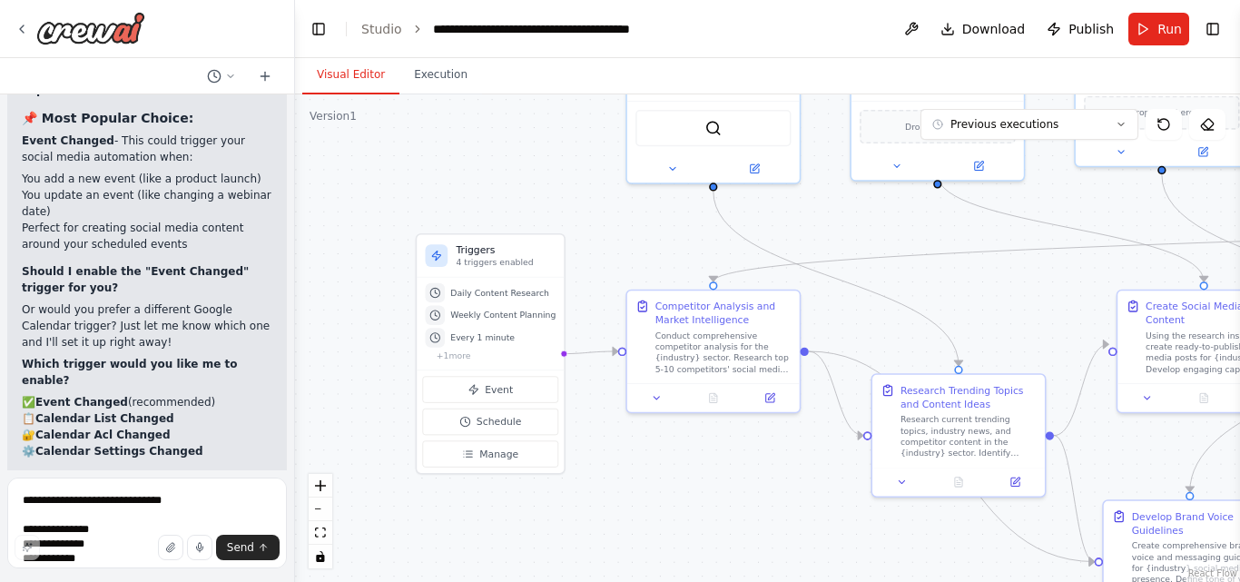
click at [697, 519] on div ".deletable-edge-delete-btn { width: 20px; height: 20px; border: 0px solid #ffff…" at bounding box center [767, 337] width 945 height 487
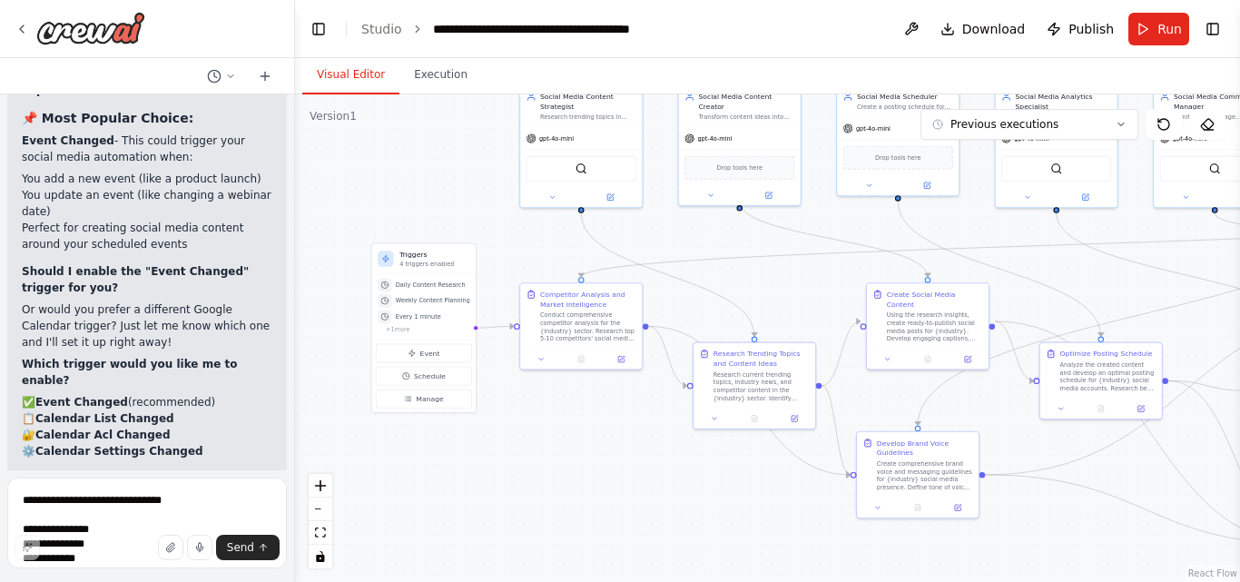
drag, startPoint x: 736, startPoint y: 524, endPoint x: 616, endPoint y: 454, distance: 138.7
click at [616, 454] on div ".deletable-edge-delete-btn { width: 20px; height: 20px; border: 0px solid #ffff…" at bounding box center [767, 337] width 945 height 487
click at [412, 461] on div ".deletable-edge-delete-btn { width: 20px; height: 20px; border: 0px solid #ffff…" at bounding box center [767, 337] width 945 height 487
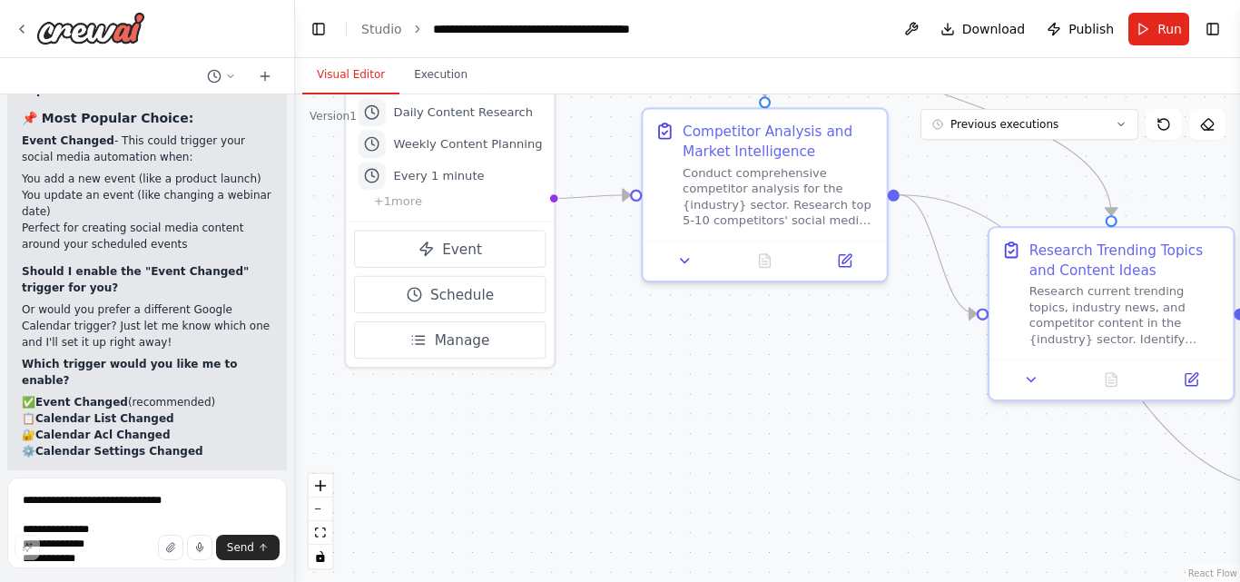
click at [412, 461] on div ".deletable-edge-delete-btn { width: 20px; height: 20px; border: 0px solid #ffff…" at bounding box center [767, 337] width 945 height 487
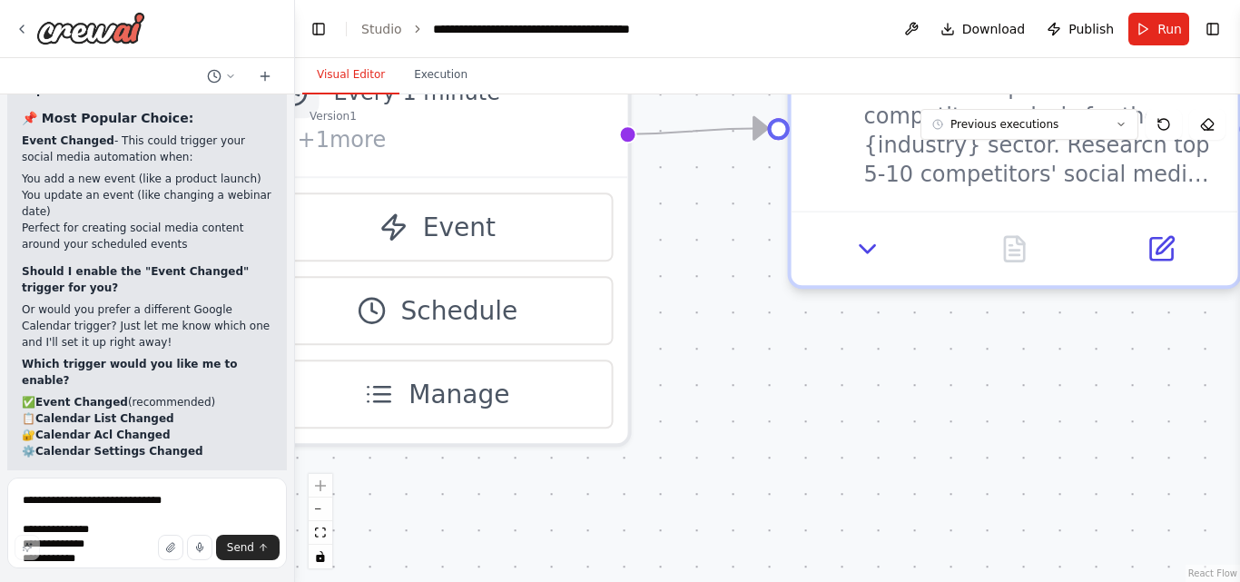
drag, startPoint x: 461, startPoint y: 331, endPoint x: 417, endPoint y: 487, distance: 161.5
click at [417, 487] on div ".deletable-edge-delete-btn { width: 20px; height: 20px; border: 0px solid #ffff…" at bounding box center [767, 337] width 945 height 487
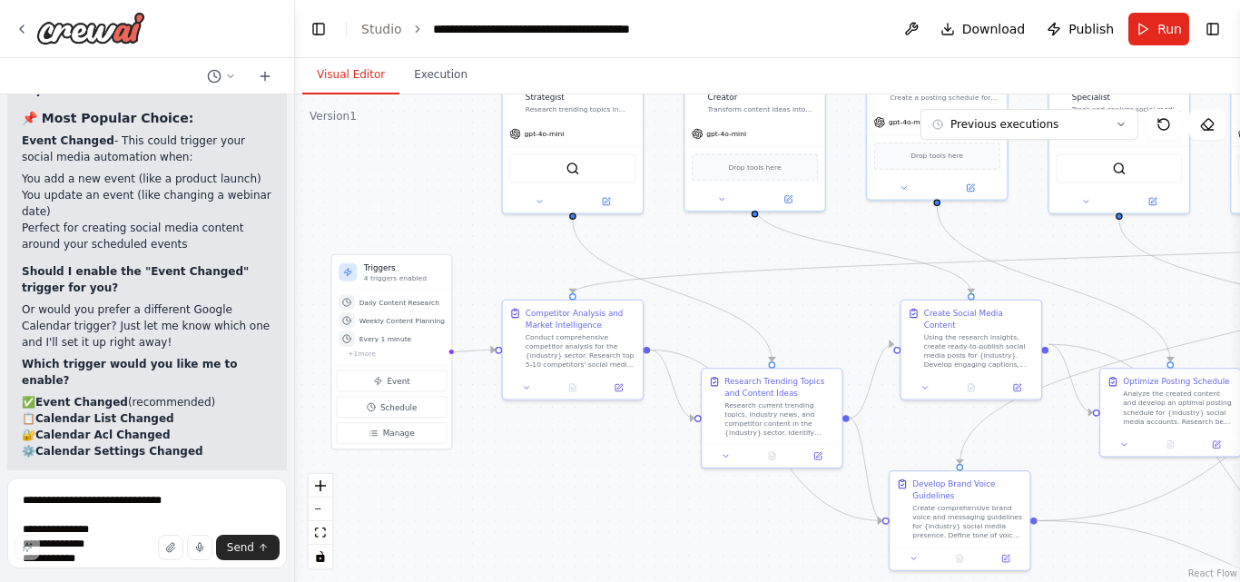
drag, startPoint x: 709, startPoint y: 499, endPoint x: 610, endPoint y: 467, distance: 103.9
click at [610, 467] on div ".deletable-edge-delete-btn { width: 20px; height: 20px; border: 0px solid #ffff…" at bounding box center [767, 337] width 945 height 487
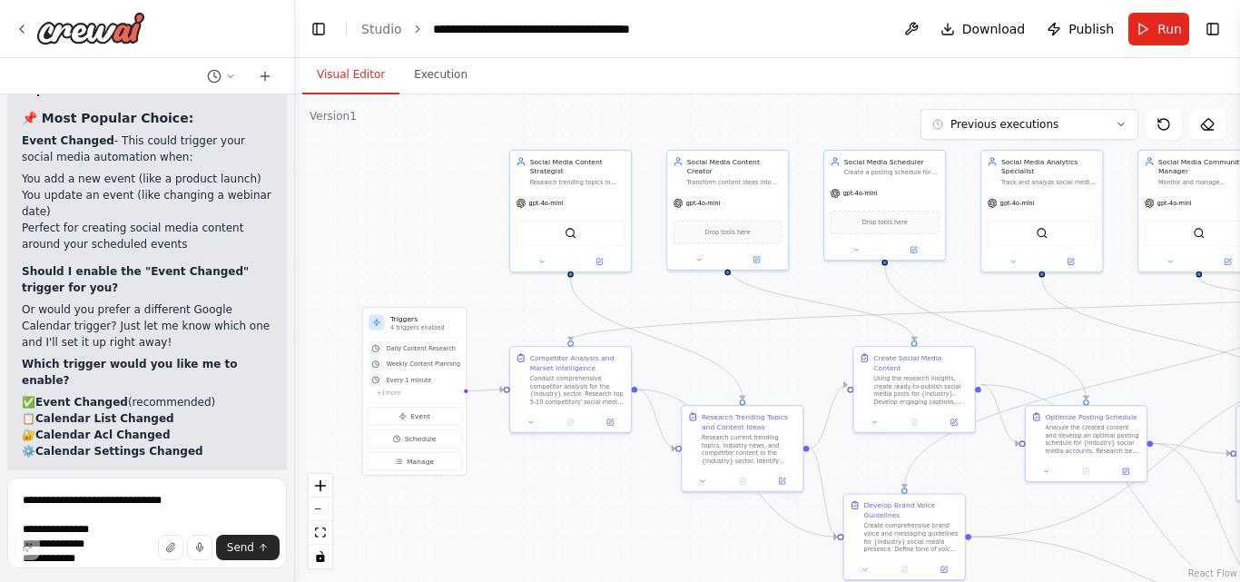
drag, startPoint x: 538, startPoint y: 502, endPoint x: 531, endPoint y: 526, distance: 24.7
click at [531, 526] on div ".deletable-edge-delete-btn { width: 20px; height: 20px; border: 0px solid #ffff…" at bounding box center [767, 337] width 945 height 487
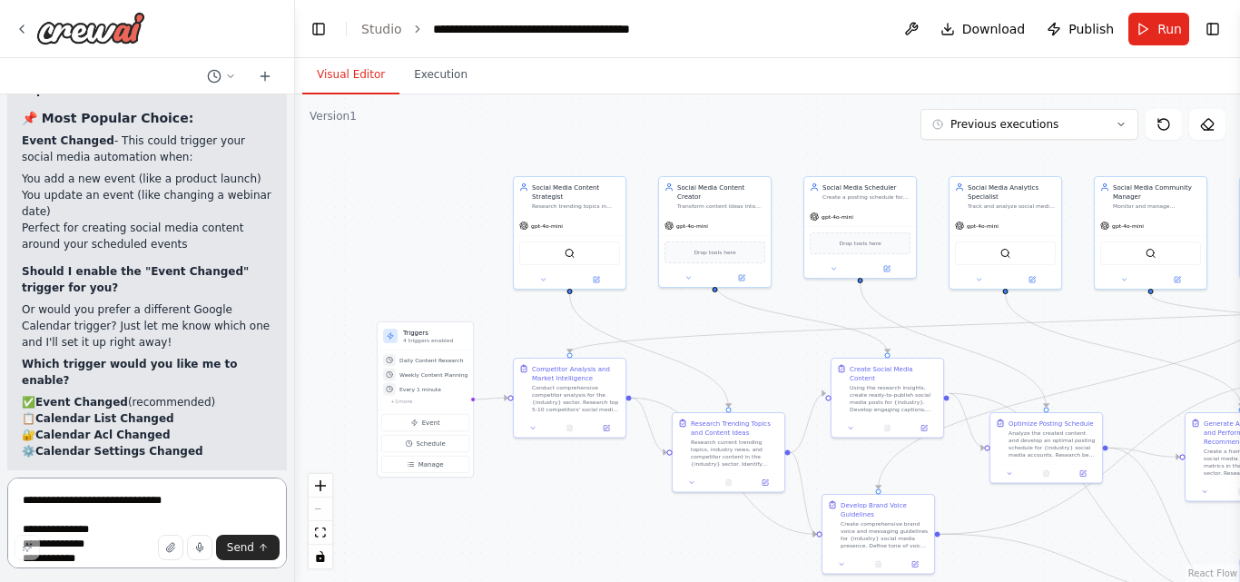
click at [119, 502] on textarea "**********" at bounding box center [147, 522] width 280 height 91
type textarea "***"
click at [251, 557] on button "Send" at bounding box center [248, 547] width 64 height 25
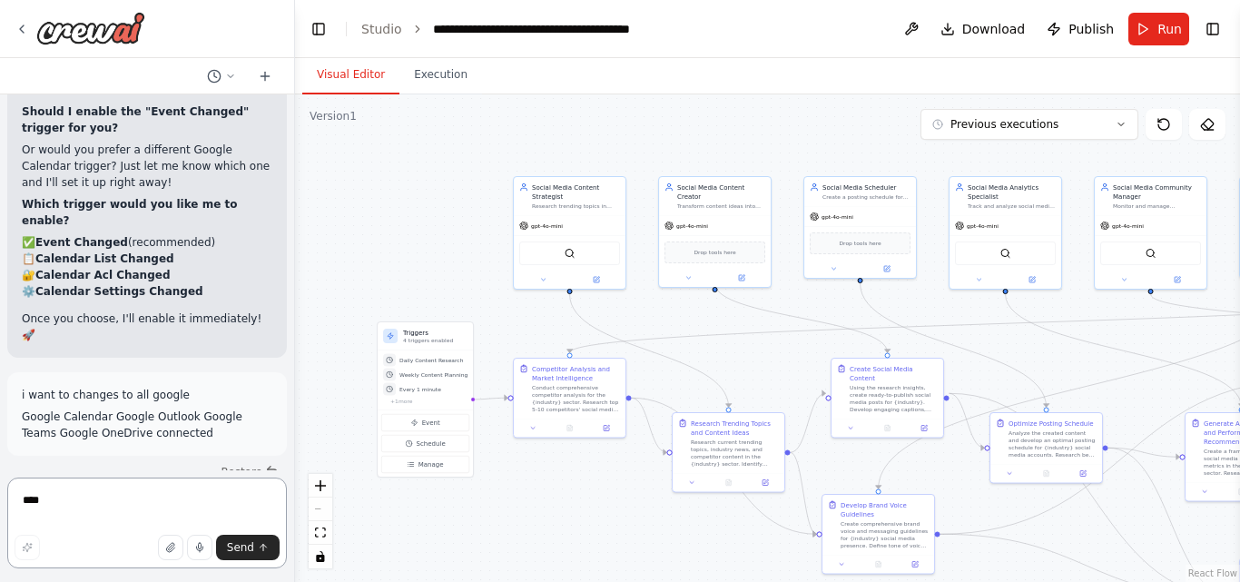
scroll to position [27090, 0]
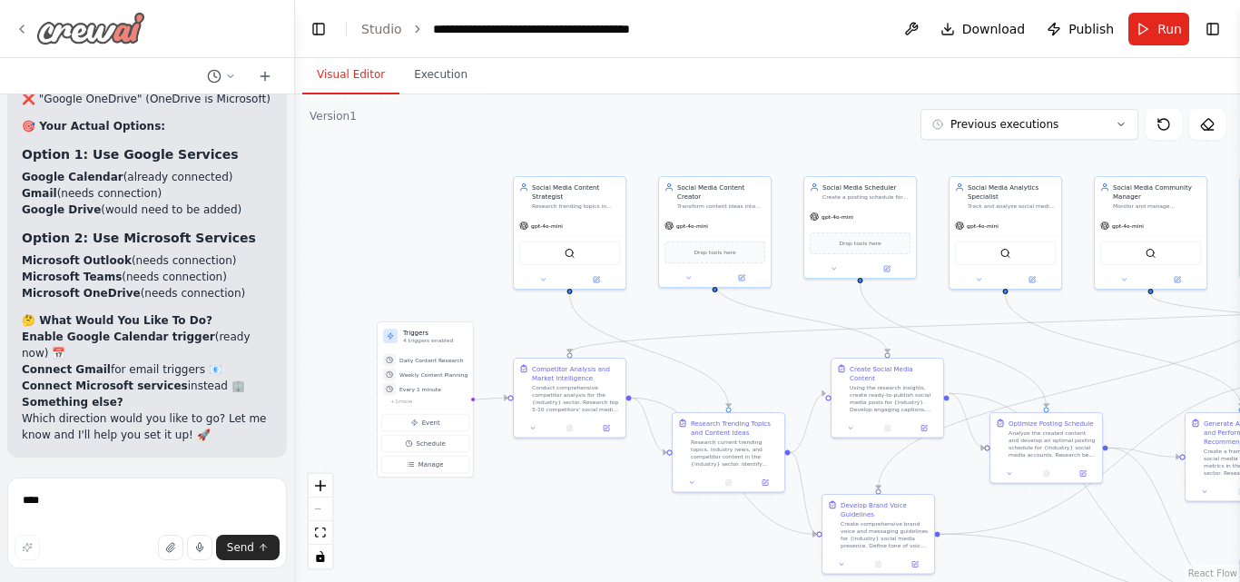
click at [64, 42] on img at bounding box center [90, 28] width 109 height 33
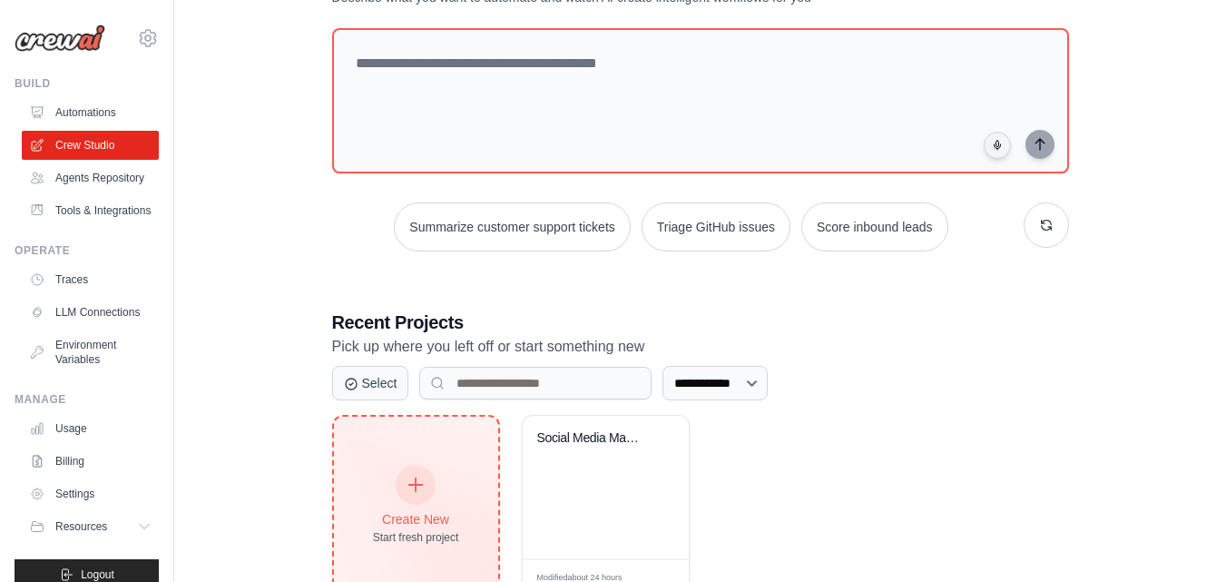
scroll to position [213, 0]
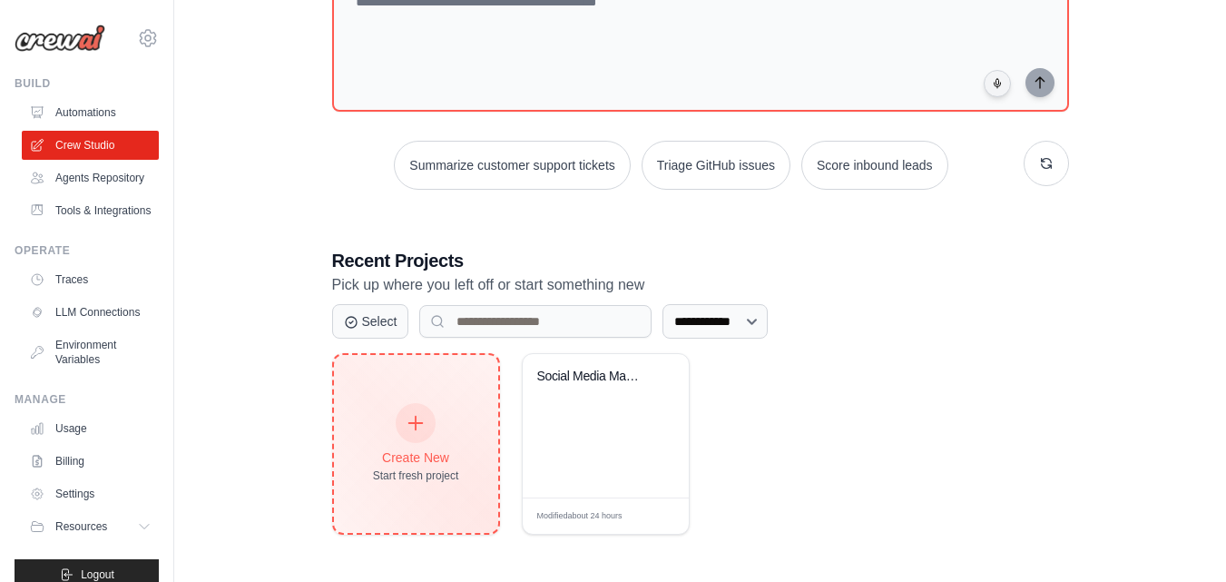
click at [420, 431] on div at bounding box center [416, 423] width 40 height 40
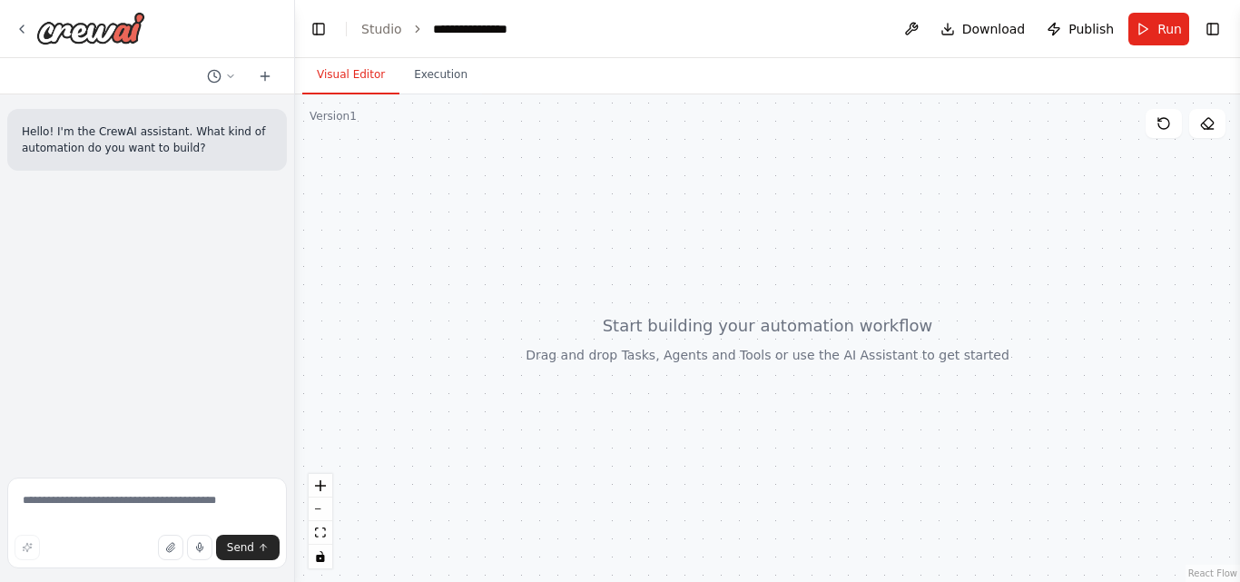
click at [458, 38] on header "**********" at bounding box center [767, 29] width 945 height 58
click at [476, 30] on div "**********" at bounding box center [478, 29] width 91 height 18
drag, startPoint x: 520, startPoint y: 29, endPoint x: 431, endPoint y: 33, distance: 89.0
click at [433, 33] on div "**********" at bounding box center [501, 29] width 136 height 18
click at [464, 129] on div at bounding box center [767, 337] width 945 height 487
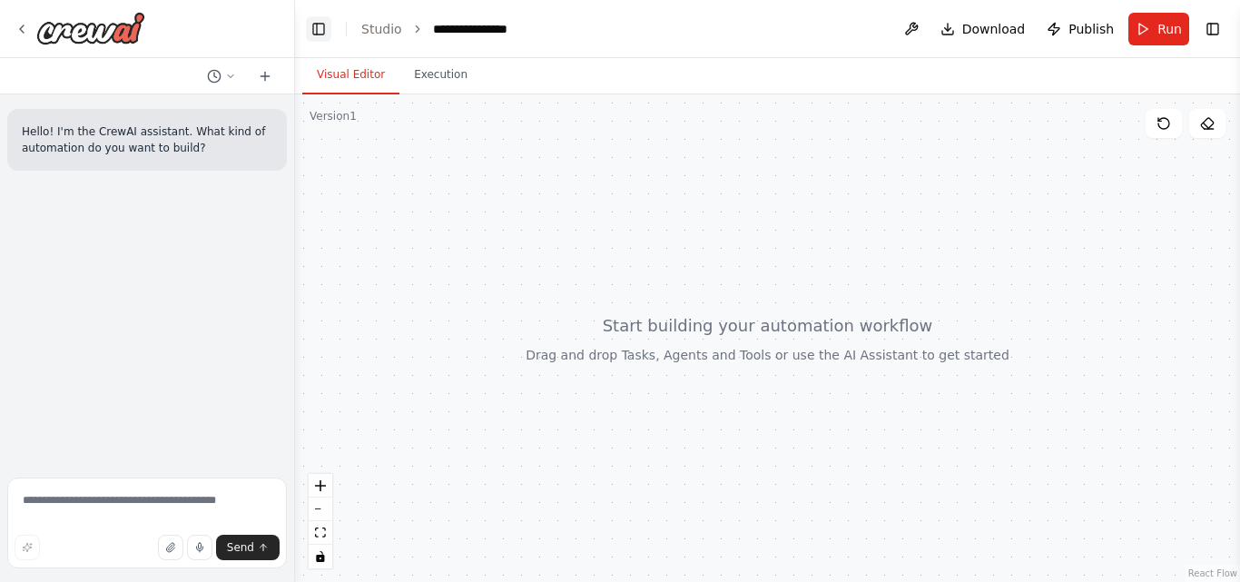
click at [319, 36] on button "Toggle Left Sidebar" at bounding box center [318, 28] width 25 height 25
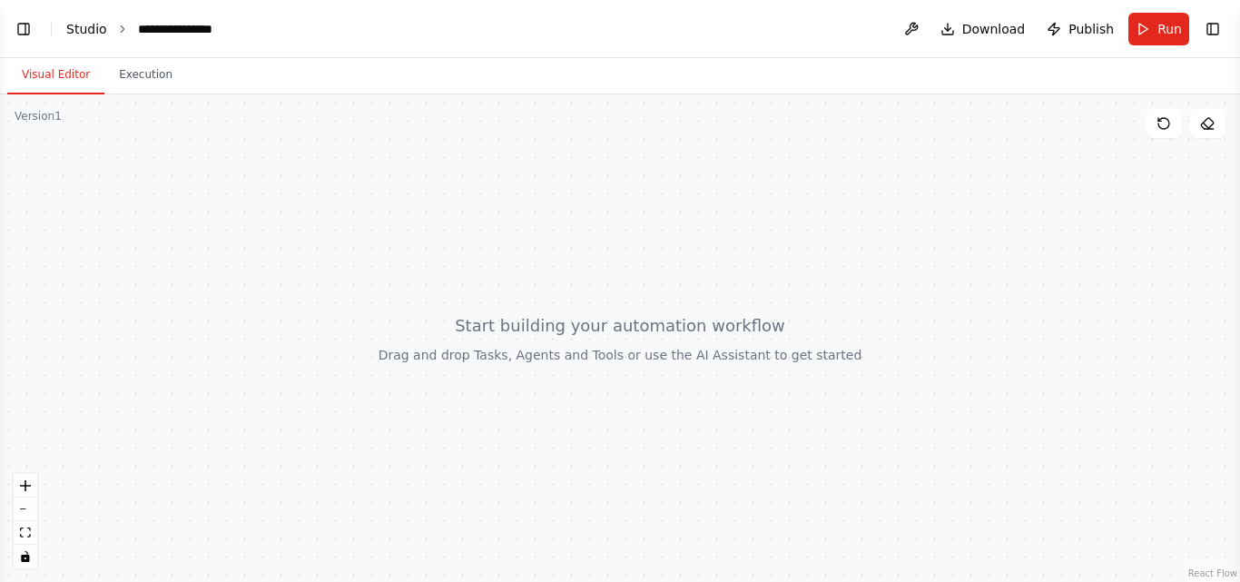
click at [85, 31] on link "Studio" at bounding box center [86, 29] width 41 height 15
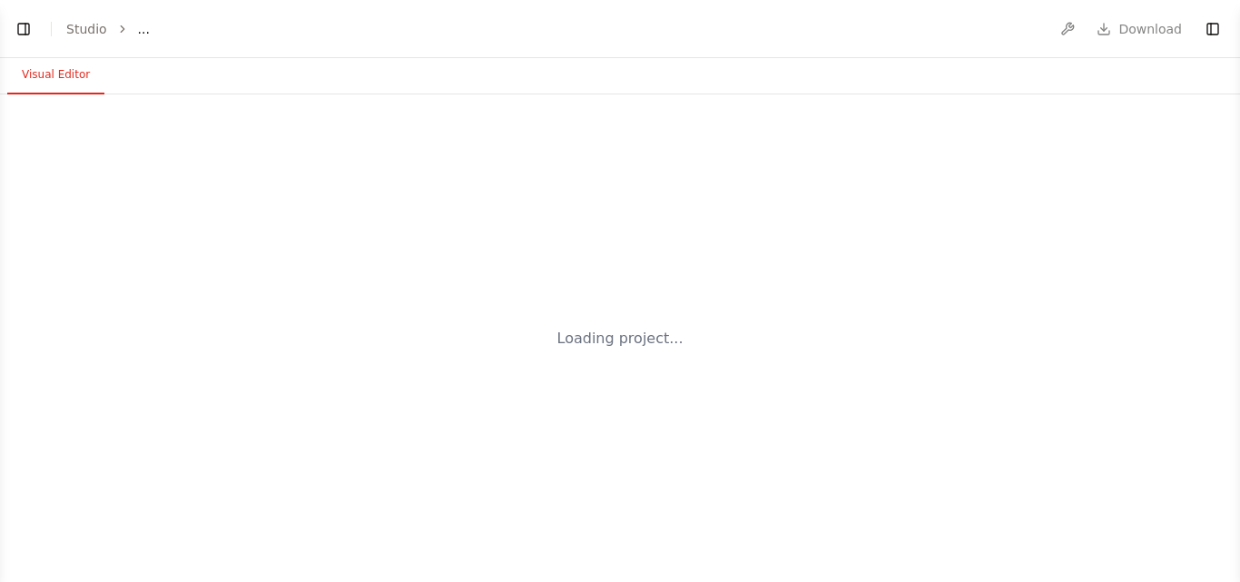
click at [43, 49] on header "Toggle Left Sidebar Studio ... Download Toggle Right Sidebar" at bounding box center [620, 29] width 1240 height 58
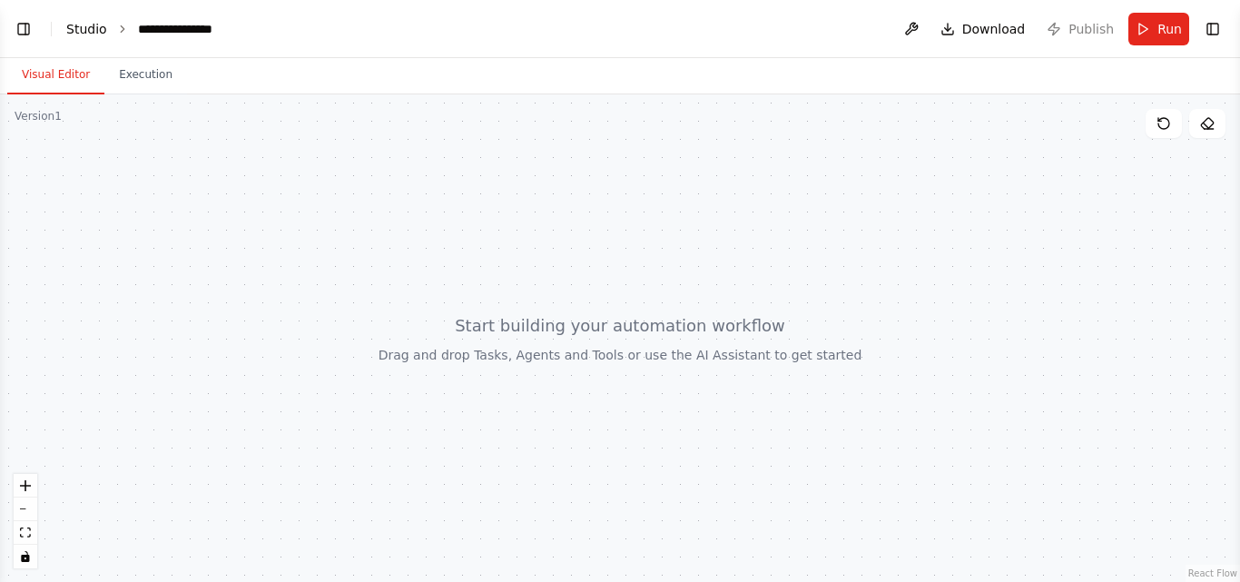
click at [83, 29] on link "Studio" at bounding box center [86, 29] width 41 height 15
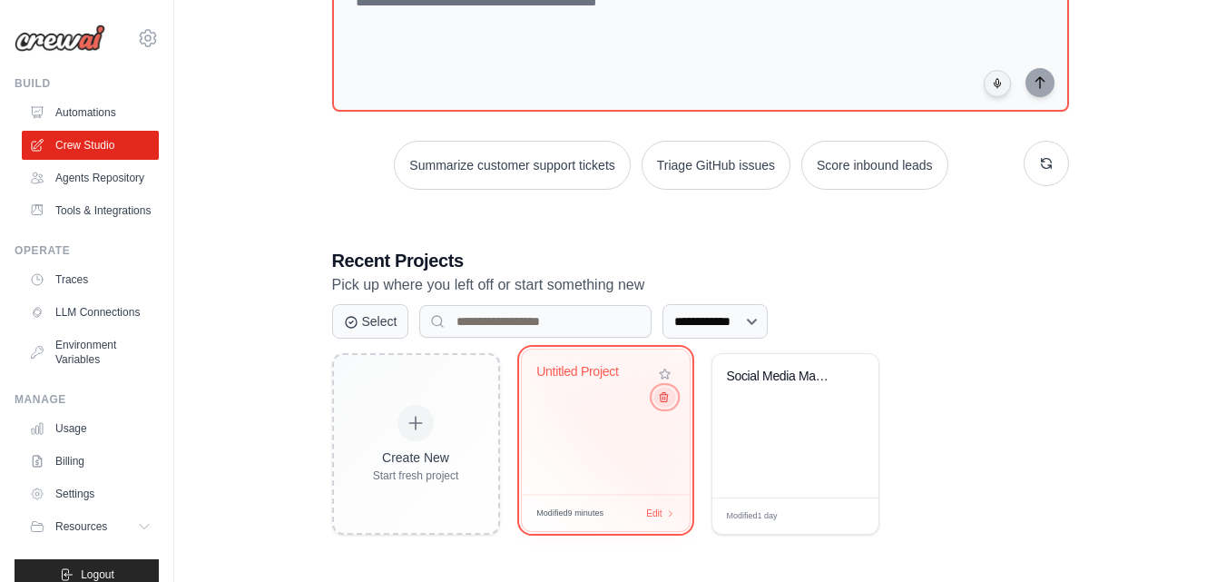
click at [665, 398] on icon at bounding box center [664, 397] width 8 height 9
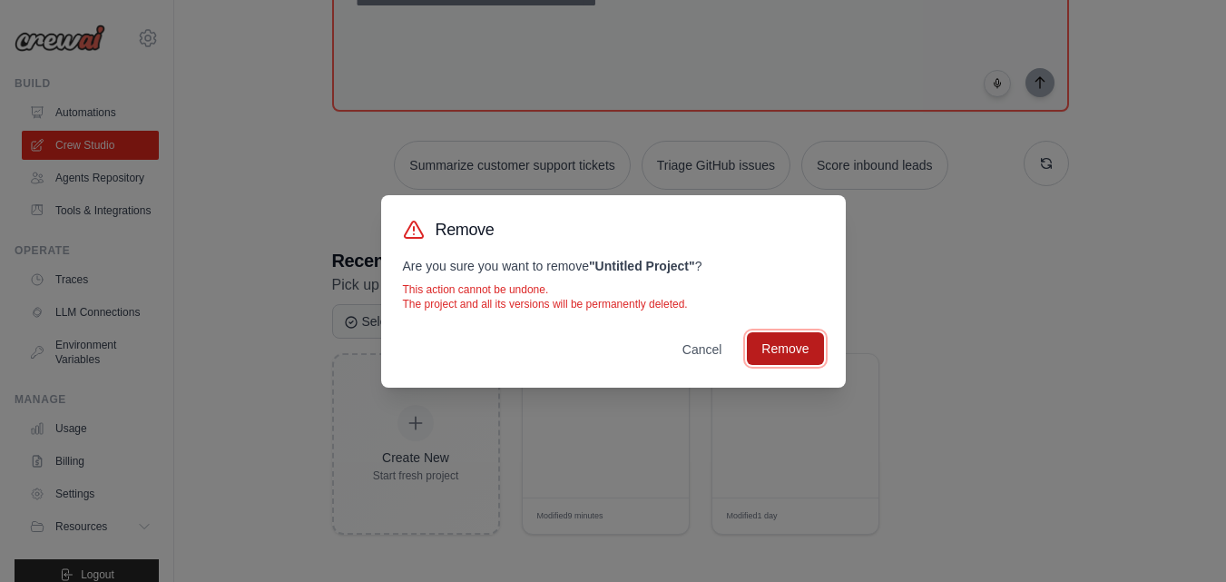
click at [779, 353] on button "Remove" at bounding box center [785, 348] width 76 height 33
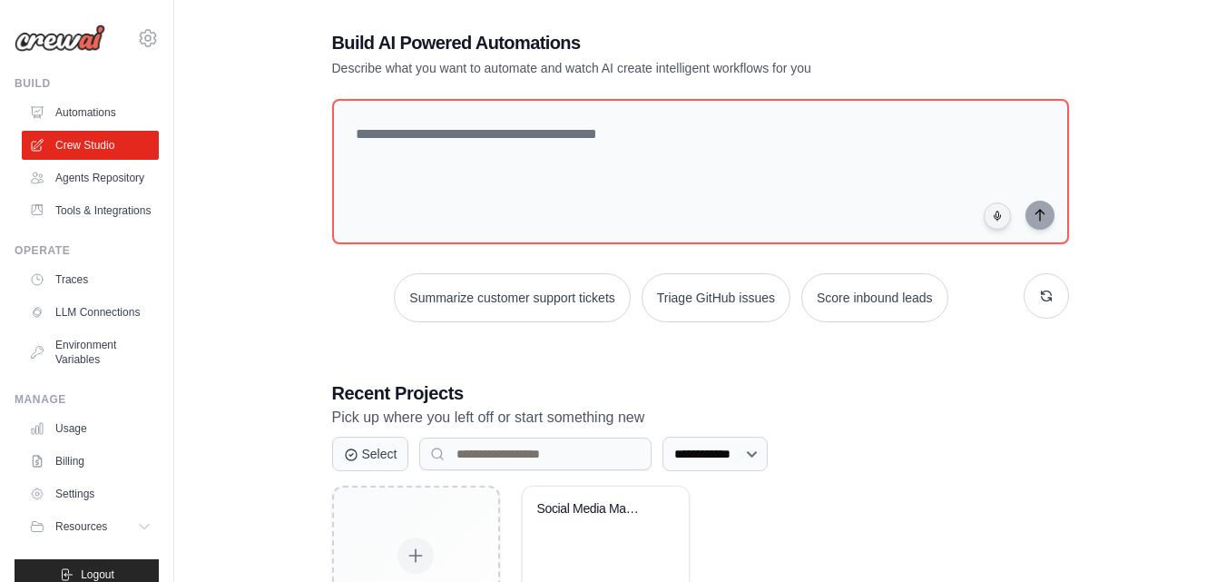
scroll to position [80, 0]
click at [1046, 298] on icon "button" at bounding box center [1046, 297] width 15 height 15
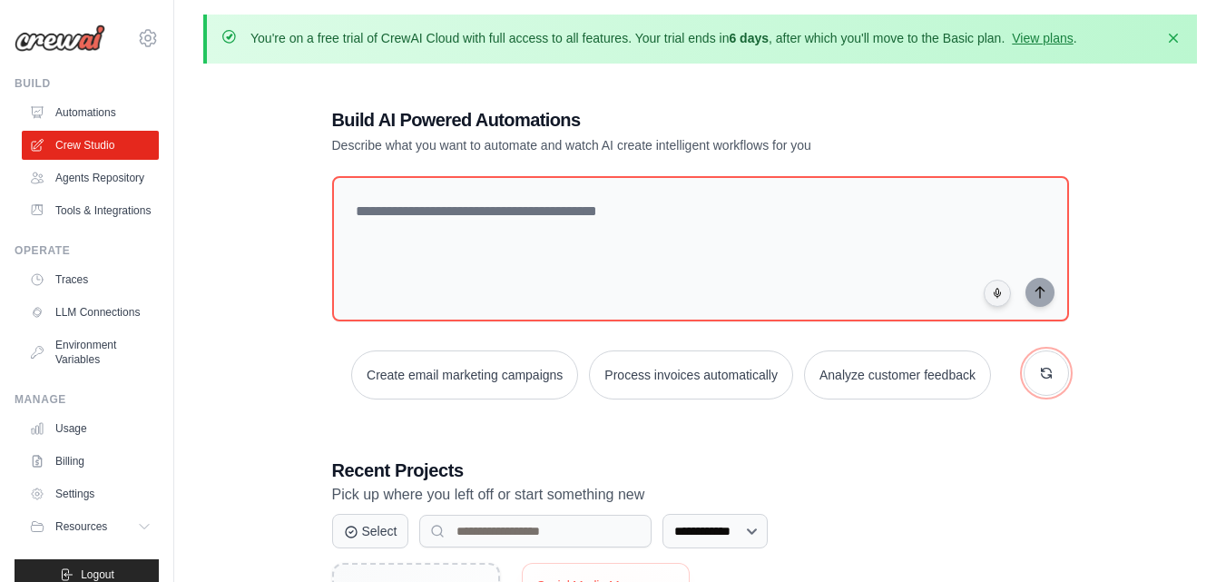
scroll to position [0, 0]
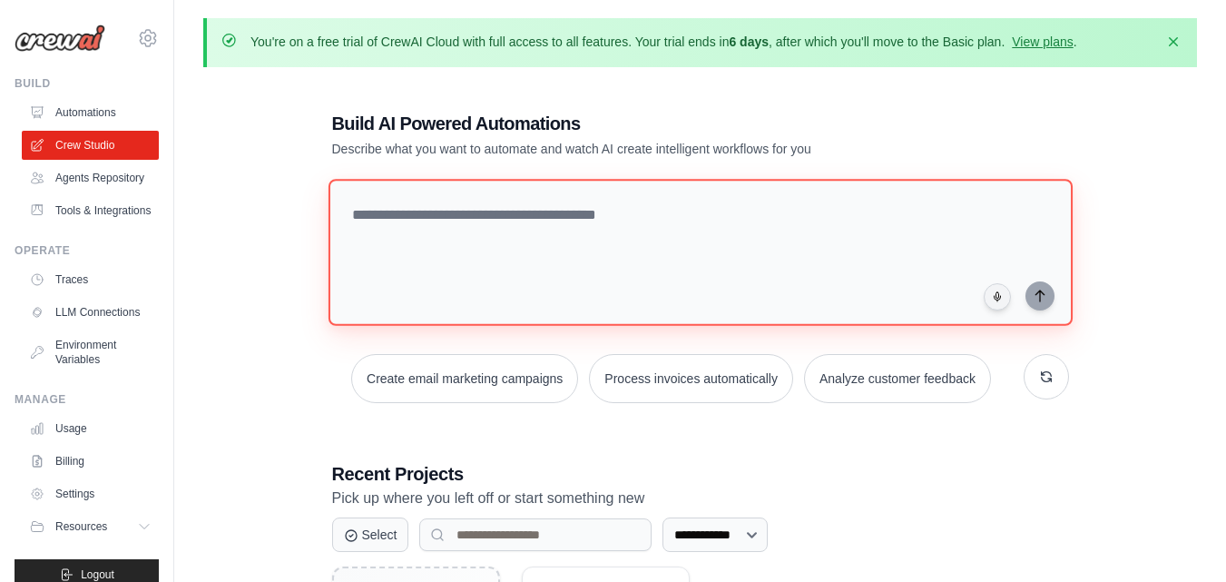
click at [416, 221] on textarea at bounding box center [700, 252] width 744 height 147
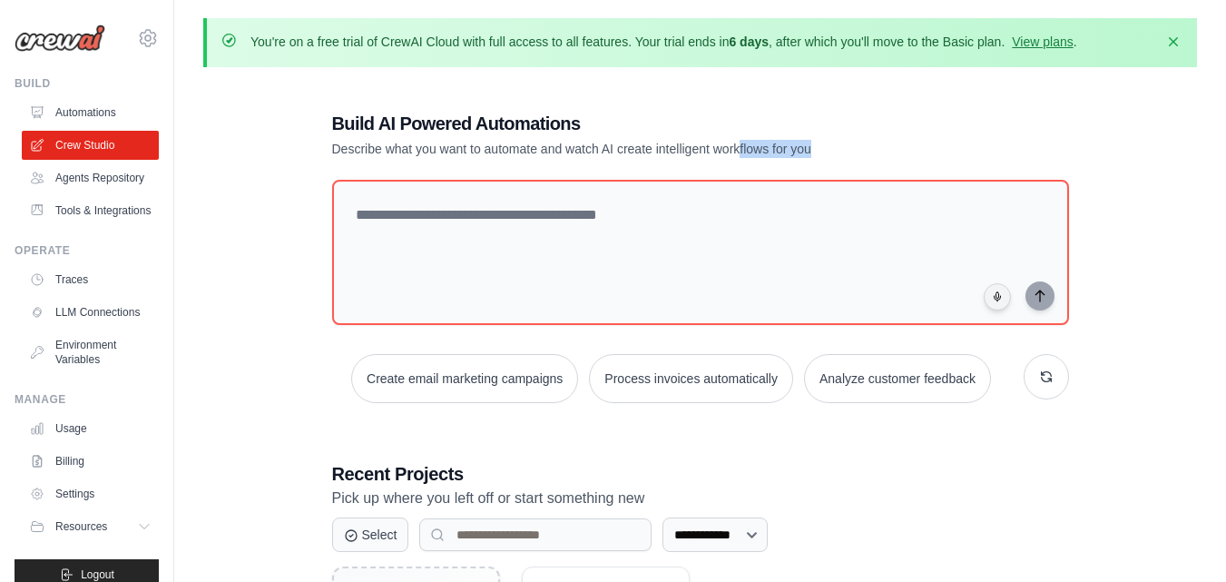
drag, startPoint x: 823, startPoint y: 151, endPoint x: 741, endPoint y: 154, distance: 82.7
click at [741, 154] on p "Describe what you want to automate and watch AI create intelligent workflows fo…" at bounding box center [637, 149] width 610 height 18
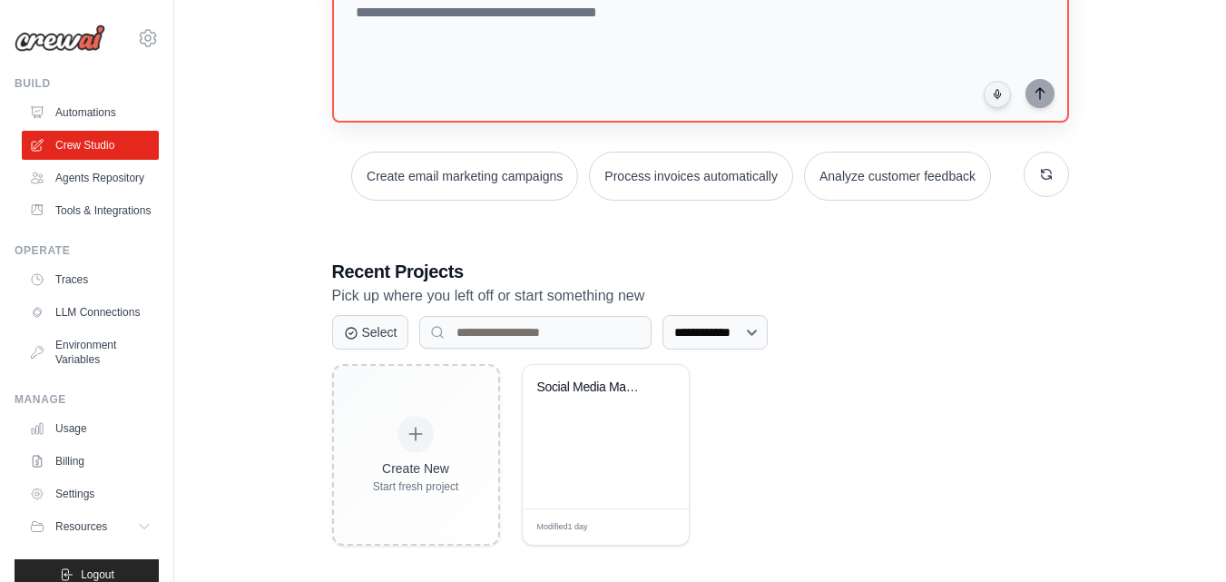
scroll to position [198, 0]
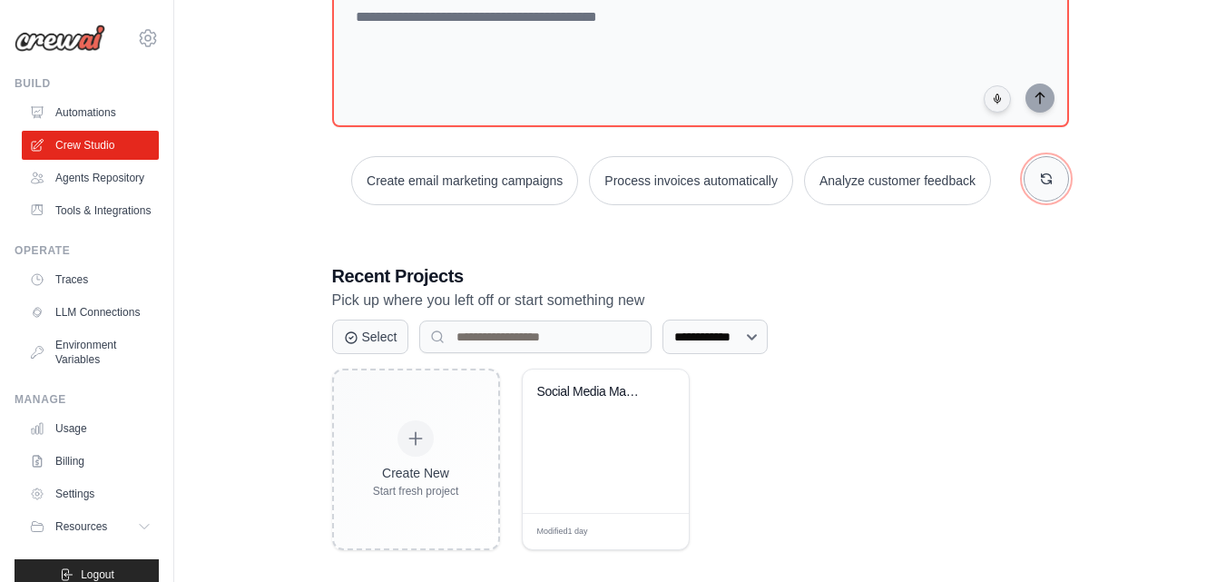
click at [1045, 178] on icon "button" at bounding box center [1046, 179] width 15 height 15
click at [1045, 192] on button "button" at bounding box center [1046, 178] width 45 height 45
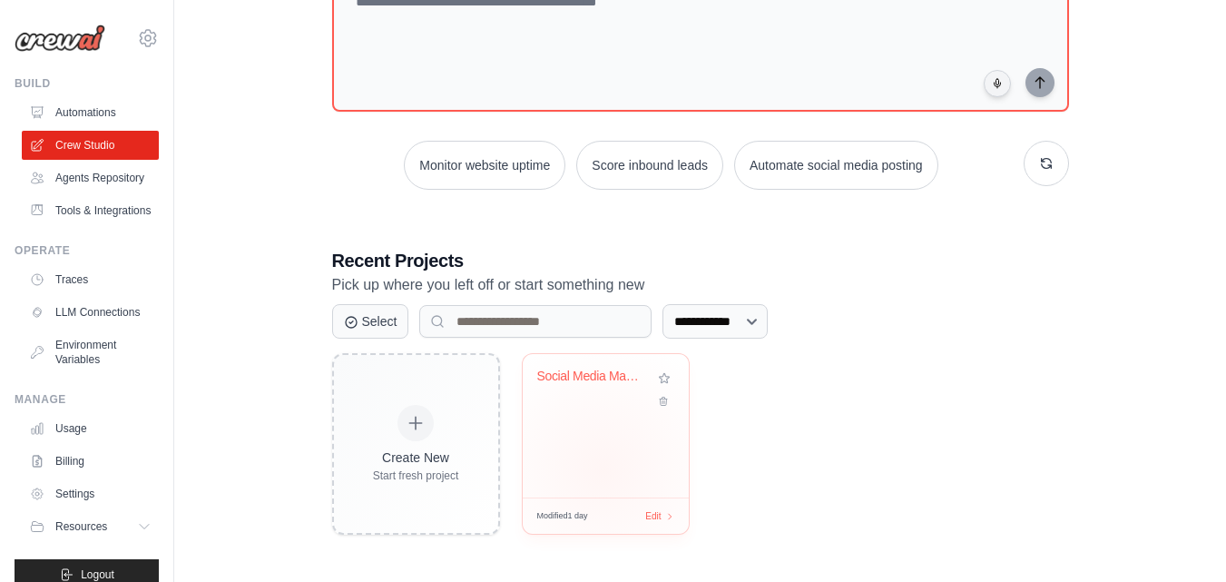
click at [603, 469] on div "Social Media Management & Export Au..." at bounding box center [606, 425] width 166 height 143
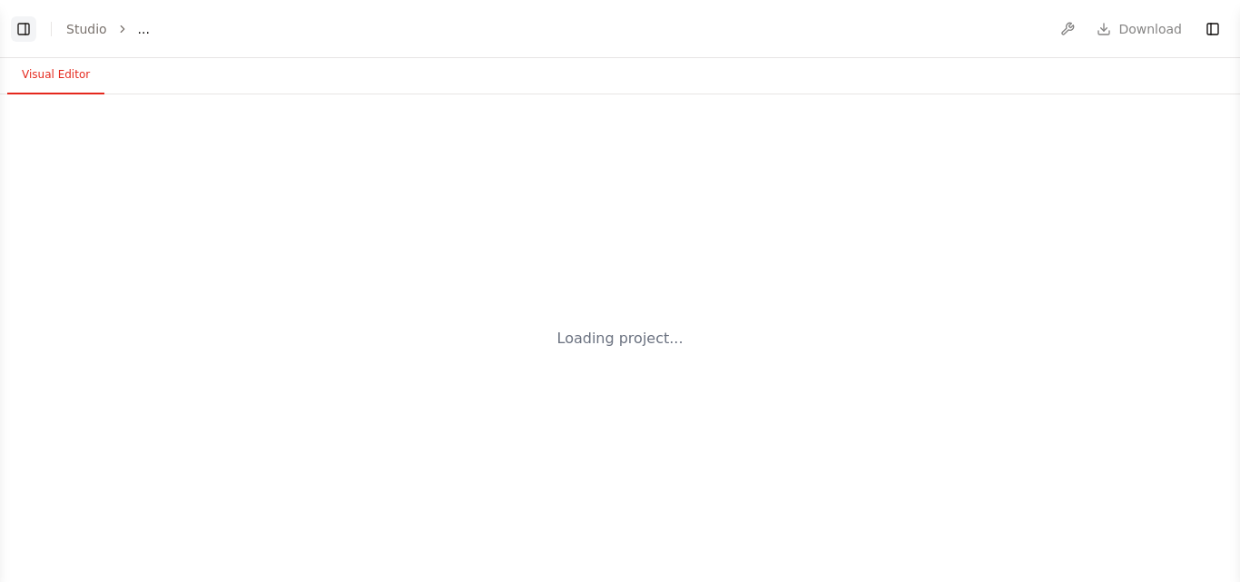
click at [23, 29] on button "Toggle Left Sidebar" at bounding box center [23, 28] width 25 height 25
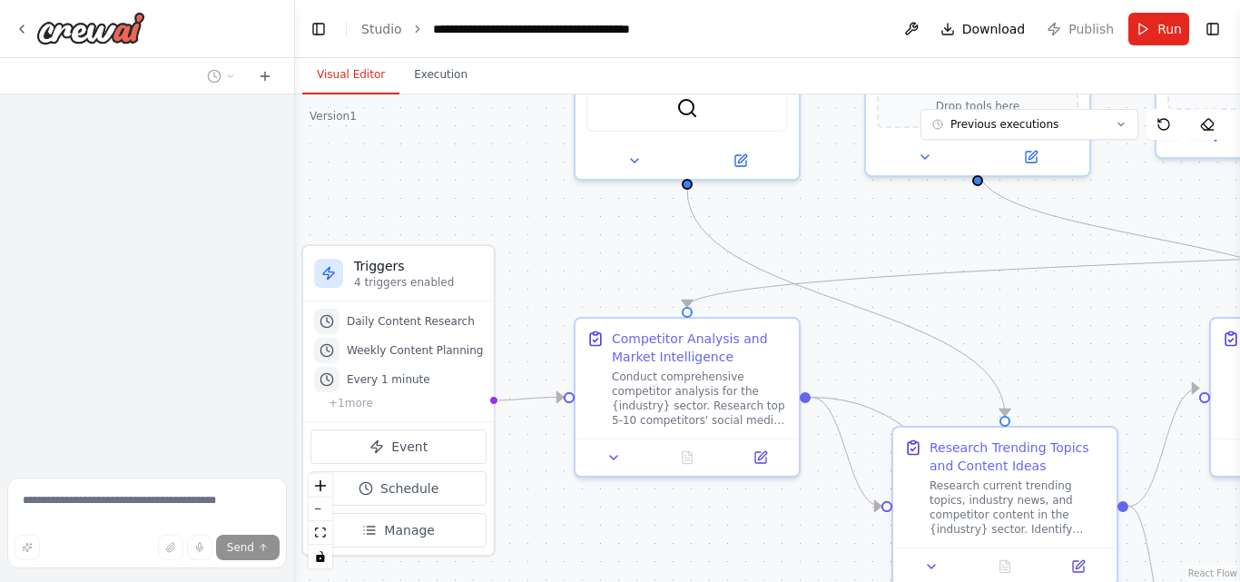
drag, startPoint x: 549, startPoint y: 370, endPoint x: 465, endPoint y: 137, distance: 248.1
click at [465, 137] on div ".deletable-edge-delete-btn { width: 20px; height: 20px; border: 0px solid #ffff…" at bounding box center [767, 337] width 945 height 487
click at [550, 274] on div ".deletable-edge-delete-btn { width: 20px; height: 20px; border: 0px solid #ffff…" at bounding box center [767, 337] width 945 height 487
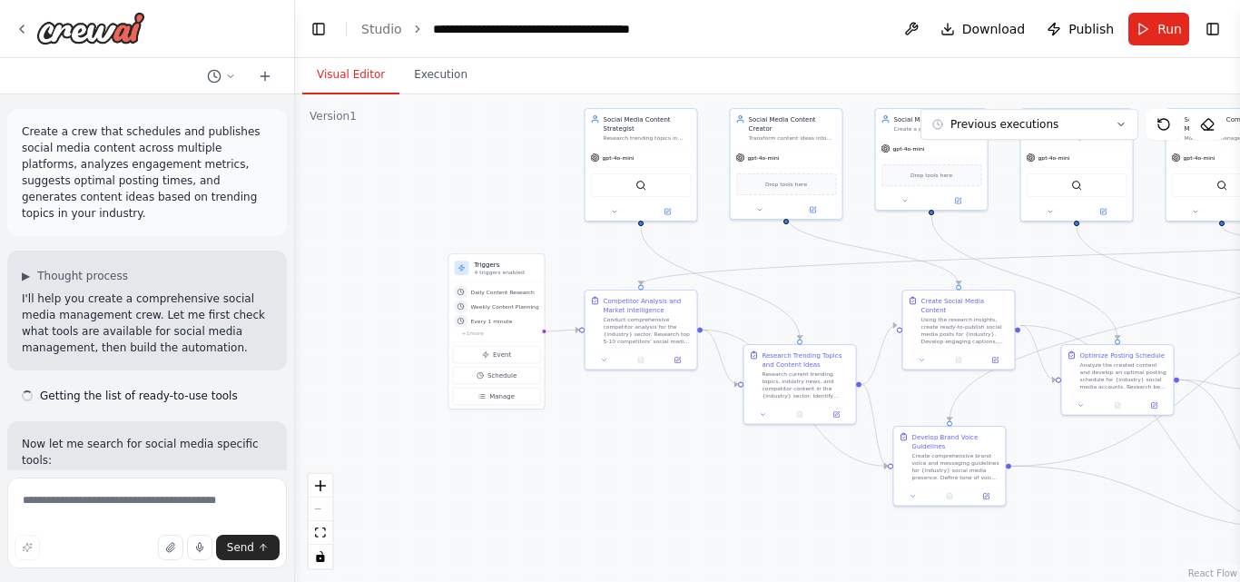
scroll to position [26943, 0]
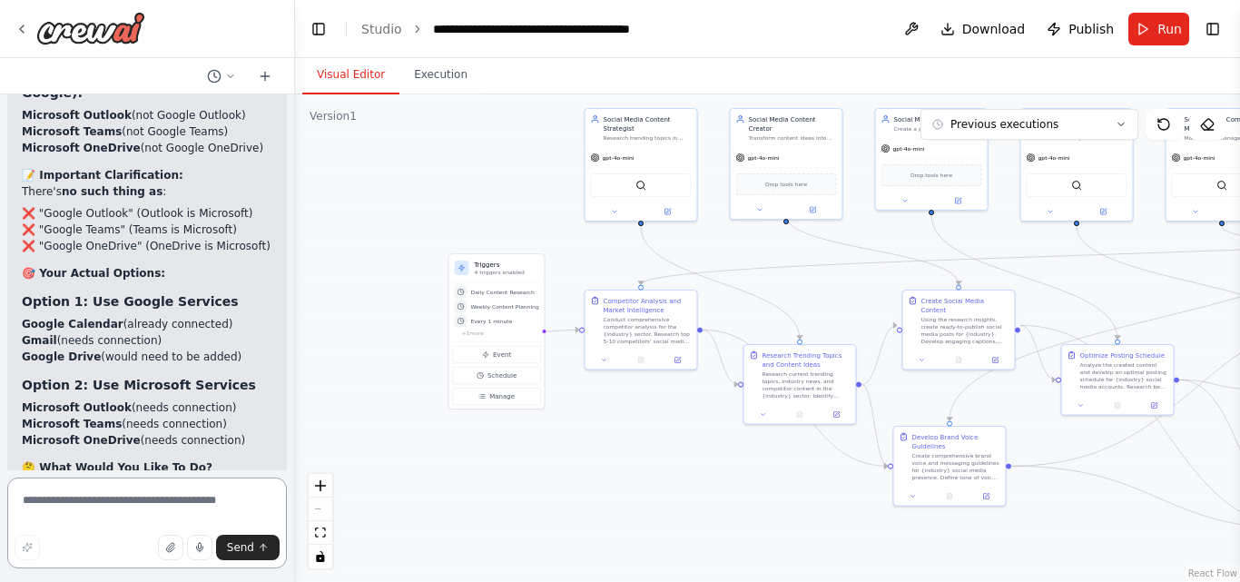
click at [134, 496] on textarea at bounding box center [147, 522] width 280 height 91
click at [91, 503] on textarea at bounding box center [147, 522] width 280 height 91
click at [133, 507] on textarea "**********" at bounding box center [147, 522] width 280 height 91
click at [175, 500] on textarea "**********" at bounding box center [147, 522] width 280 height 91
click at [189, 503] on textarea "**********" at bounding box center [147, 522] width 280 height 91
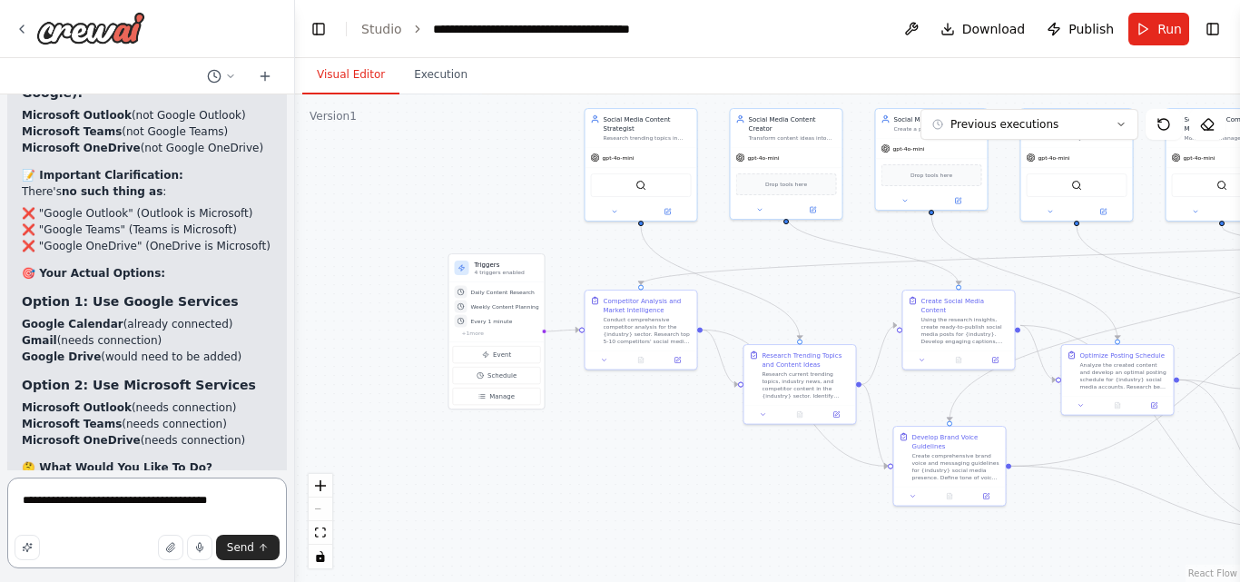
type textarea "**********"
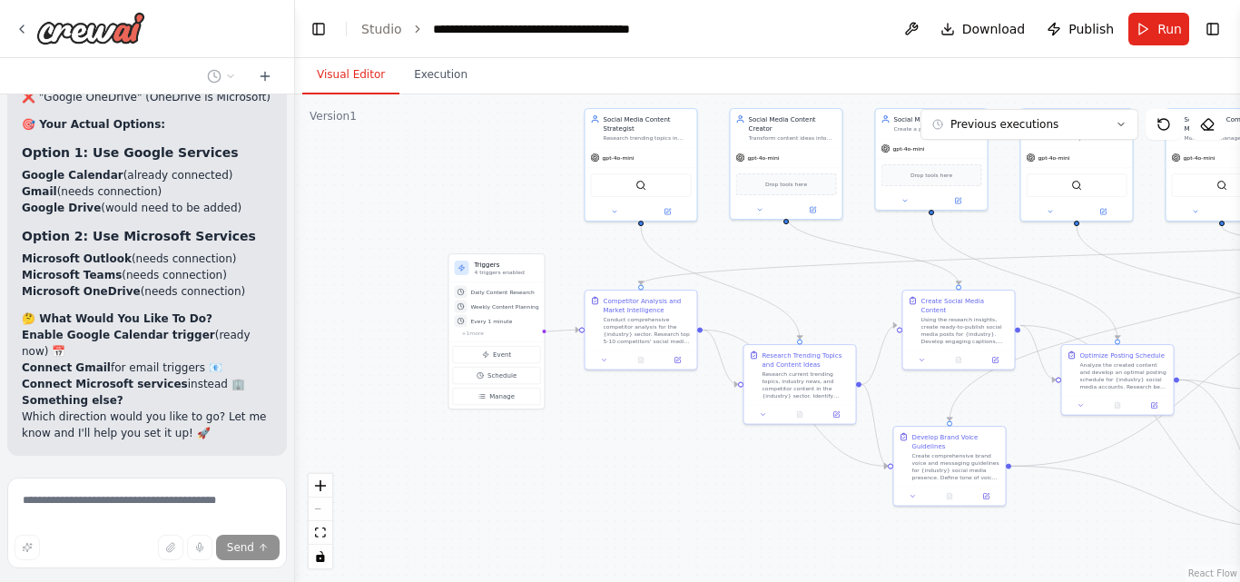
scroll to position [27103, 0]
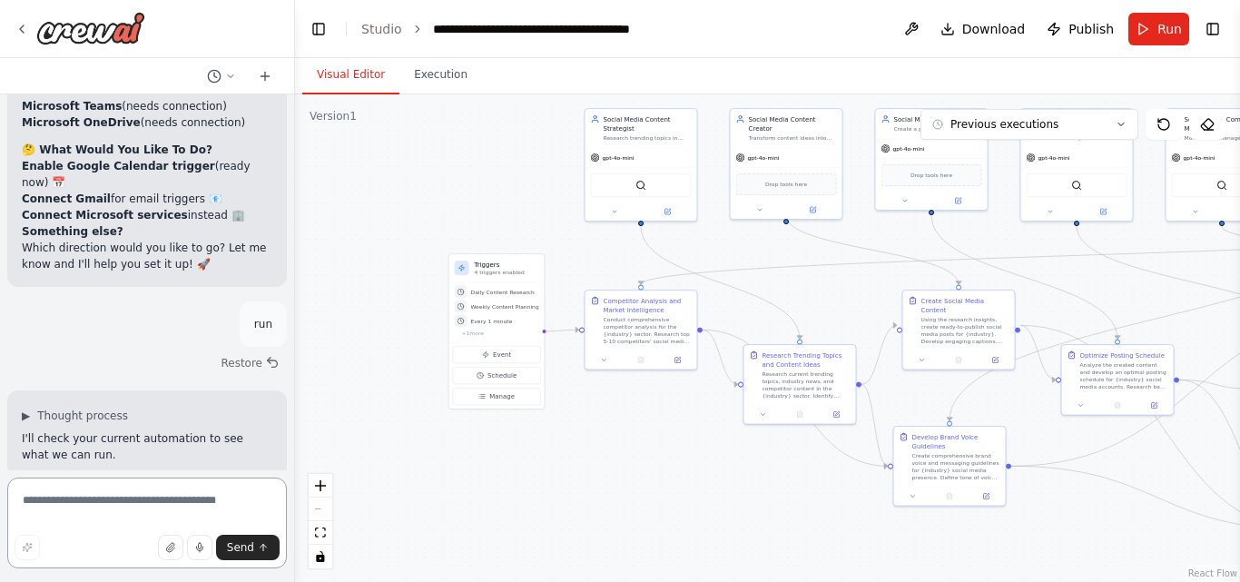
click at [290, 329] on div at bounding box center [291, 291] width 7 height 582
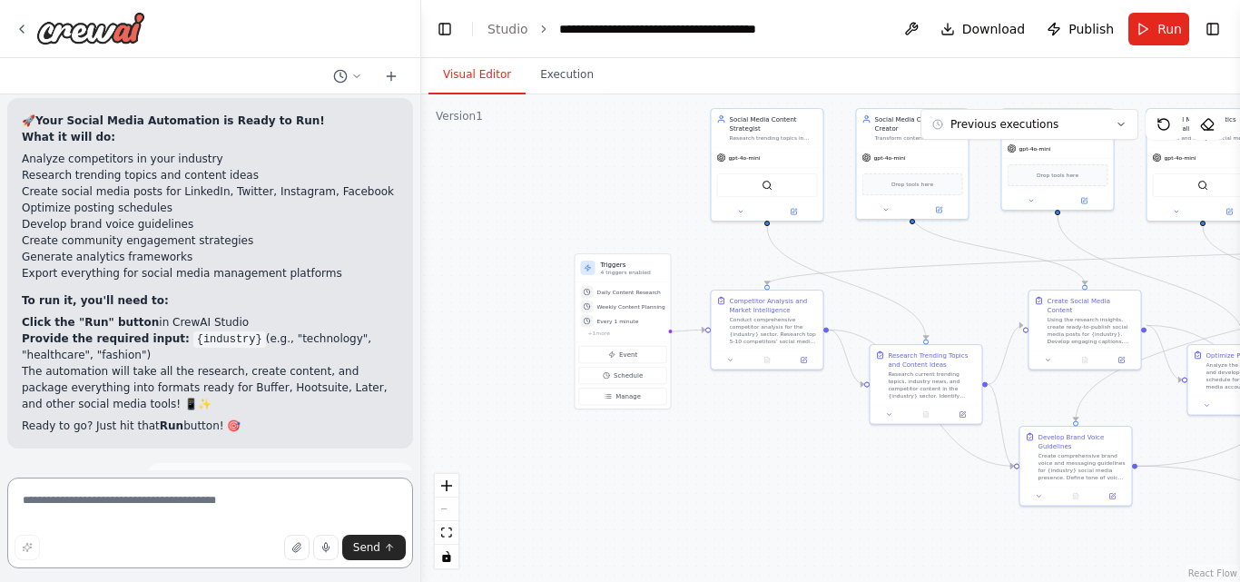
scroll to position [22283, 0]
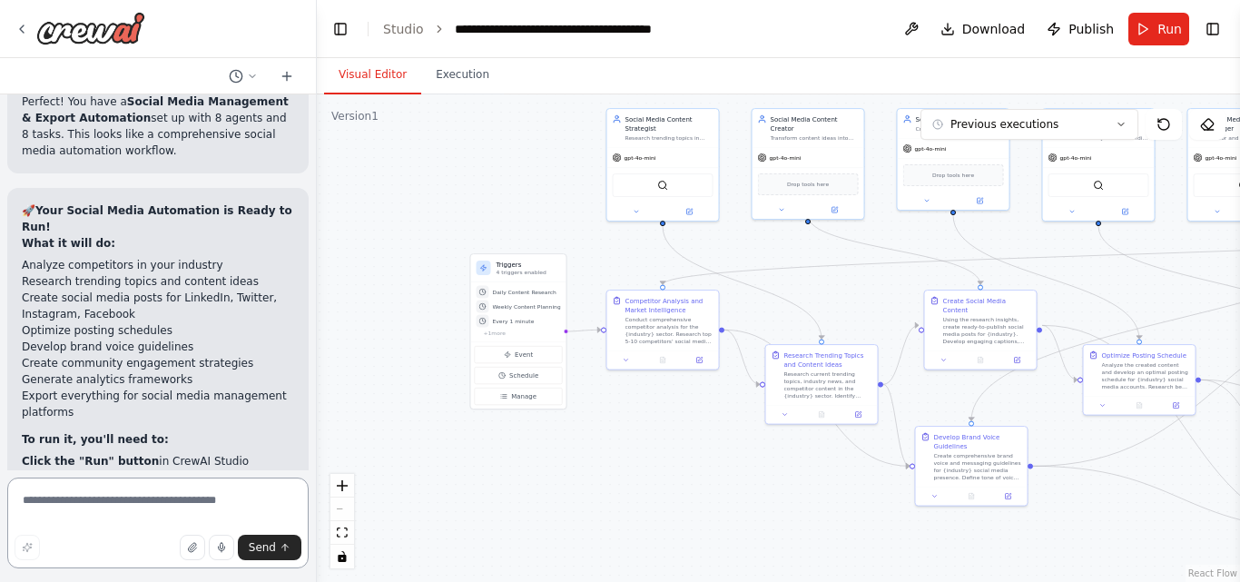
drag, startPoint x: 290, startPoint y: 345, endPoint x: 317, endPoint y: 376, distance: 41.2
click at [317, 376] on div "Create a crew that schedules and publishes social media content across multiple…" at bounding box center [620, 291] width 1240 height 582
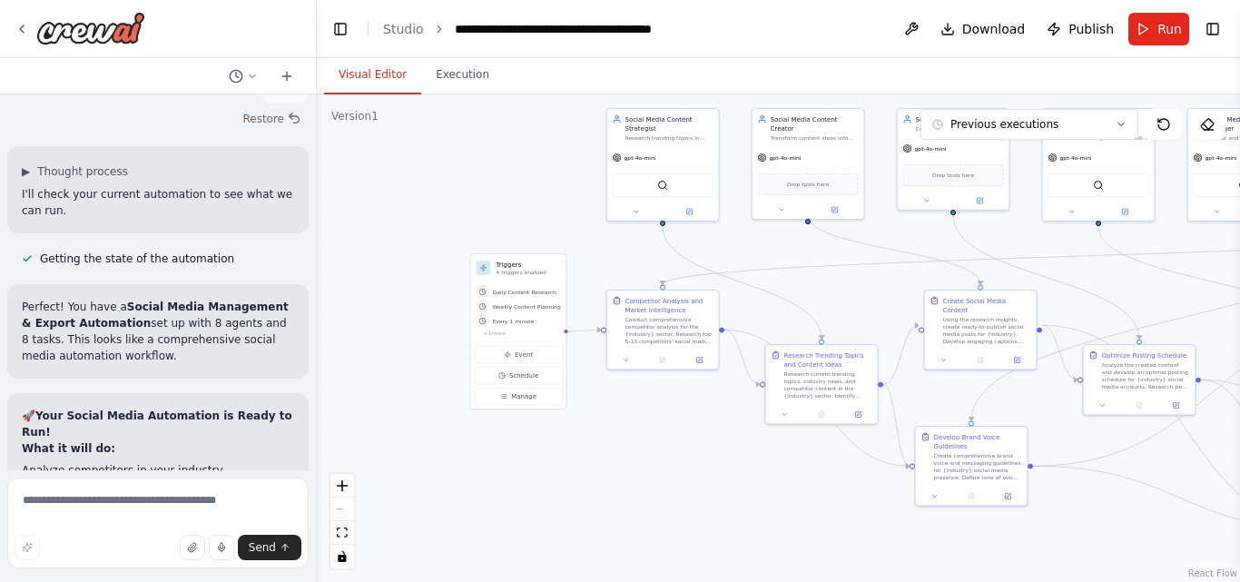
scroll to position [26127, 0]
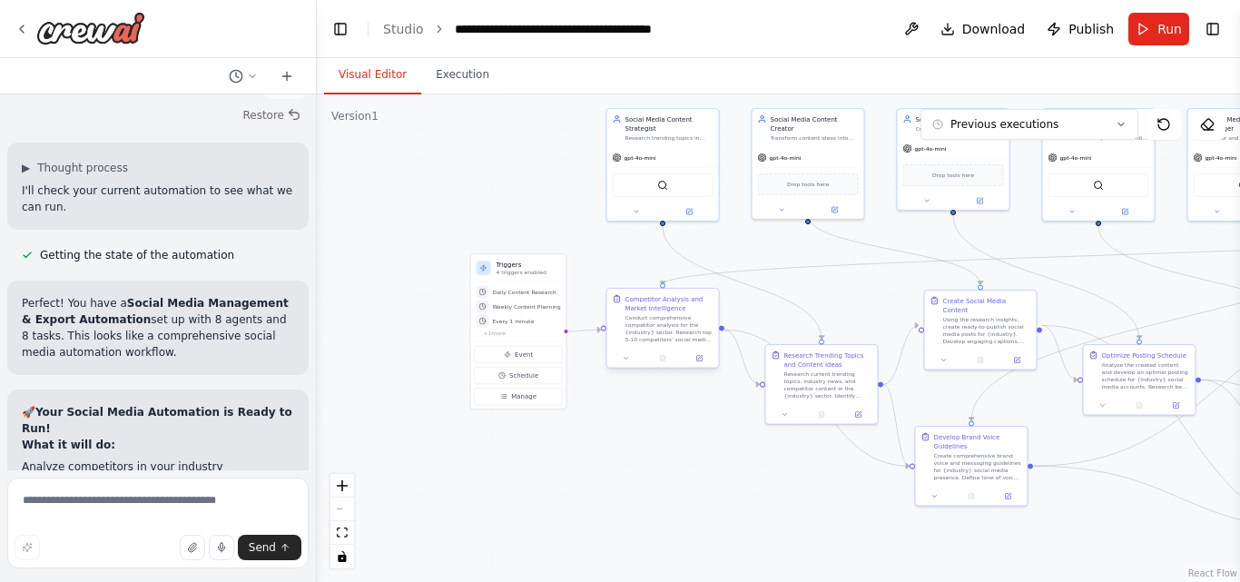
click at [704, 368] on div "Competitor Analysis and Market Intelligence Conduct comprehensive competitor an…" at bounding box center [662, 328] width 113 height 80
click at [703, 361] on icon at bounding box center [698, 358] width 7 height 7
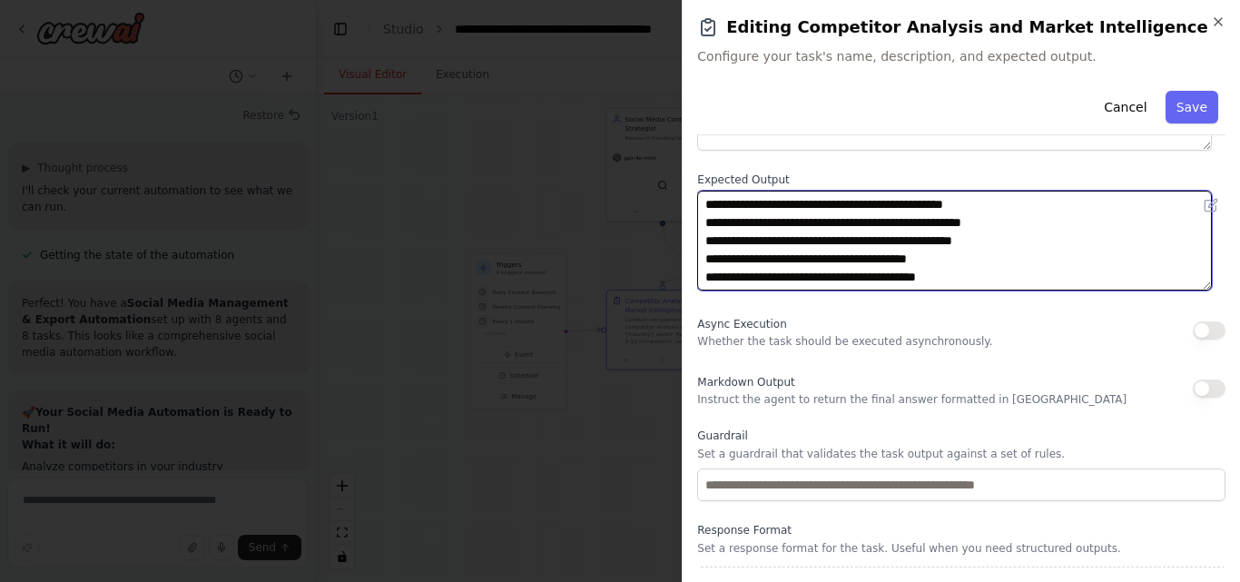
scroll to position [238, 0]
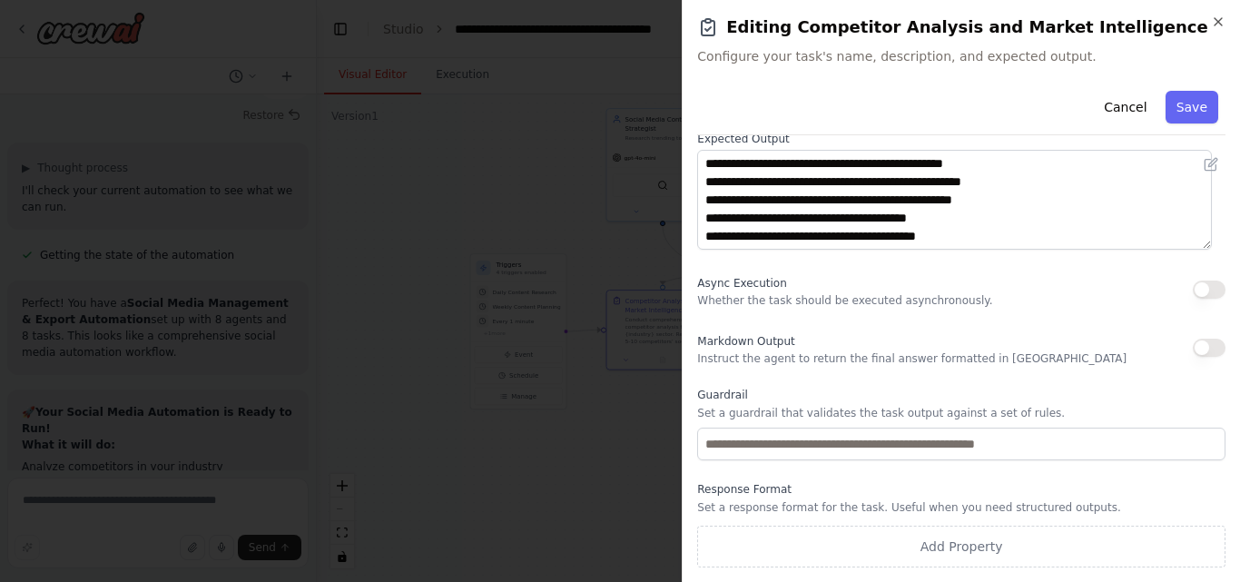
click at [1169, 128] on div "Cancel Save" at bounding box center [961, 110] width 528 height 52
click at [1171, 116] on button "Save" at bounding box center [1192, 107] width 53 height 33
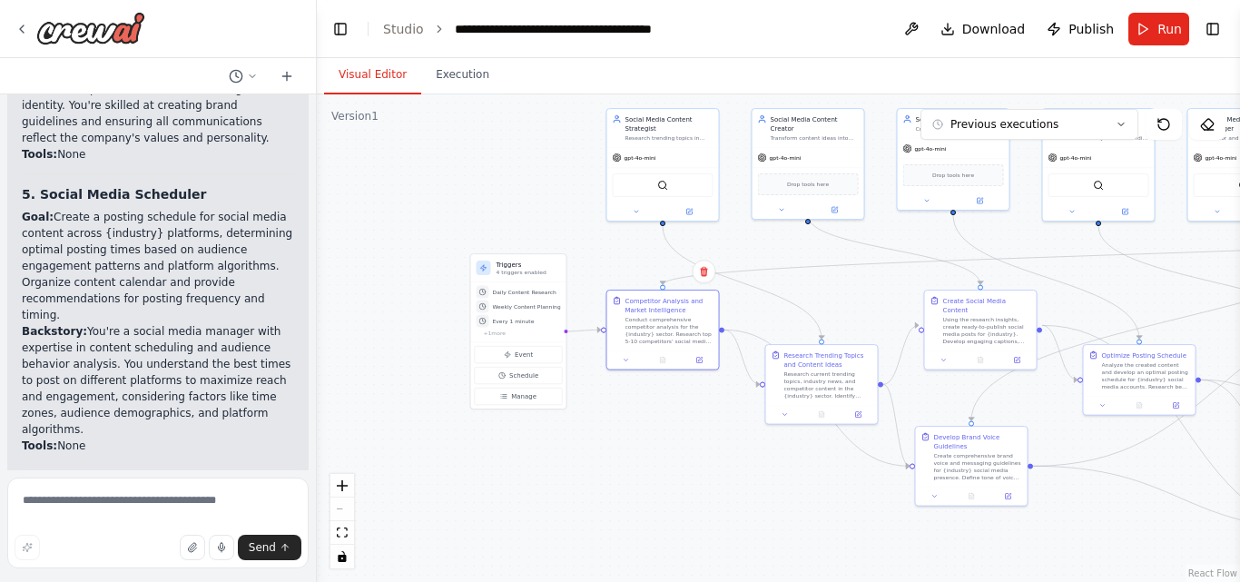
scroll to position [28268, 0]
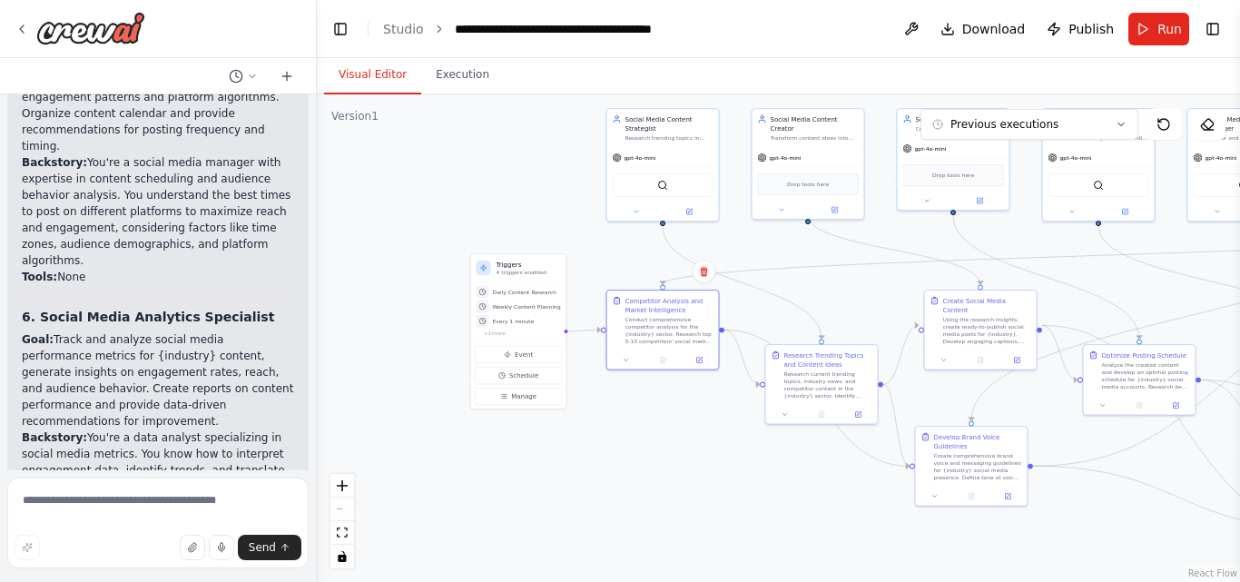
drag, startPoint x: 17, startPoint y: 298, endPoint x: 126, endPoint y: 295, distance: 109.0
click at [126, 295] on div "▶ Thought process 🤖 All Agents - Systematically Arranged 1. Competitor Intellig…" at bounding box center [157, 71] width 301 height 2609
drag, startPoint x: 30, startPoint y: 312, endPoint x: 126, endPoint y: 312, distance: 96.2
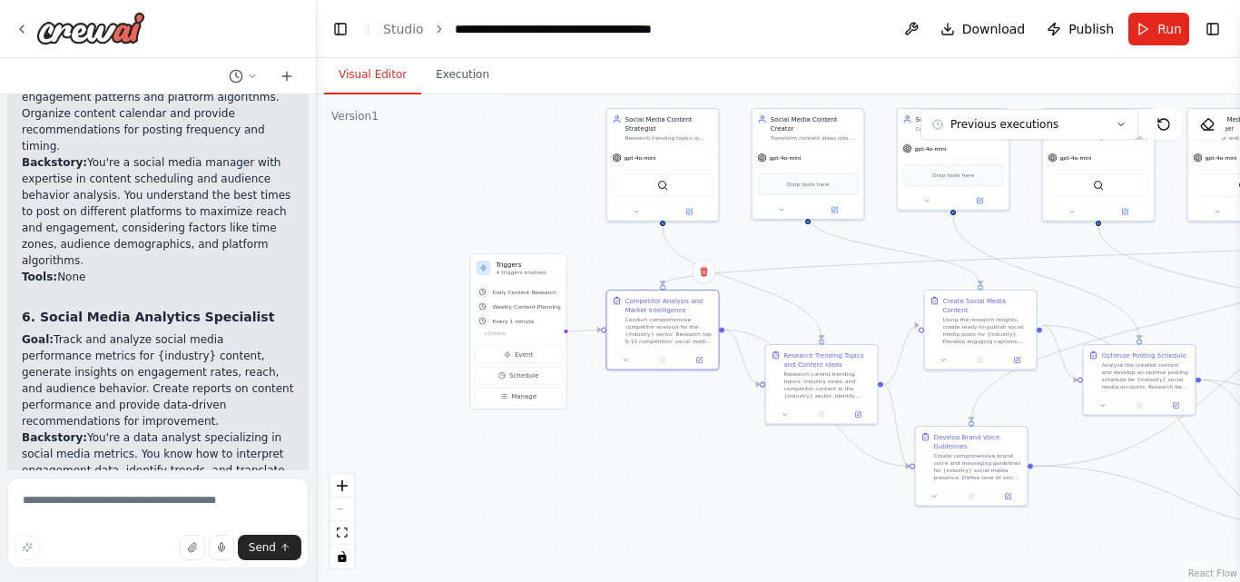
drag, startPoint x: 126, startPoint y: 312, endPoint x: 237, endPoint y: 322, distance: 111.2
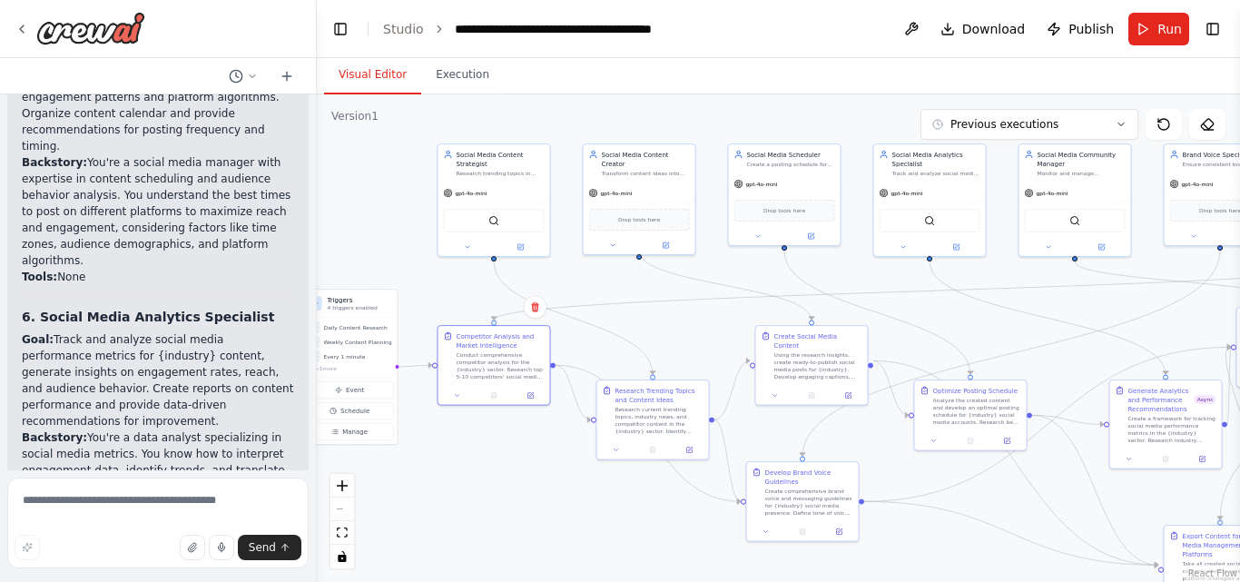
drag, startPoint x: 693, startPoint y: 484, endPoint x: 524, endPoint y: 519, distance: 172.5
click at [524, 519] on div ".deletable-edge-delete-btn { width: 20px; height: 20px; border: 0px solid #ffff…" at bounding box center [778, 337] width 923 height 487
click at [418, 269] on div ".deletable-edge-delete-btn { width: 20px; height: 20px; border: 0px solid #ffff…" at bounding box center [778, 337] width 923 height 487
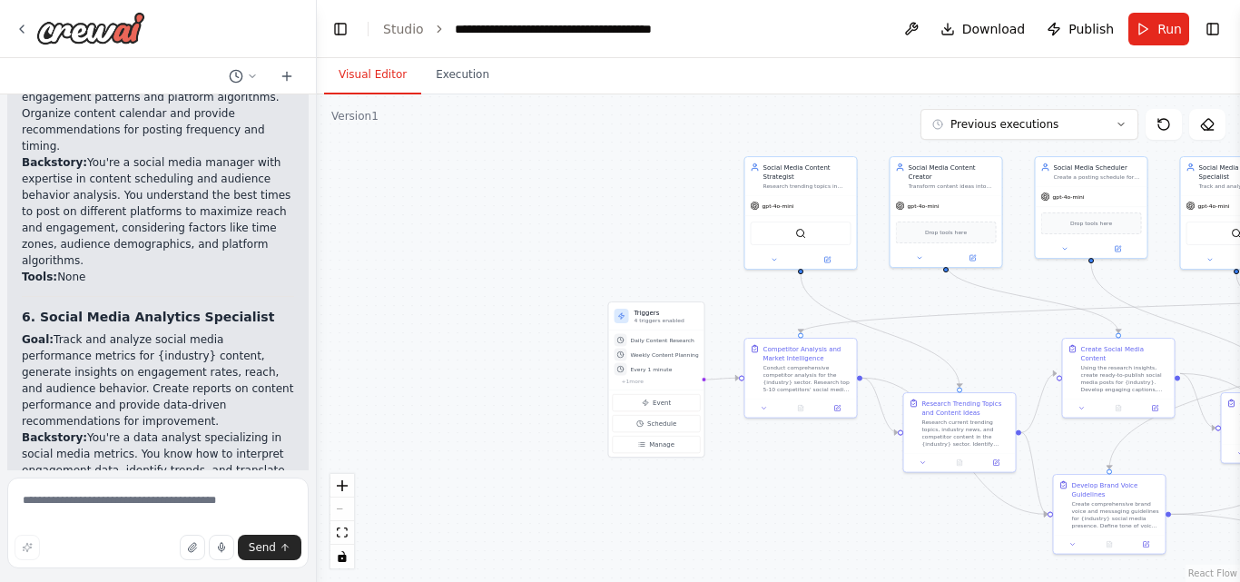
drag, startPoint x: 418, startPoint y: 269, endPoint x: 725, endPoint y: 281, distance: 307.1
click at [725, 281] on div ".deletable-edge-delete-btn { width: 20px; height: 20px; border: 0px solid #ffff…" at bounding box center [778, 337] width 923 height 487
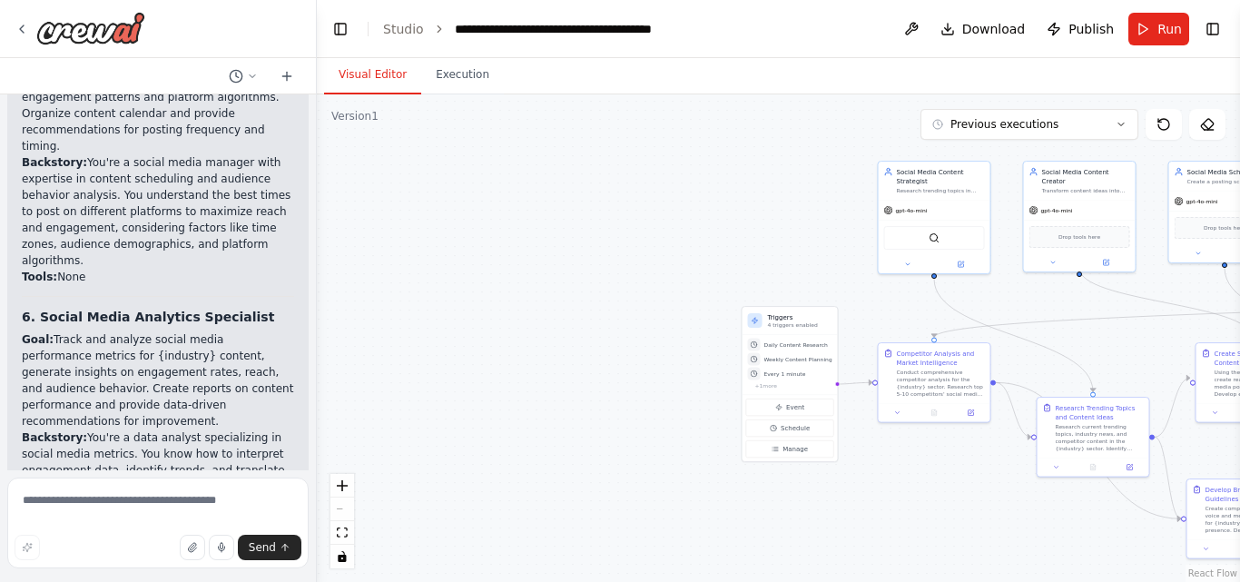
drag, startPoint x: 497, startPoint y: 336, endPoint x: 629, endPoint y: 340, distance: 132.6
click at [629, 340] on div ".deletable-edge-delete-btn { width: 20px; height: 20px; border: 0px solid #ffff…" at bounding box center [778, 337] width 923 height 487
click at [87, 497] on textarea at bounding box center [157, 522] width 301 height 91
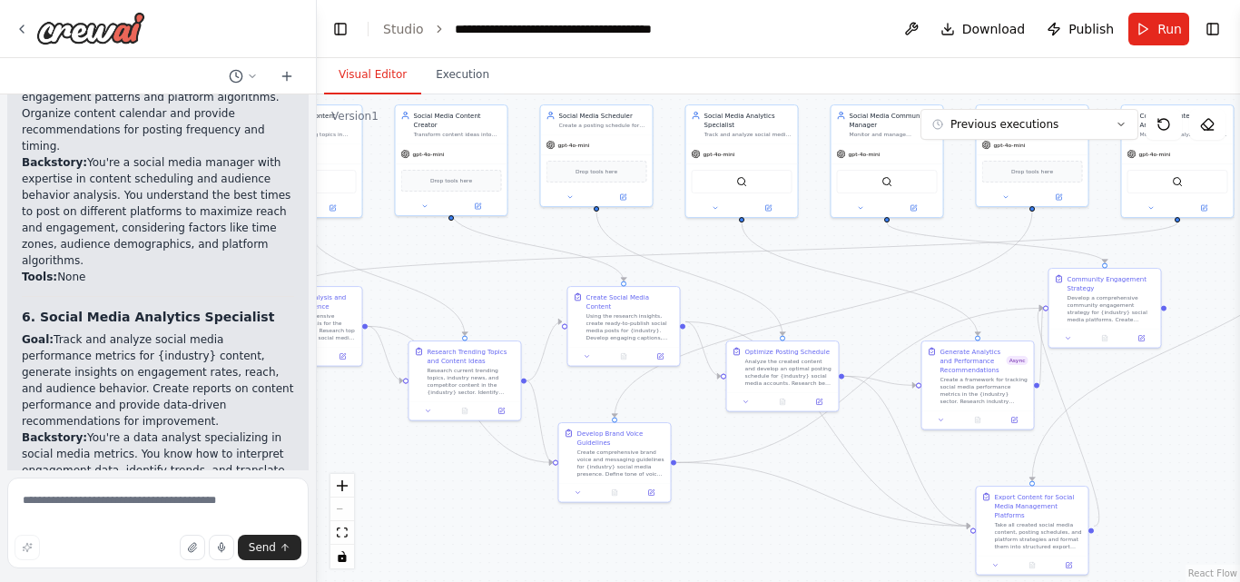
drag, startPoint x: 925, startPoint y: 531, endPoint x: 298, endPoint y: 475, distance: 629.8
click at [298, 475] on div "Create a crew that schedules and publishes social media content across multiple…" at bounding box center [620, 291] width 1240 height 582
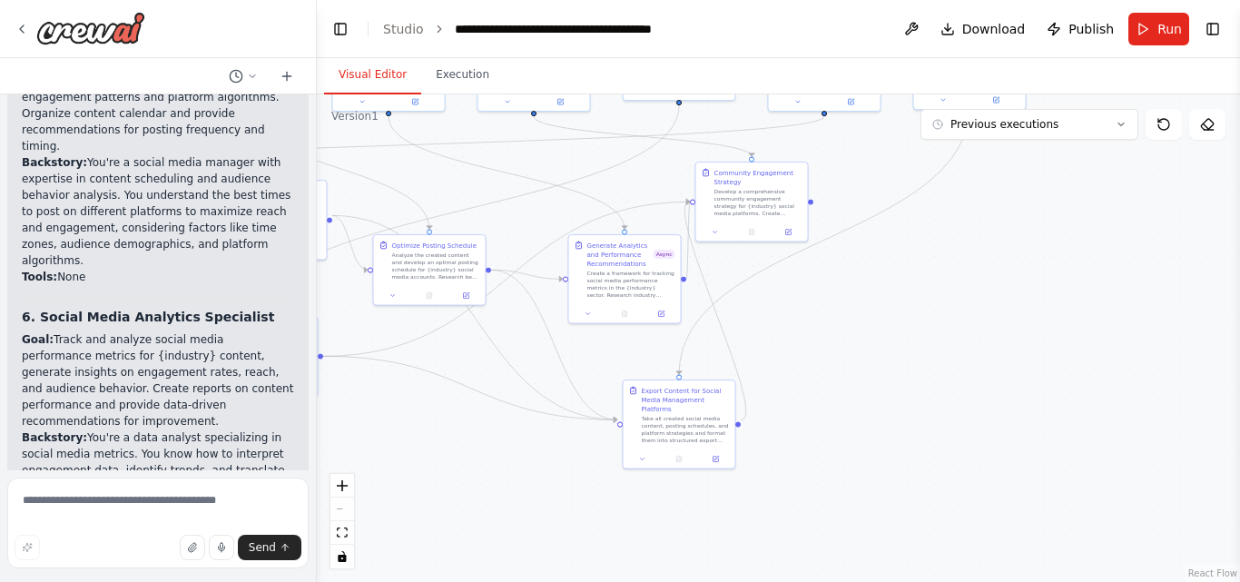
drag, startPoint x: 764, startPoint y: 507, endPoint x: 411, endPoint y: 400, distance: 368.7
click at [411, 400] on div ".deletable-edge-delete-btn { width: 20px; height: 20px; border: 0px solid #ffff…" at bounding box center [778, 337] width 923 height 487
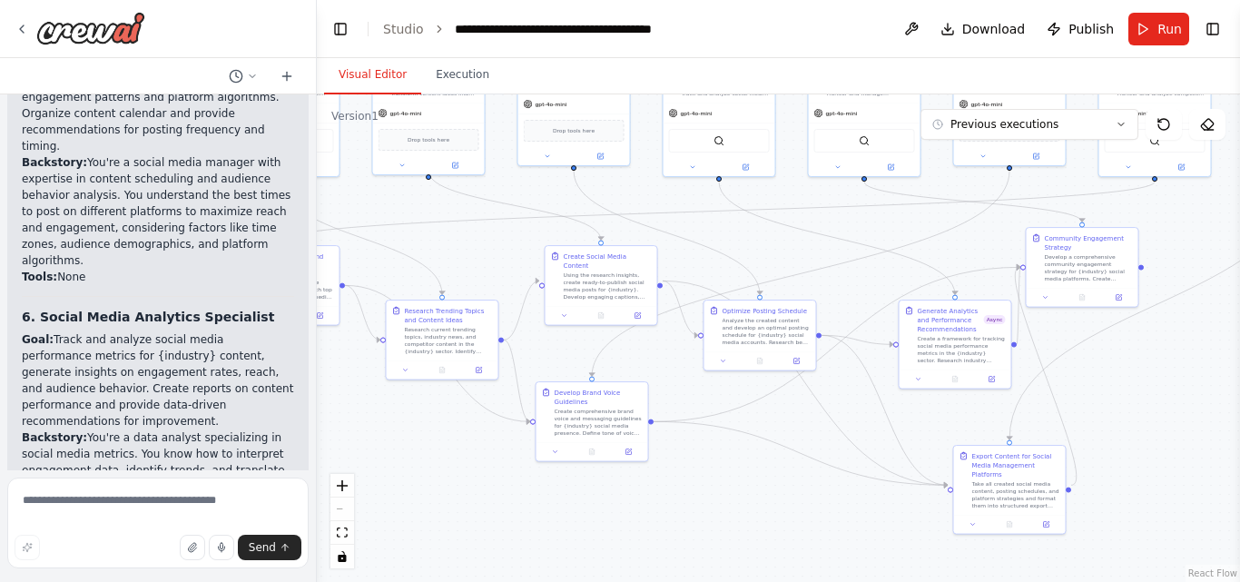
drag, startPoint x: 796, startPoint y: 343, endPoint x: 1126, endPoint y: 408, distance: 336.8
click at [1126, 408] on div ".deletable-edge-delete-btn { width: 20px; height: 20px; border: 0px solid #ffff…" at bounding box center [778, 337] width 923 height 487
click at [799, 453] on icon "Edge from a73aa786-b786-403a-9e3f-06ad864c2117 to 5df49d13-48d0-4401-af29-dbbc5…" at bounding box center [801, 453] width 294 height 64
click at [799, 453] on icon at bounding box center [801, 452] width 6 height 7
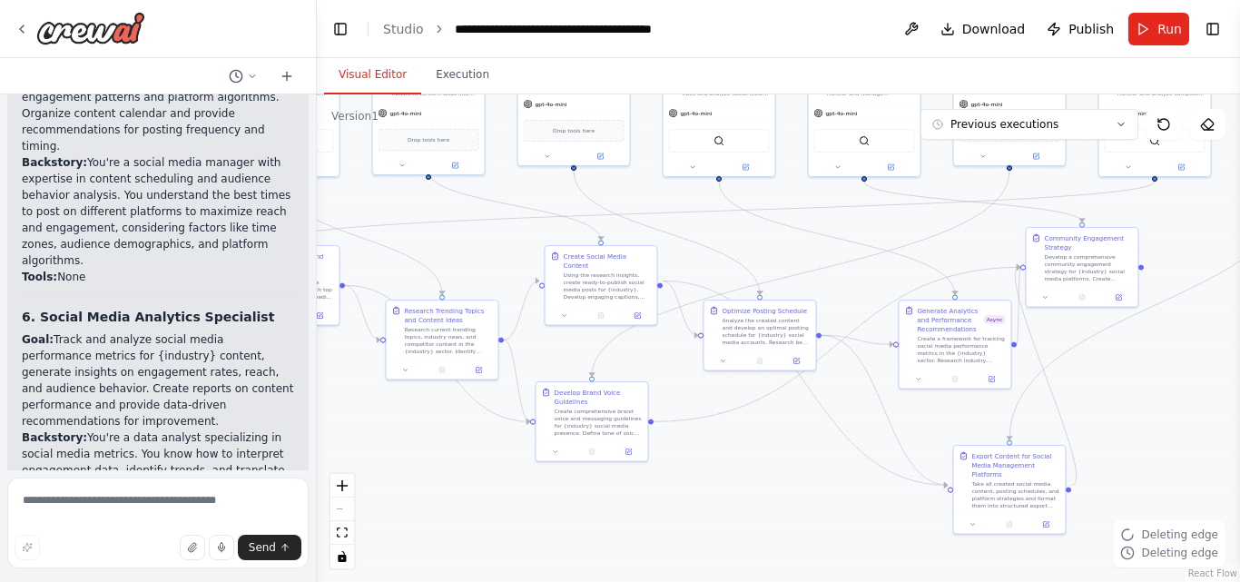
click at [731, 461] on div ".deletable-edge-delete-btn { width: 20px; height: 20px; border: 0px solid #ffff…" at bounding box center [778, 337] width 923 height 487
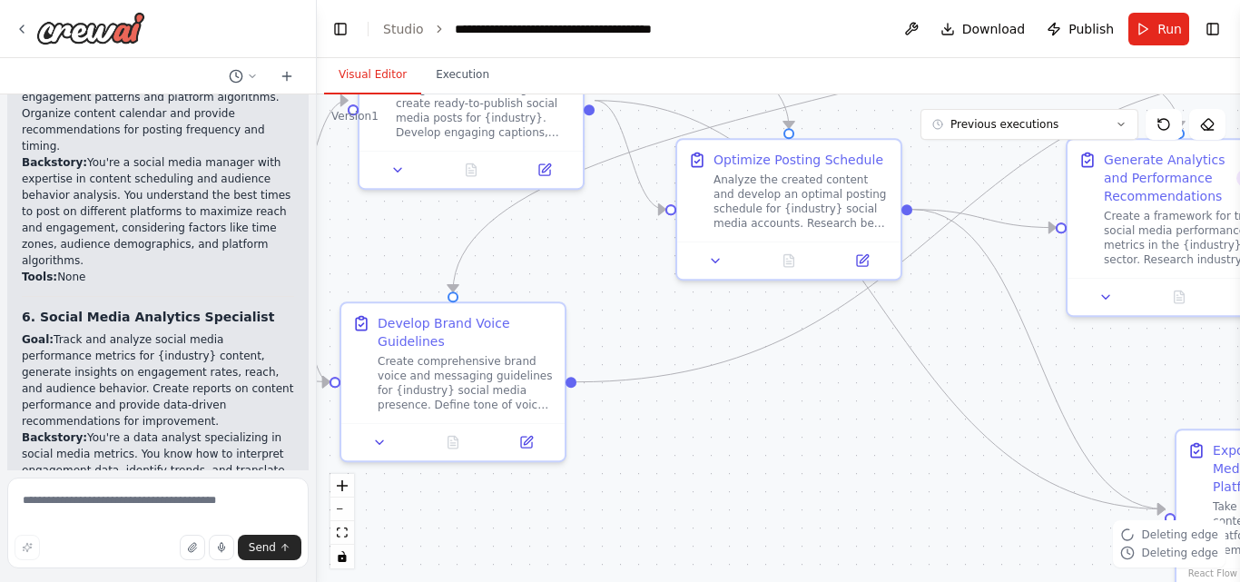
click at [1150, 545] on div "Deleting edge Deleting edge" at bounding box center [1169, 543] width 113 height 47
click at [805, 563] on div ".deletable-edge-delete-btn { width: 20px; height: 20px; border: 0px solid #ffff…" at bounding box center [778, 337] width 923 height 487
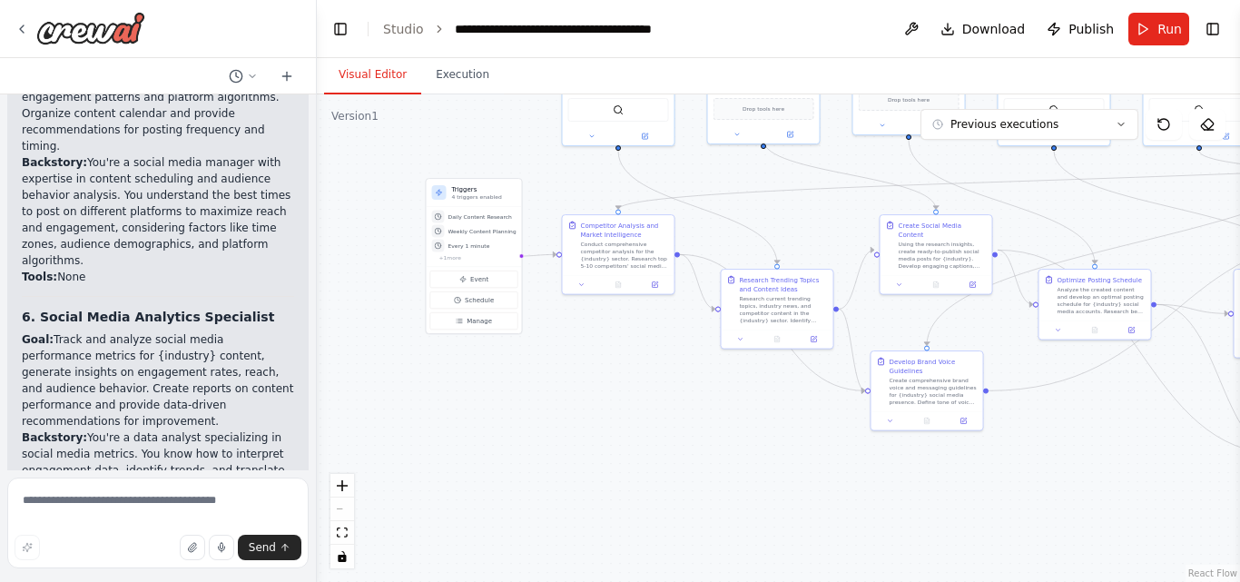
drag, startPoint x: 499, startPoint y: 507, endPoint x: 798, endPoint y: 425, distance: 309.9
click at [798, 425] on div ".deletable-edge-delete-btn { width: 20px; height: 20px; border: 0px solid #ffff…" at bounding box center [778, 337] width 923 height 487
click at [699, 515] on div ".deletable-edge-delete-btn { width: 20px; height: 20px; border: 0px solid #ffff…" at bounding box center [778, 337] width 923 height 487
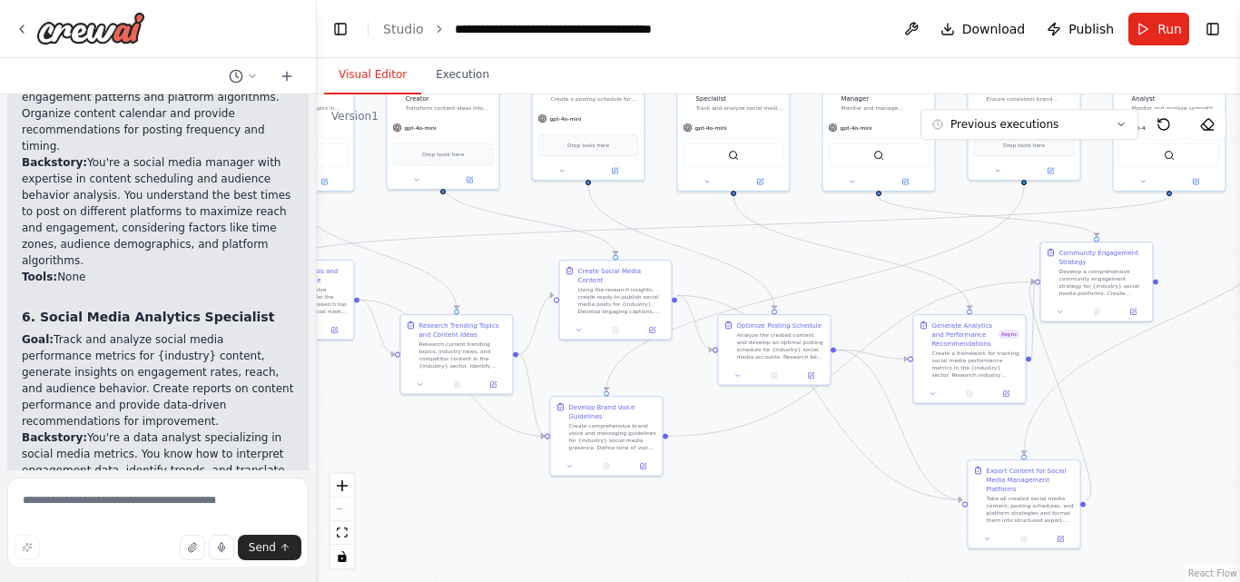
drag, startPoint x: 1110, startPoint y: 438, endPoint x: 789, endPoint y: 484, distance: 324.7
click at [789, 484] on div ".deletable-edge-delete-btn { width: 20px; height: 20px; border: 0px solid #ffff…" at bounding box center [778, 337] width 923 height 487
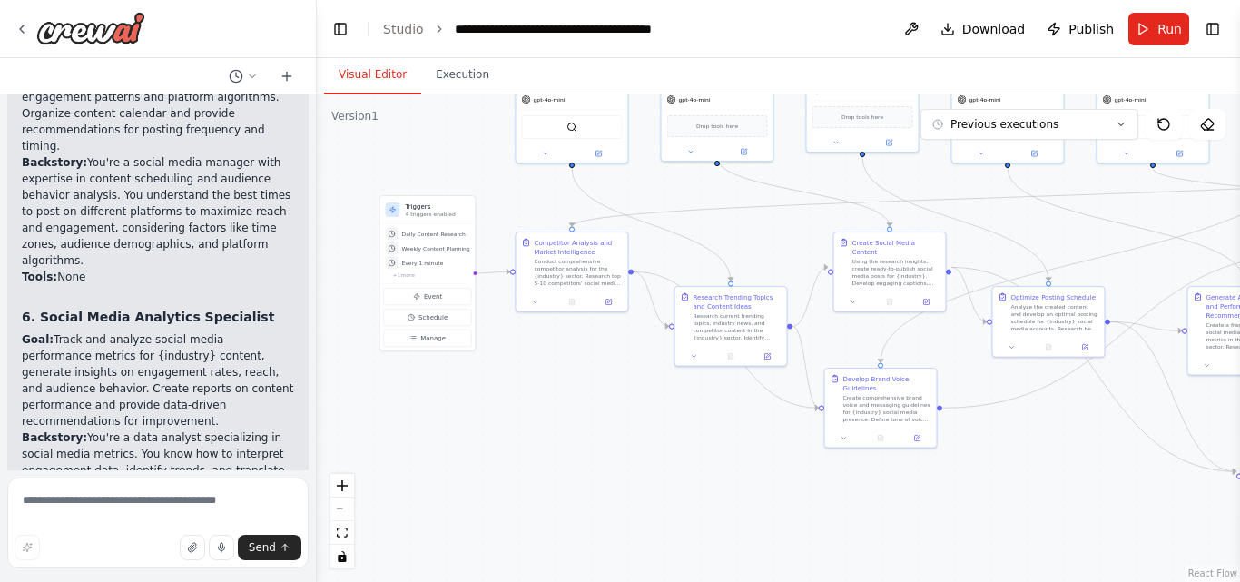
drag, startPoint x: 412, startPoint y: 511, endPoint x: 682, endPoint y: 482, distance: 271.2
click at [682, 482] on div ".deletable-edge-delete-btn { width: 20px; height: 20px; border: 0px solid #ffff…" at bounding box center [778, 337] width 923 height 487
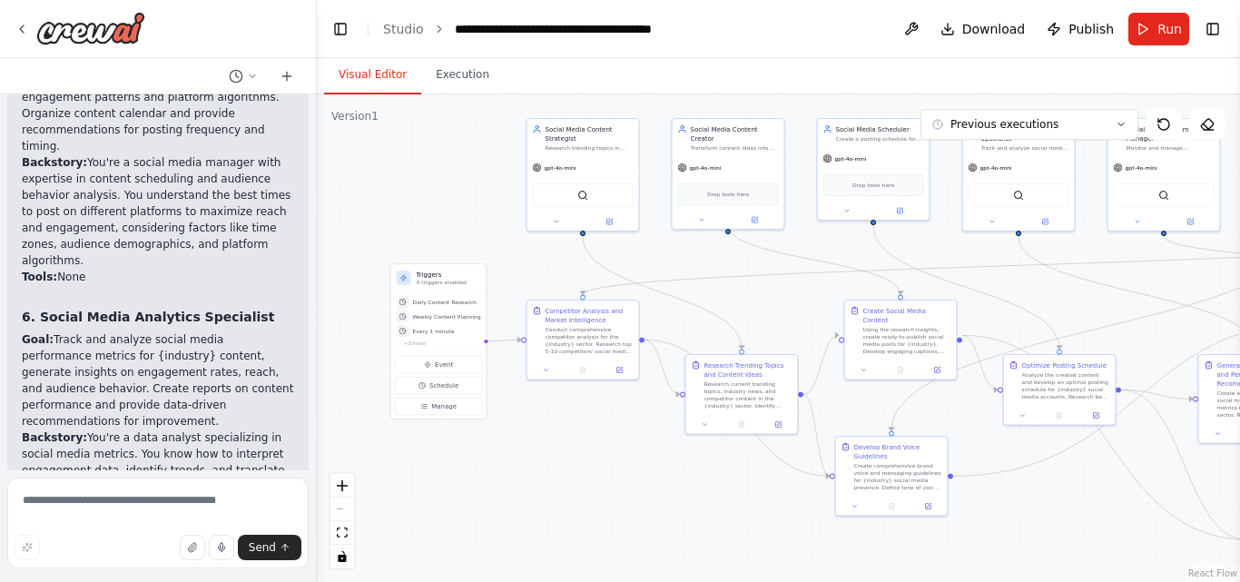
drag, startPoint x: 663, startPoint y: 462, endPoint x: 696, endPoint y: 527, distance: 73.5
click at [696, 527] on div ".deletable-edge-delete-btn { width: 20px; height: 20px; border: 0px solid #ffff…" at bounding box center [778, 337] width 923 height 487
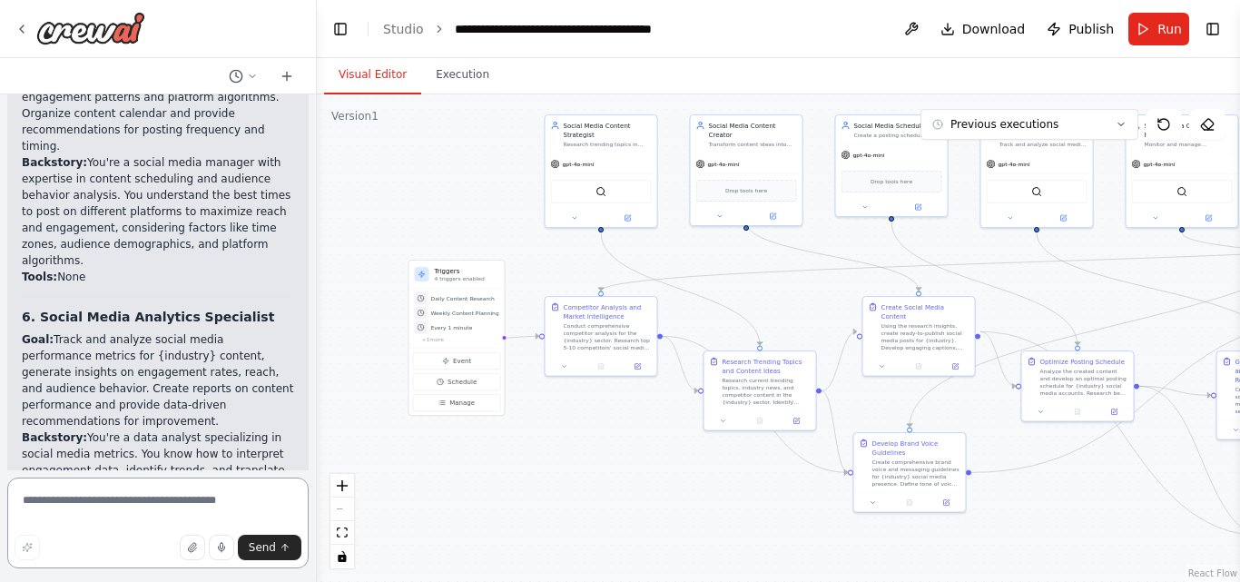
click at [172, 501] on textarea at bounding box center [157, 522] width 301 height 91
click at [106, 34] on img at bounding box center [90, 28] width 109 height 33
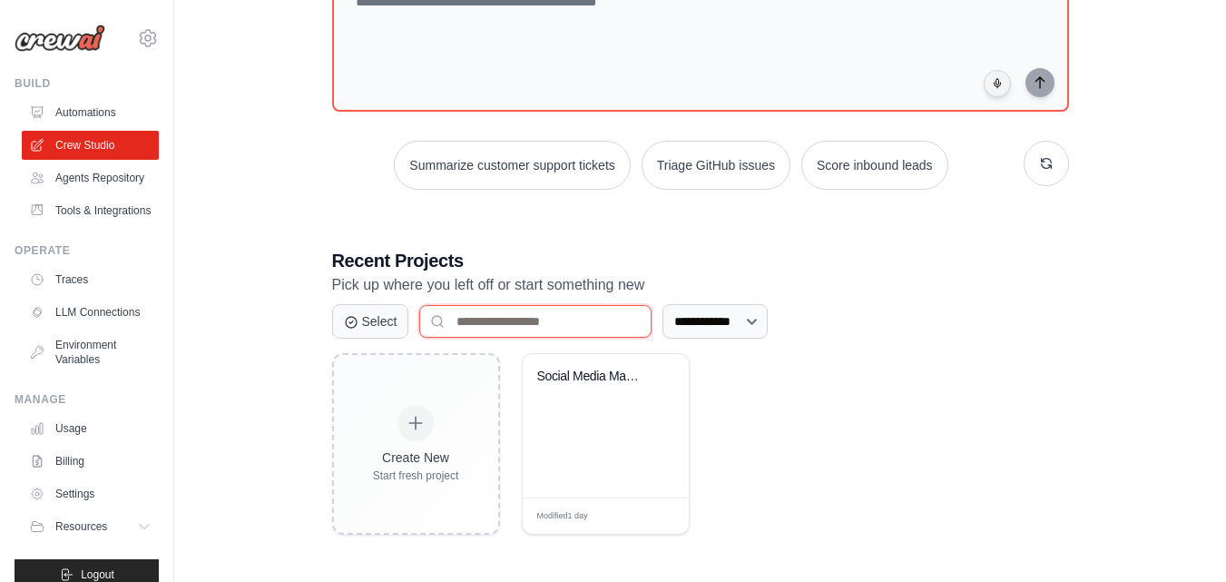
click at [543, 318] on input at bounding box center [535, 321] width 232 height 33
type input "**********"
click at [560, 323] on input "**********" at bounding box center [535, 321] width 232 height 33
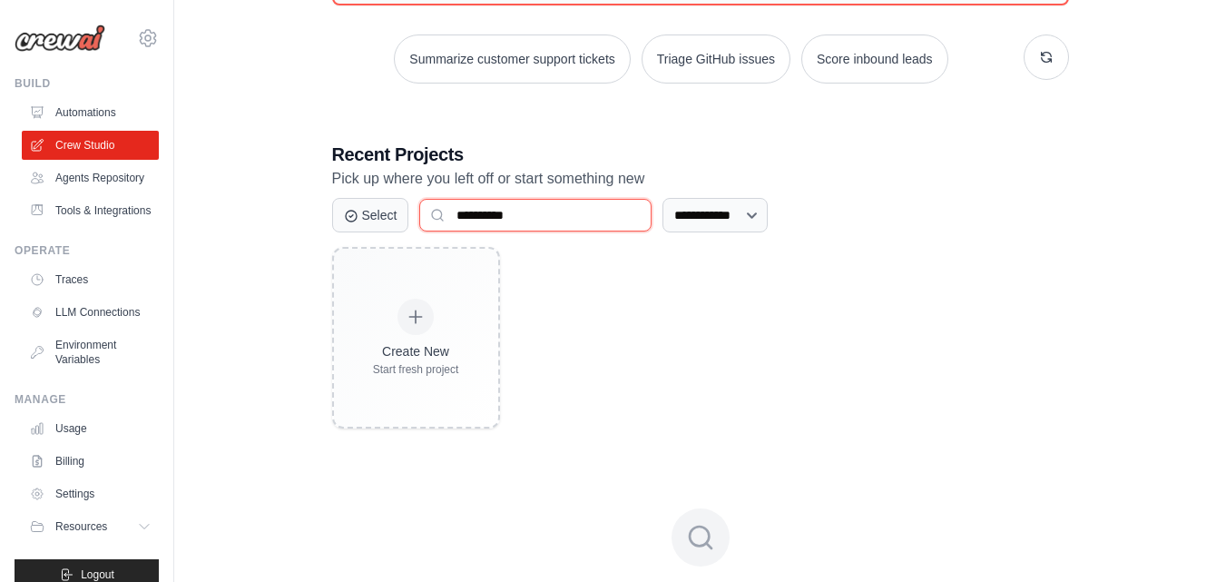
scroll to position [296, 0]
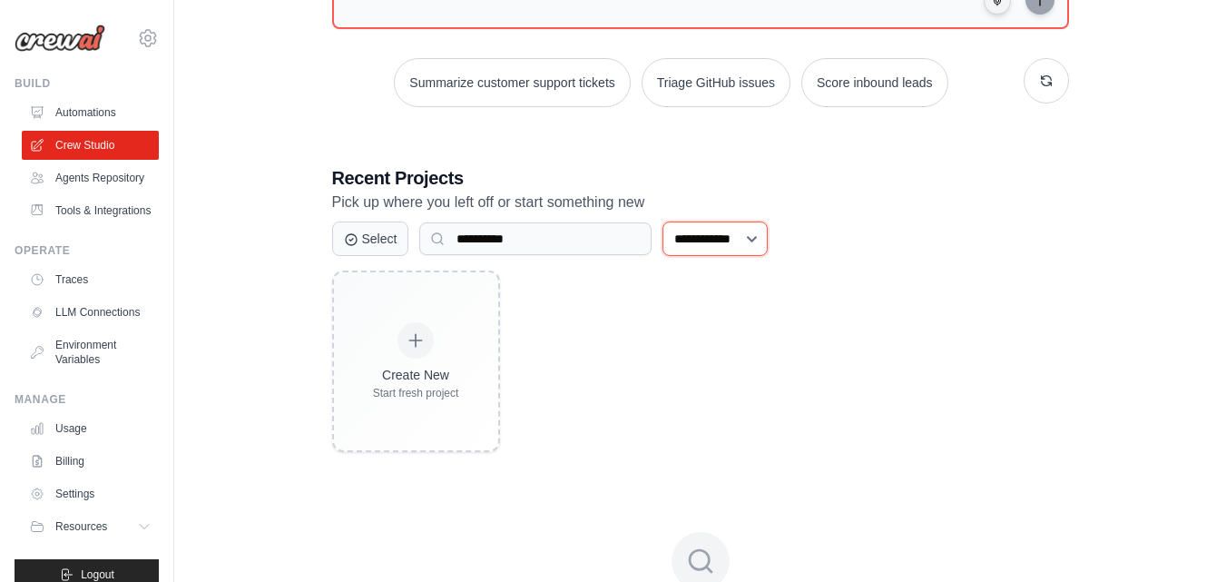
click at [715, 244] on select "**********" at bounding box center [715, 238] width 105 height 34
click at [663, 221] on select "**********" at bounding box center [715, 238] width 105 height 34
click at [732, 237] on select "**********" at bounding box center [715, 238] width 105 height 34
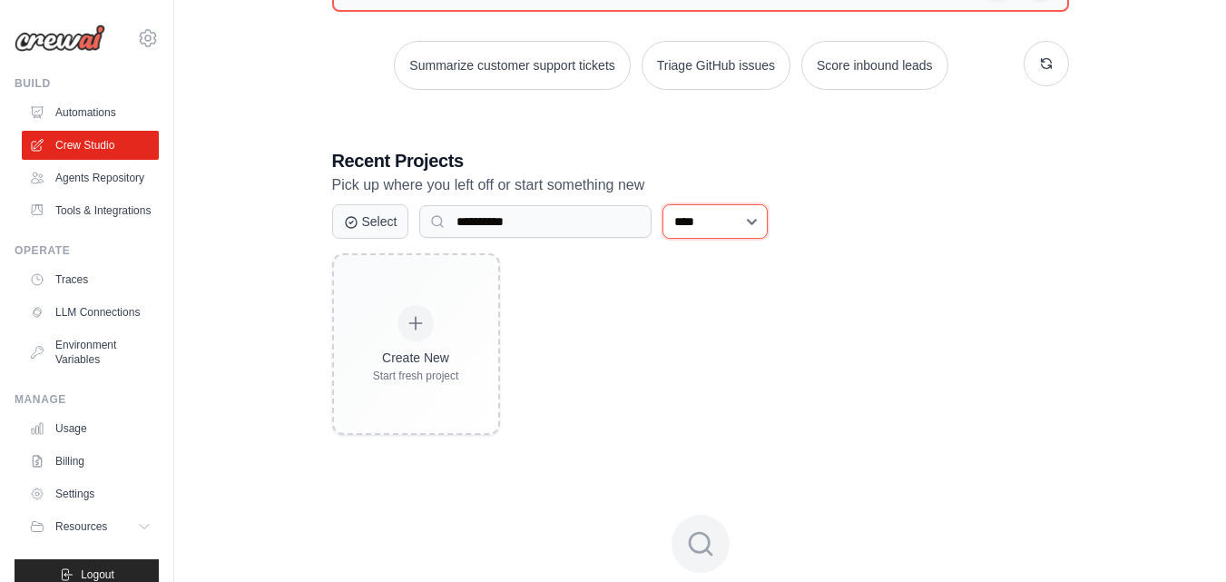
scroll to position [312, 0]
click at [722, 222] on select "**********" at bounding box center [715, 222] width 105 height 34
click at [663, 205] on select "**********" at bounding box center [715, 222] width 105 height 34
click at [713, 225] on select "**********" at bounding box center [715, 222] width 105 height 34
select select "***"
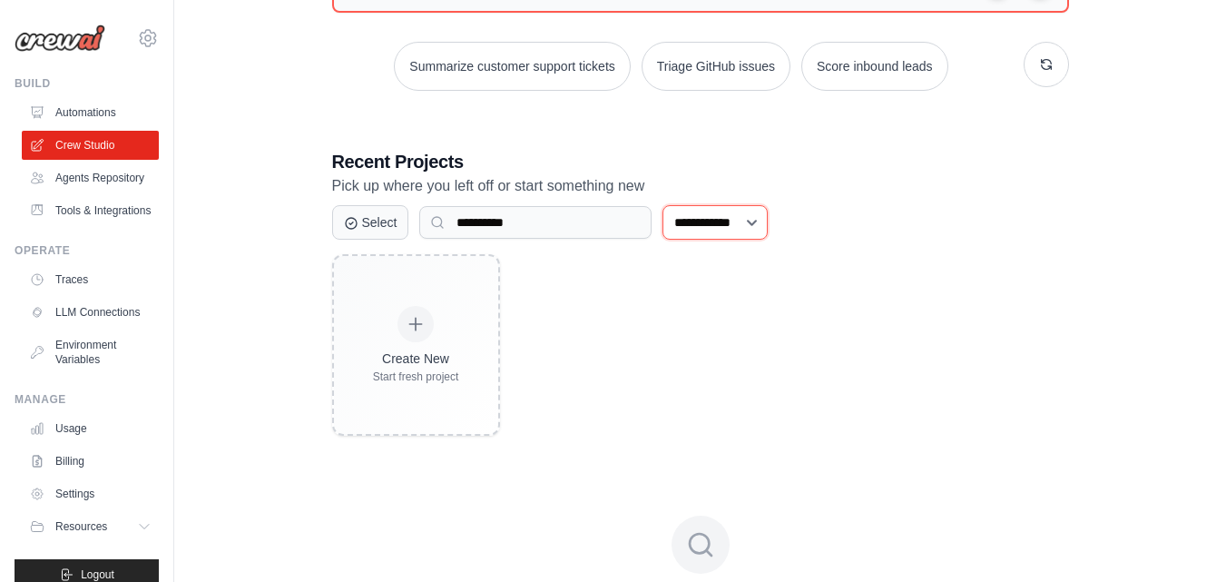
click at [663, 205] on select "**********" at bounding box center [715, 222] width 105 height 34
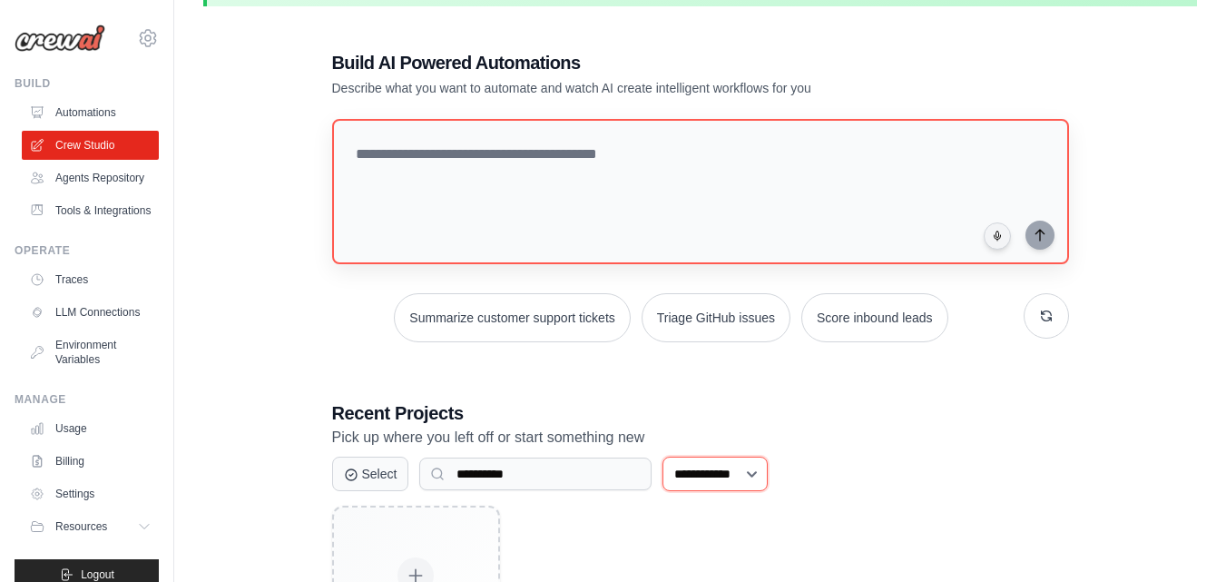
scroll to position [0, 0]
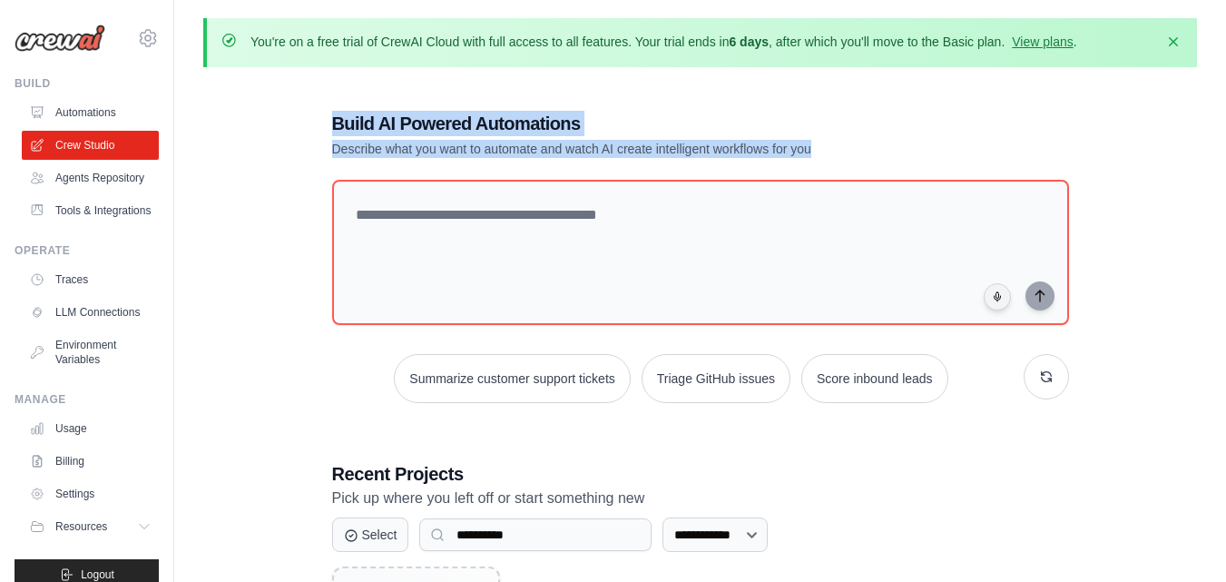
drag, startPoint x: 856, startPoint y: 143, endPoint x: 322, endPoint y: 123, distance: 534.2
copy div "Build AI Powered Automations Describe what you want to automate and watch AI cr…"
